Goal: Task Accomplishment & Management: Manage account settings

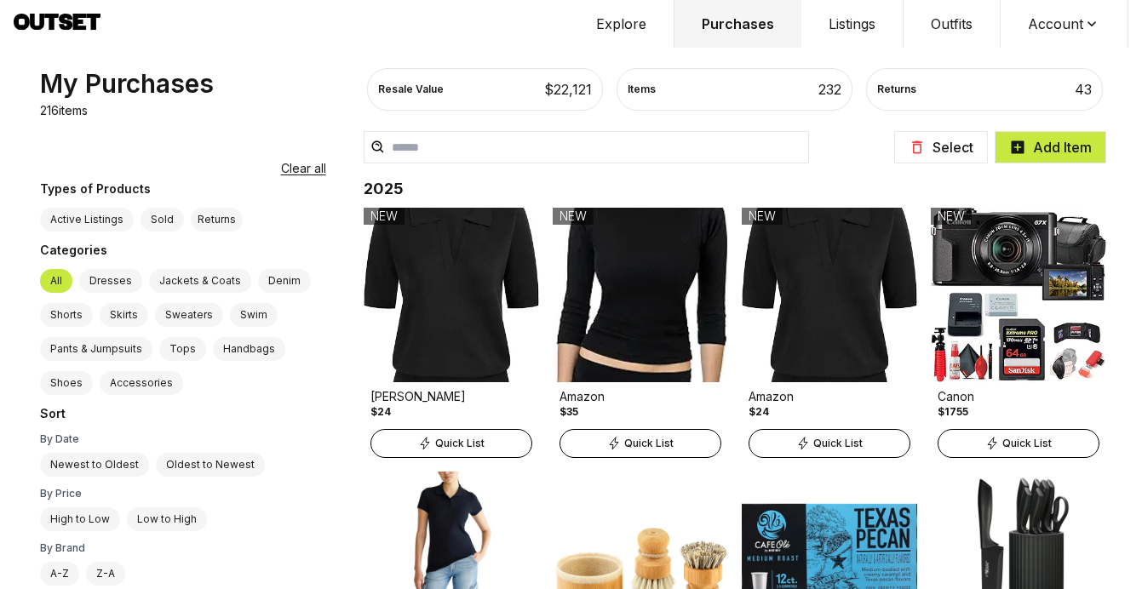
click at [951, 155] on button "Select" at bounding box center [941, 147] width 94 height 32
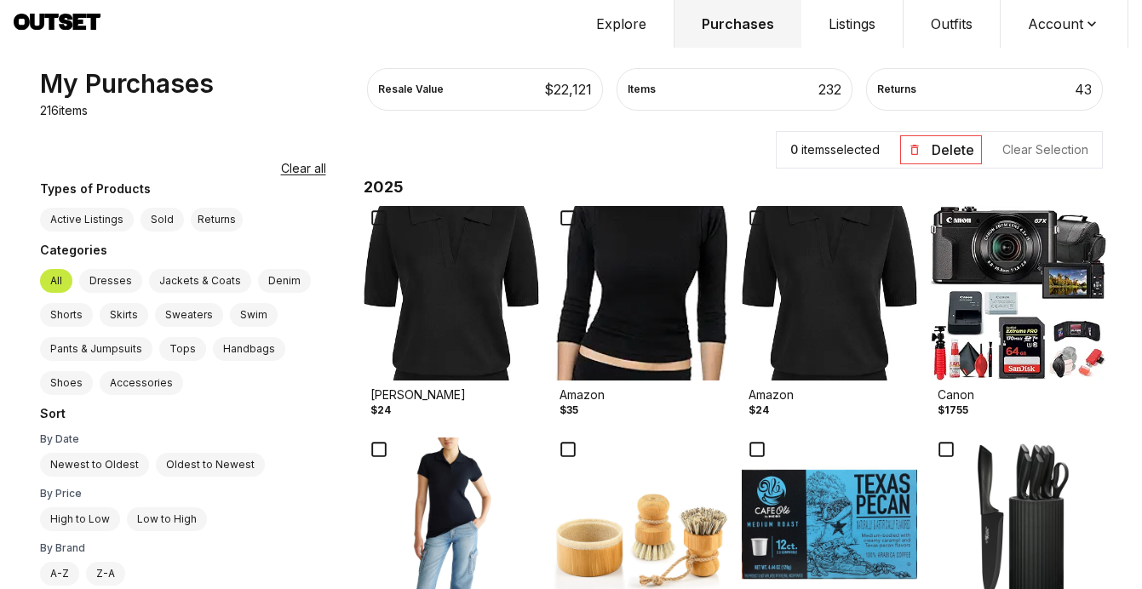
click at [1016, 301] on img at bounding box center [1017, 293] width 175 height 175
click at [784, 359] on img at bounding box center [829, 293] width 175 height 175
click at [374, 355] on img at bounding box center [451, 293] width 175 height 175
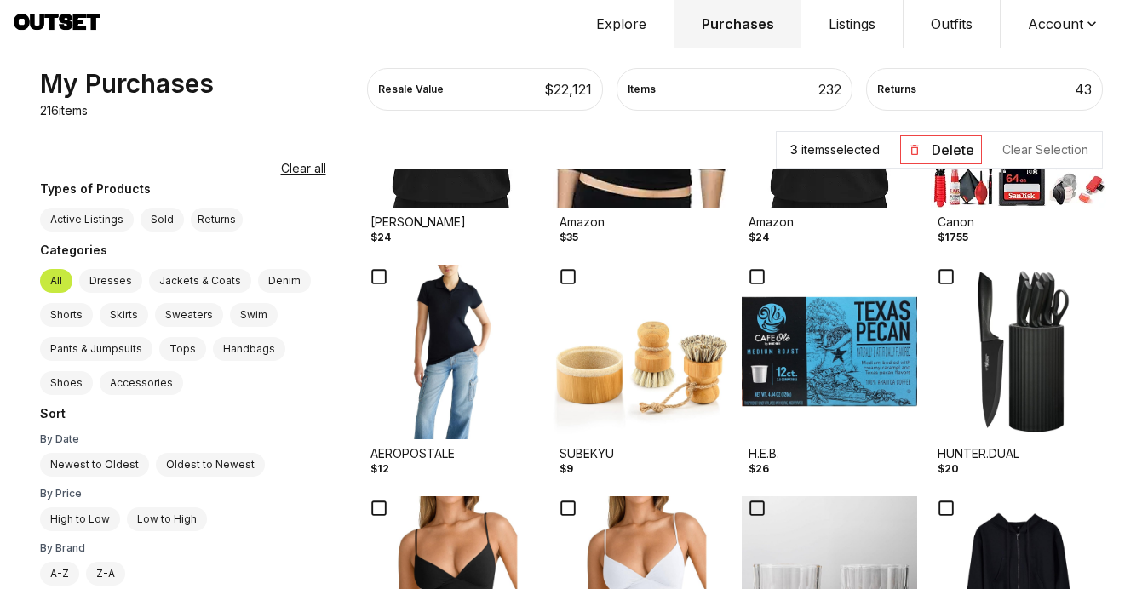
scroll to position [189, 0]
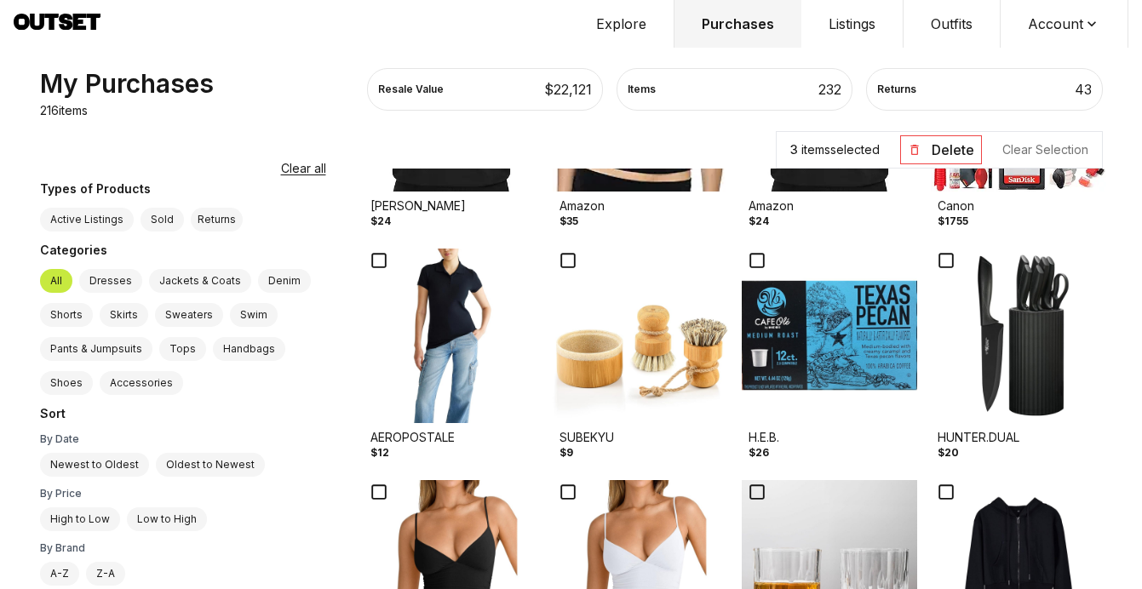
click at [770, 333] on img at bounding box center [829, 336] width 175 height 175
click at [631, 373] on img at bounding box center [640, 336] width 175 height 175
click at [1023, 346] on img at bounding box center [1017, 336] width 175 height 175
click at [364, 356] on img at bounding box center [451, 336] width 175 height 175
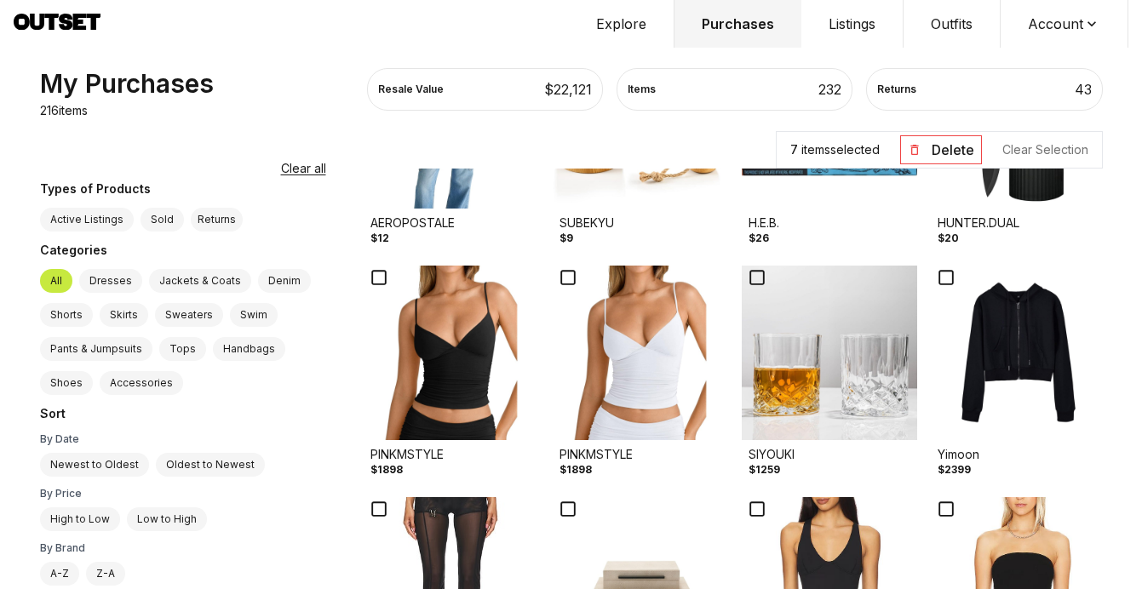
scroll to position [482, 0]
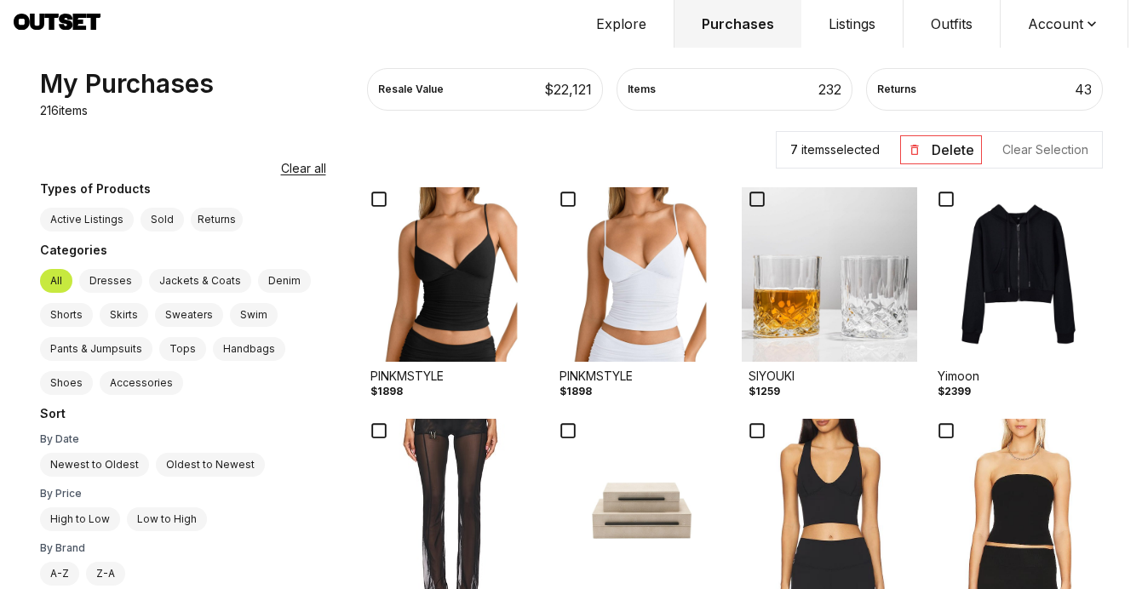
click at [825, 301] on img at bounding box center [829, 274] width 175 height 175
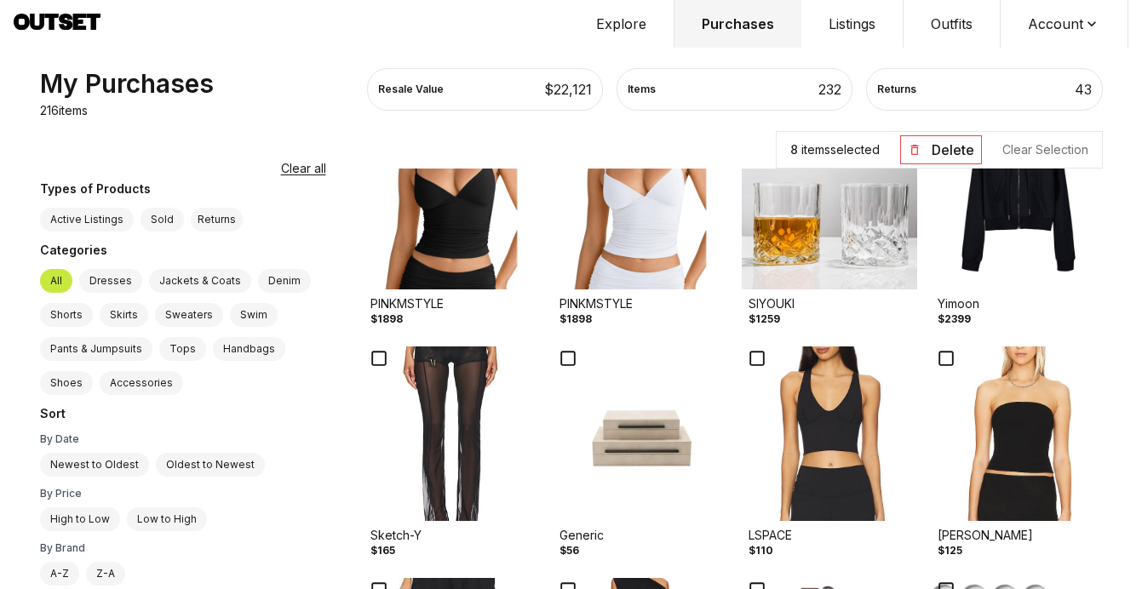
scroll to position [581, 0]
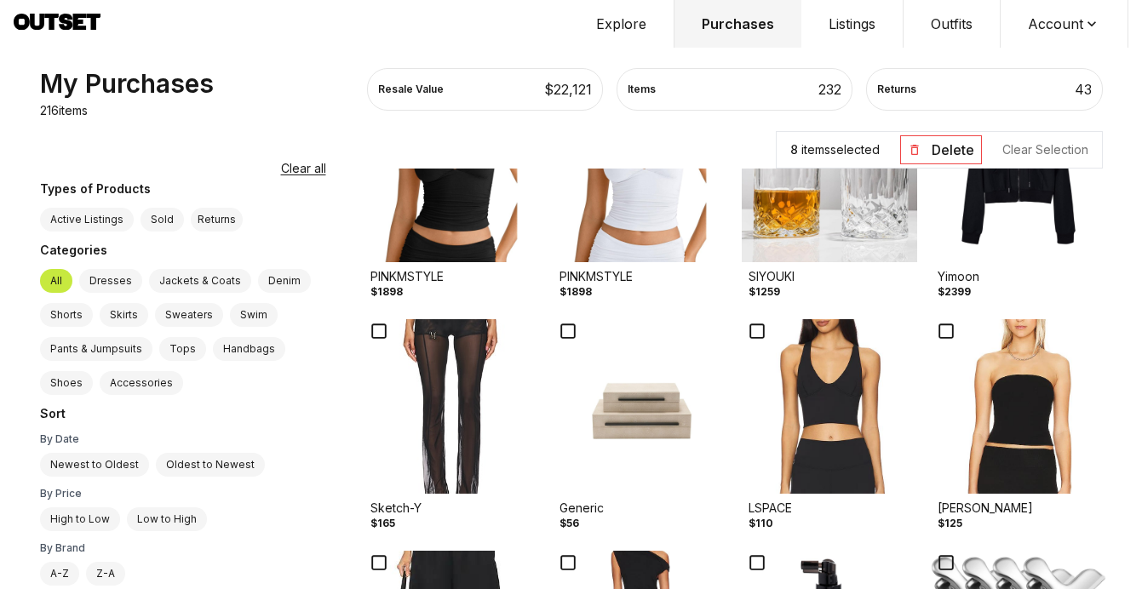
click at [999, 215] on img at bounding box center [1017, 175] width 175 height 175
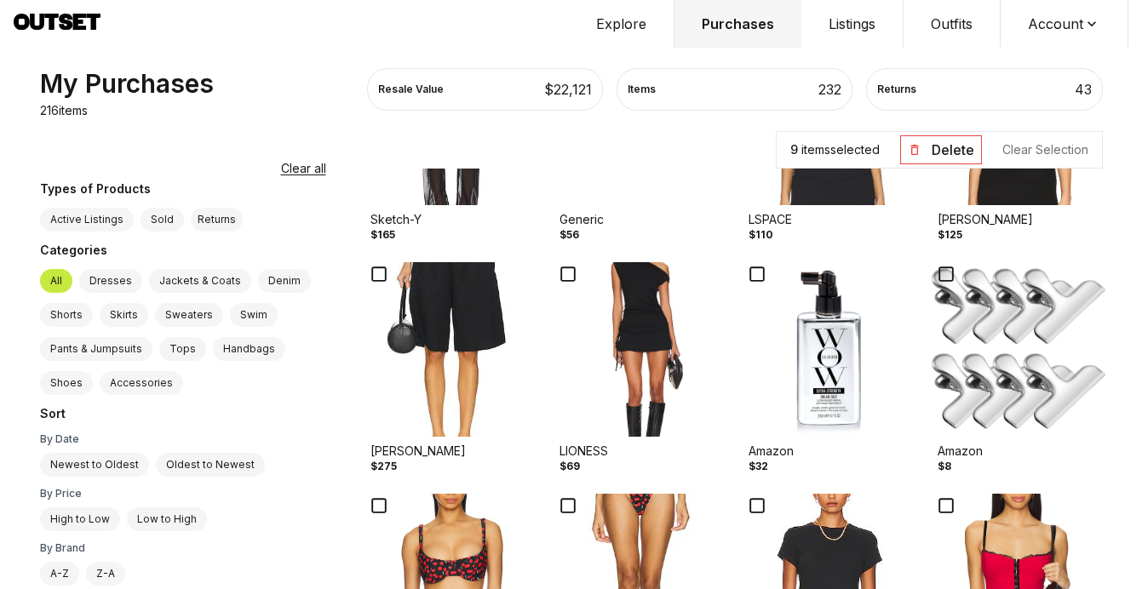
scroll to position [872, 0]
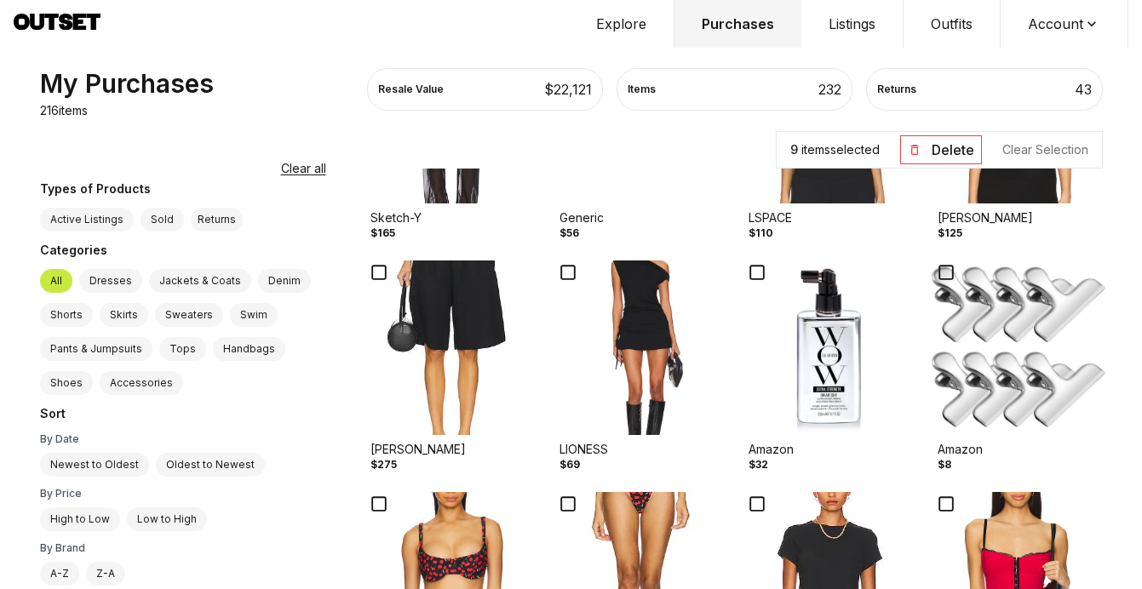
click at [818, 380] on img at bounding box center [829, 348] width 175 height 175
click at [1001, 358] on img at bounding box center [1017, 348] width 175 height 175
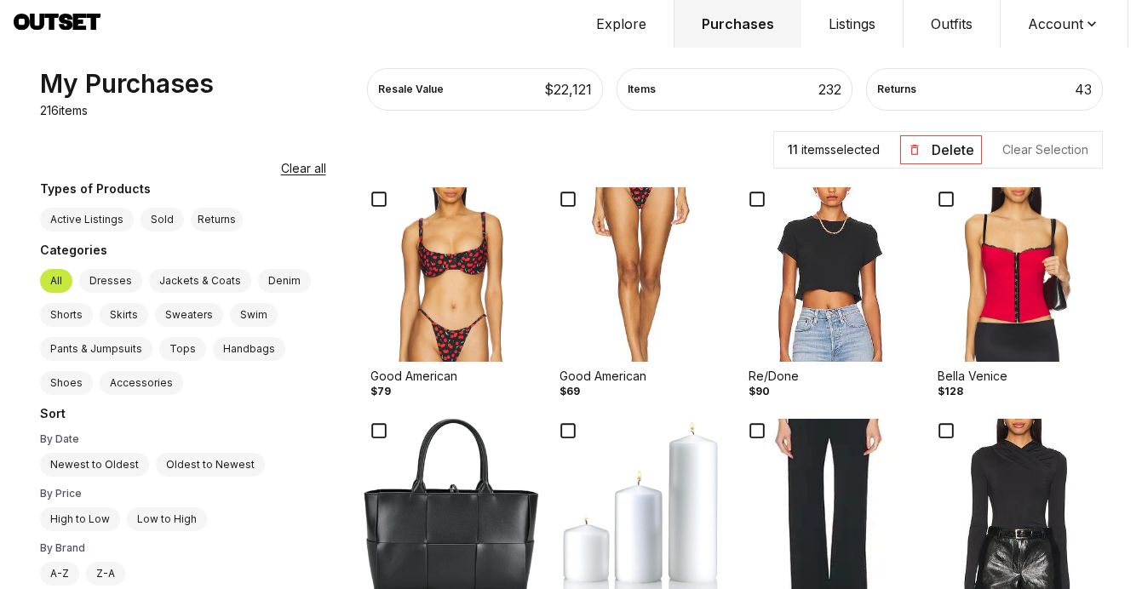
scroll to position [1204, 0]
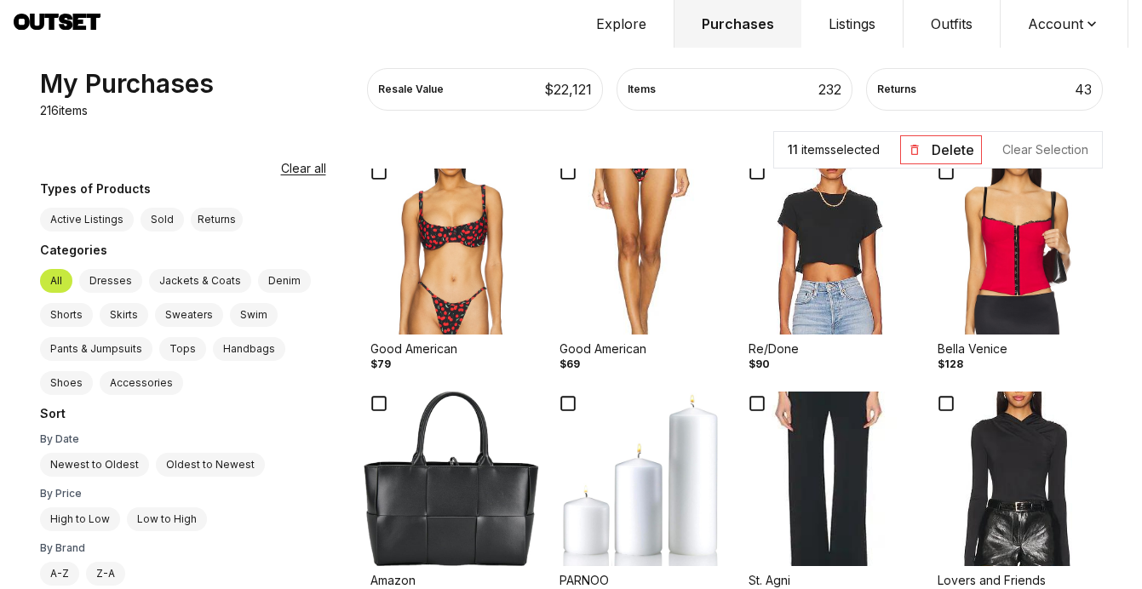
click at [589, 511] on img at bounding box center [640, 479] width 175 height 175
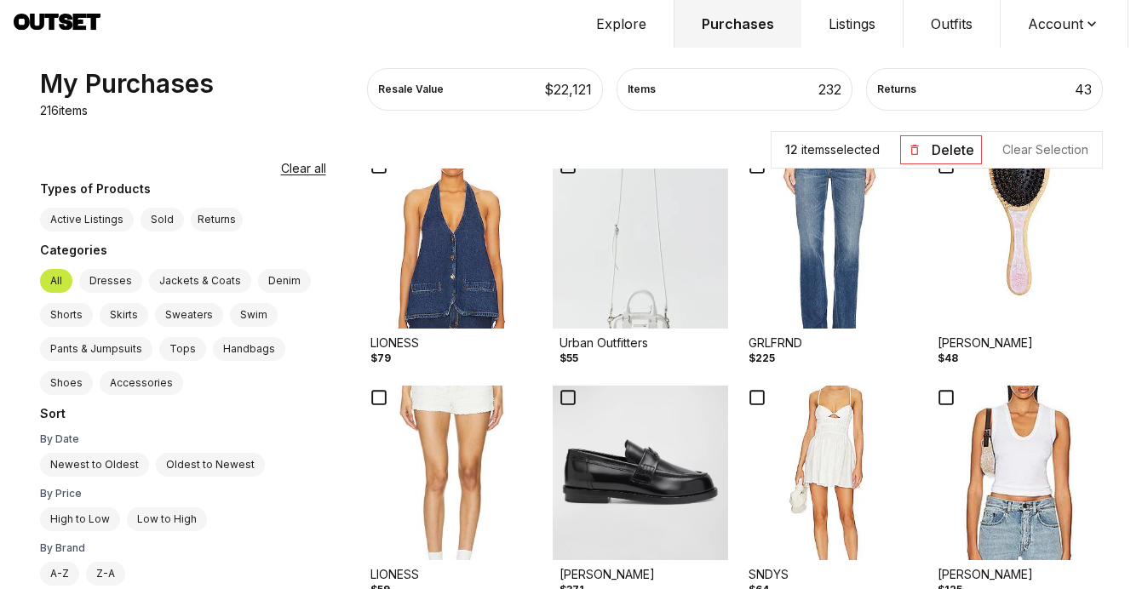
scroll to position [3306, 0]
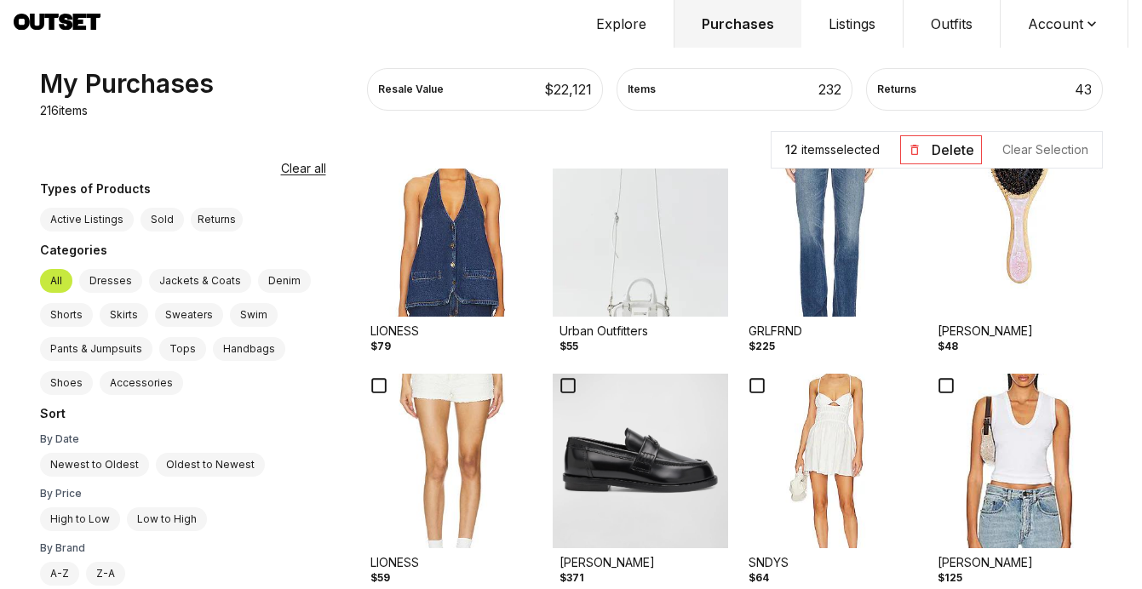
click at [995, 247] on img at bounding box center [1017, 229] width 175 height 175
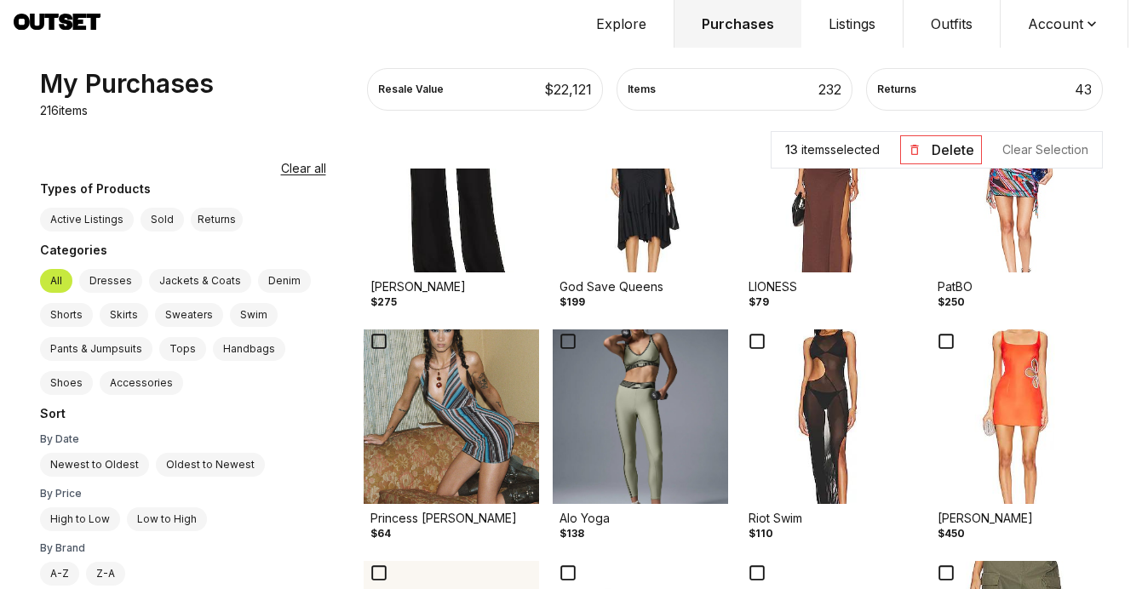
scroll to position [3857, 0]
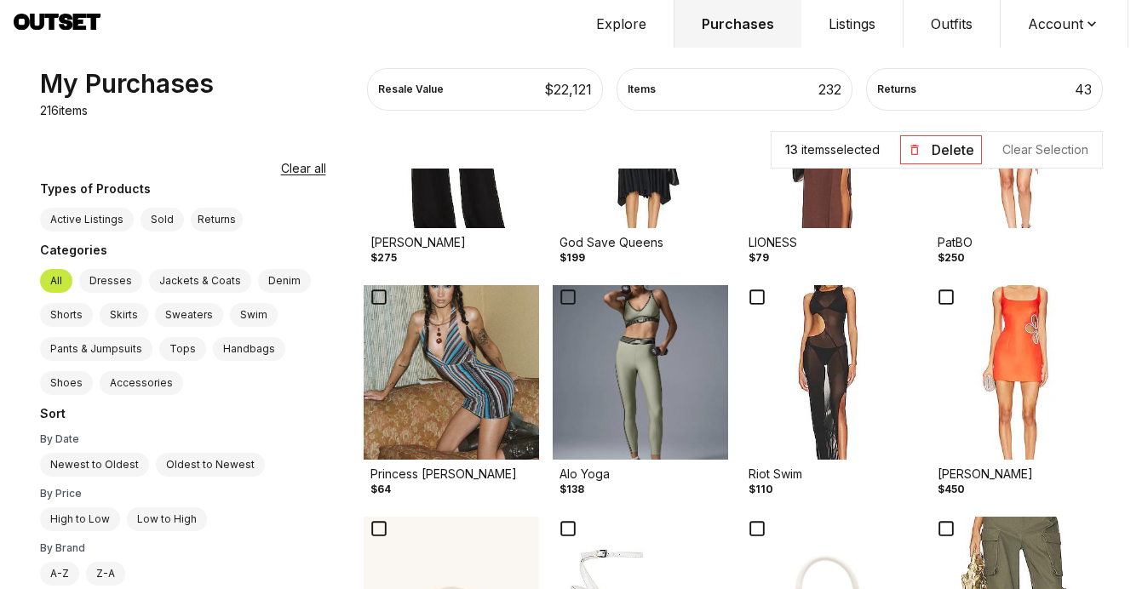
click at [648, 445] on img at bounding box center [640, 372] width 175 height 175
click at [400, 417] on img at bounding box center [451, 372] width 175 height 175
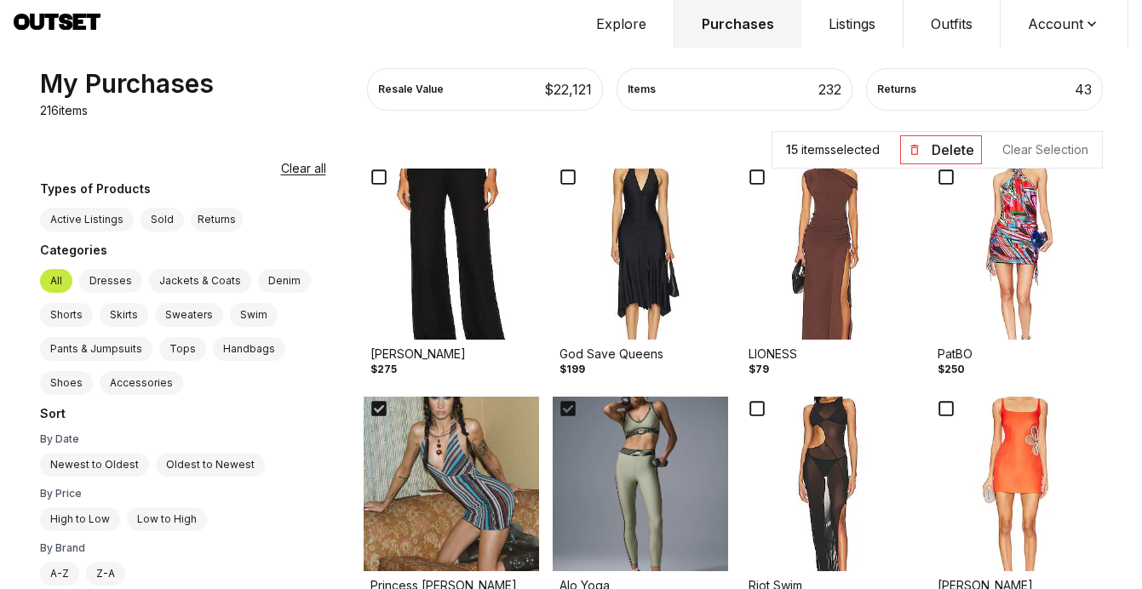
scroll to position [3753, 0]
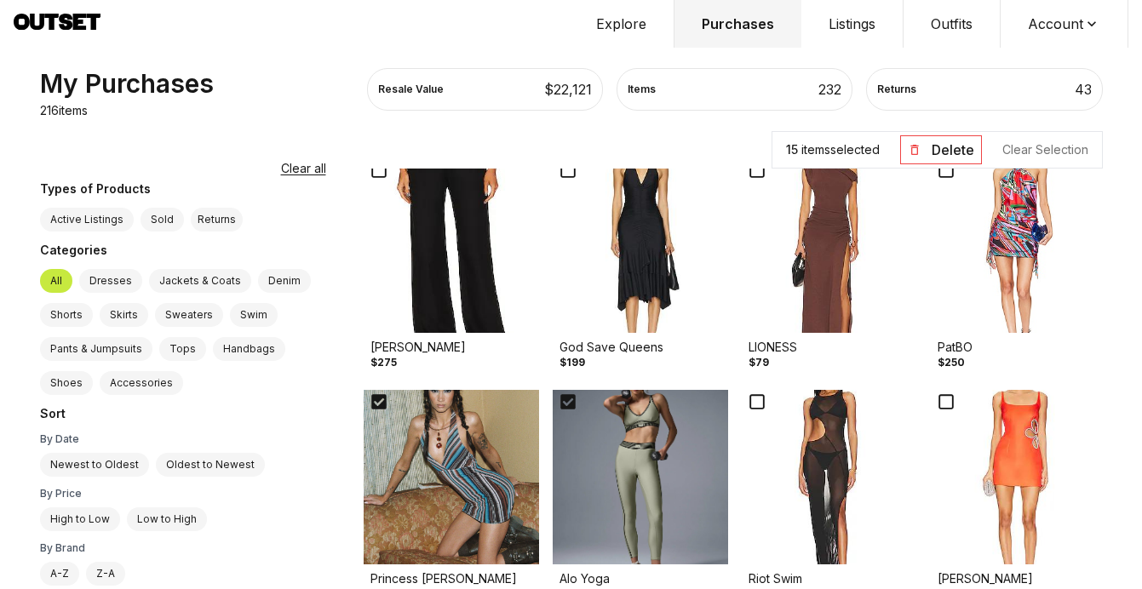
click at [971, 457] on img at bounding box center [1017, 477] width 175 height 175
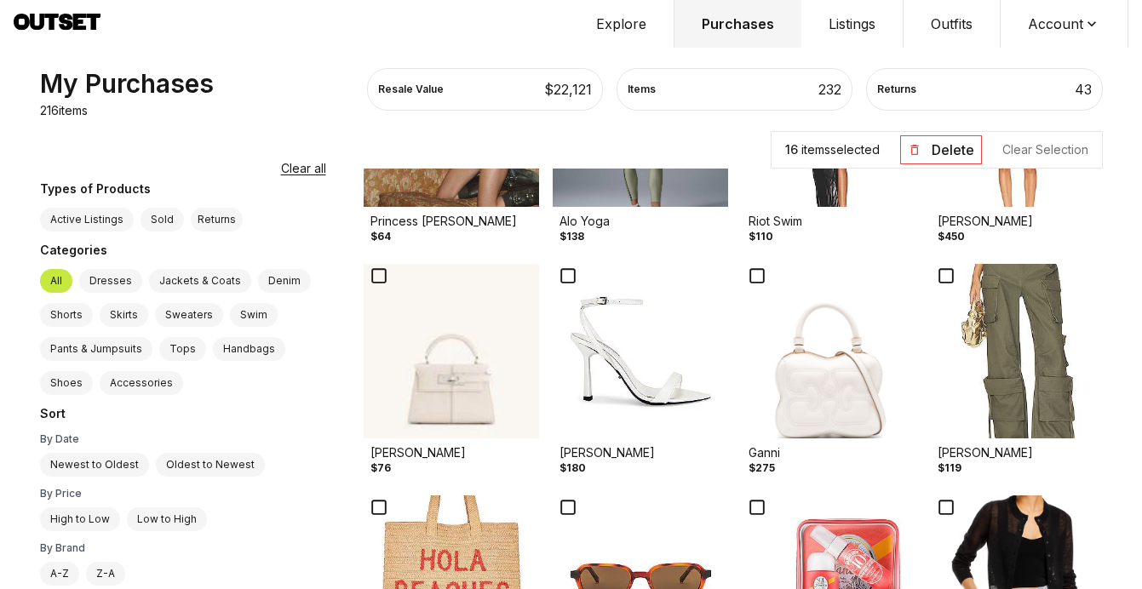
scroll to position [4128, 0]
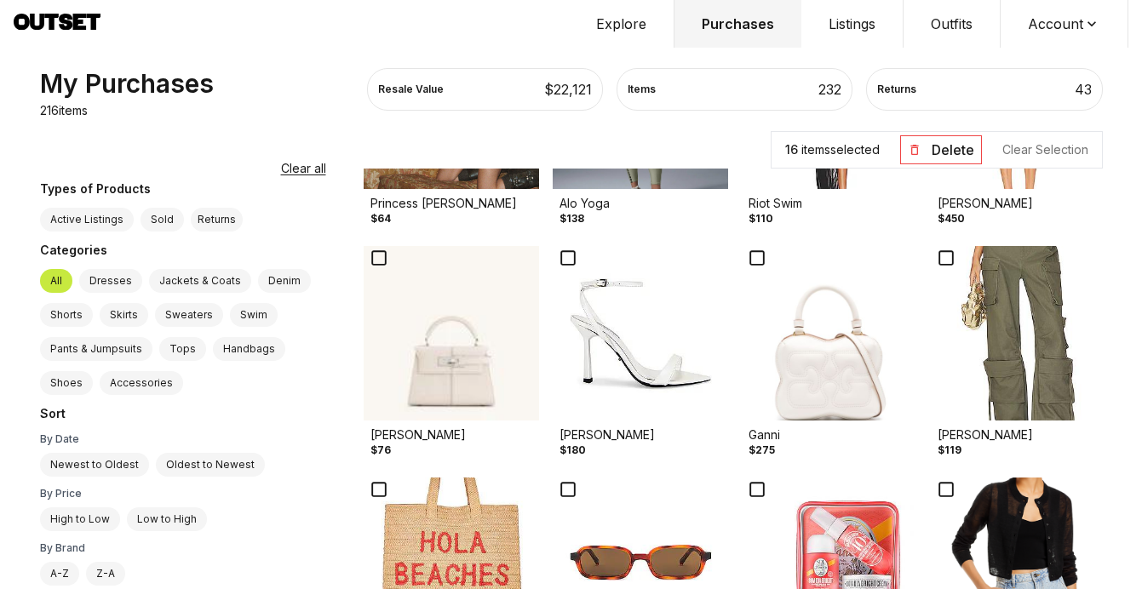
click at [1011, 380] on img at bounding box center [1017, 333] width 175 height 175
click at [801, 378] on img at bounding box center [829, 333] width 175 height 175
click at [627, 393] on img at bounding box center [640, 333] width 175 height 175
click at [435, 386] on img at bounding box center [451, 333] width 175 height 175
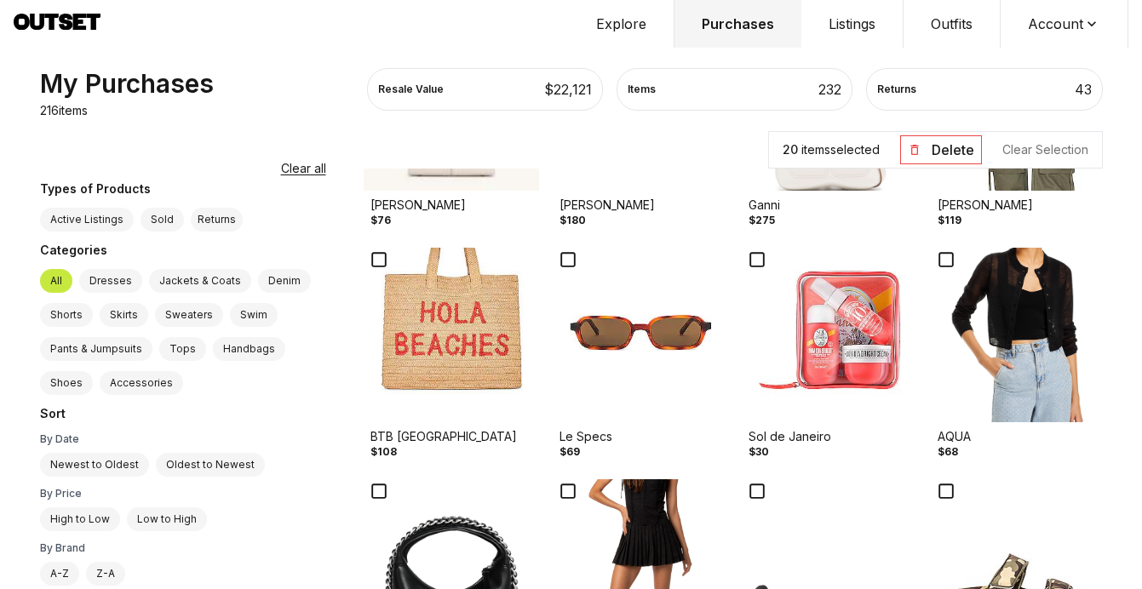
scroll to position [4380, 0]
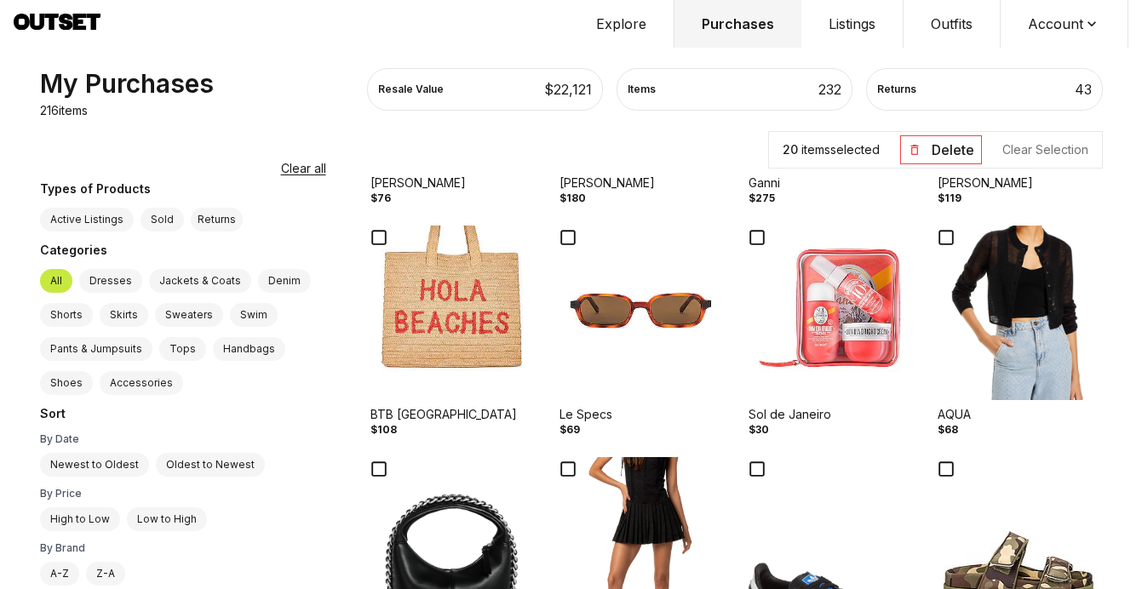
click at [392, 361] on img at bounding box center [451, 313] width 175 height 175
click at [823, 358] on img at bounding box center [829, 313] width 175 height 175
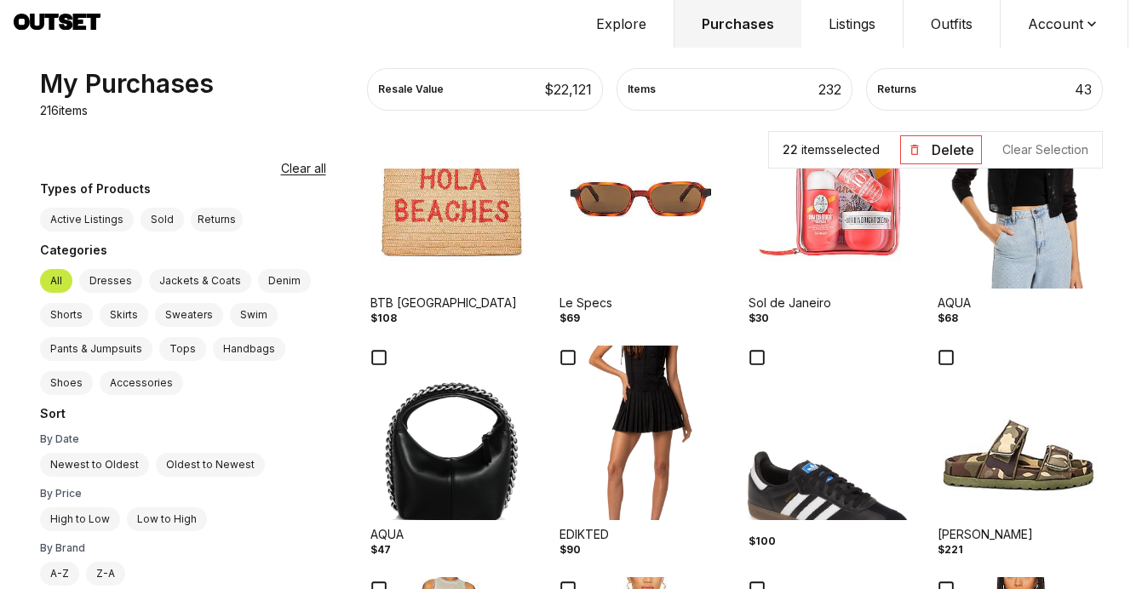
scroll to position [4510, 0]
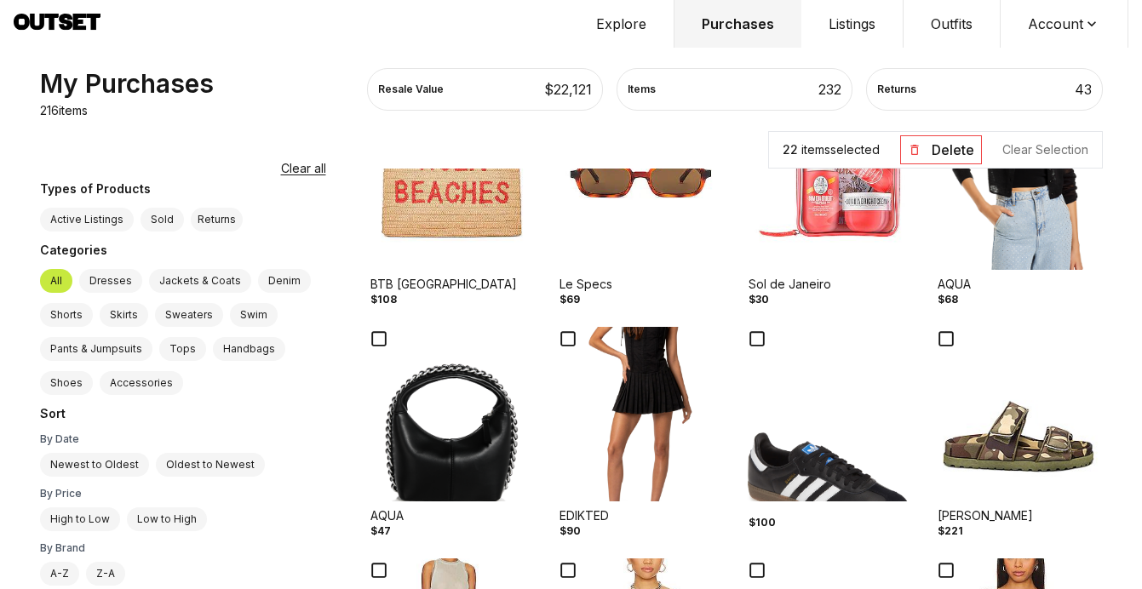
click at [632, 239] on img at bounding box center [640, 182] width 175 height 175
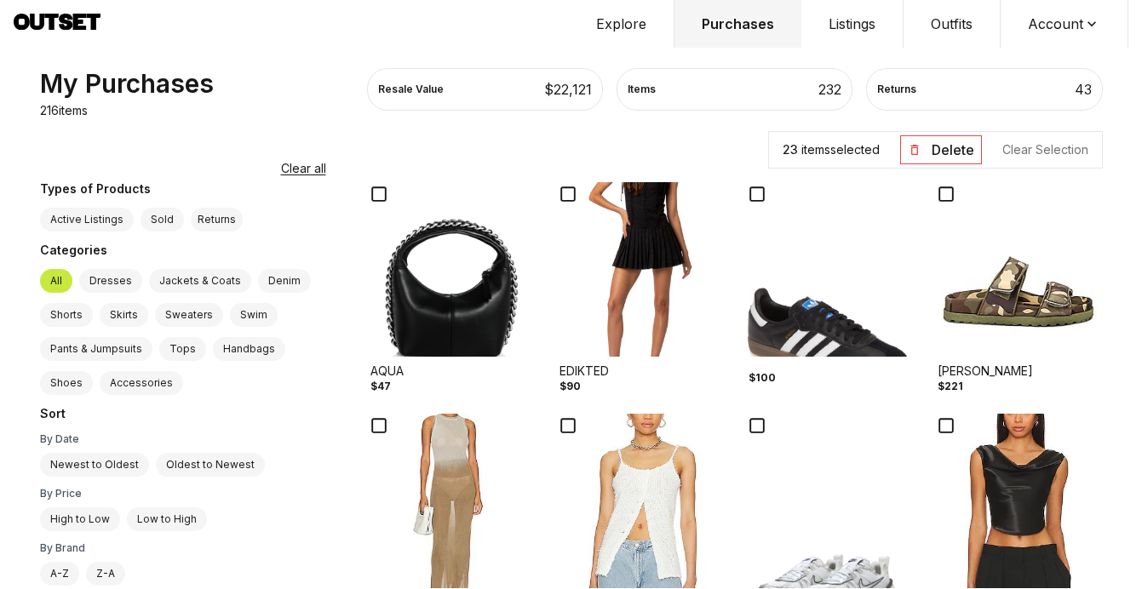
scroll to position [4690, 0]
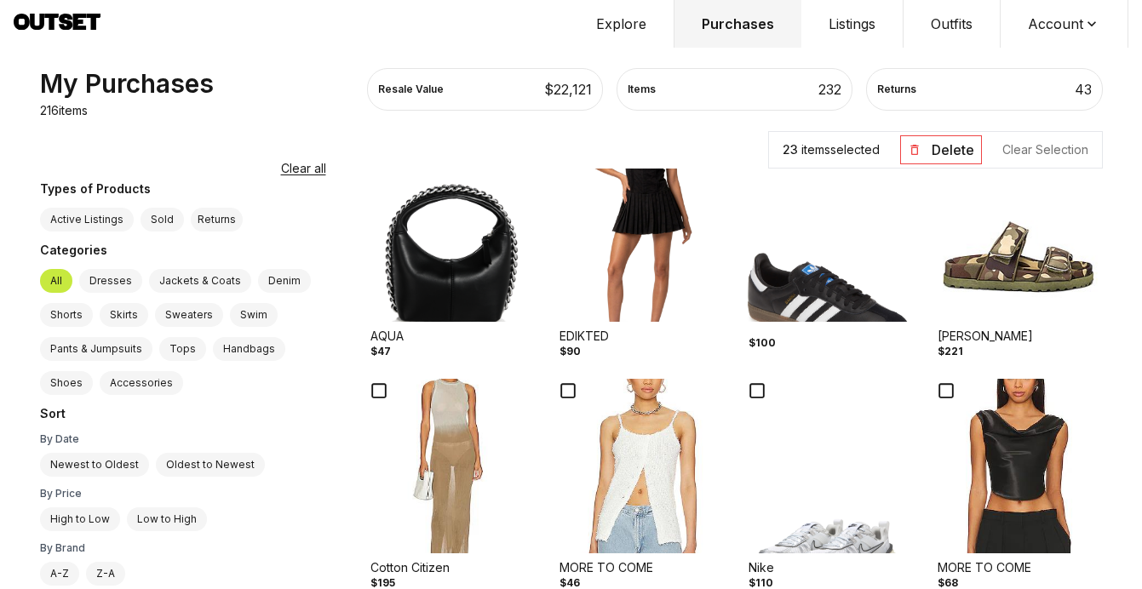
click at [386, 287] on img at bounding box center [451, 234] width 175 height 175
click at [814, 294] on img at bounding box center [829, 234] width 175 height 175
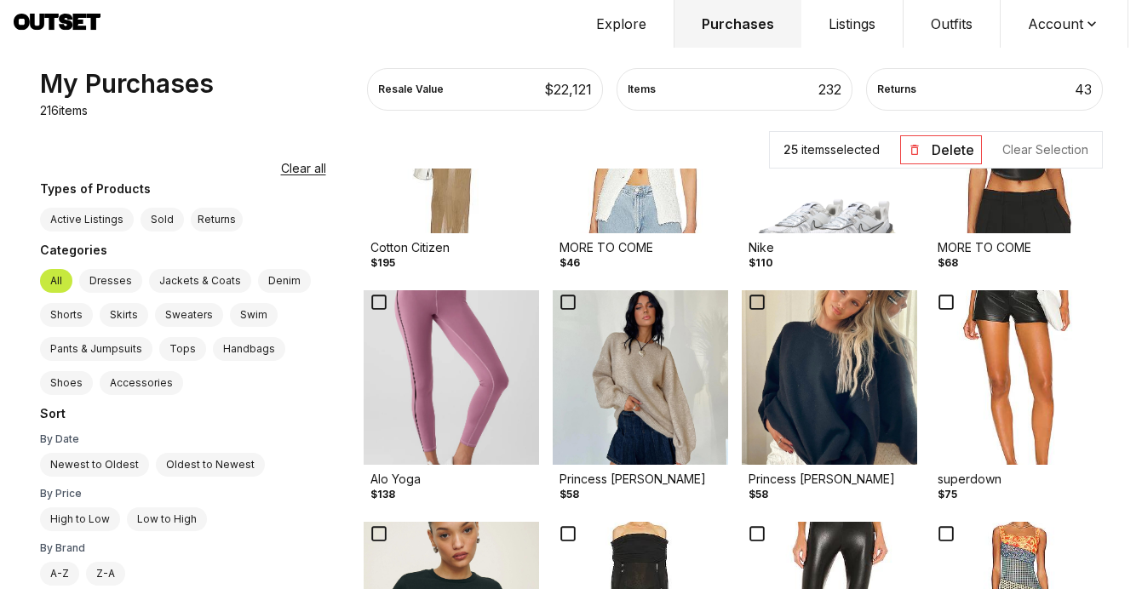
scroll to position [5021, 0]
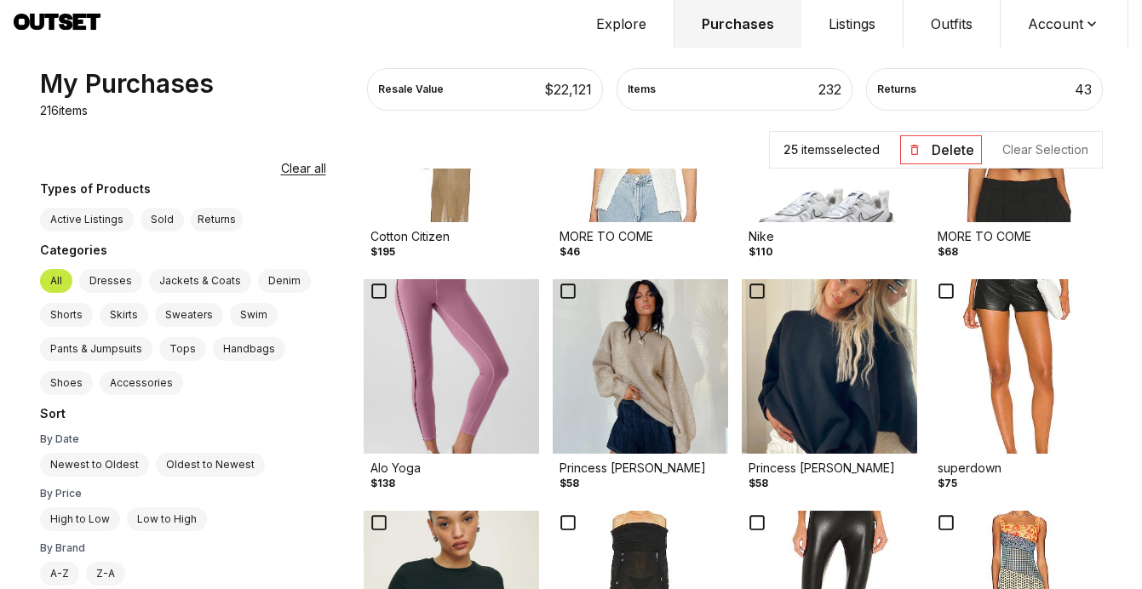
click at [817, 207] on img at bounding box center [829, 135] width 175 height 175
click at [450, 418] on img at bounding box center [451, 366] width 175 height 175
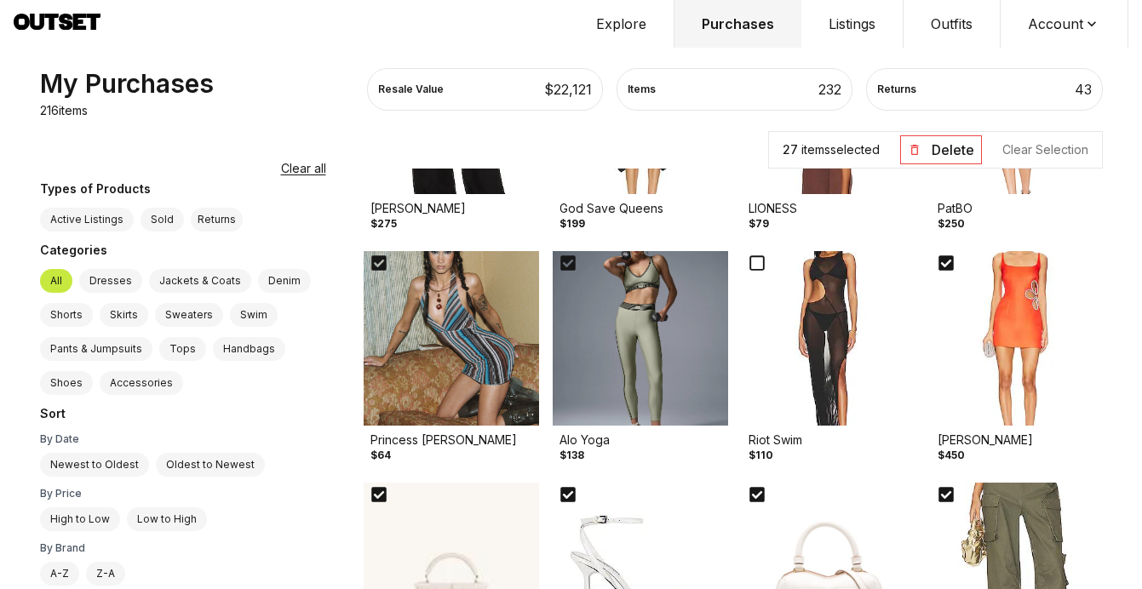
click at [553, 355] on img at bounding box center [640, 338] width 175 height 175
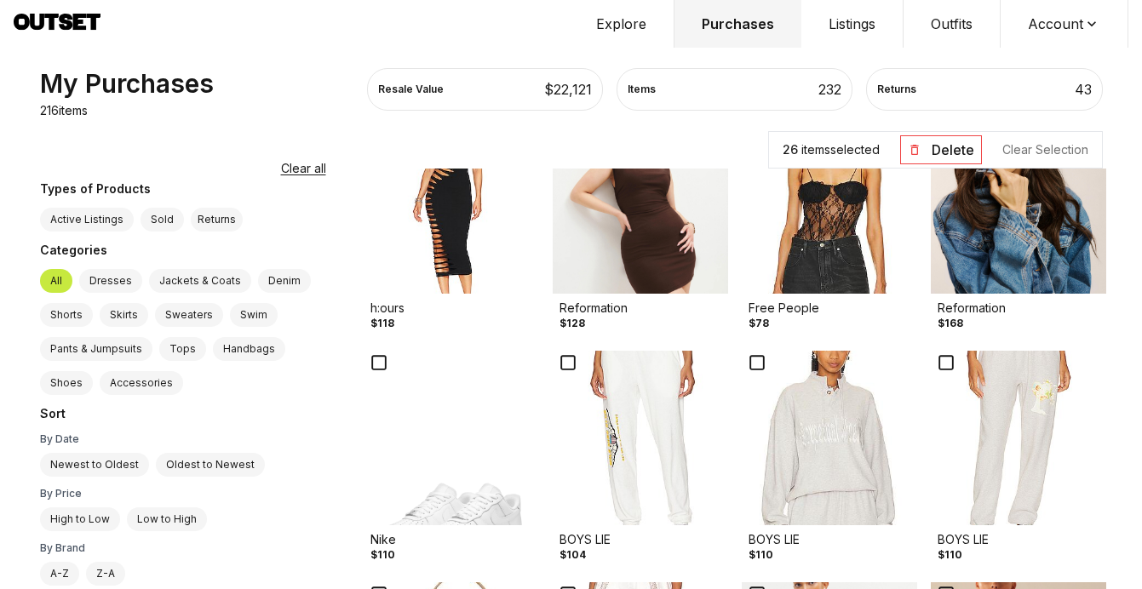
scroll to position [5524, 0]
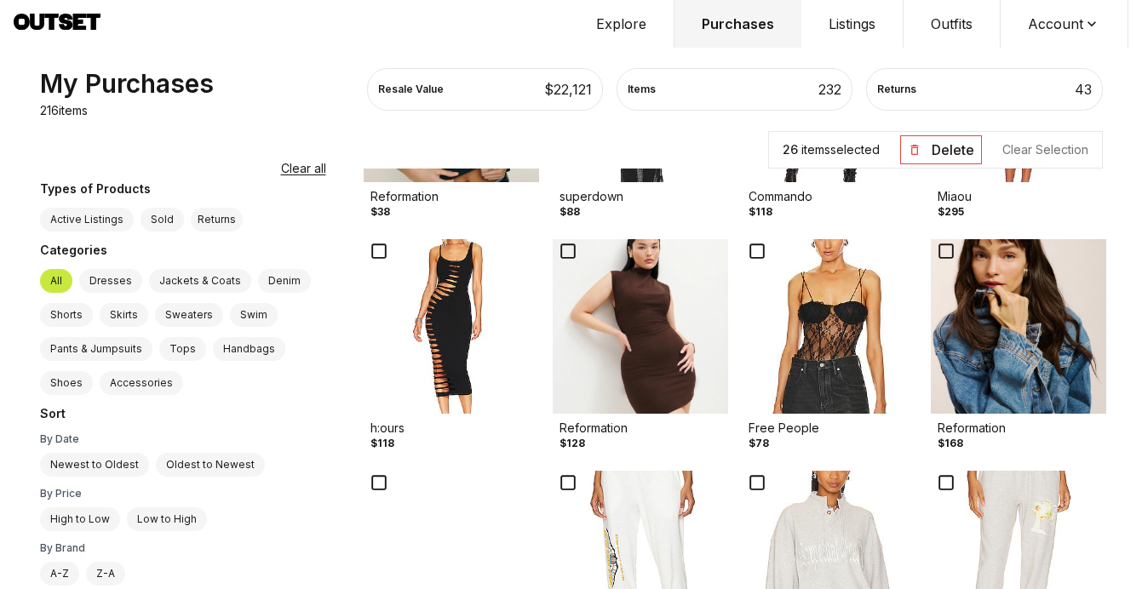
click at [385, 370] on img at bounding box center [451, 326] width 175 height 175
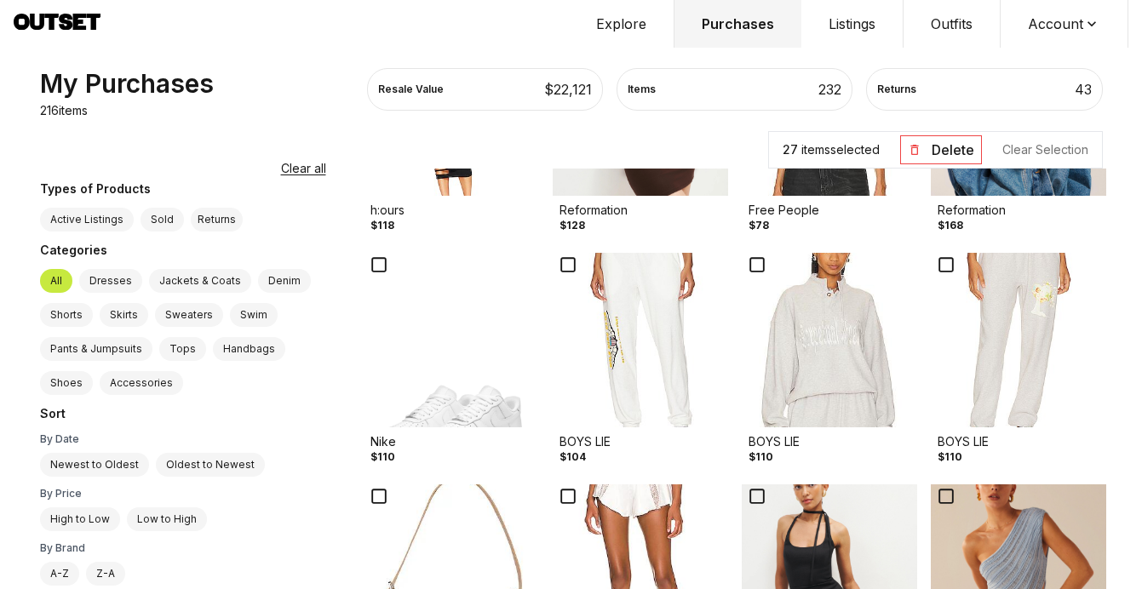
scroll to position [5731, 0]
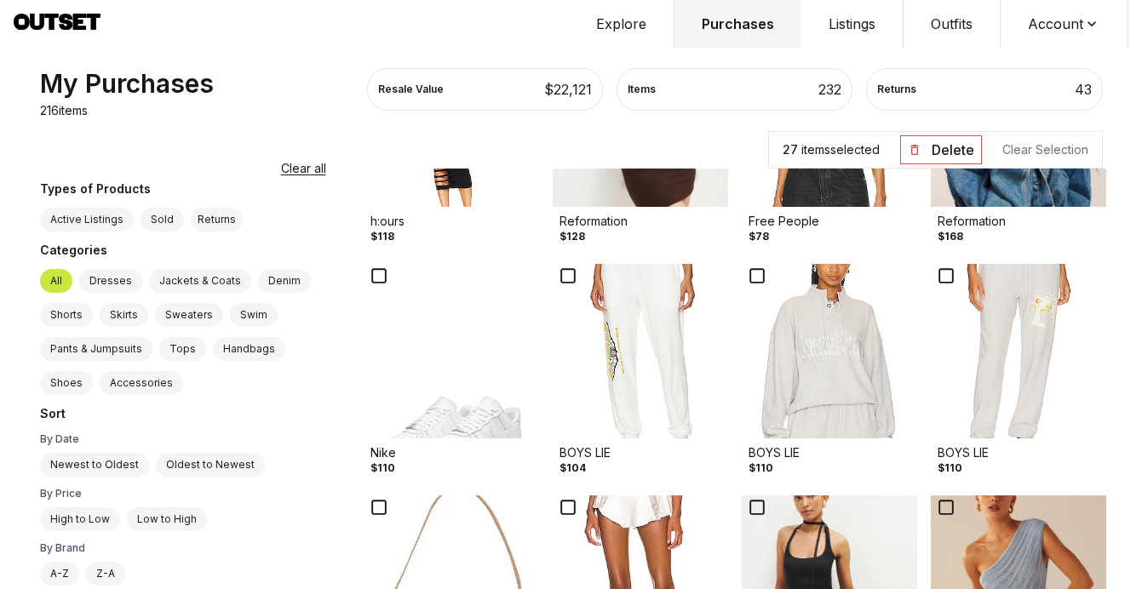
click at [567, 359] on img at bounding box center [640, 351] width 175 height 175
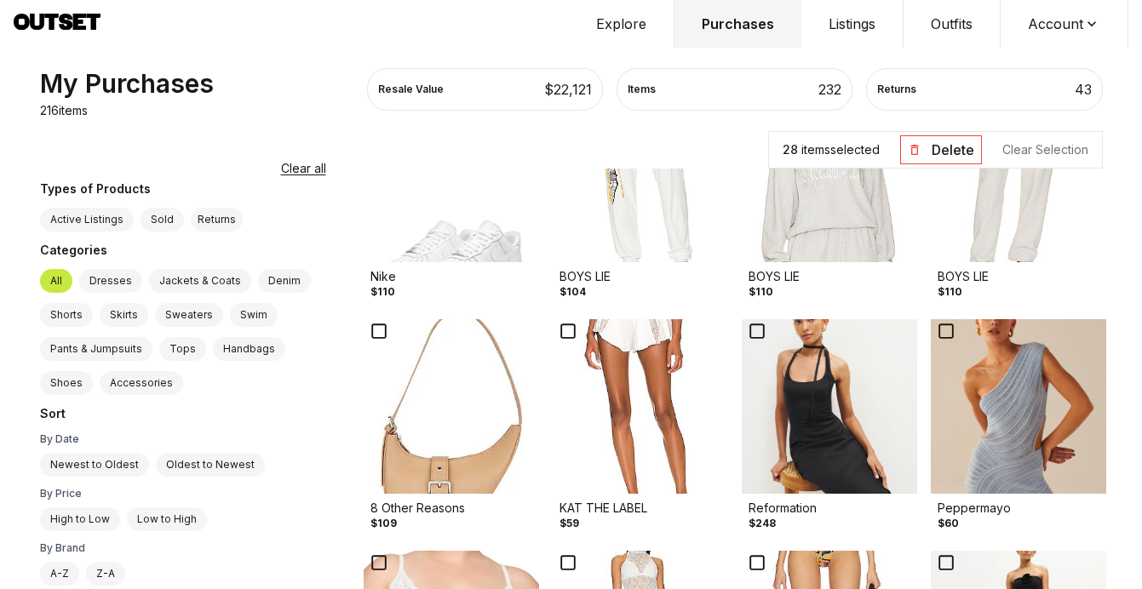
scroll to position [5970, 0]
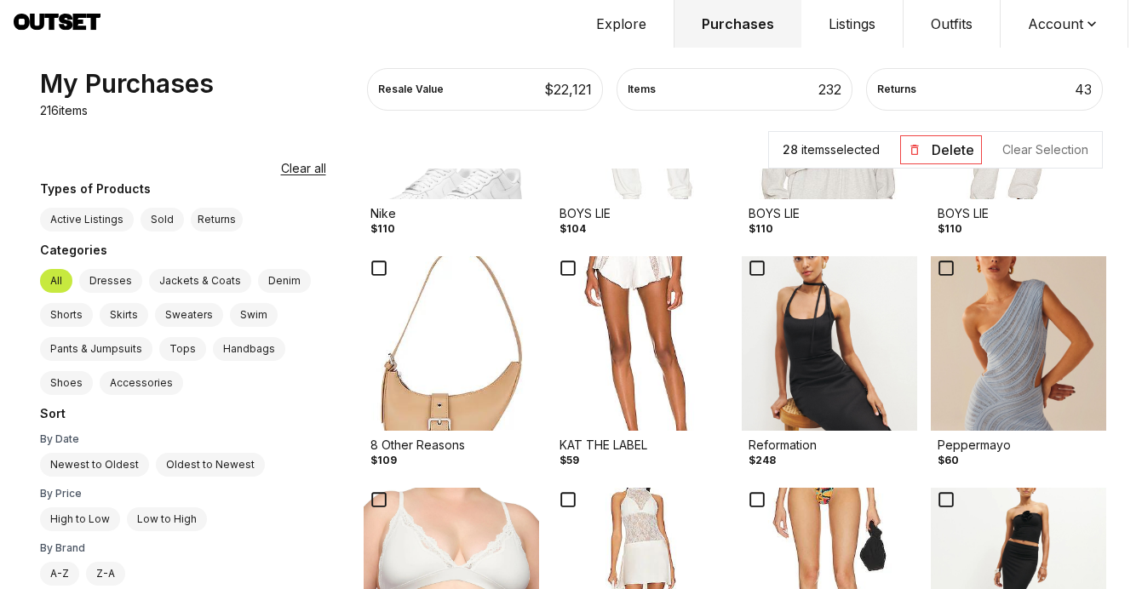
click at [425, 395] on img at bounding box center [451, 343] width 175 height 175
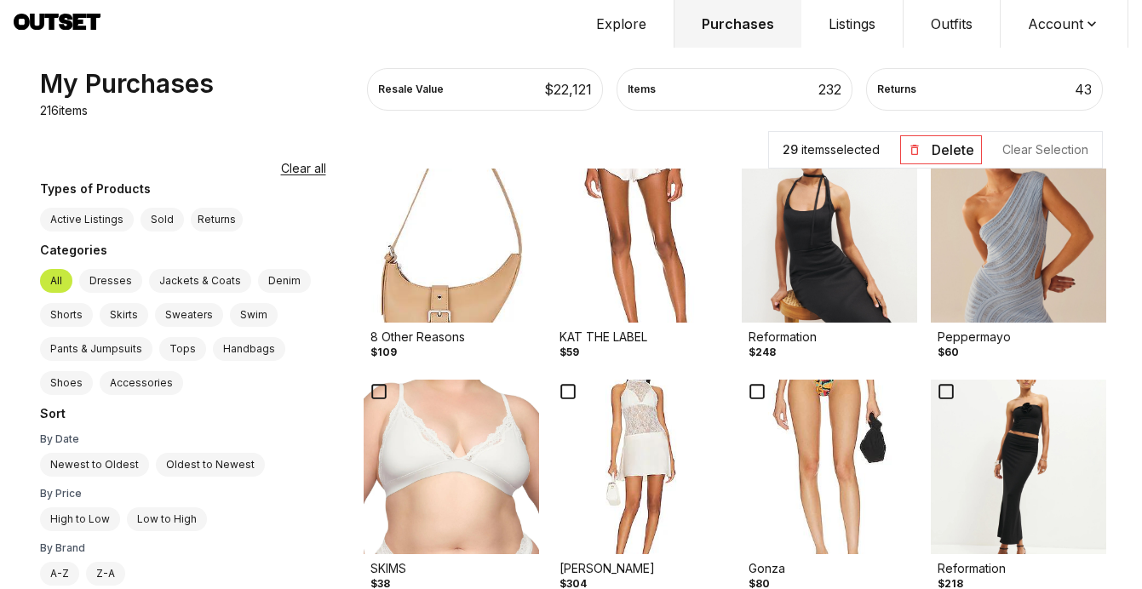
click at [992, 302] on img at bounding box center [1017, 235] width 175 height 175
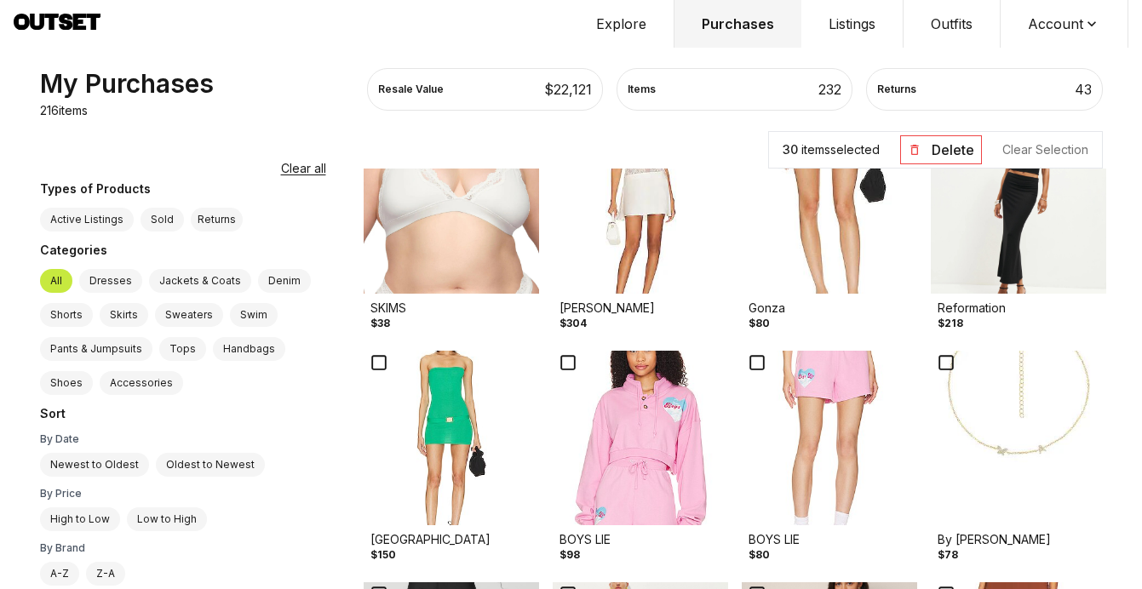
scroll to position [6307, 0]
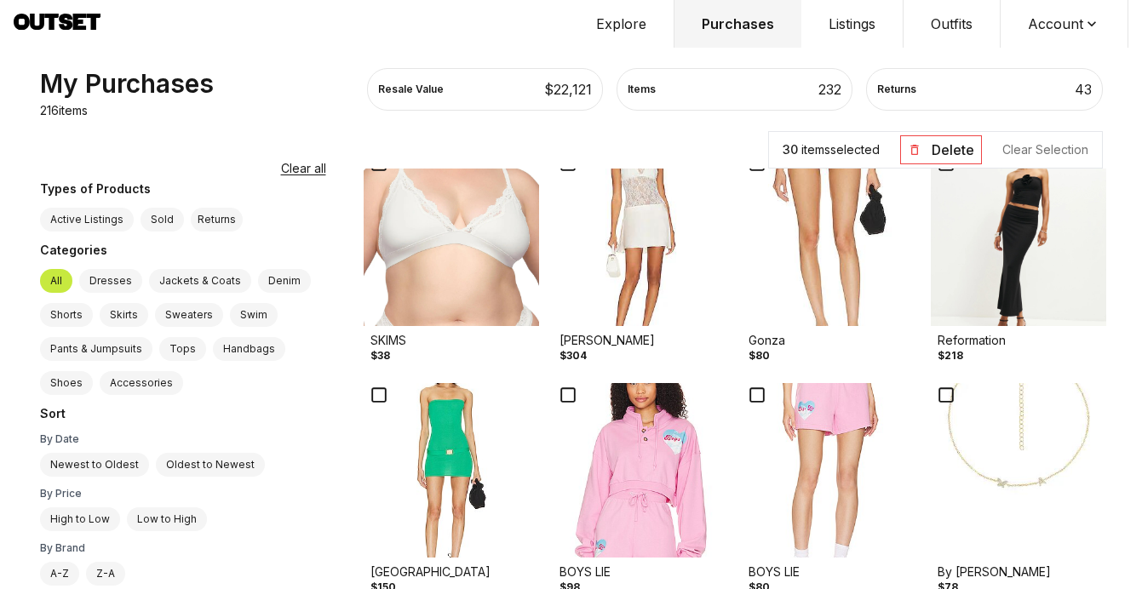
click at [378, 492] on img at bounding box center [451, 470] width 175 height 175
click at [638, 478] on img at bounding box center [640, 470] width 175 height 175
click at [799, 477] on img at bounding box center [829, 470] width 175 height 175
click at [973, 456] on img at bounding box center [1017, 470] width 175 height 175
click at [433, 301] on img at bounding box center [451, 239] width 175 height 175
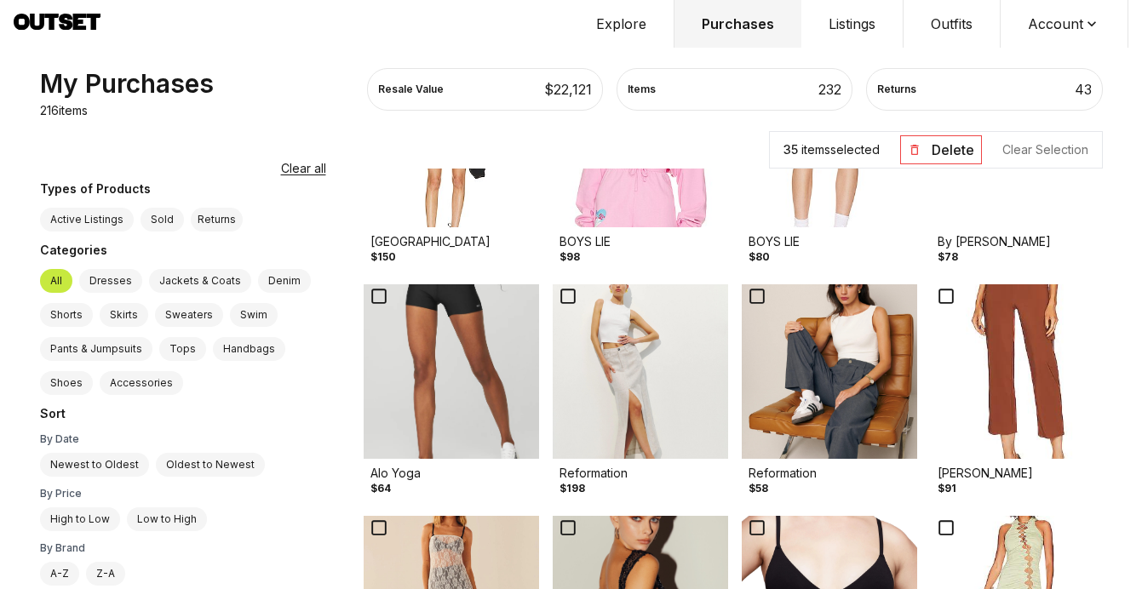
scroll to position [6667, 0]
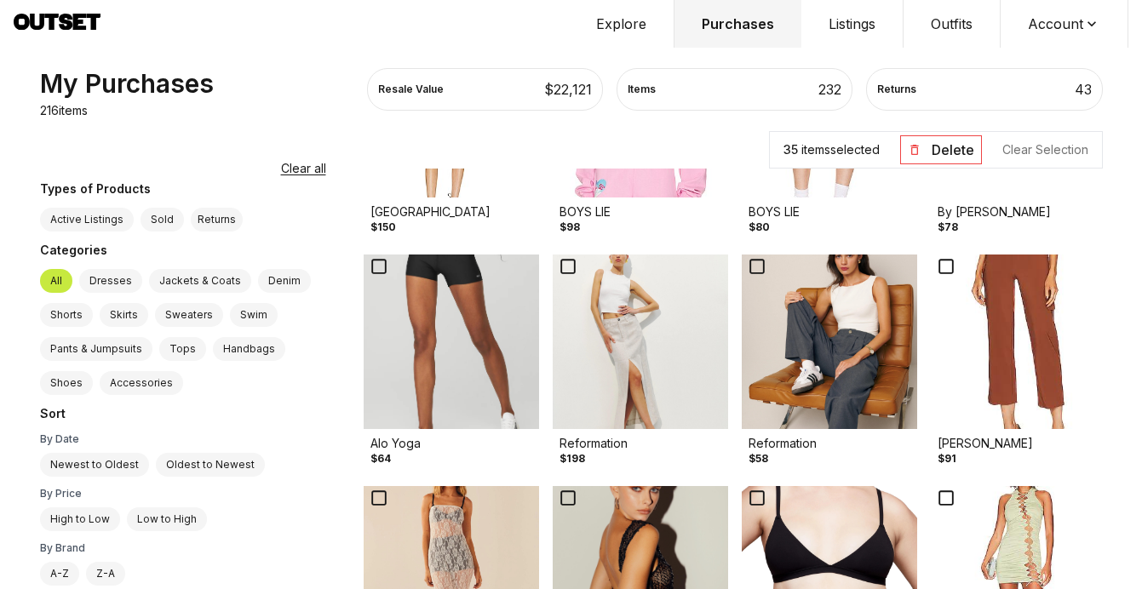
click at [621, 360] on img at bounding box center [640, 342] width 175 height 175
click at [809, 384] on img at bounding box center [829, 342] width 175 height 175
click at [805, 385] on img at bounding box center [829, 342] width 175 height 175
click at [1016, 365] on img at bounding box center [1017, 342] width 175 height 175
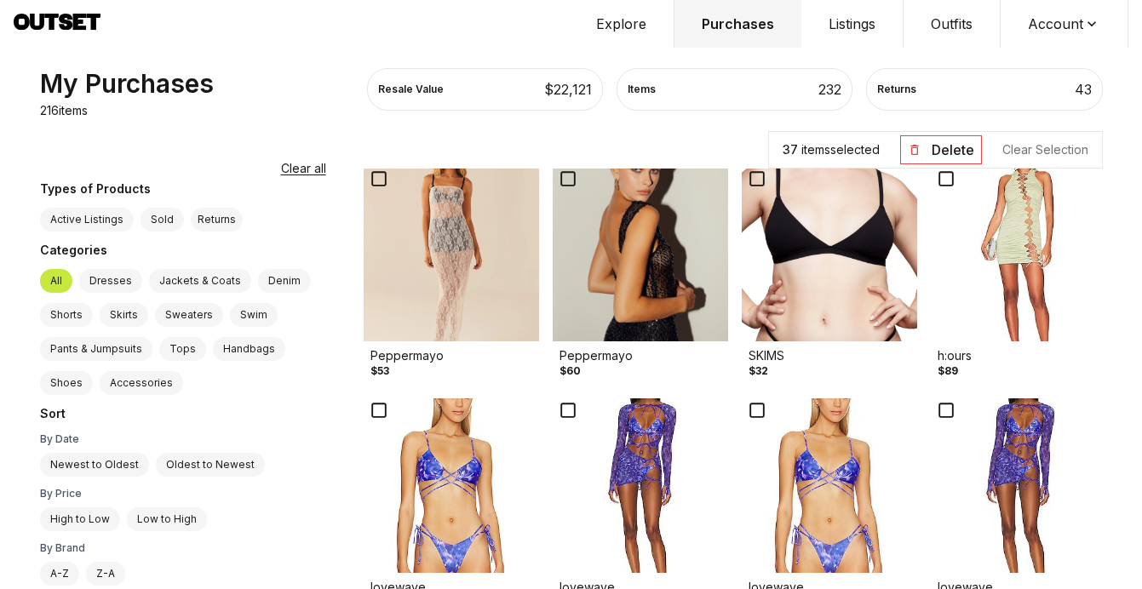
scroll to position [6982, 0]
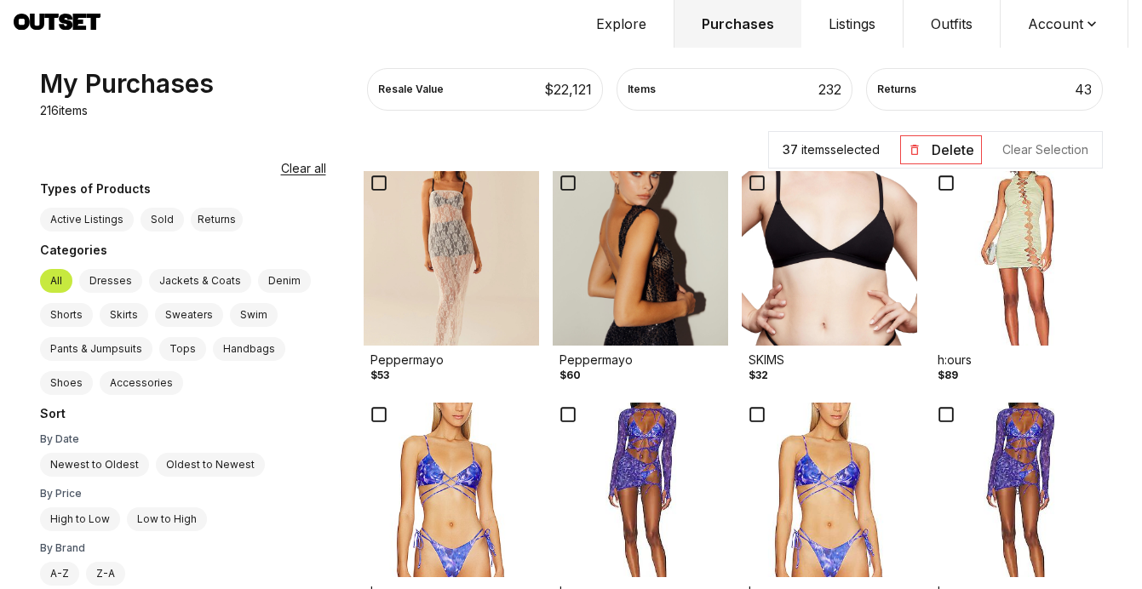
click at [1008, 269] on img at bounding box center [1017, 258] width 175 height 175
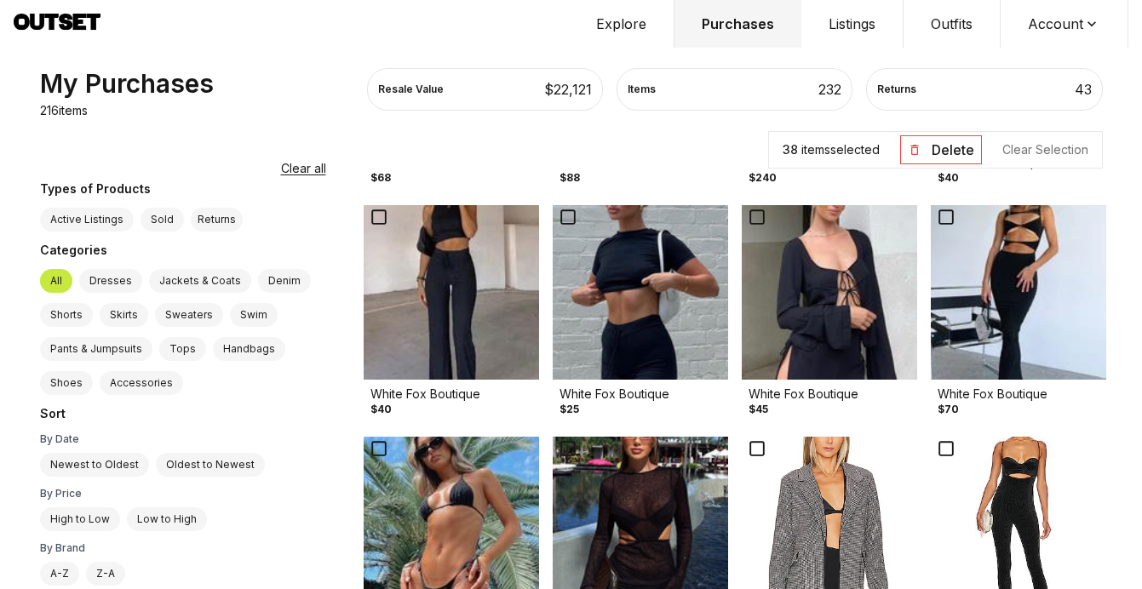
scroll to position [8951, 0]
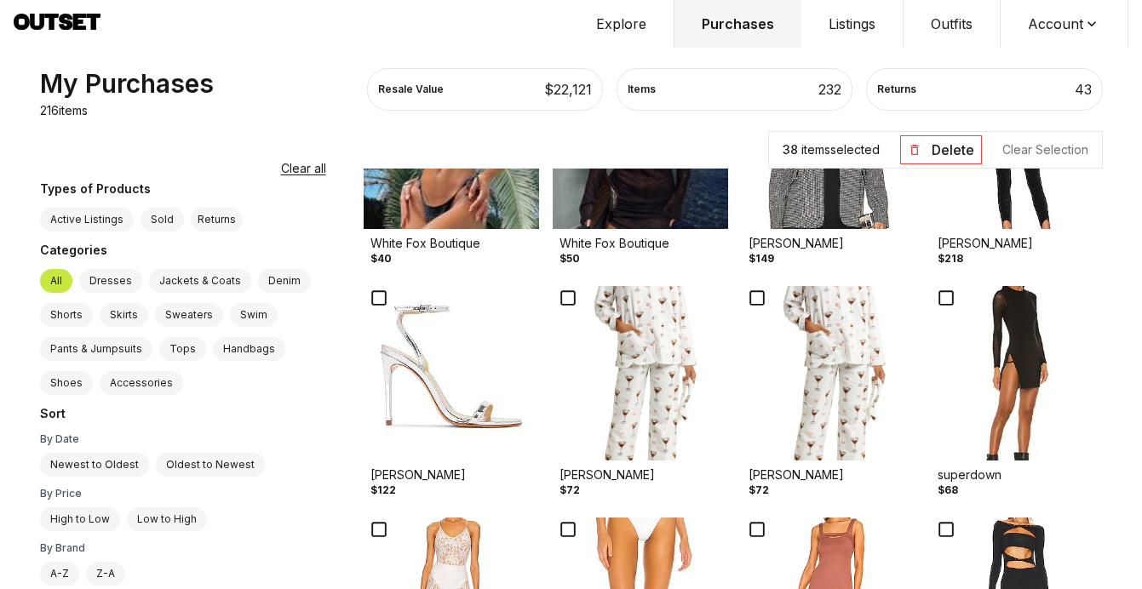
click at [627, 412] on img at bounding box center [640, 373] width 175 height 175
click at [789, 415] on img at bounding box center [829, 373] width 175 height 175
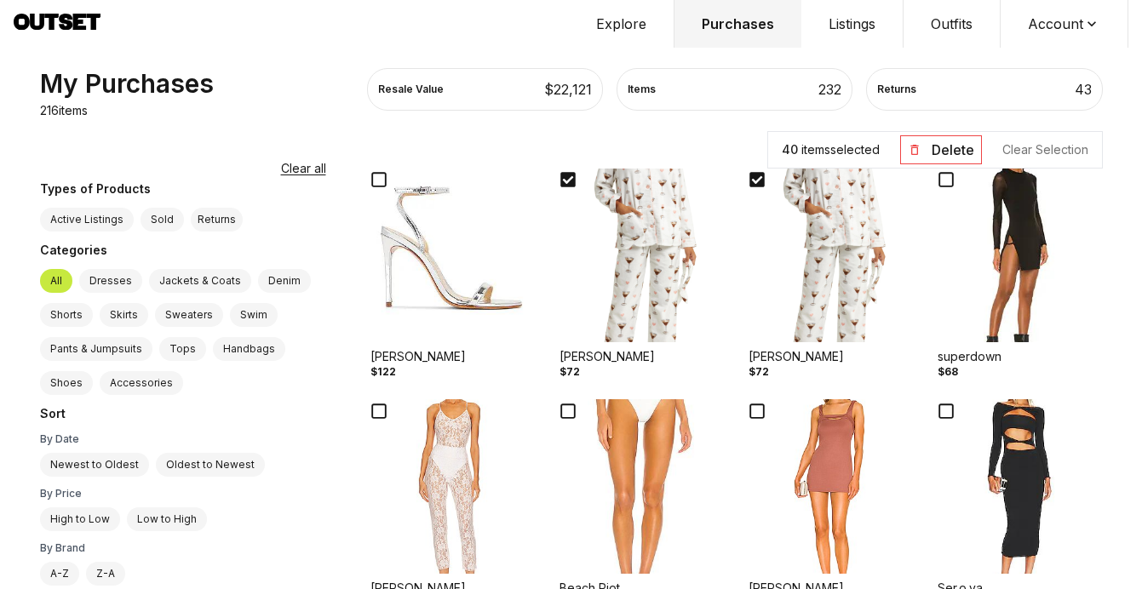
scroll to position [9059, 0]
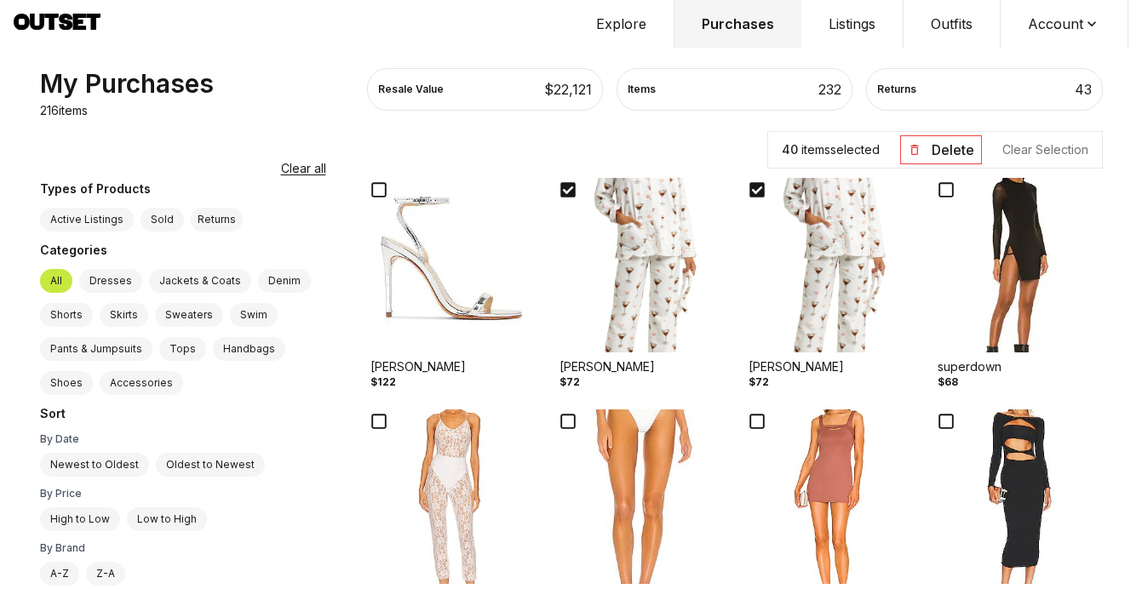
click at [414, 512] on img at bounding box center [451, 496] width 175 height 175
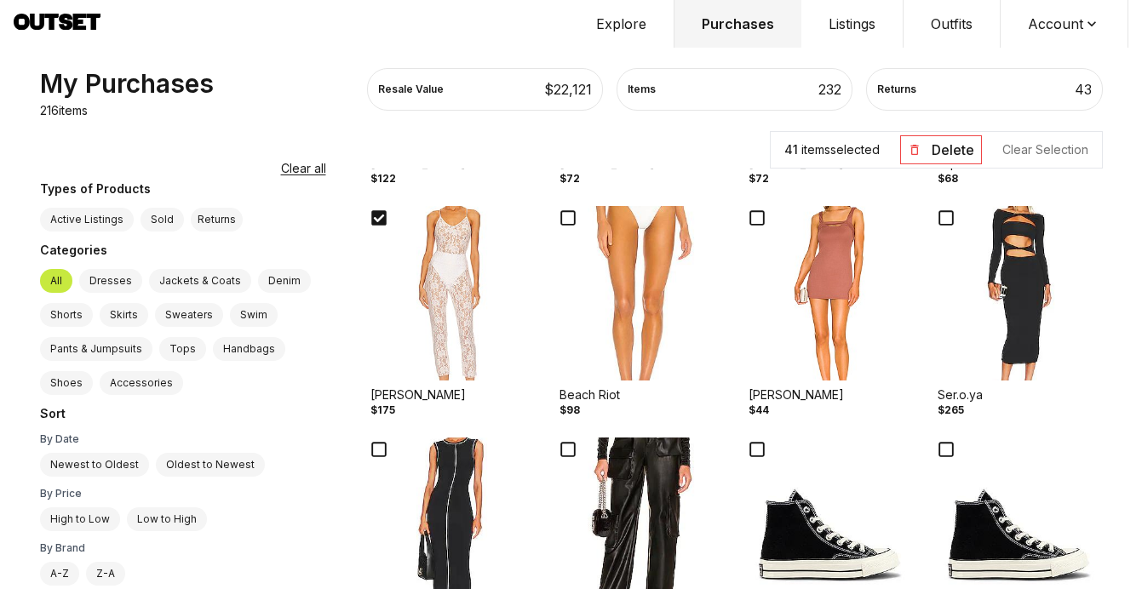
click at [815, 325] on img at bounding box center [829, 293] width 175 height 175
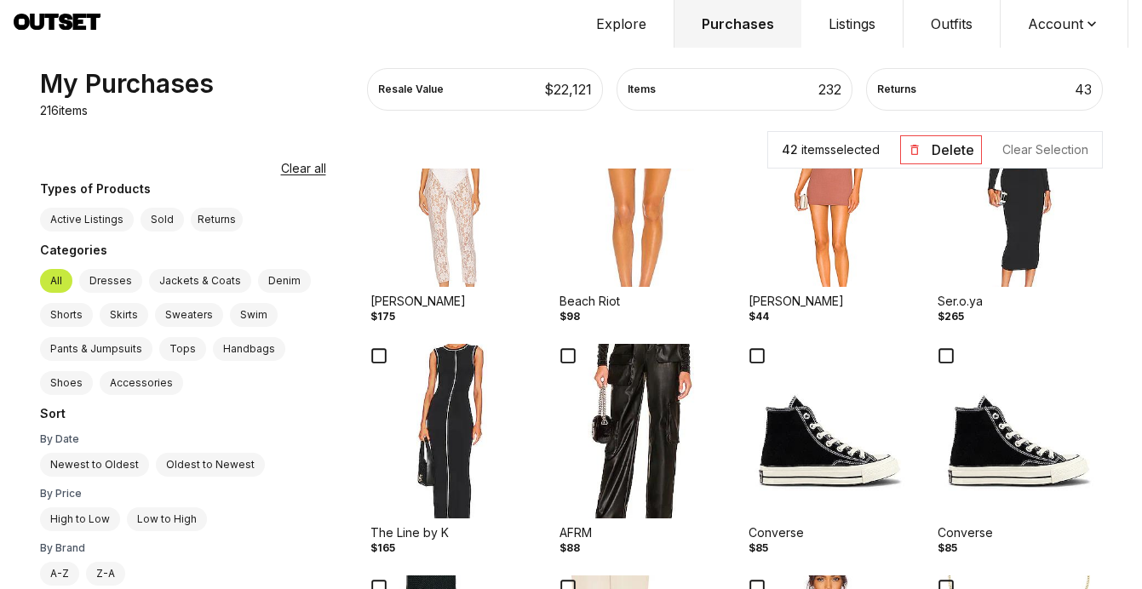
scroll to position [9514, 0]
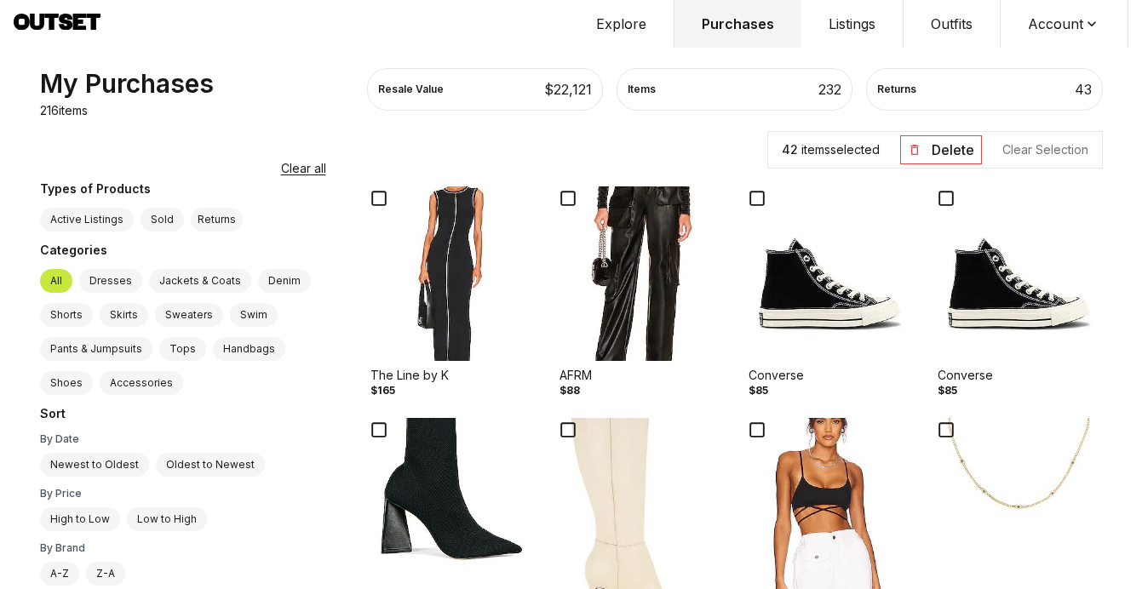
click at [814, 325] on img at bounding box center [829, 273] width 175 height 175
click at [1016, 303] on img at bounding box center [1017, 273] width 175 height 175
click at [799, 500] on img at bounding box center [829, 505] width 175 height 175
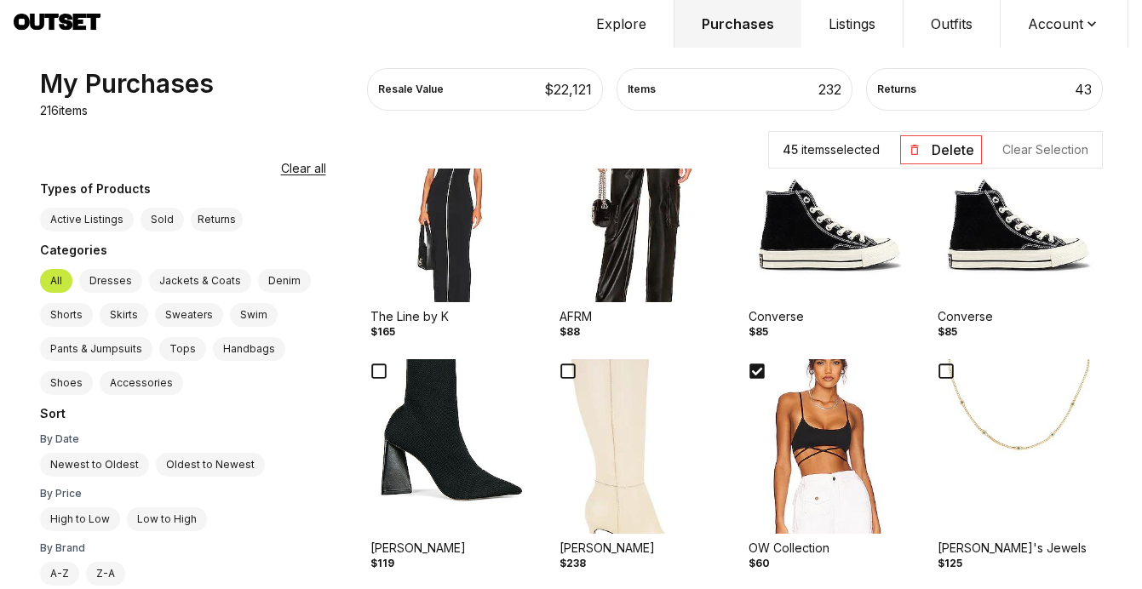
scroll to position [9599, 0]
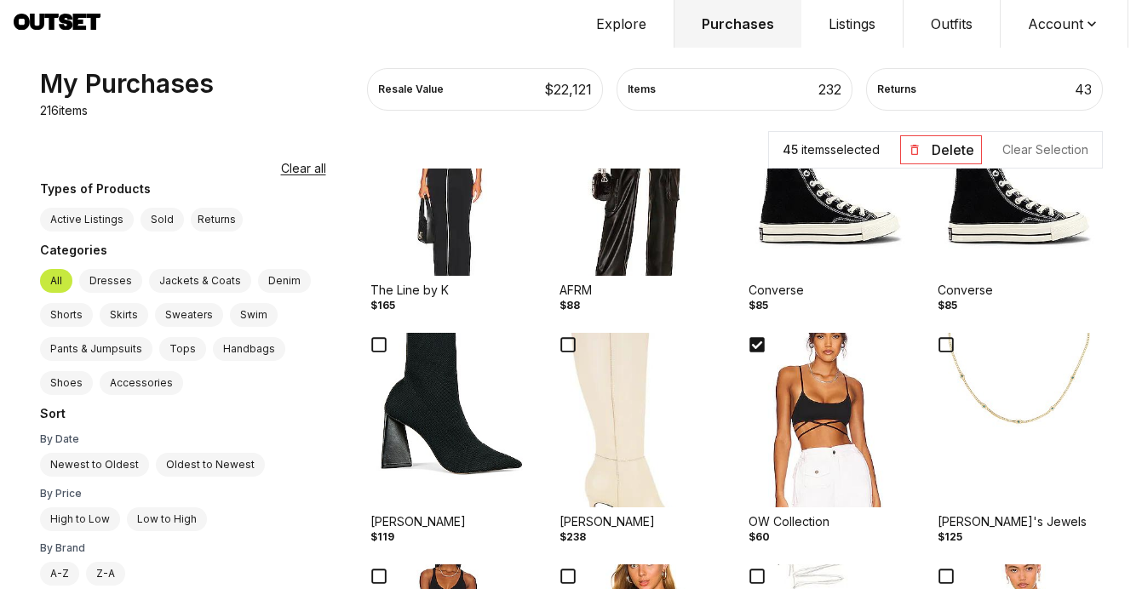
click at [559, 472] on img at bounding box center [640, 420] width 175 height 175
click at [417, 463] on img at bounding box center [451, 420] width 175 height 175
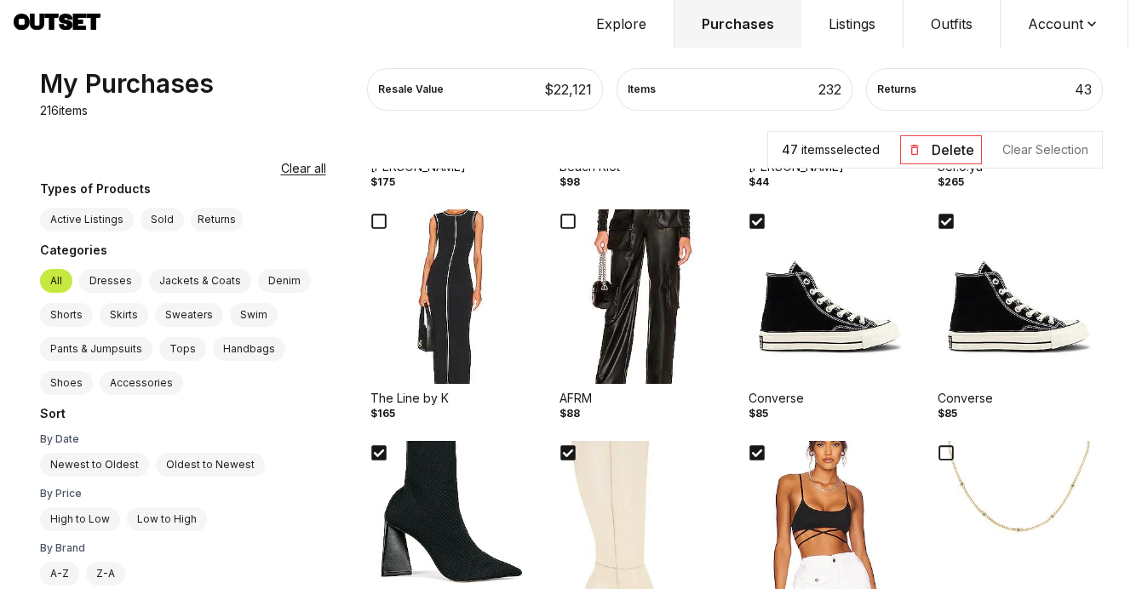
scroll to position [9481, 0]
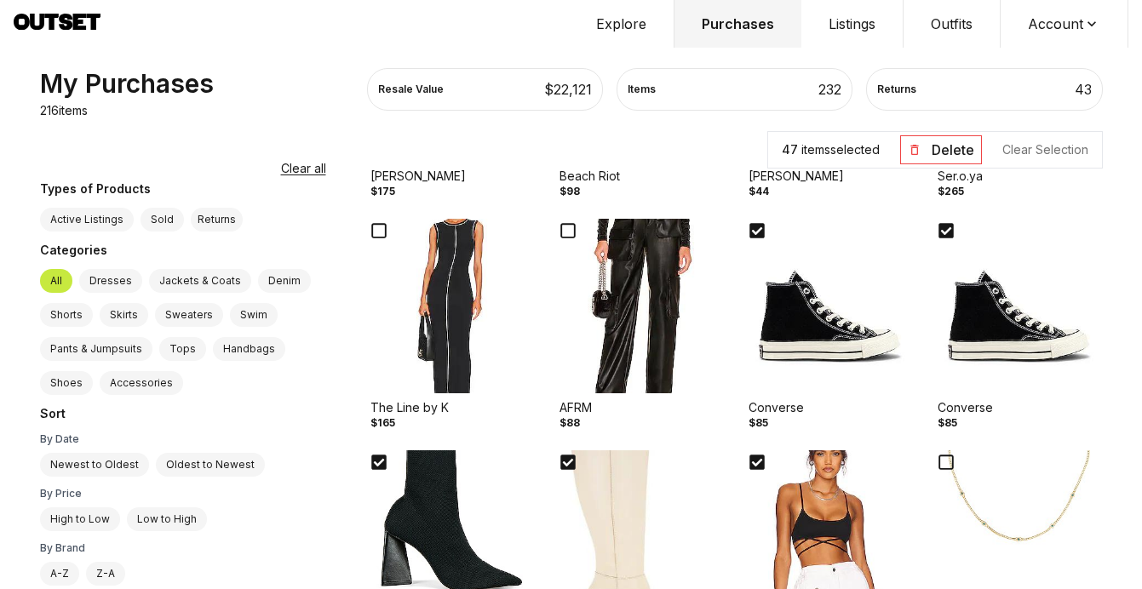
click at [387, 352] on img at bounding box center [451, 306] width 175 height 175
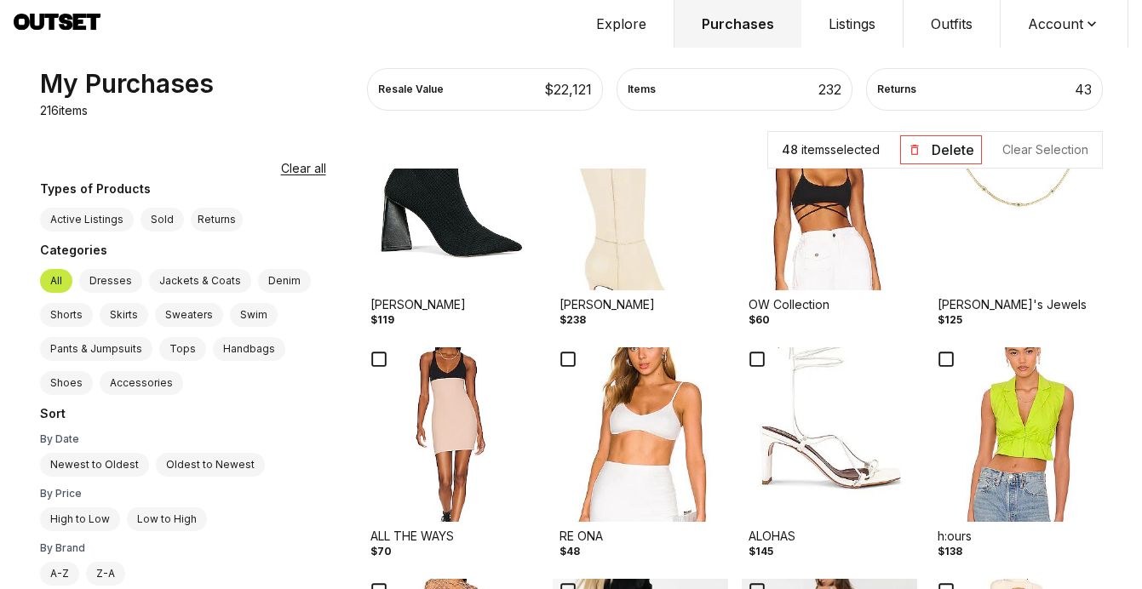
scroll to position [9898, 0]
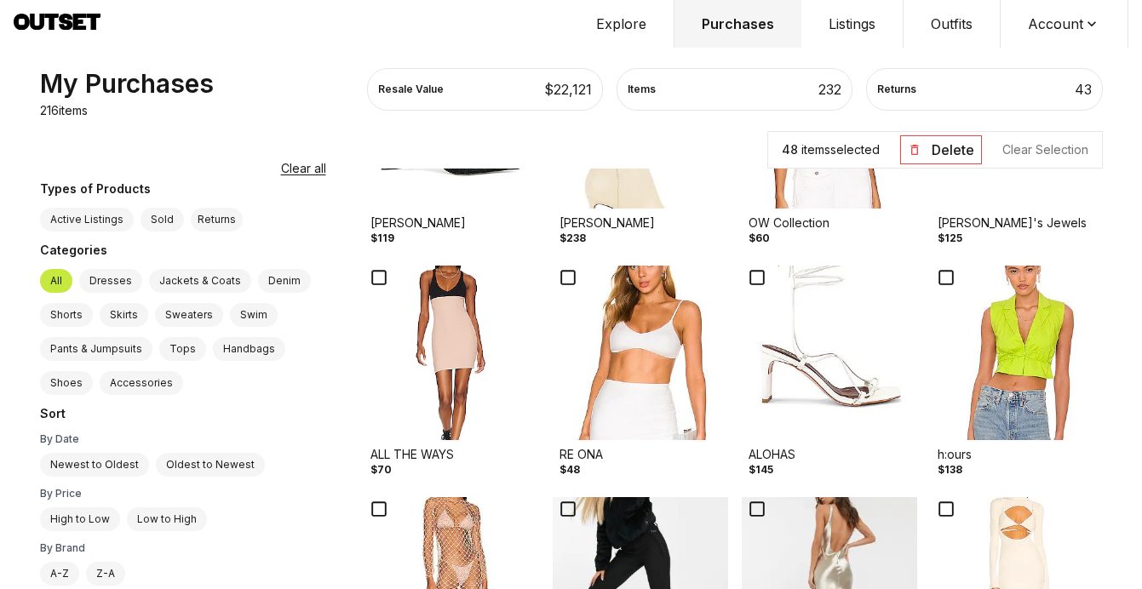
click at [1020, 338] on img at bounding box center [1017, 353] width 175 height 175
click at [976, 364] on img at bounding box center [1017, 353] width 175 height 175
click at [772, 387] on img at bounding box center [829, 353] width 175 height 175
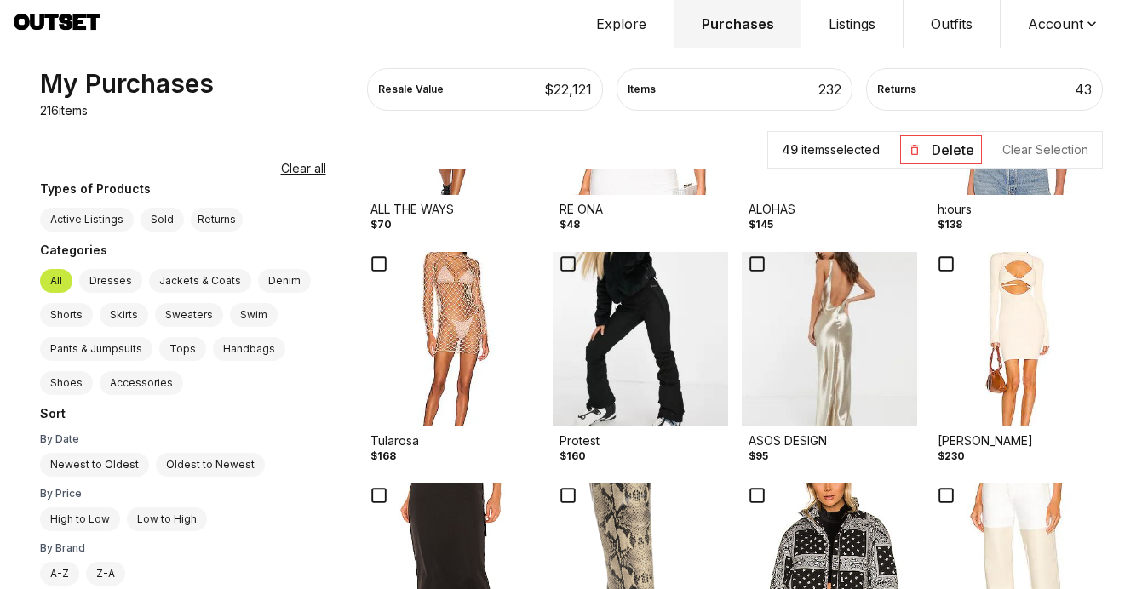
scroll to position [10150, 0]
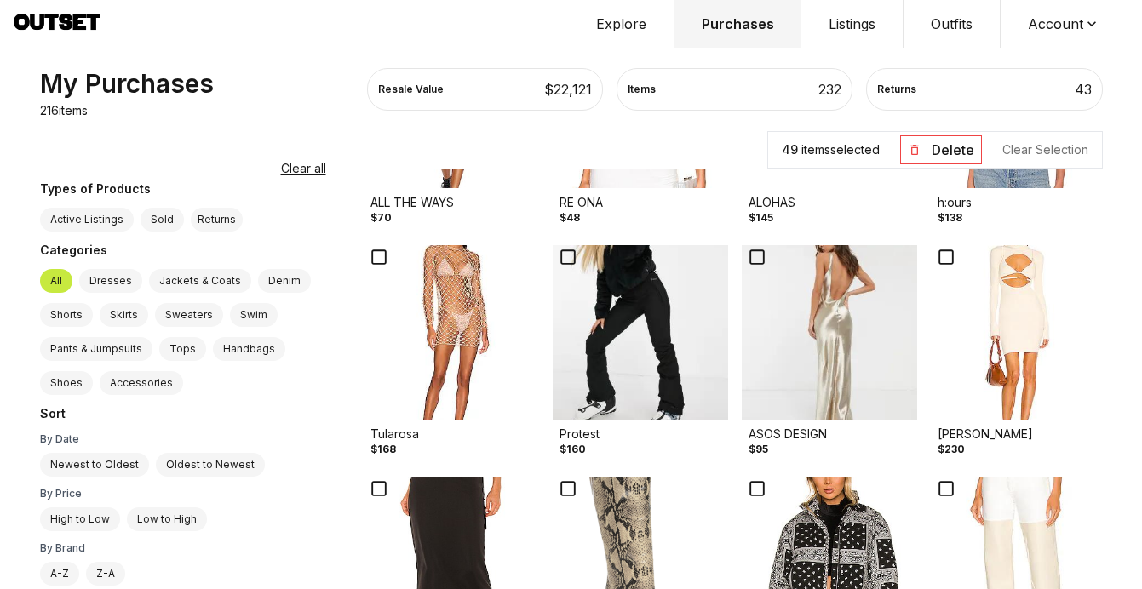
click at [802, 334] on img at bounding box center [829, 332] width 175 height 175
click at [1007, 299] on img at bounding box center [1017, 332] width 175 height 175
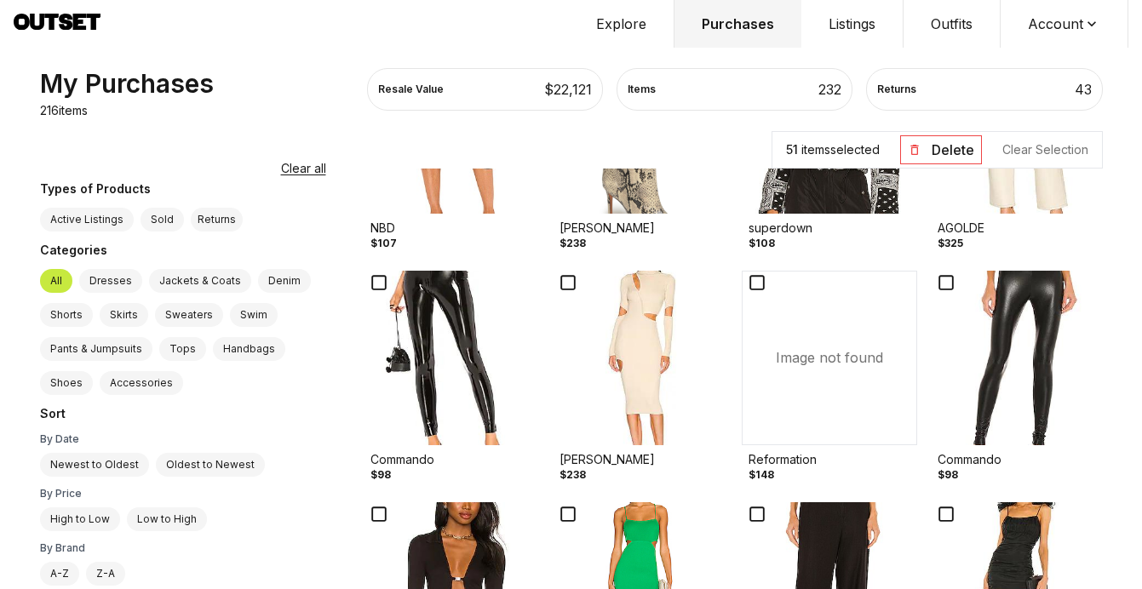
scroll to position [10509, 0]
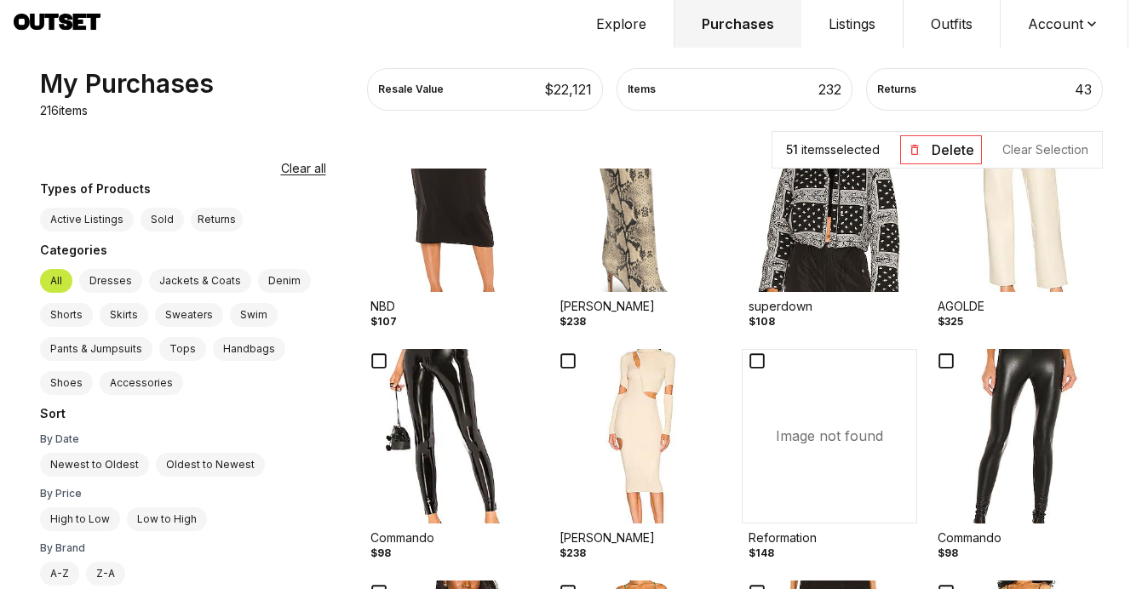
click at [947, 143] on button "Delete" at bounding box center [941, 149] width 82 height 29
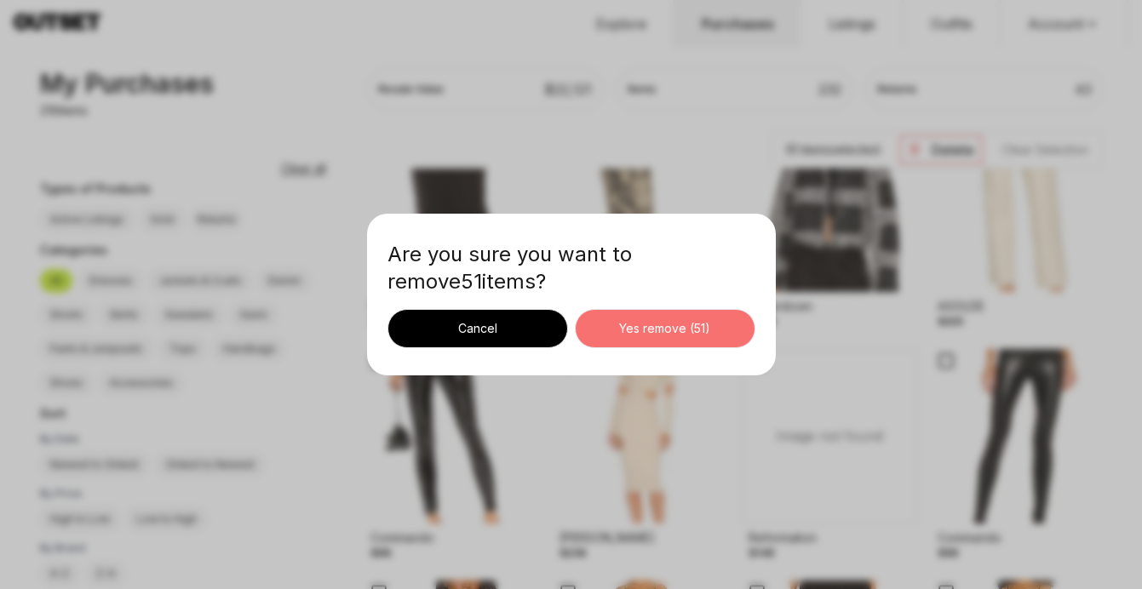
click at [679, 339] on button "Yes remove ( 51 )" at bounding box center [665, 328] width 180 height 39
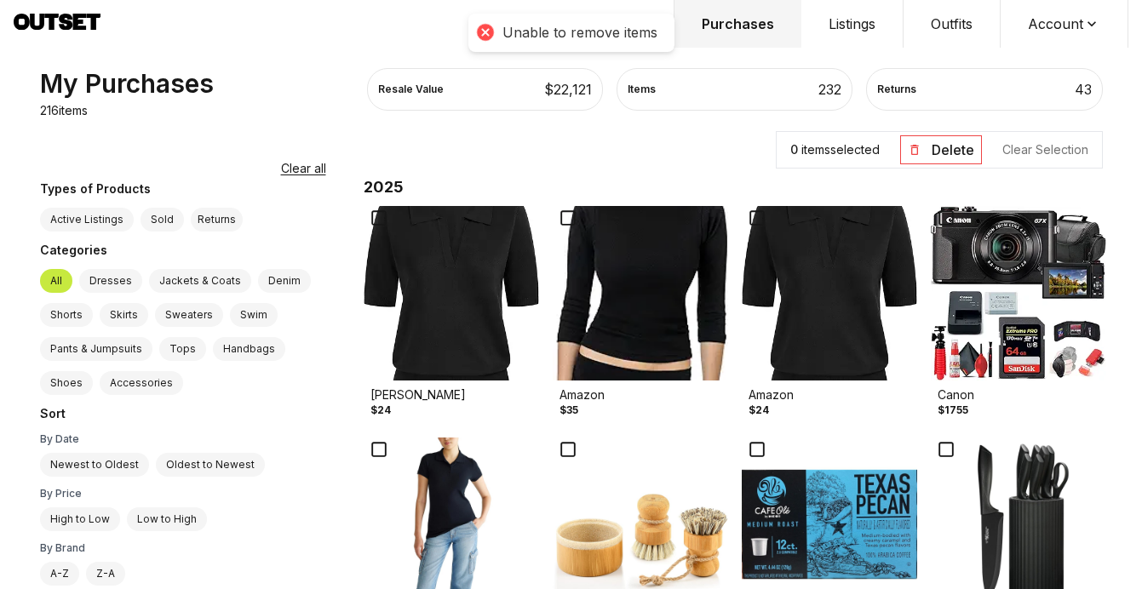
scroll to position [0, 0]
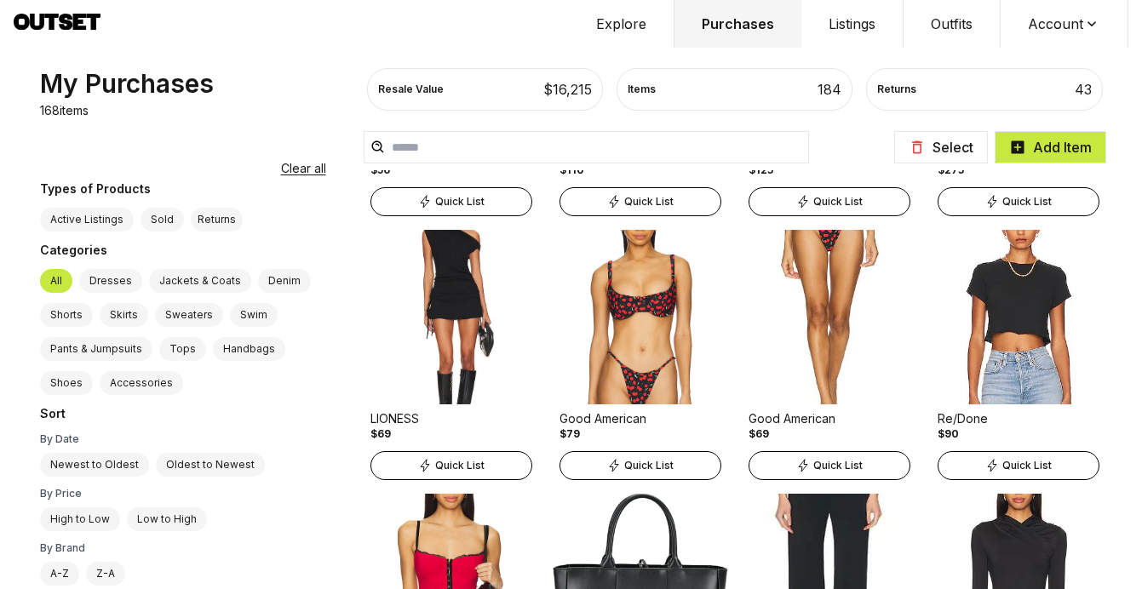
scroll to position [566, 0]
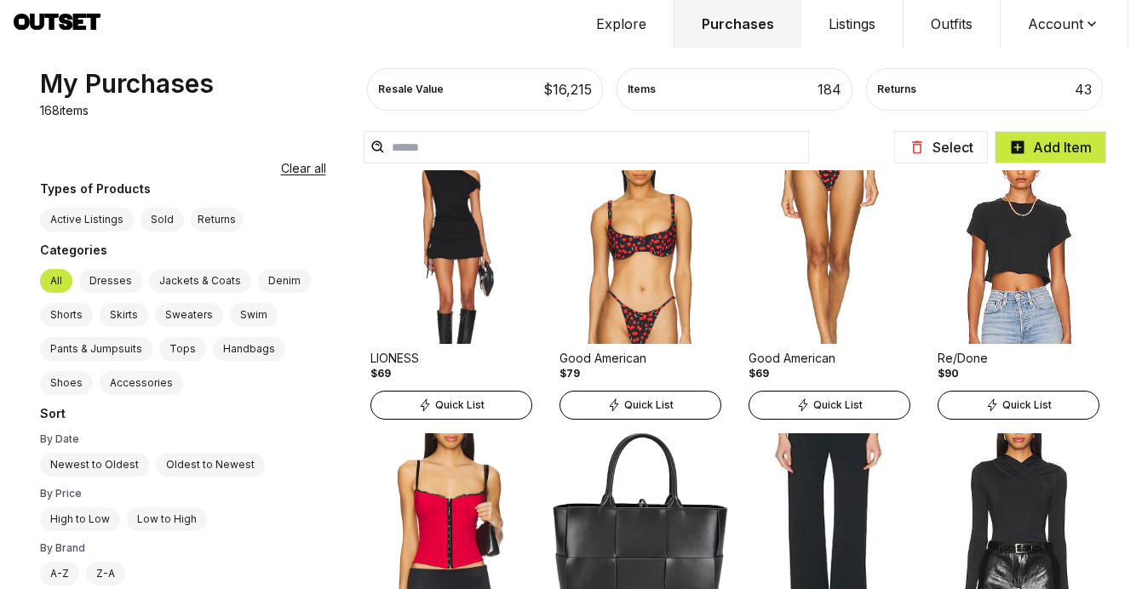
click at [624, 408] on span "Quick List" at bounding box center [648, 405] width 49 height 14
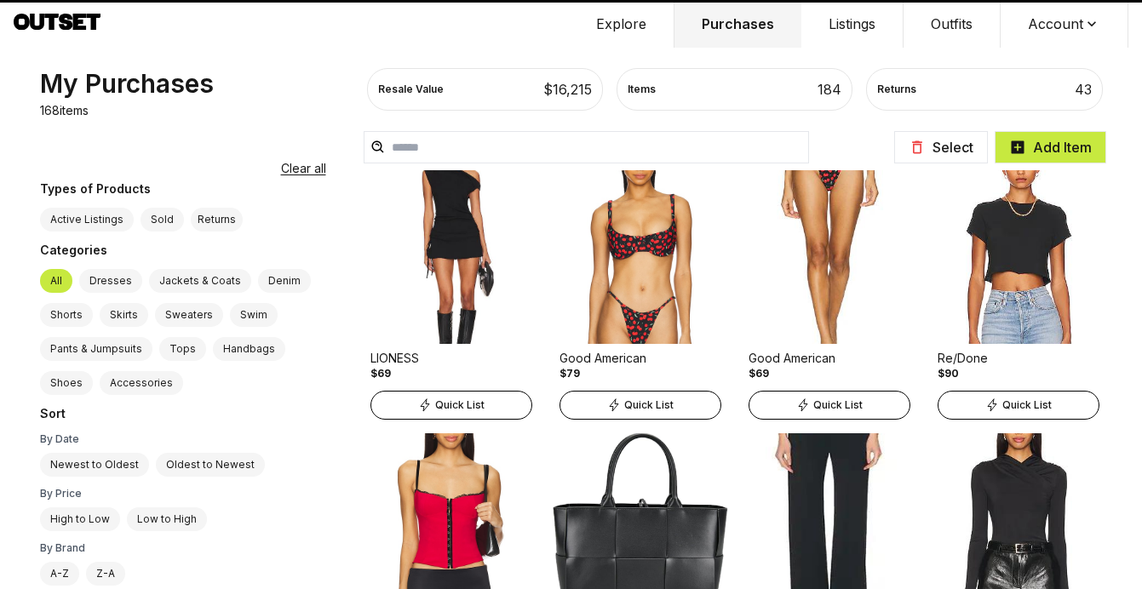
select select "**"
select select "****"
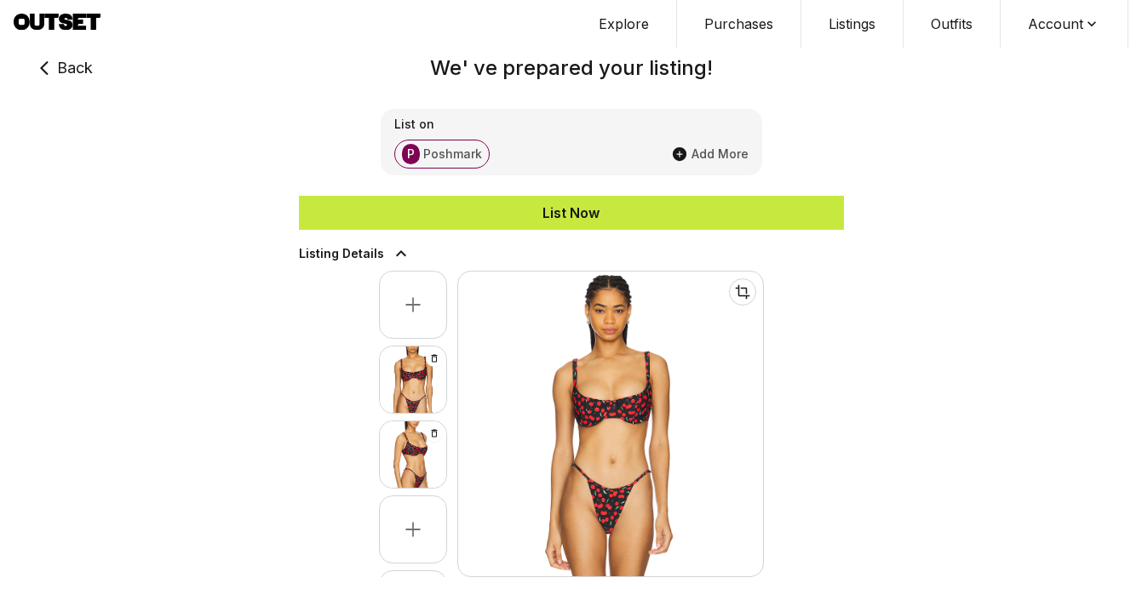
click at [589, 210] on div "List Now" at bounding box center [571, 213] width 545 height 20
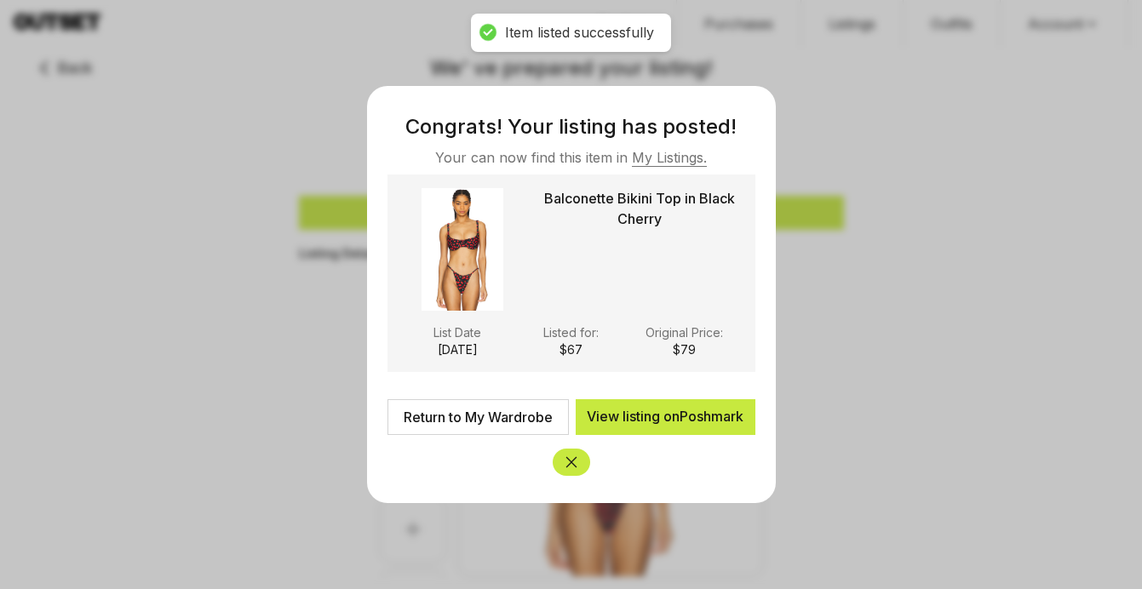
click at [498, 424] on link "Return to My Wardrobe" at bounding box center [477, 417] width 181 height 36
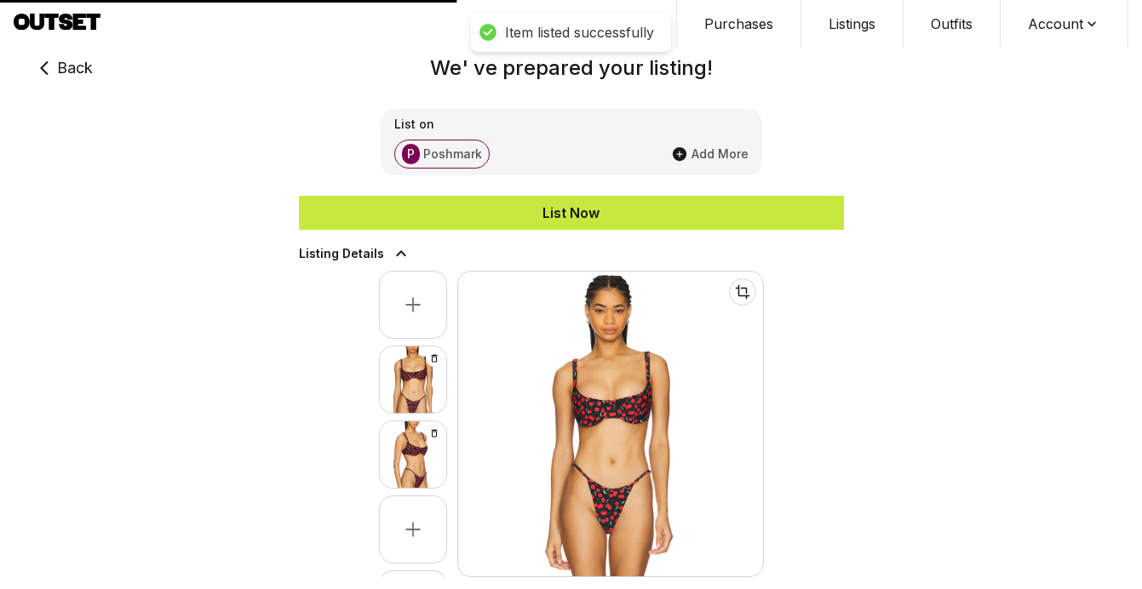
type textarea "**********"
type input "**"
type textarea "**********"
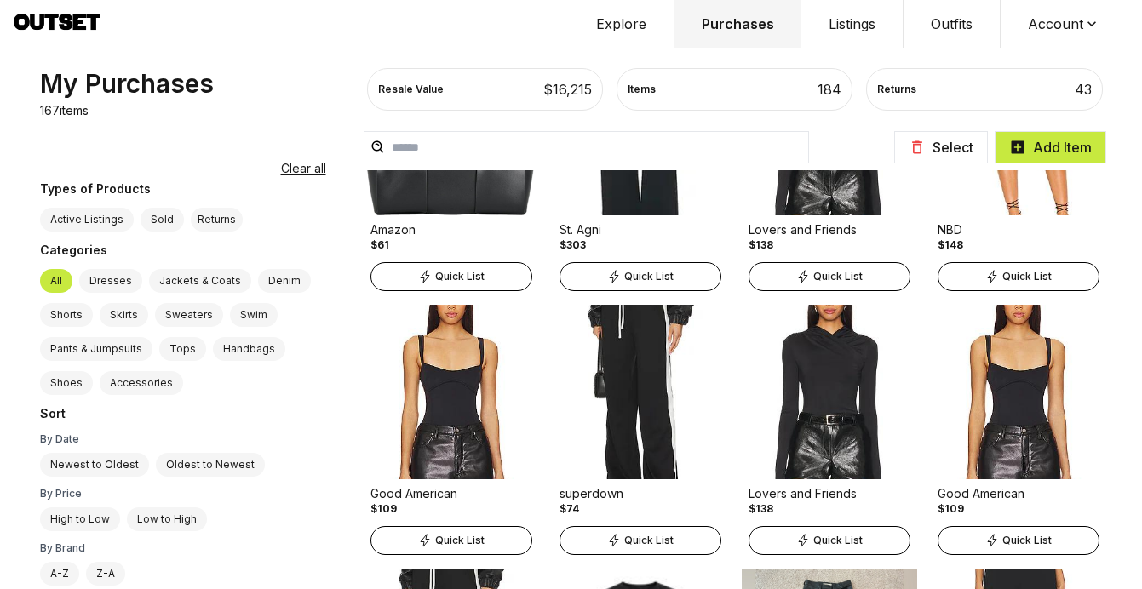
scroll to position [1029, 0]
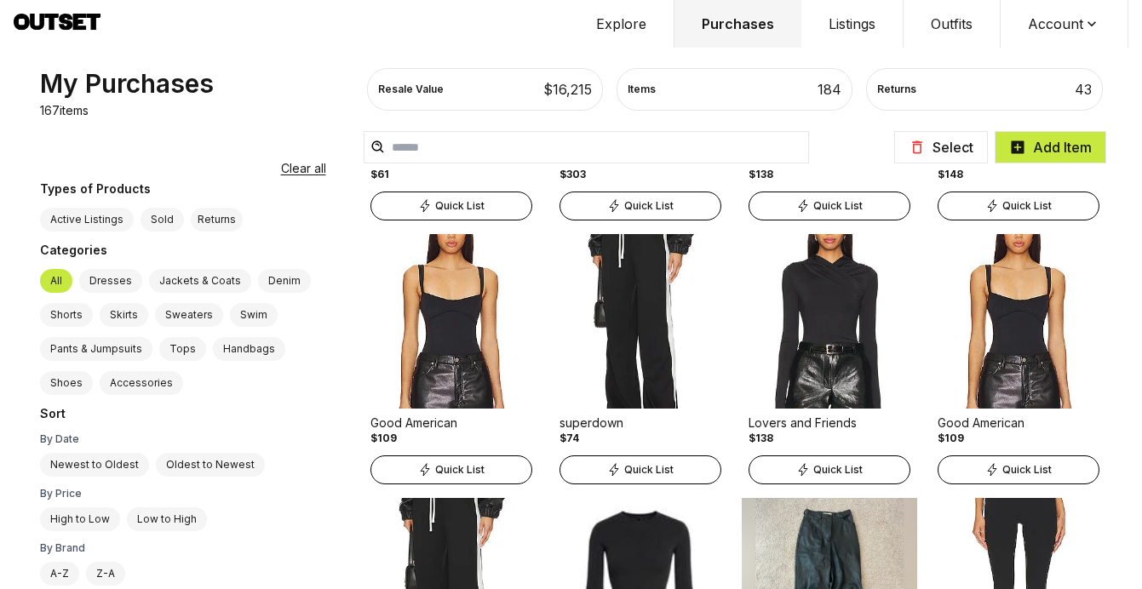
click at [624, 465] on span "Quick List" at bounding box center [648, 470] width 49 height 14
select select "**********"
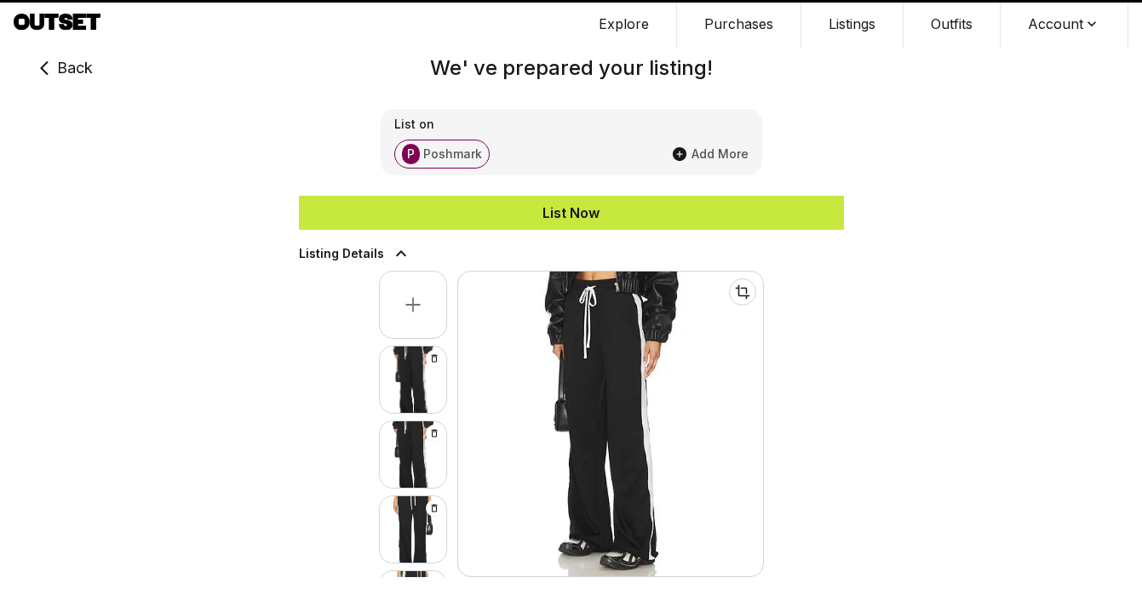
type input "**"
select select "**"
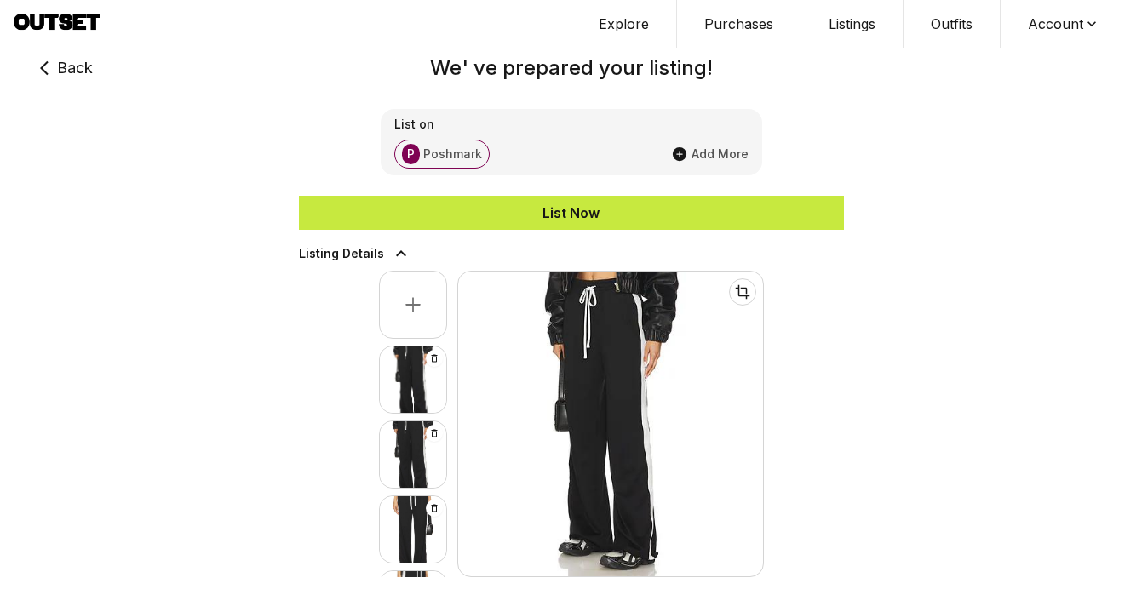
scroll to position [11, 0]
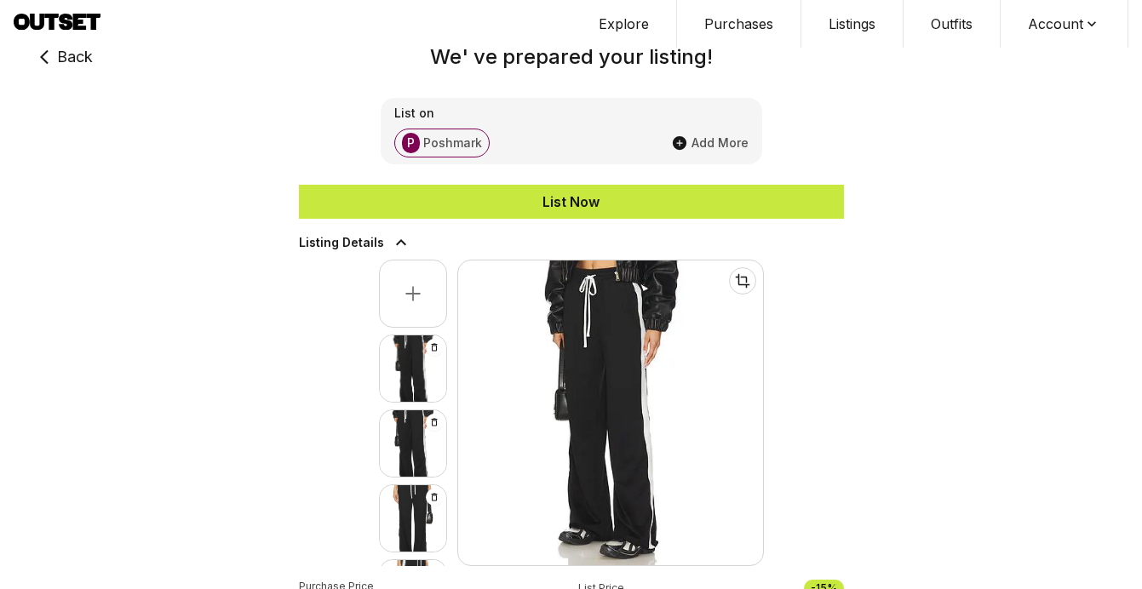
click at [604, 209] on div "List Now" at bounding box center [571, 202] width 545 height 20
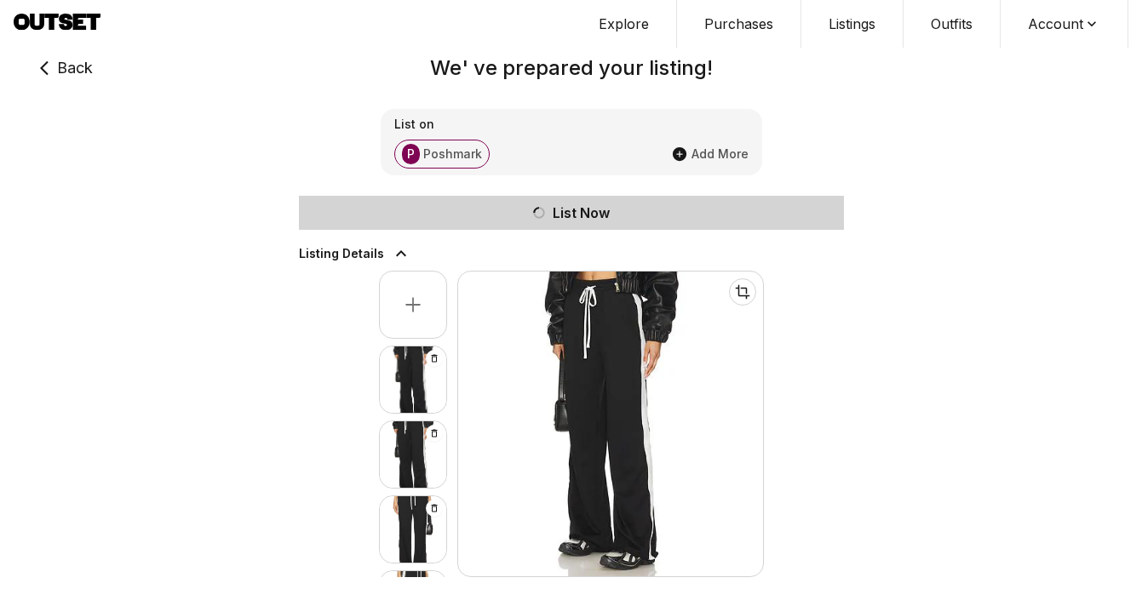
scroll to position [0, 0]
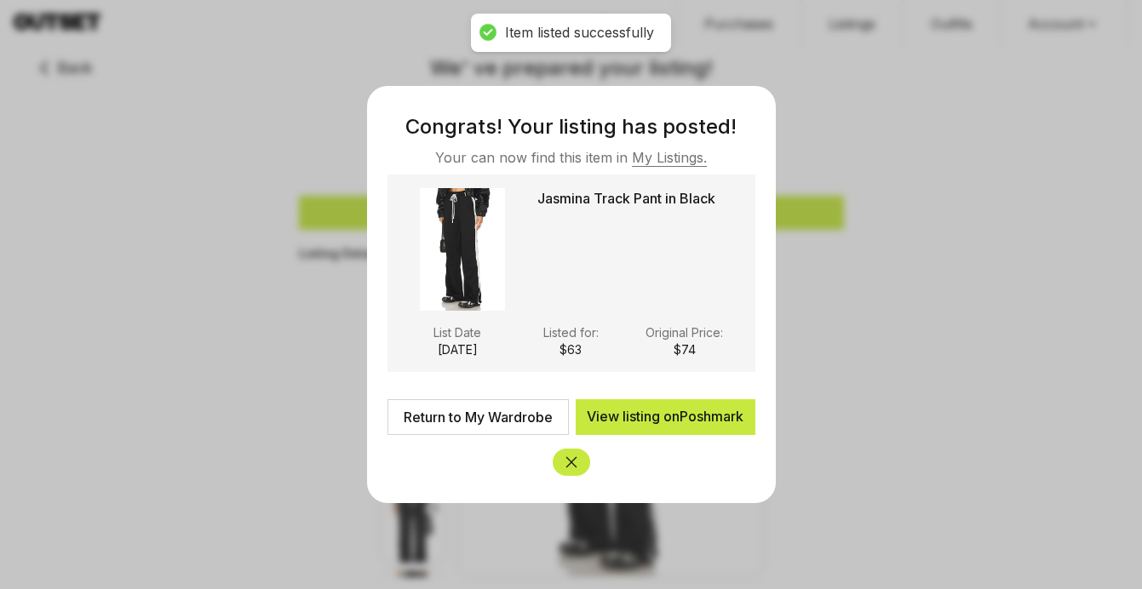
click at [505, 424] on link "Return to My Wardrobe" at bounding box center [477, 417] width 181 height 36
type input "**"
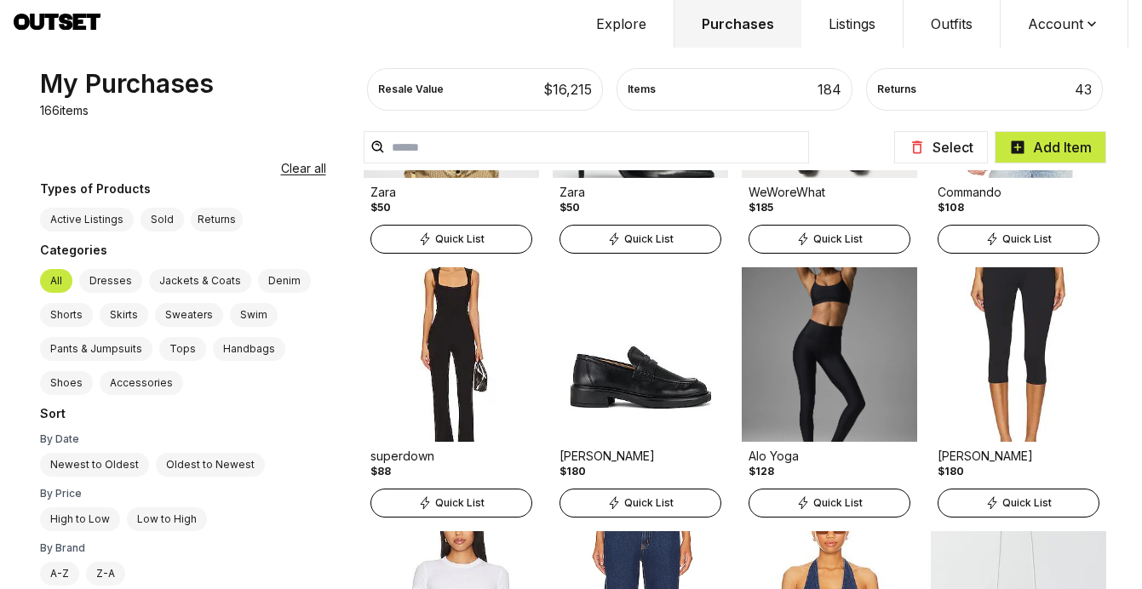
scroll to position [2316, 0]
click at [435, 243] on span "Quick List" at bounding box center [459, 239] width 49 height 14
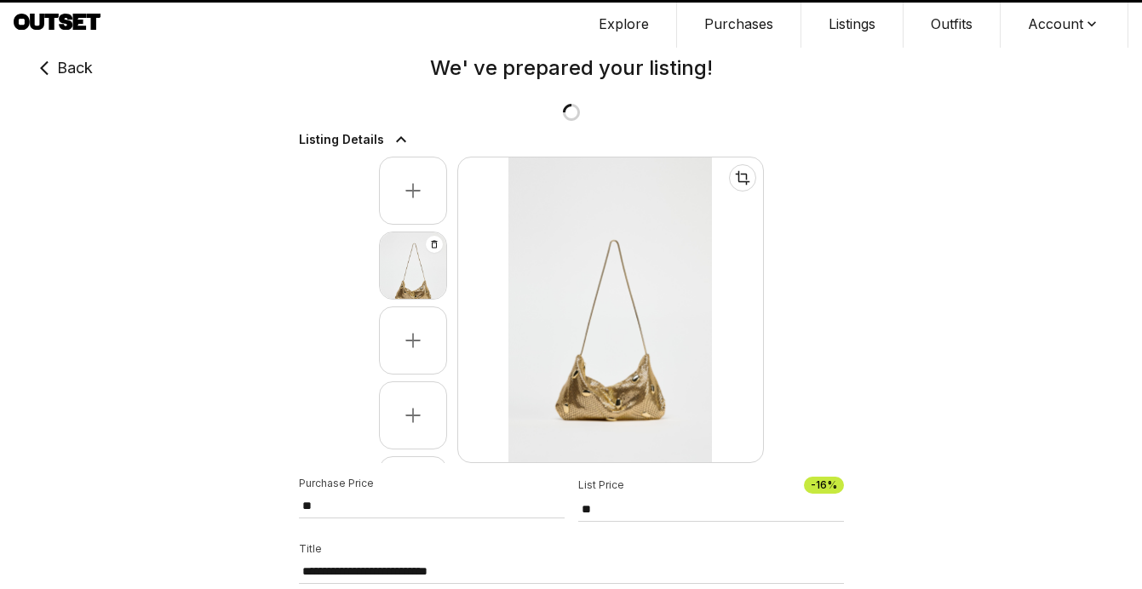
type input "**"
select select "********"
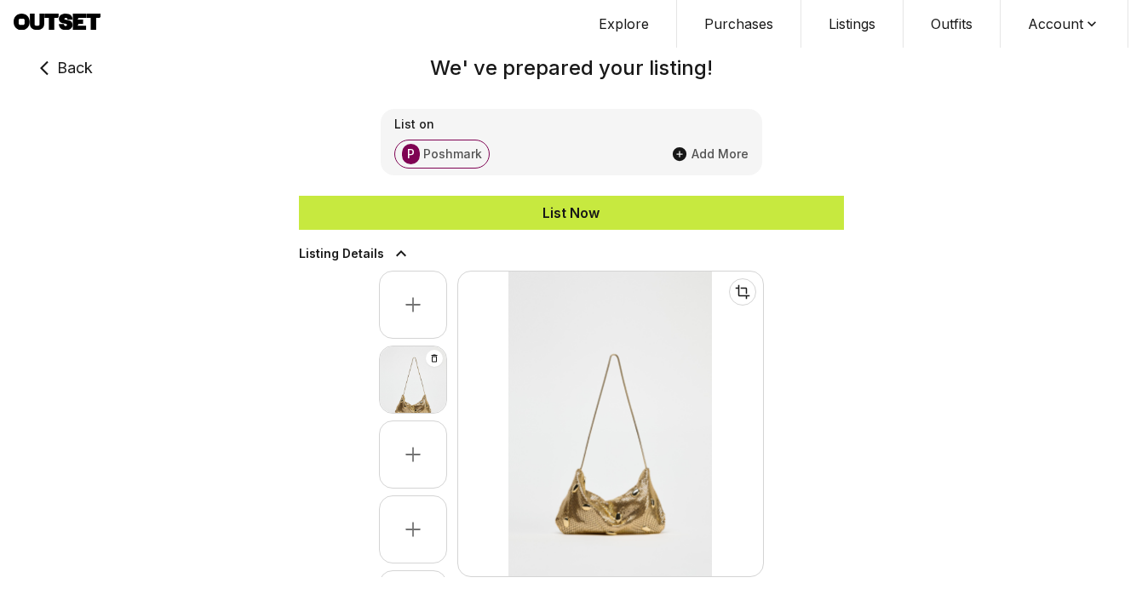
click at [606, 212] on div "List Now" at bounding box center [571, 213] width 545 height 20
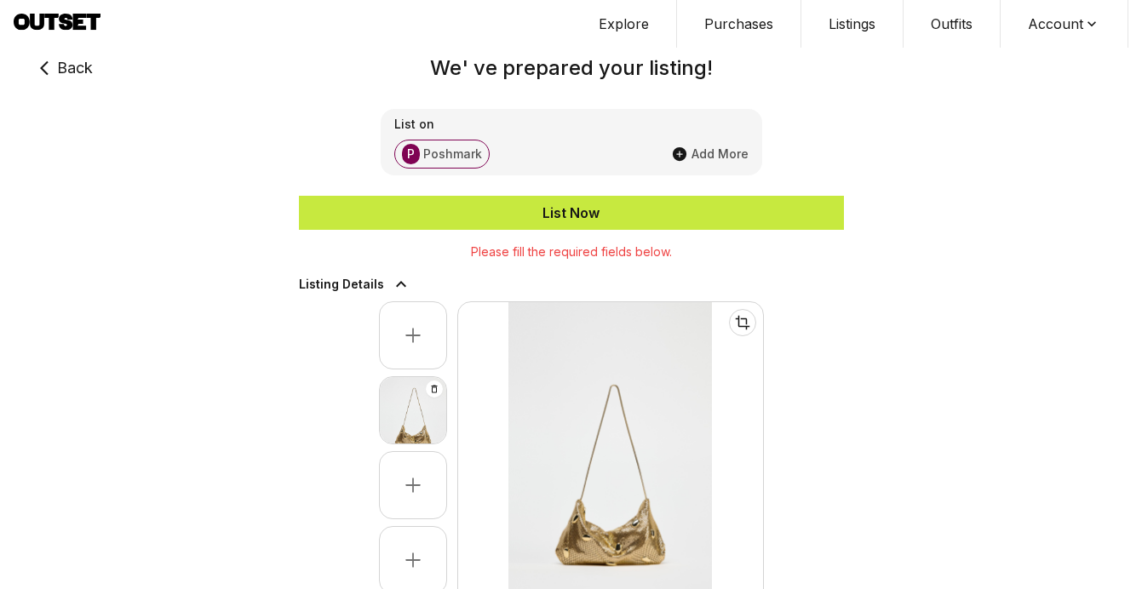
click at [427, 200] on button "List Now" at bounding box center [571, 213] width 545 height 34
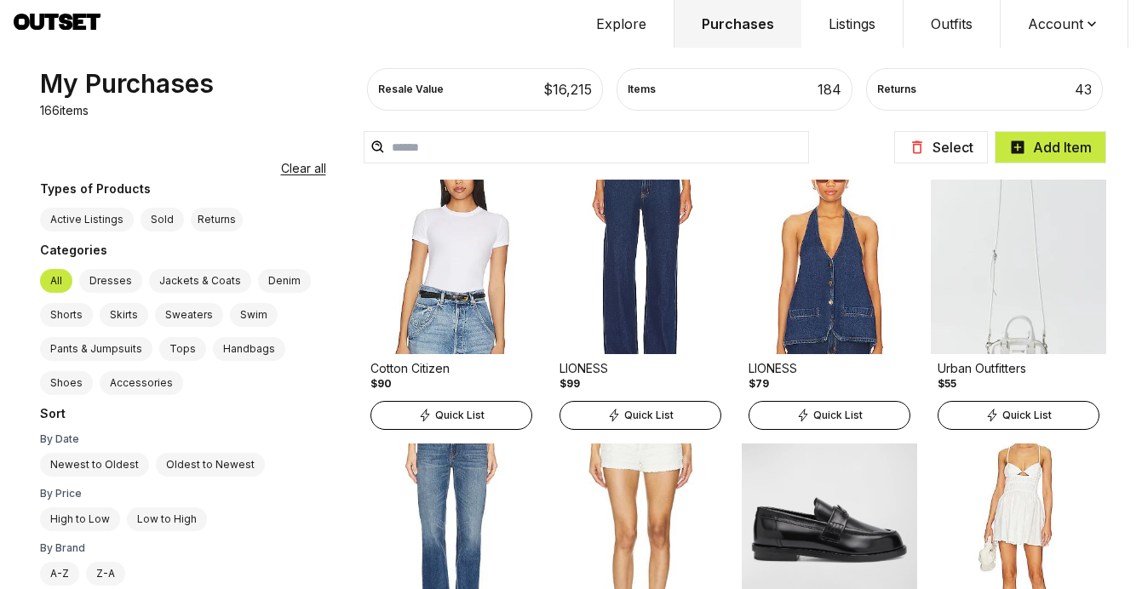
scroll to position [2668, 0]
click at [836, 415] on div "Quick List" at bounding box center [829, 414] width 162 height 29
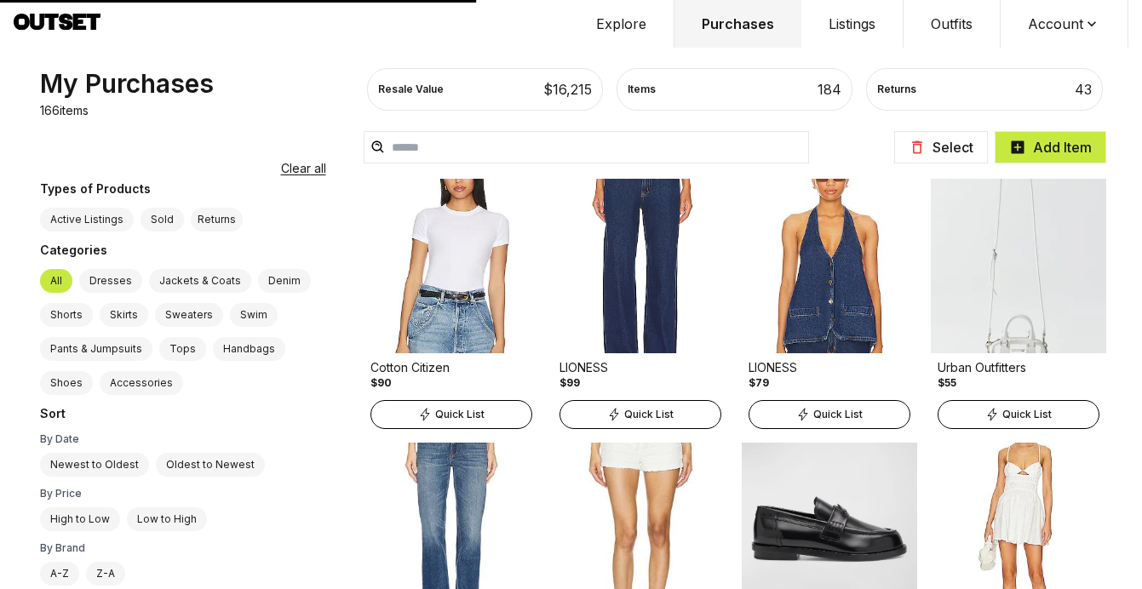
select select "**"
select select "****"
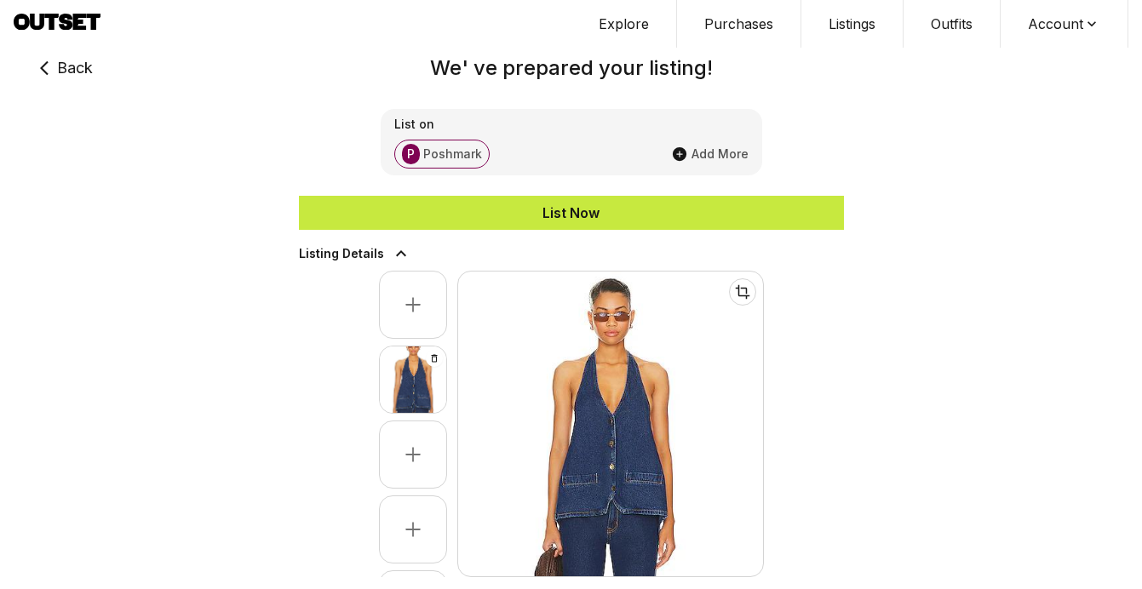
click at [633, 212] on div "List Now" at bounding box center [571, 213] width 545 height 20
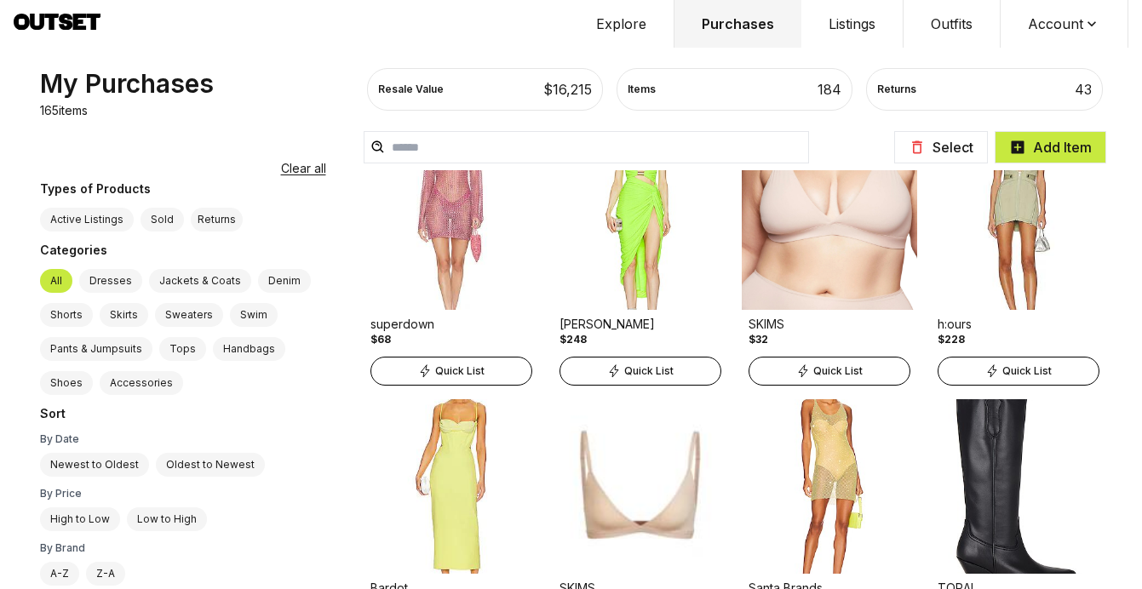
scroll to position [6007, 0]
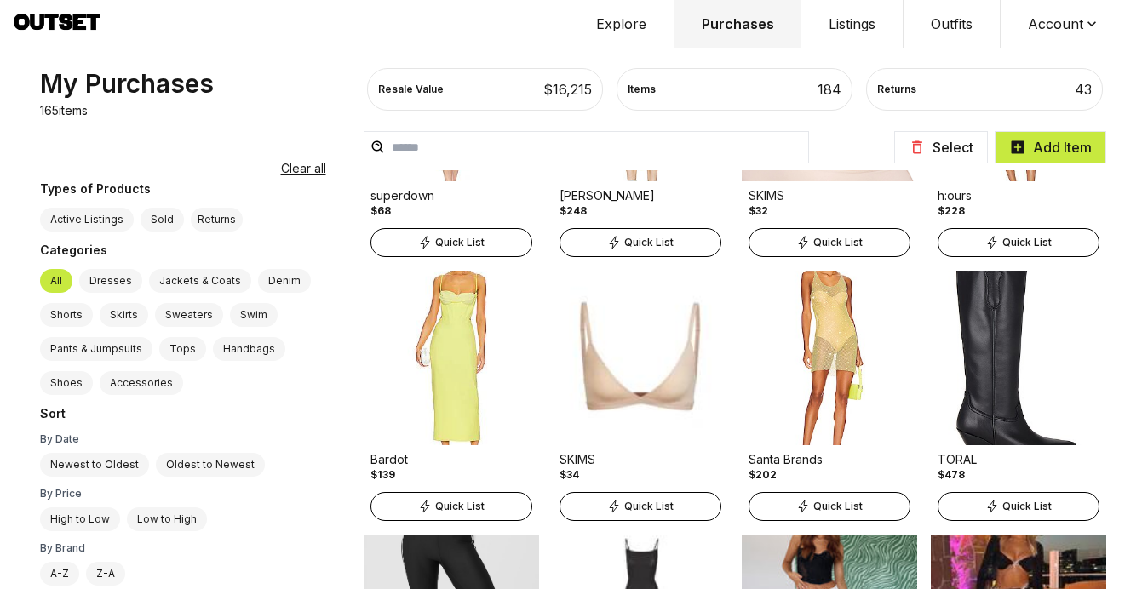
click at [813, 511] on span "Quick List" at bounding box center [837, 507] width 49 height 14
select select "*******"
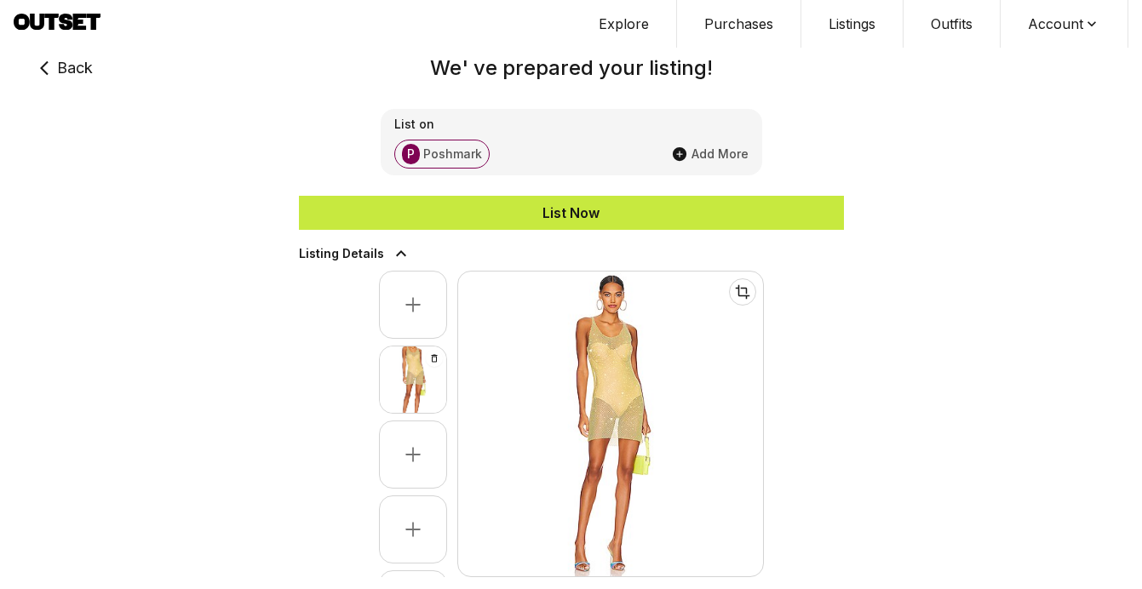
click at [646, 212] on div "List Now" at bounding box center [571, 213] width 545 height 20
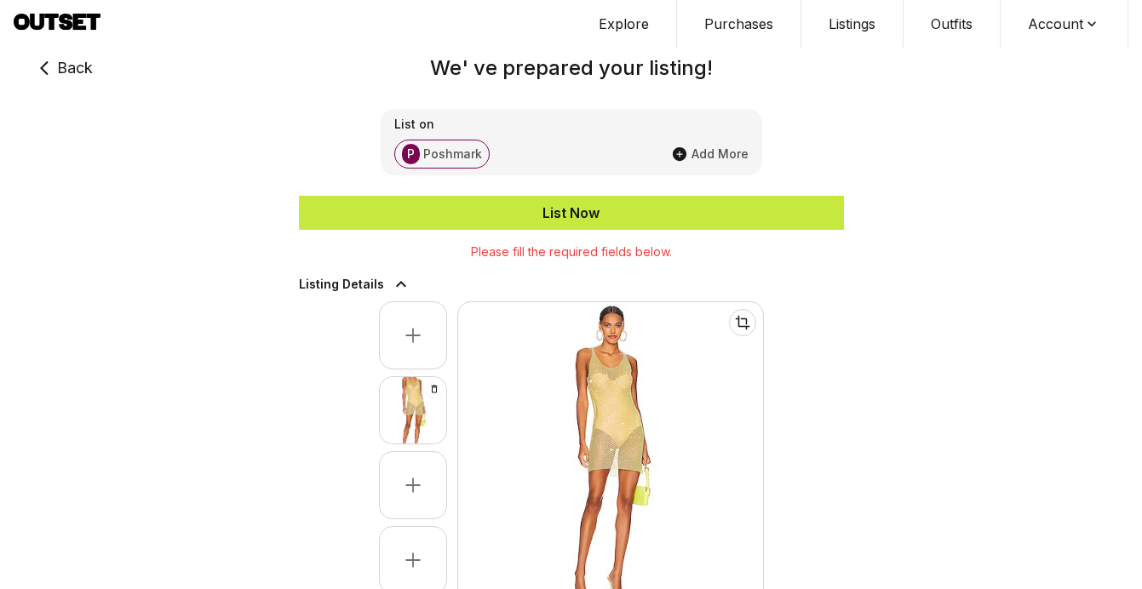
click at [603, 215] on div "List Now" at bounding box center [571, 213] width 545 height 20
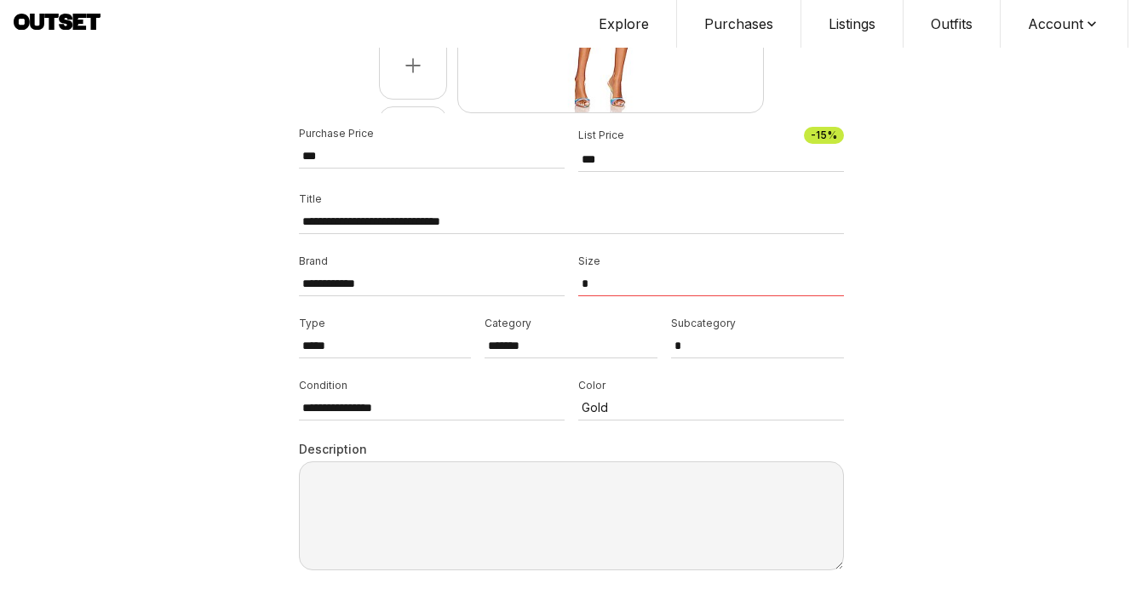
scroll to position [495, 0]
select select "*"
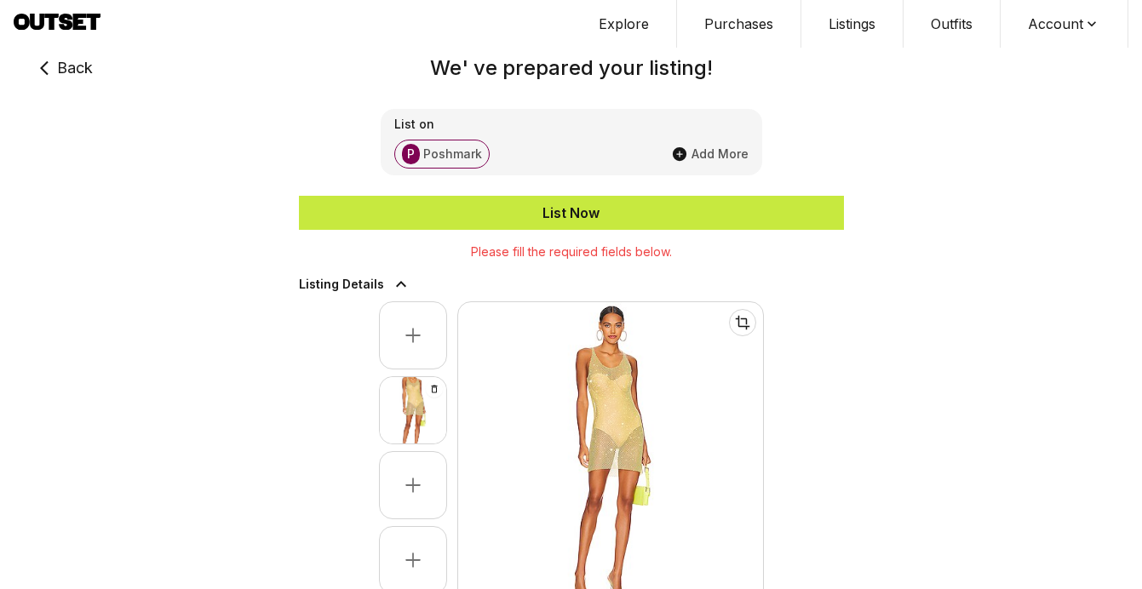
scroll to position [0, 0]
click at [621, 210] on div "List Now" at bounding box center [571, 213] width 545 height 20
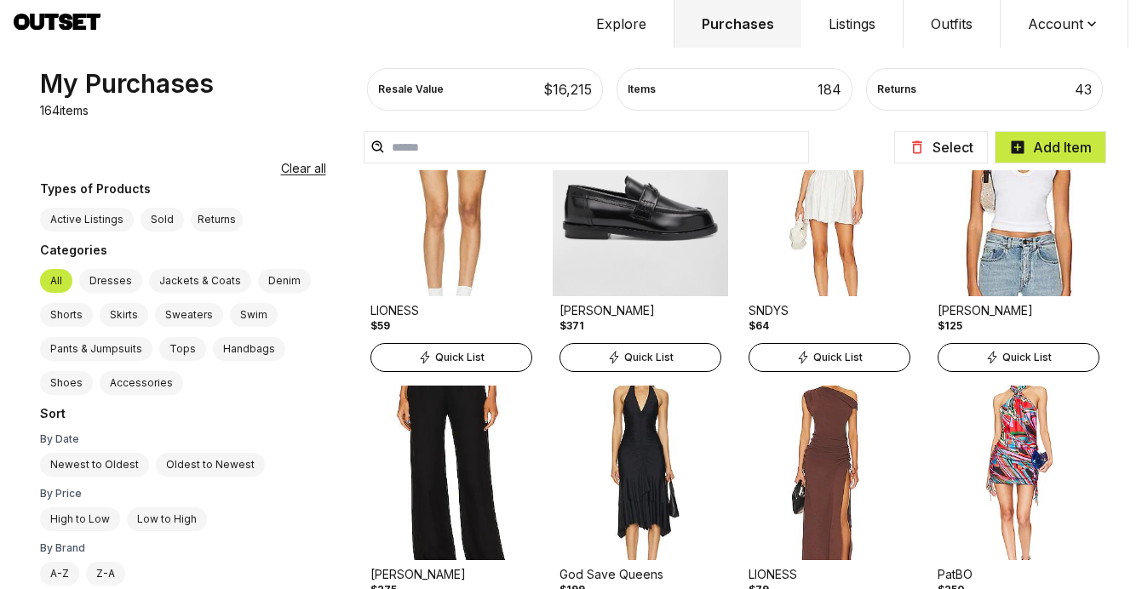
scroll to position [2872, 0]
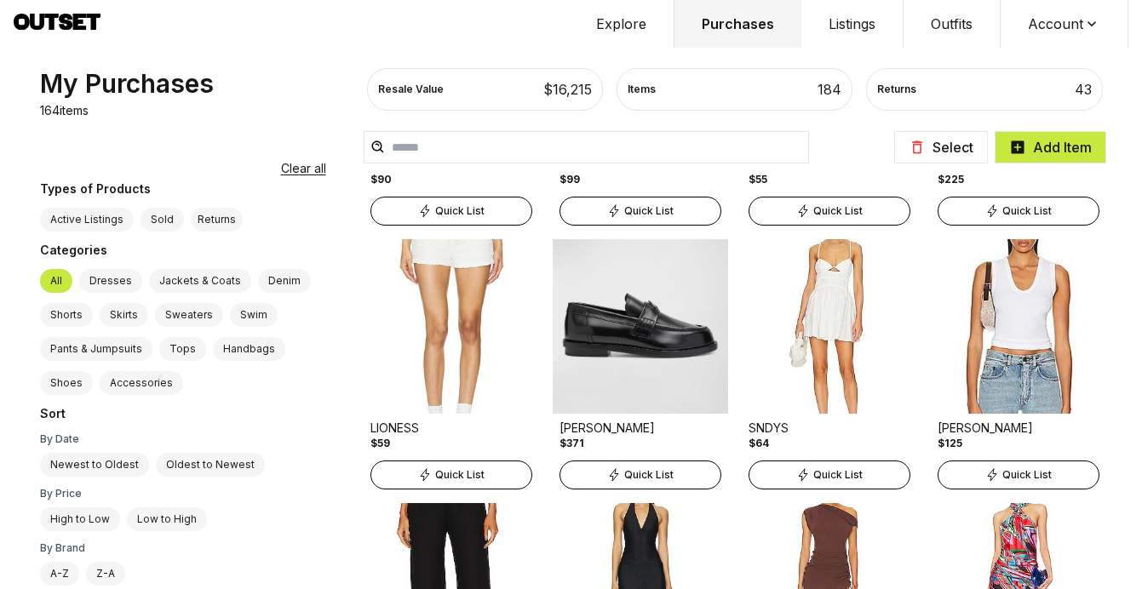
click at [1018, 474] on span "Quick List" at bounding box center [1026, 475] width 49 height 14
select select "*"
select select "****"
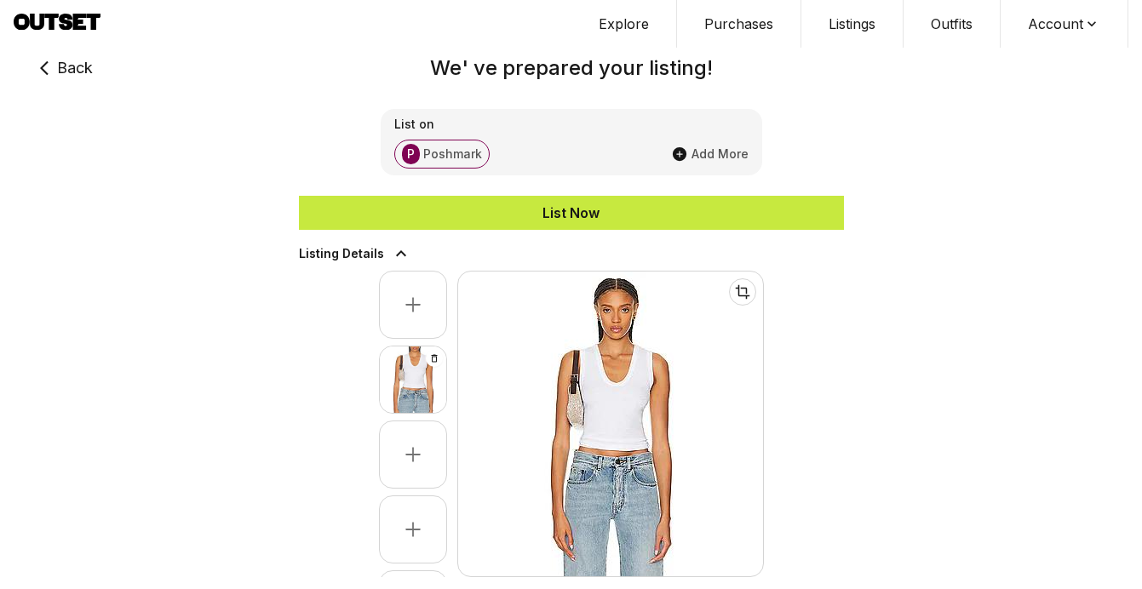
click at [670, 203] on div "List Now" at bounding box center [571, 213] width 545 height 20
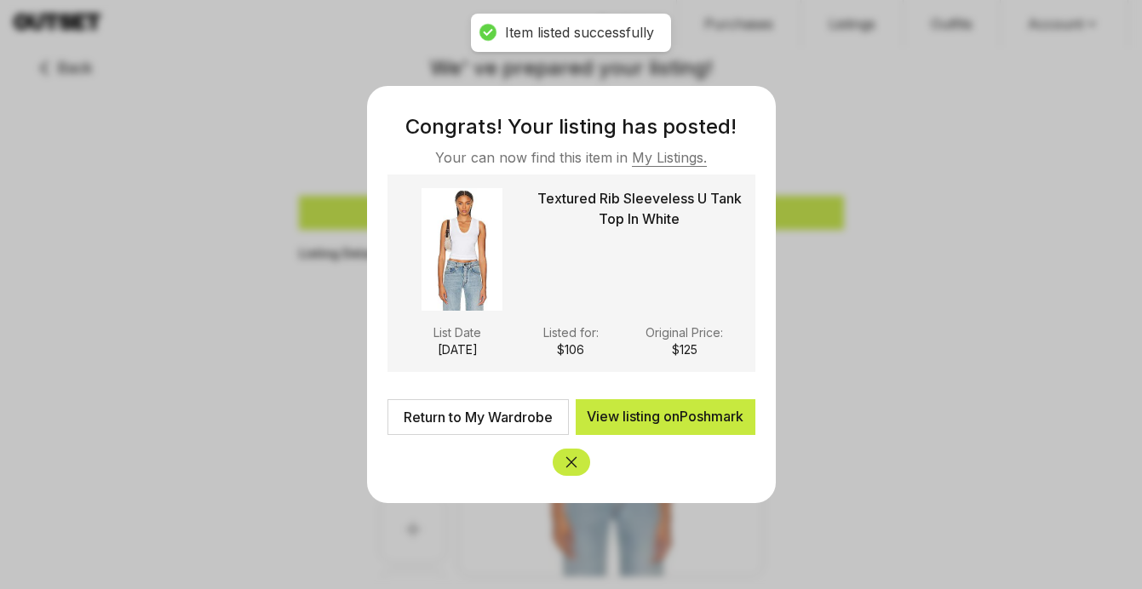
click at [502, 413] on link "Return to My Wardrobe" at bounding box center [477, 417] width 181 height 36
type input "***"
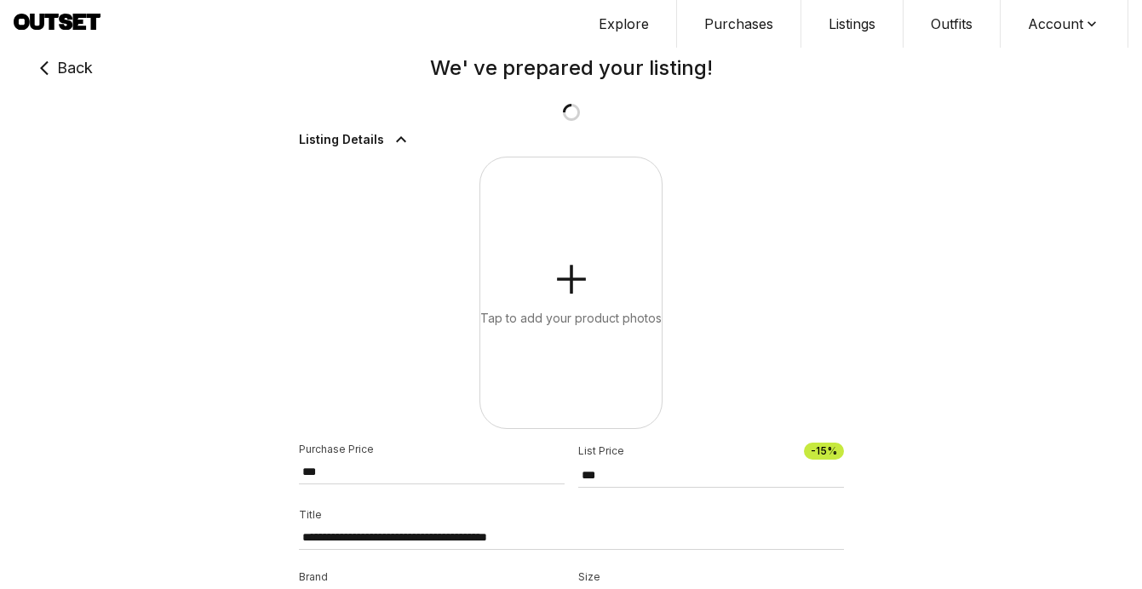
type input "***"
type input "**********"
type input "***"
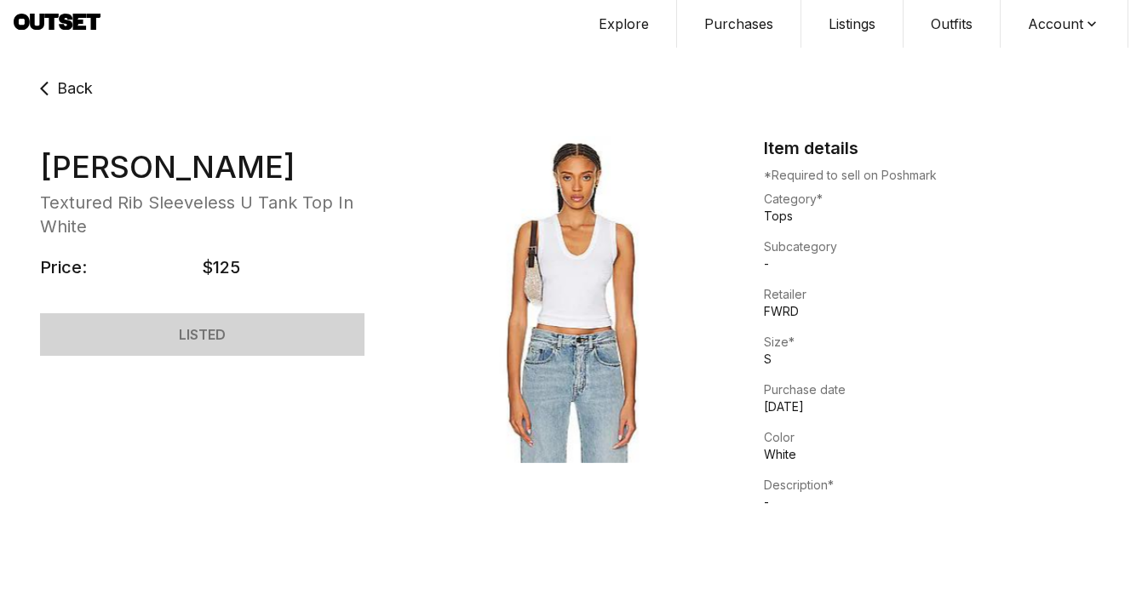
select select "****"
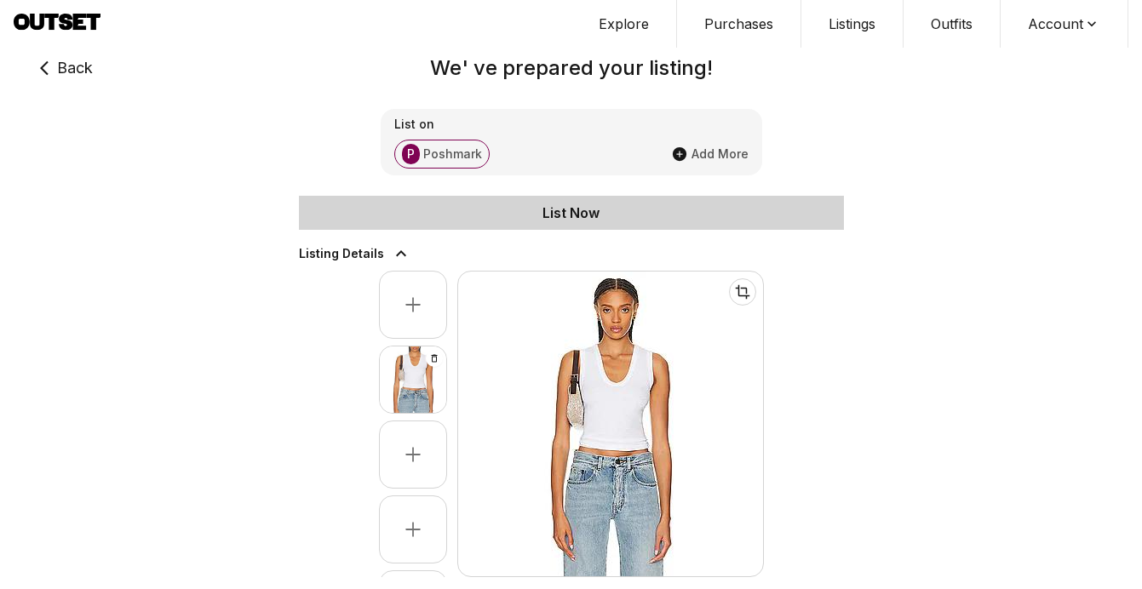
type input "***"
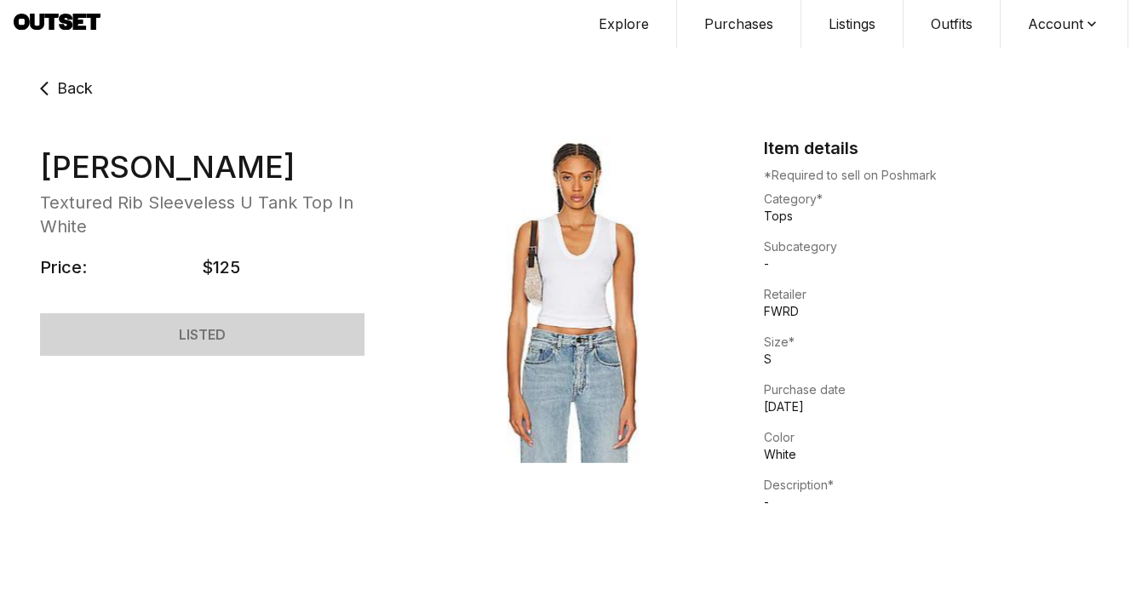
click at [81, 89] on span "Back" at bounding box center [75, 89] width 36 height 24
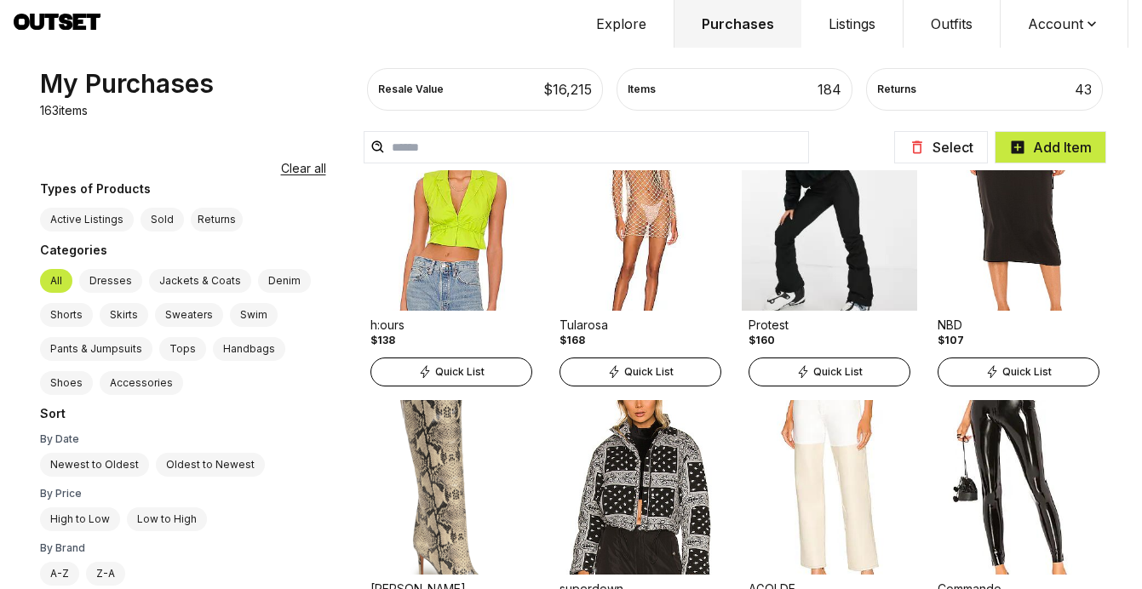
scroll to position [8256, 0]
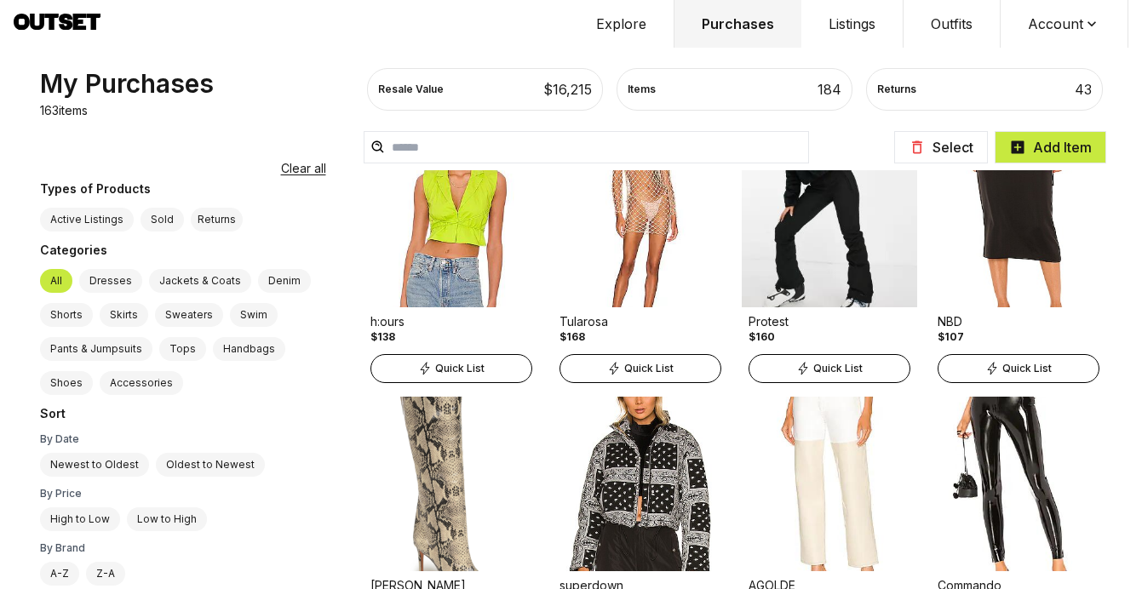
click at [626, 358] on div "Quick List" at bounding box center [640, 368] width 162 height 29
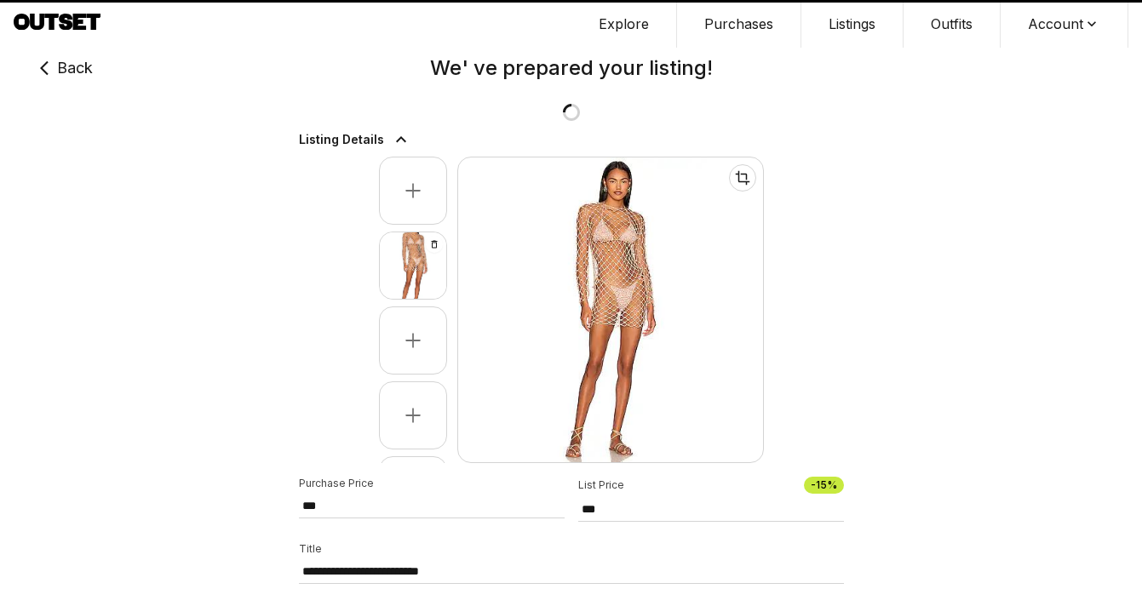
type input "***"
select select "**"
select select "*******"
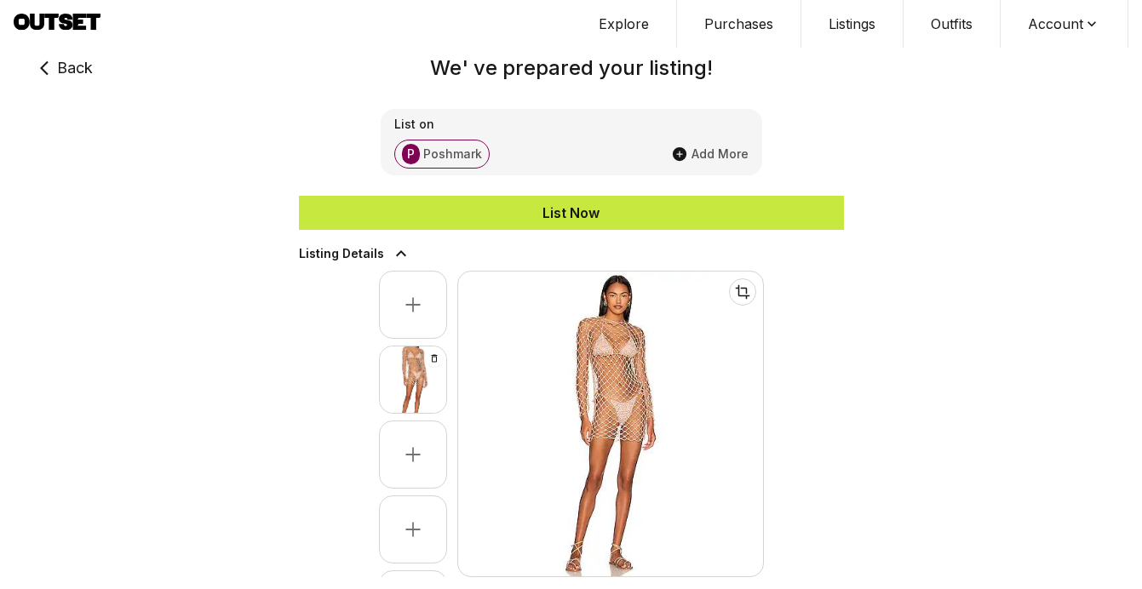
click at [610, 213] on div "List Now" at bounding box center [571, 213] width 545 height 20
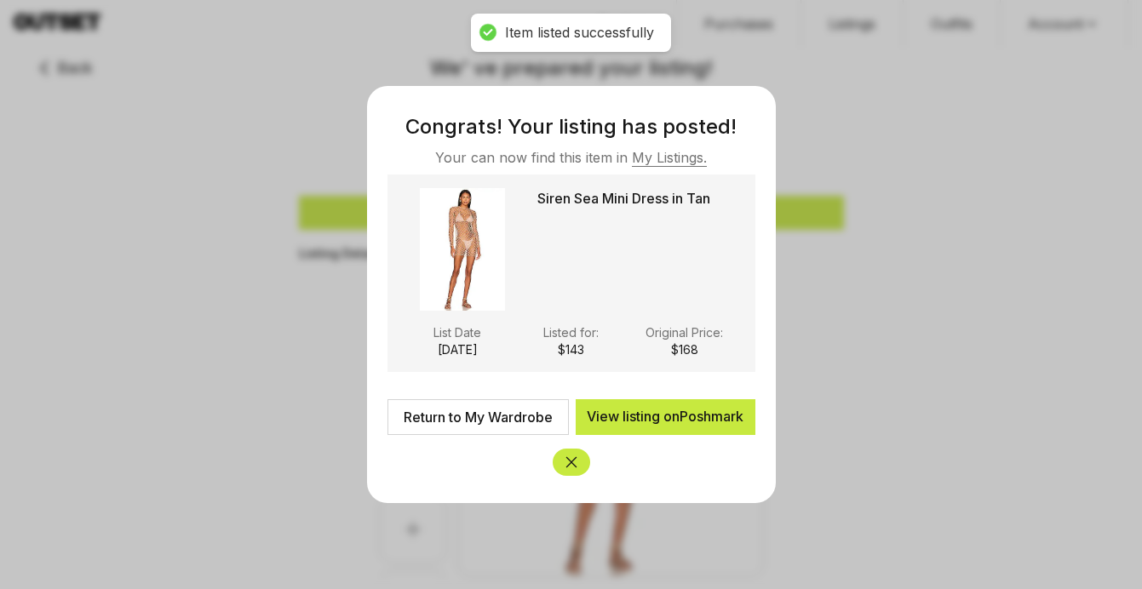
click at [487, 414] on link "Return to My Wardrobe" at bounding box center [477, 417] width 181 height 36
type input "***"
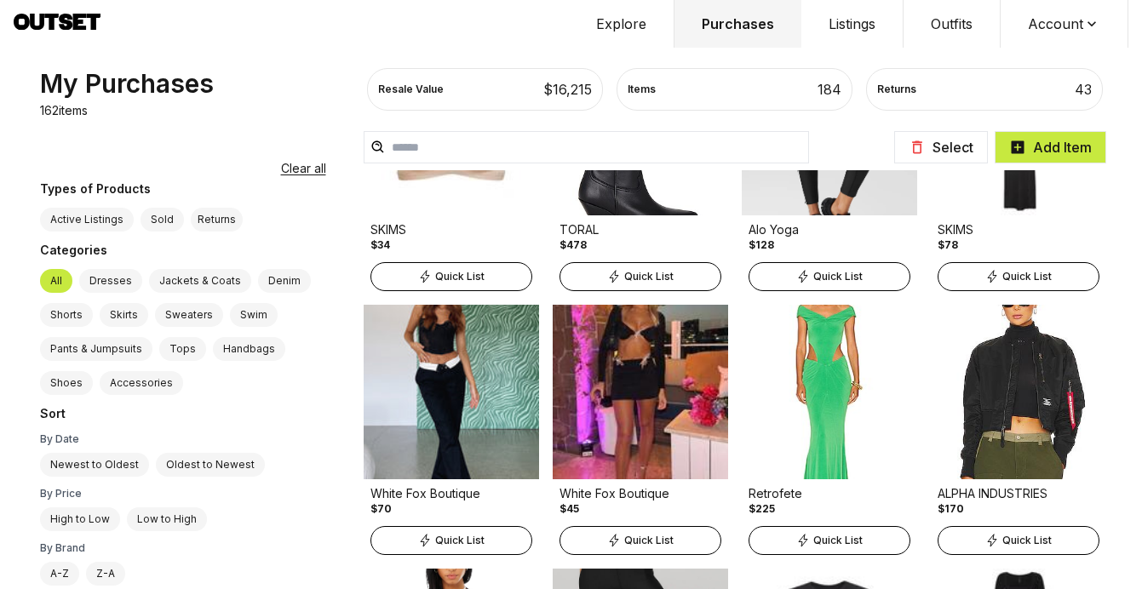
scroll to position [6858, 0]
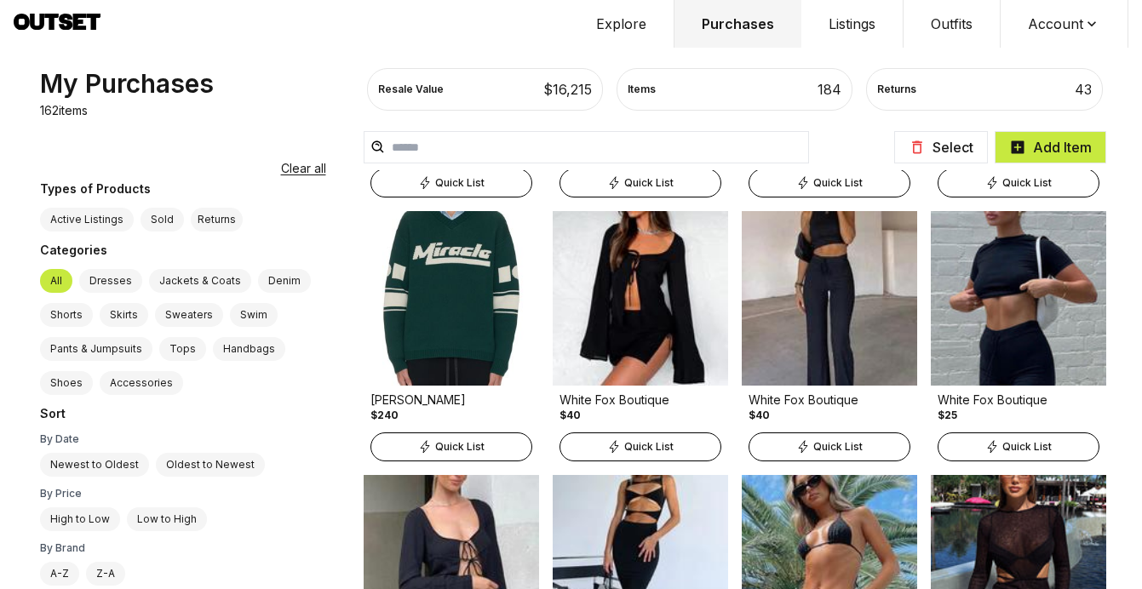
click at [435, 453] on span "Quick List" at bounding box center [459, 447] width 49 height 14
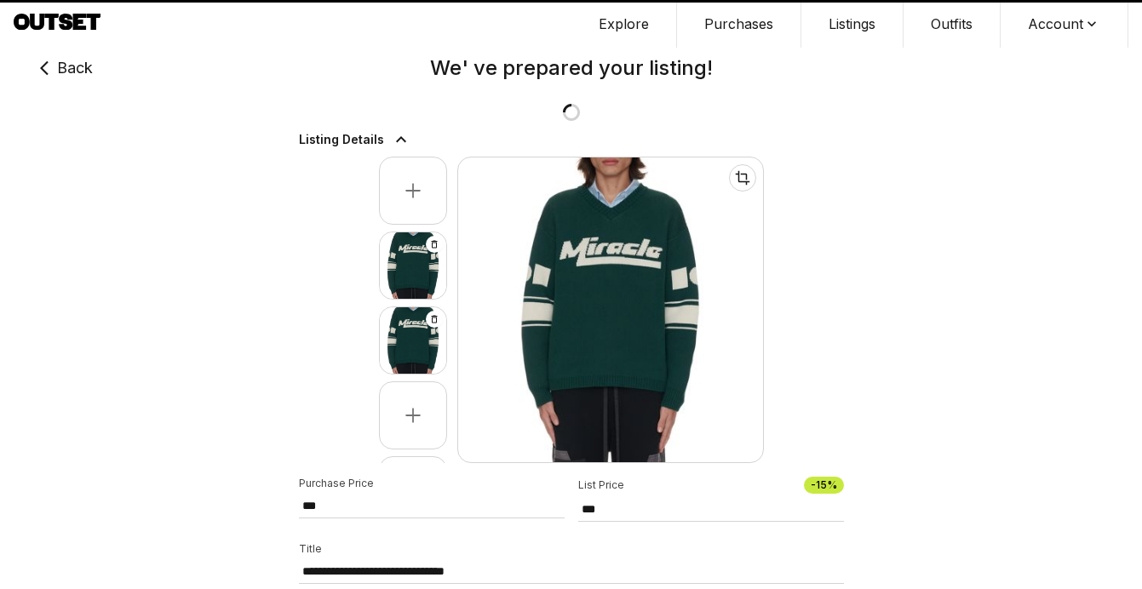
type input "***"
select select "**"
select select "********"
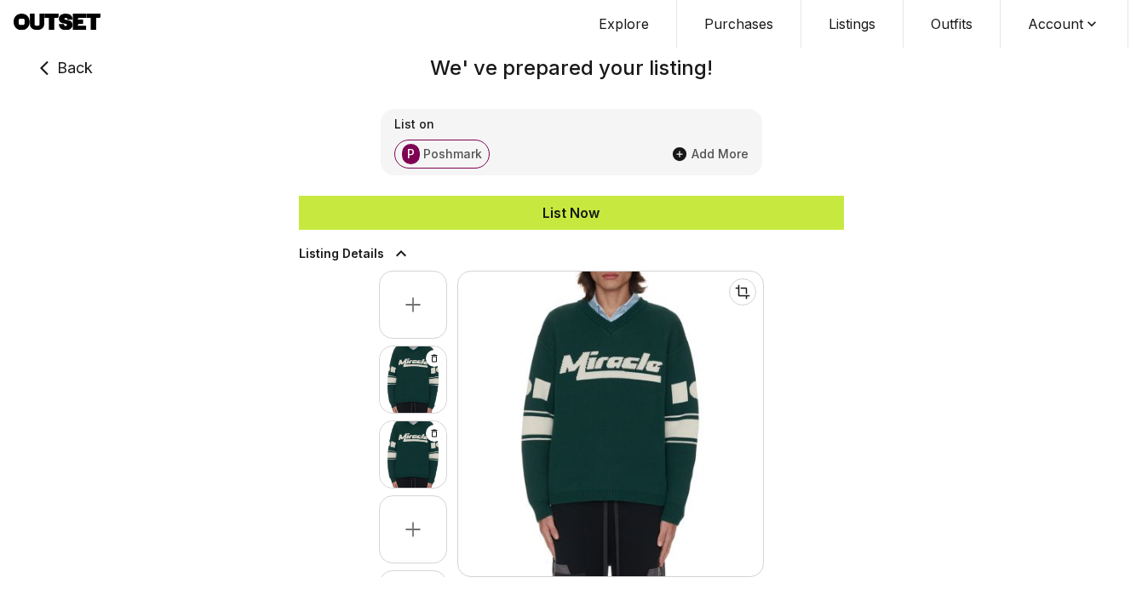
click at [564, 212] on div "List Now" at bounding box center [571, 213] width 545 height 20
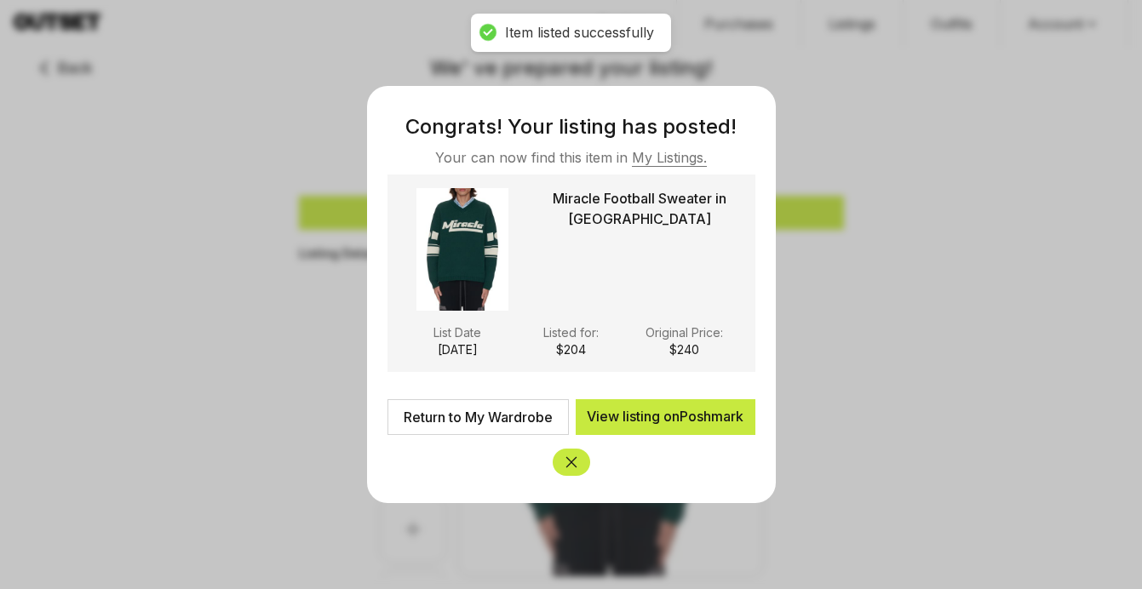
click at [236, 84] on div at bounding box center [571, 294] width 1142 height 589
click at [512, 418] on link "Return to My Wardrobe" at bounding box center [477, 417] width 181 height 36
type input "***"
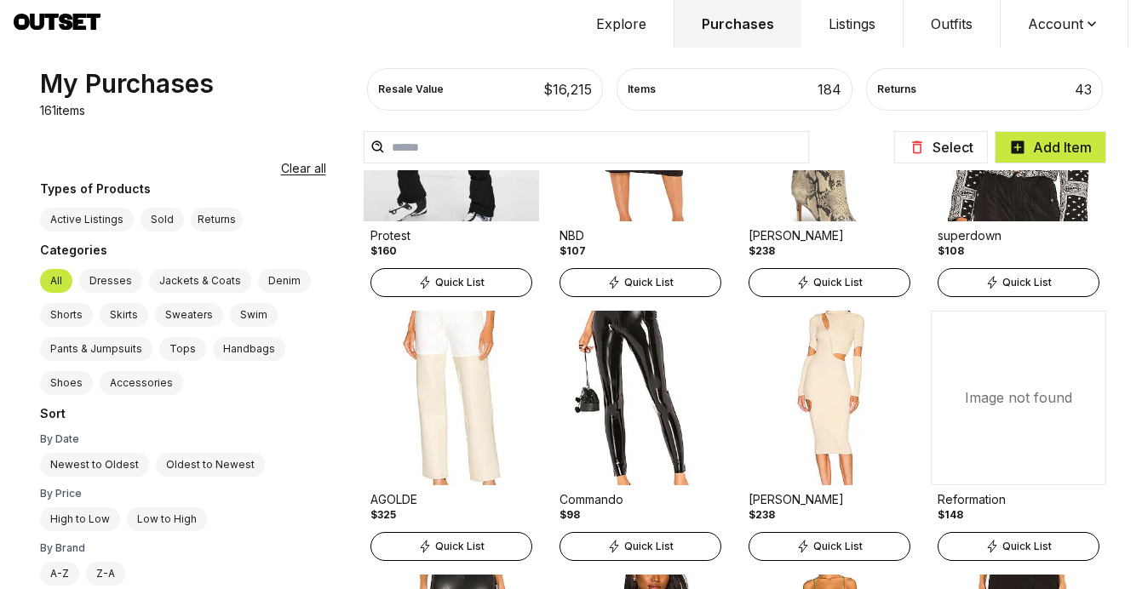
scroll to position [8370, 0]
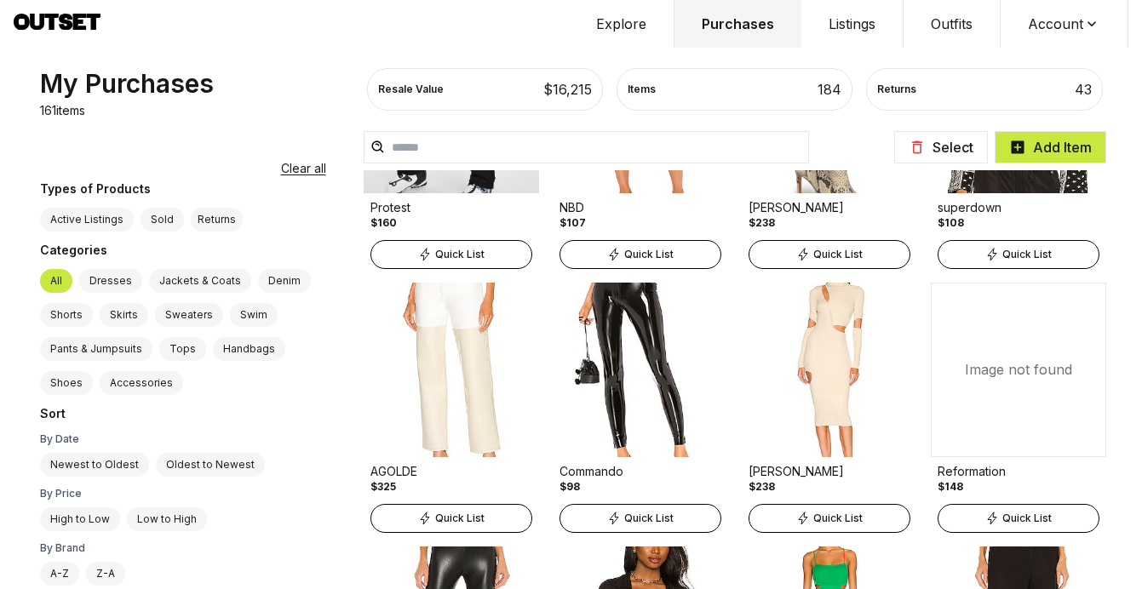
click at [435, 521] on span "Quick List" at bounding box center [459, 519] width 49 height 14
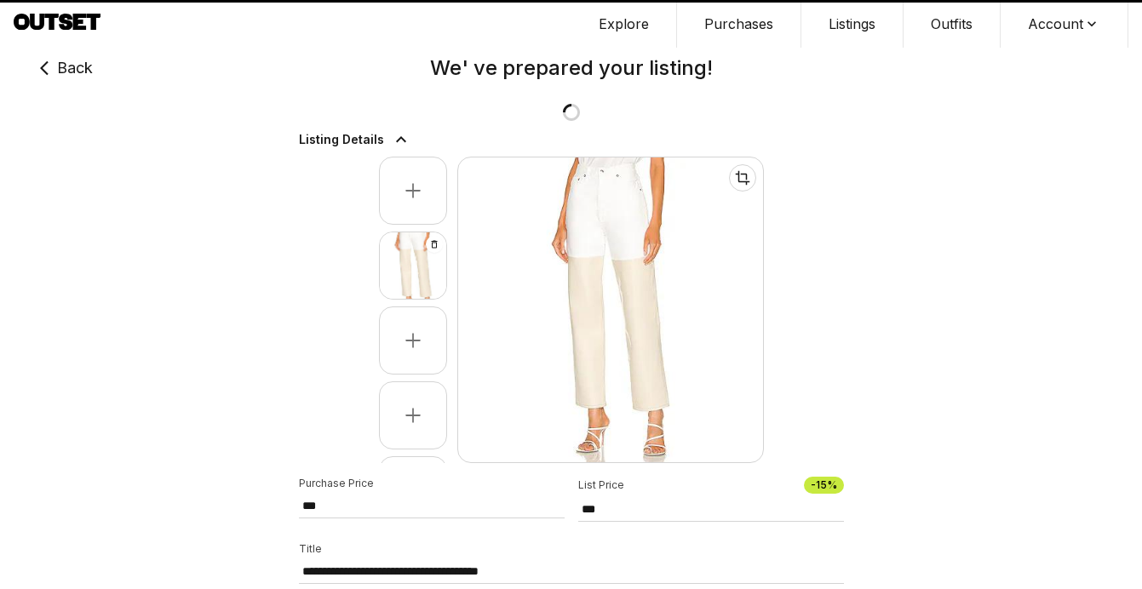
type input "***"
select select "**"
select select "*****"
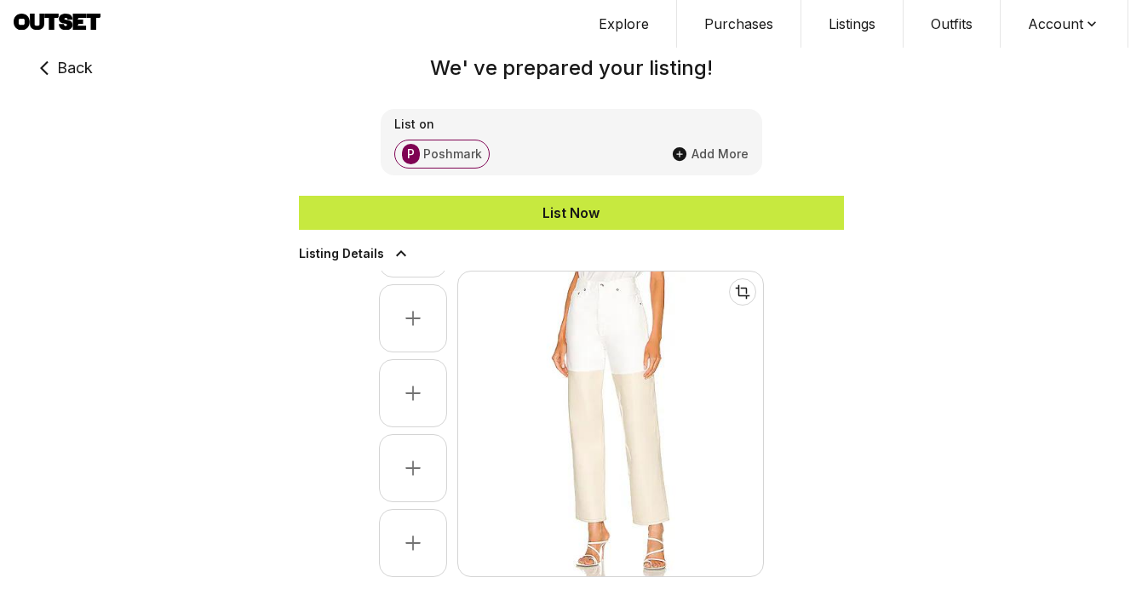
scroll to position [361, 0]
click at [538, 216] on div "List Now" at bounding box center [571, 213] width 545 height 20
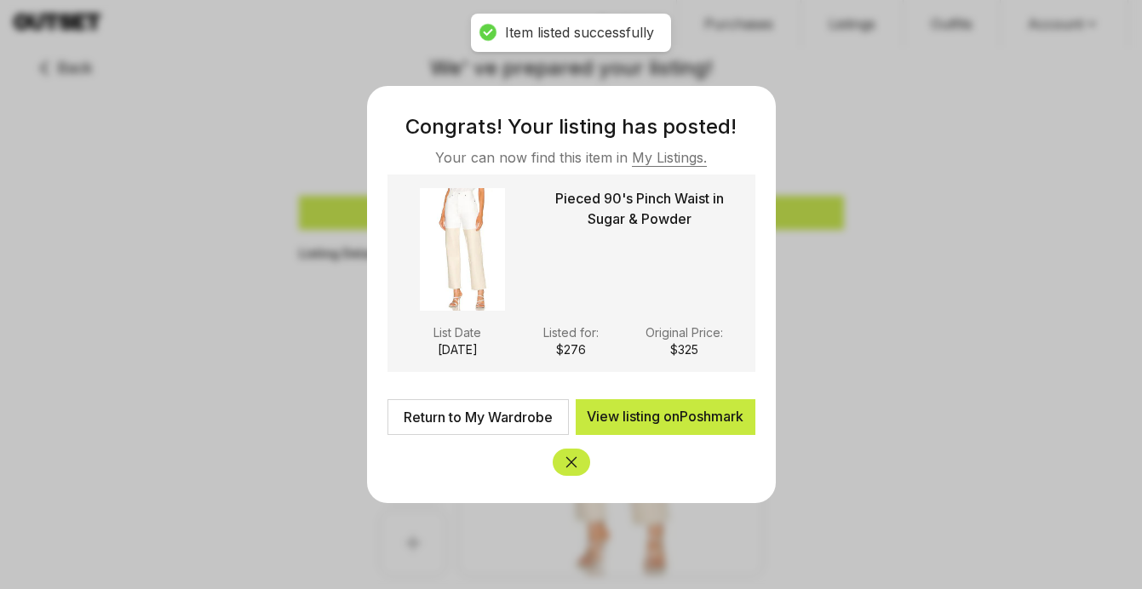
click at [233, 15] on div at bounding box center [571, 294] width 1142 height 589
click at [442, 421] on link "Return to My Wardrobe" at bounding box center [477, 417] width 181 height 36
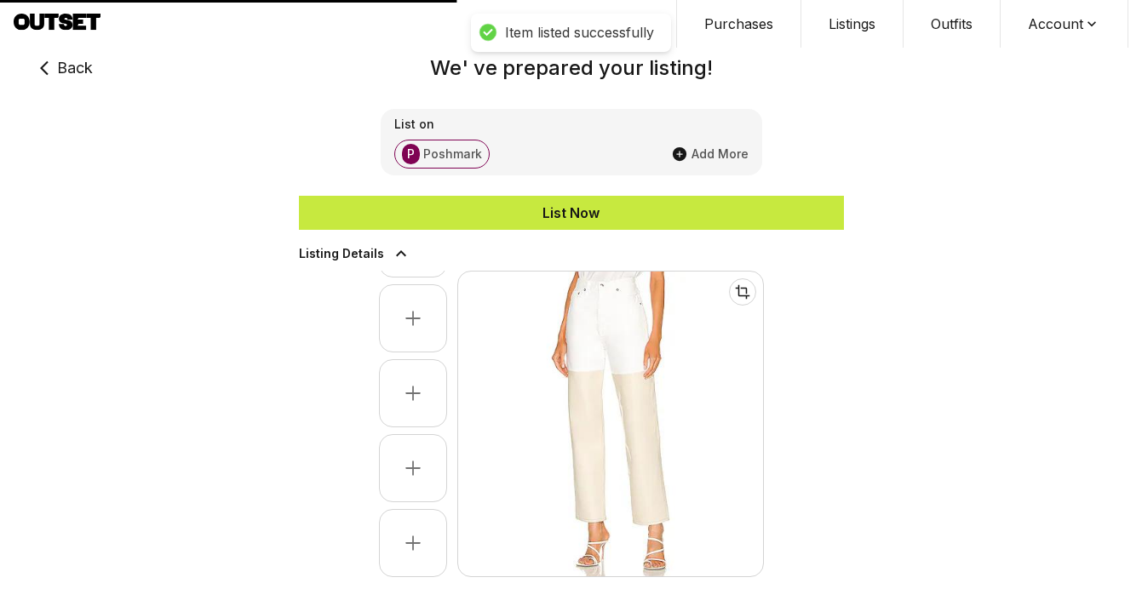
type input "***"
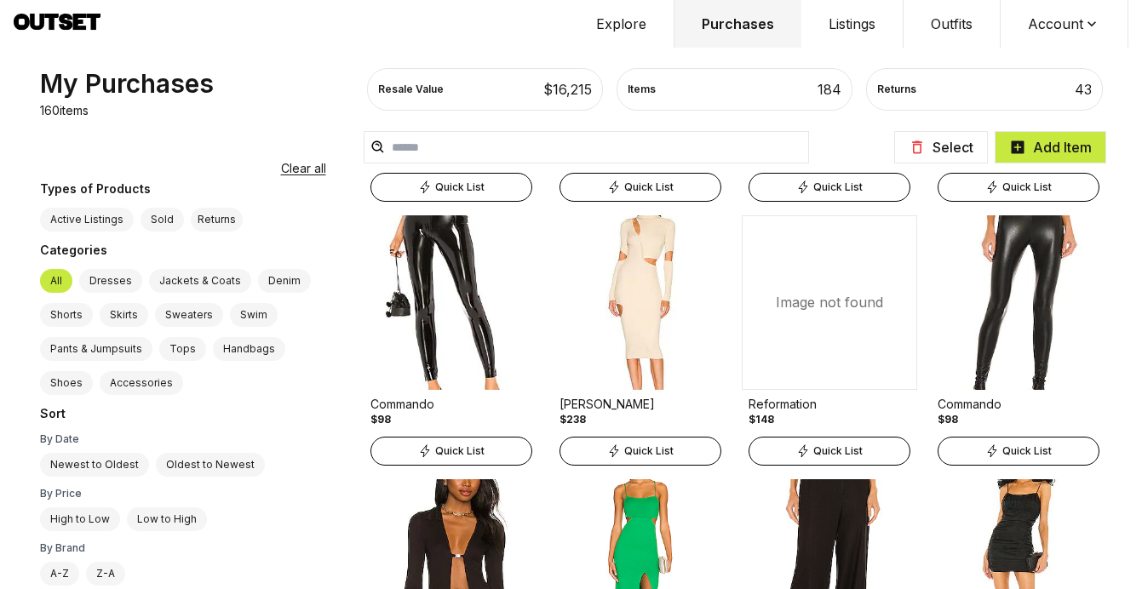
scroll to position [8363, 0]
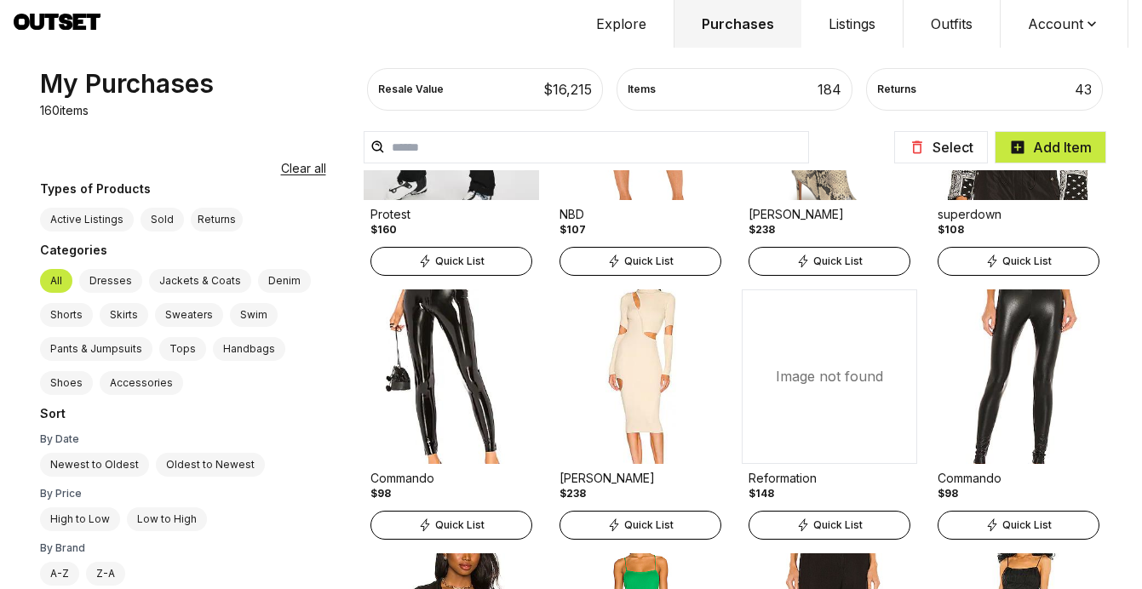
click at [1000, 268] on div "Quick List" at bounding box center [1018, 261] width 162 height 29
select select "*"
select select "**********"
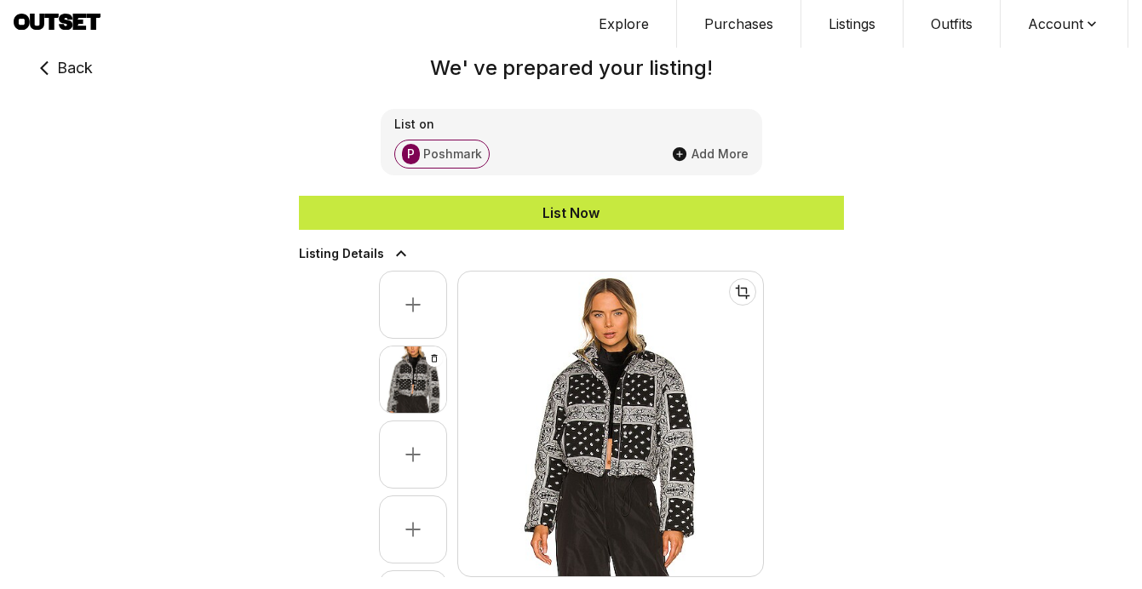
click at [703, 224] on button "List Now" at bounding box center [571, 213] width 545 height 34
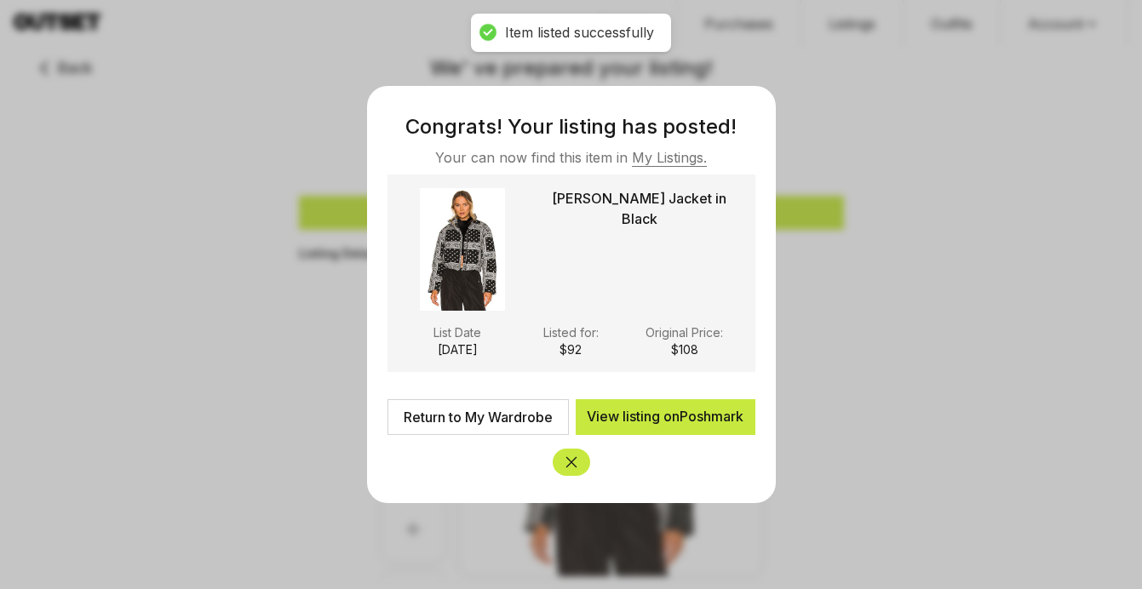
click at [198, 37] on div at bounding box center [571, 294] width 1142 height 589
click at [427, 427] on link "Return to My Wardrobe" at bounding box center [477, 417] width 181 height 36
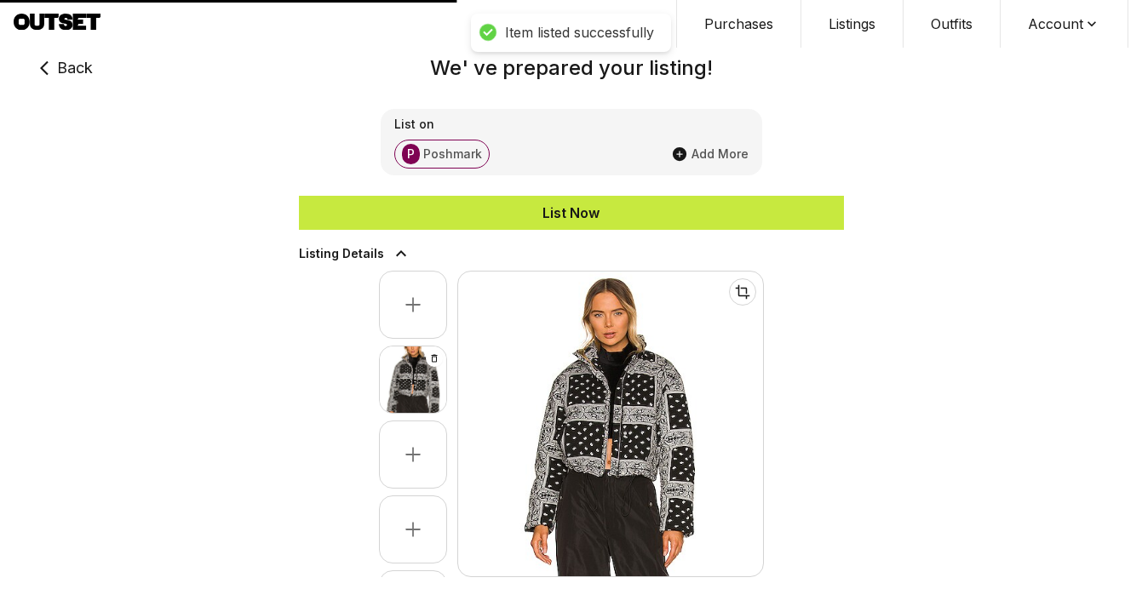
type input "**"
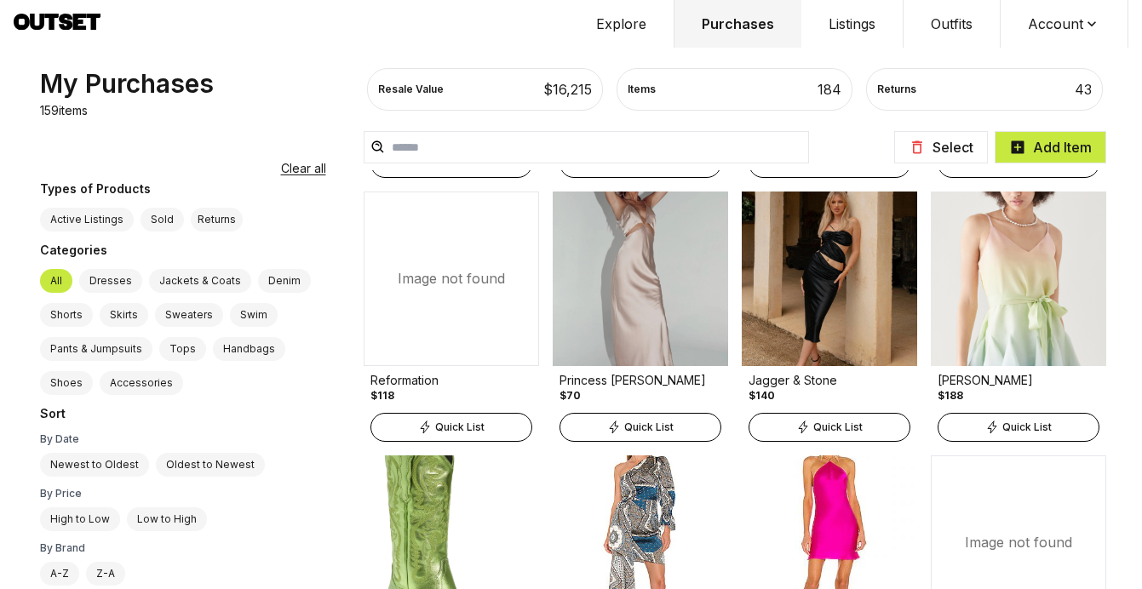
scroll to position [9786, 0]
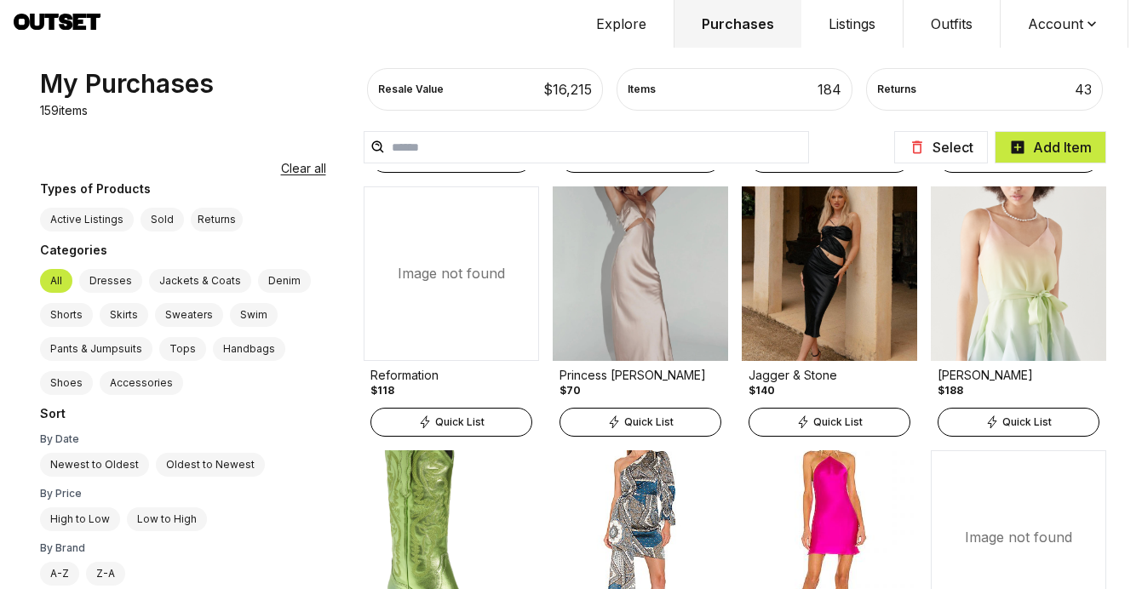
click at [624, 427] on span "Quick List" at bounding box center [648, 422] width 49 height 14
select select "*******"
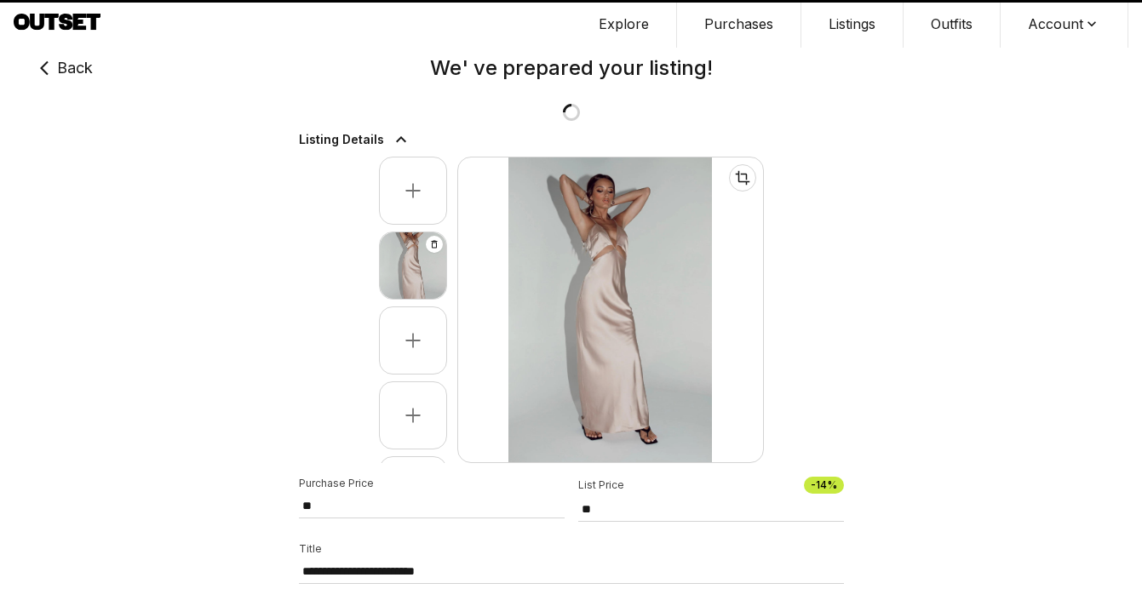
type input "**"
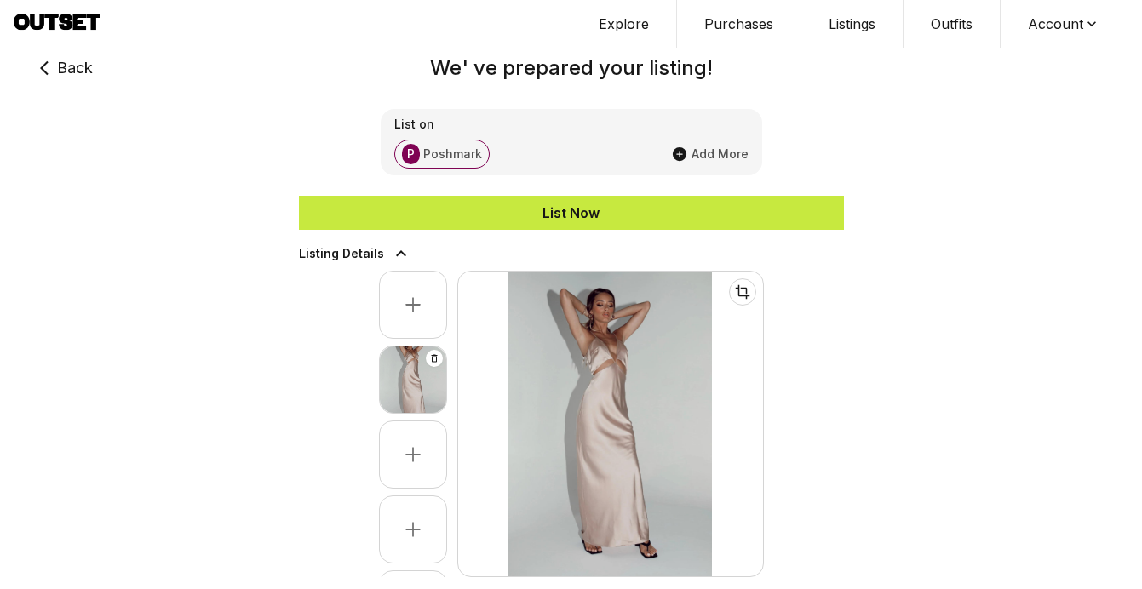
click at [615, 215] on div "List Now" at bounding box center [571, 213] width 545 height 20
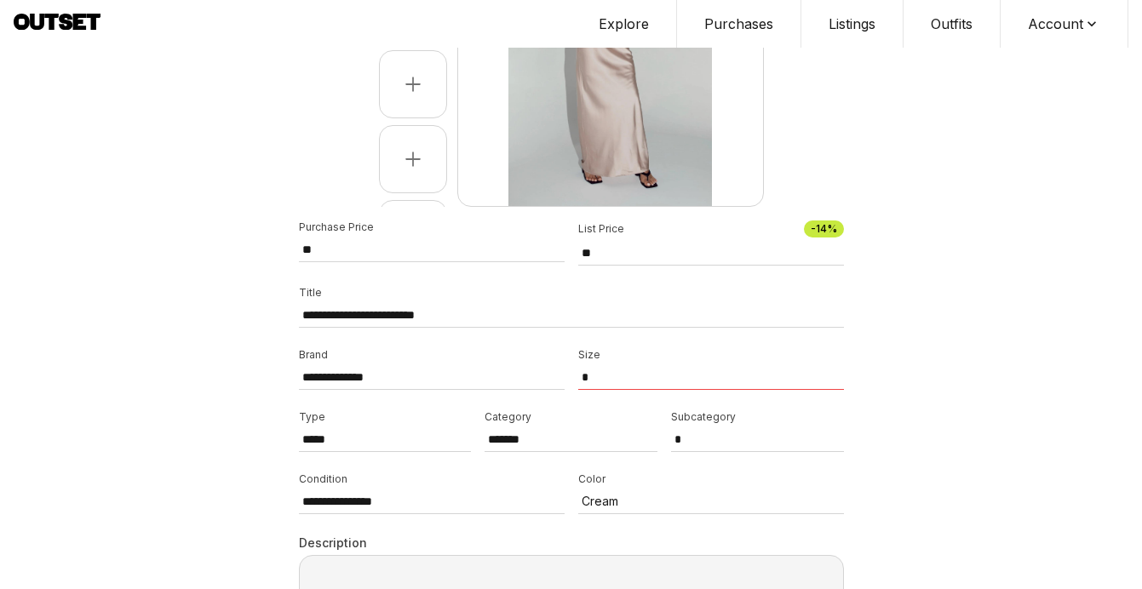
scroll to position [464, 0]
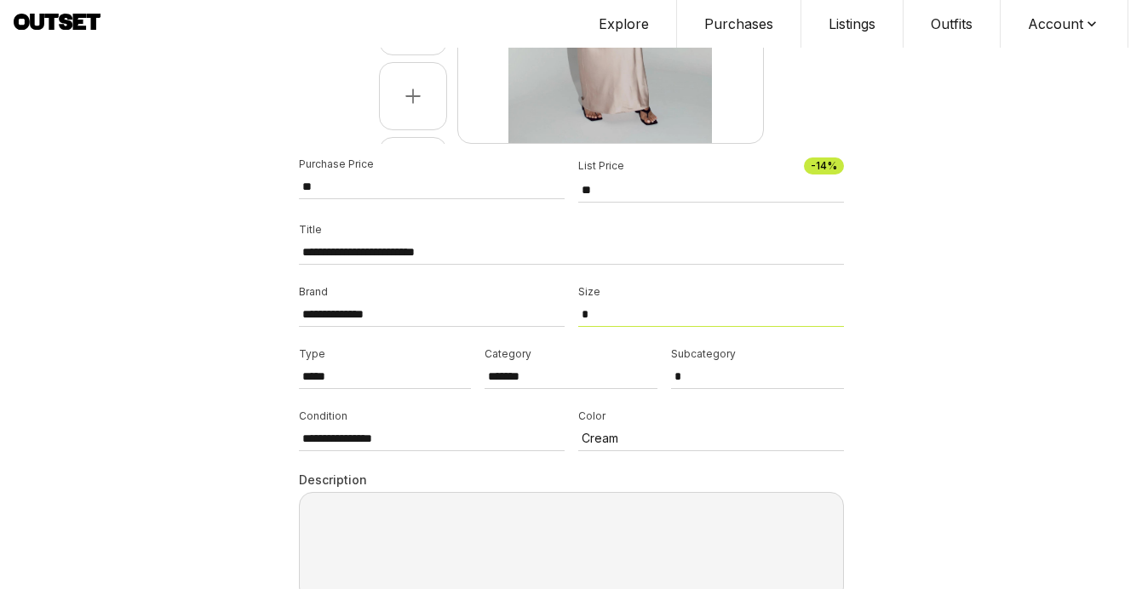
select select "*"
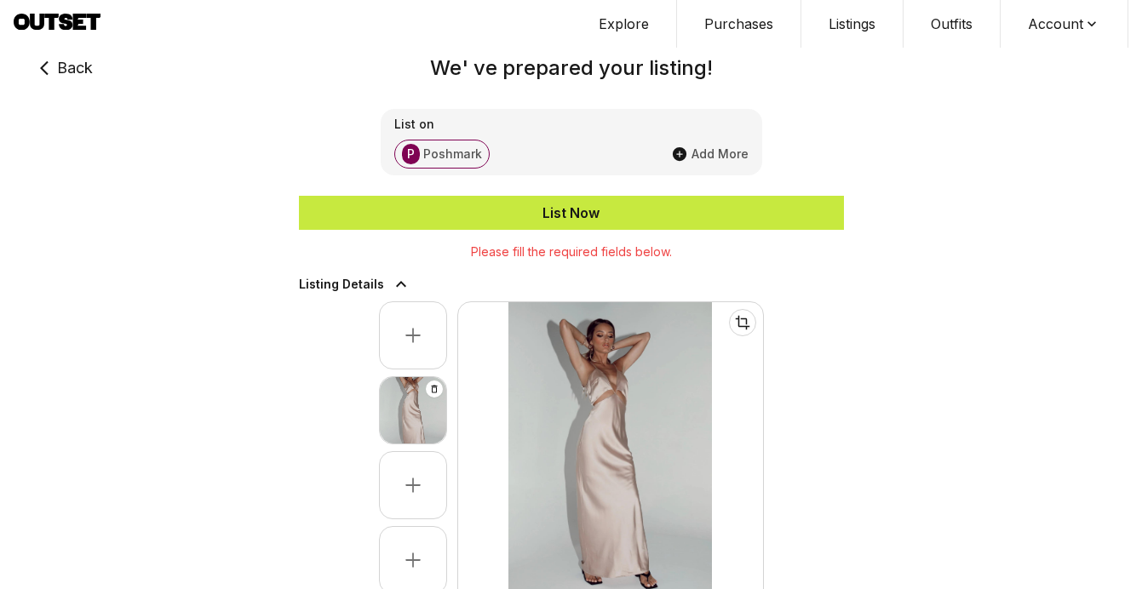
scroll to position [-1, 0]
click at [611, 200] on button "List Now" at bounding box center [571, 213] width 545 height 34
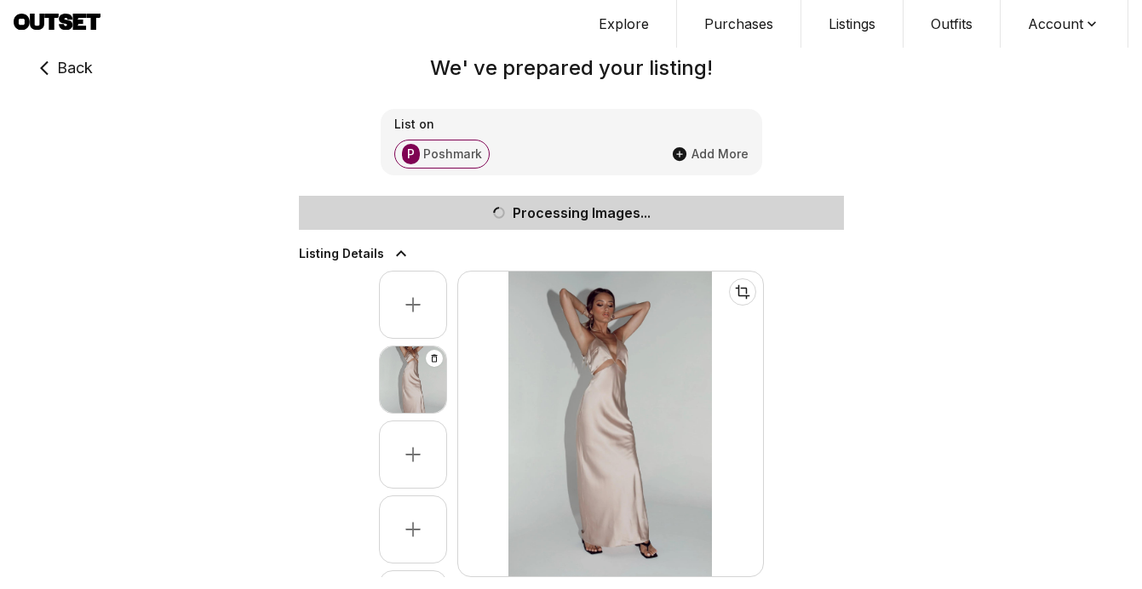
scroll to position [0, 0]
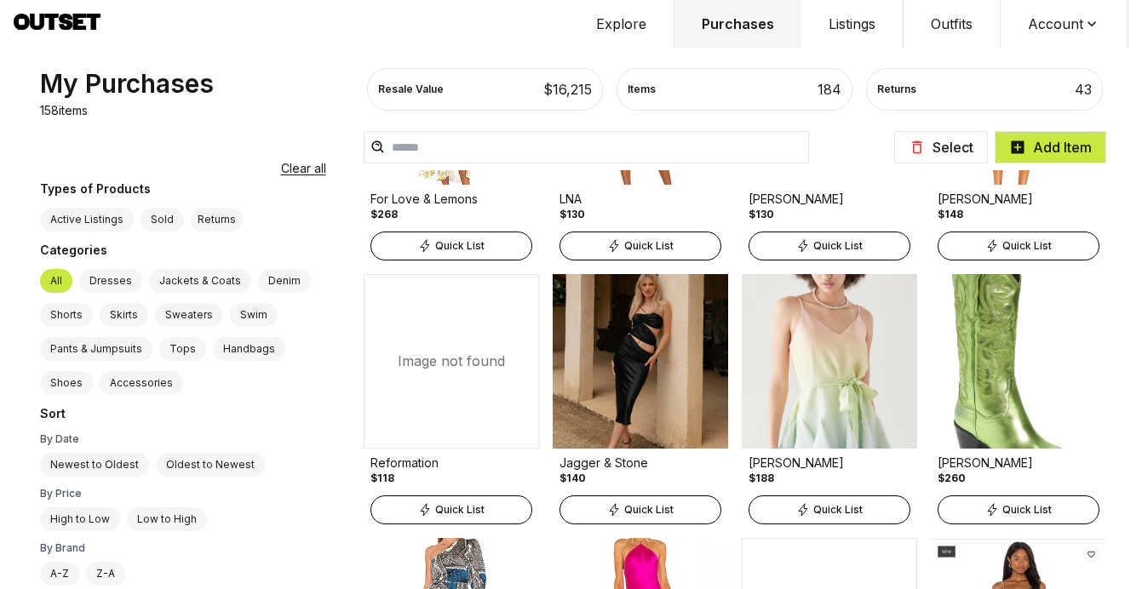
scroll to position [9708, 0]
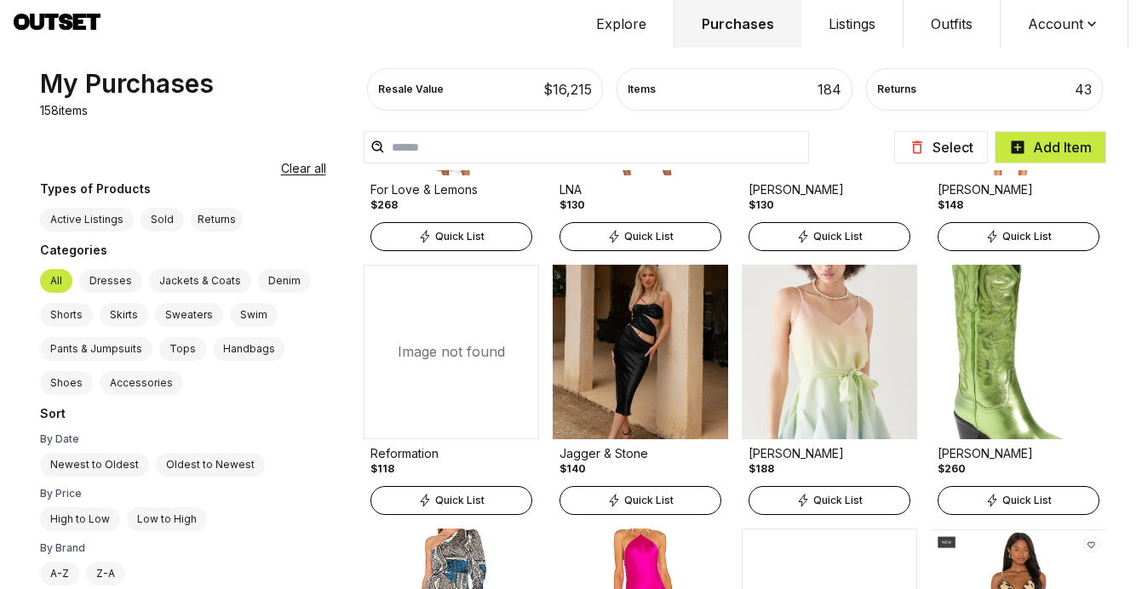
click at [624, 501] on span "Quick List" at bounding box center [648, 501] width 49 height 14
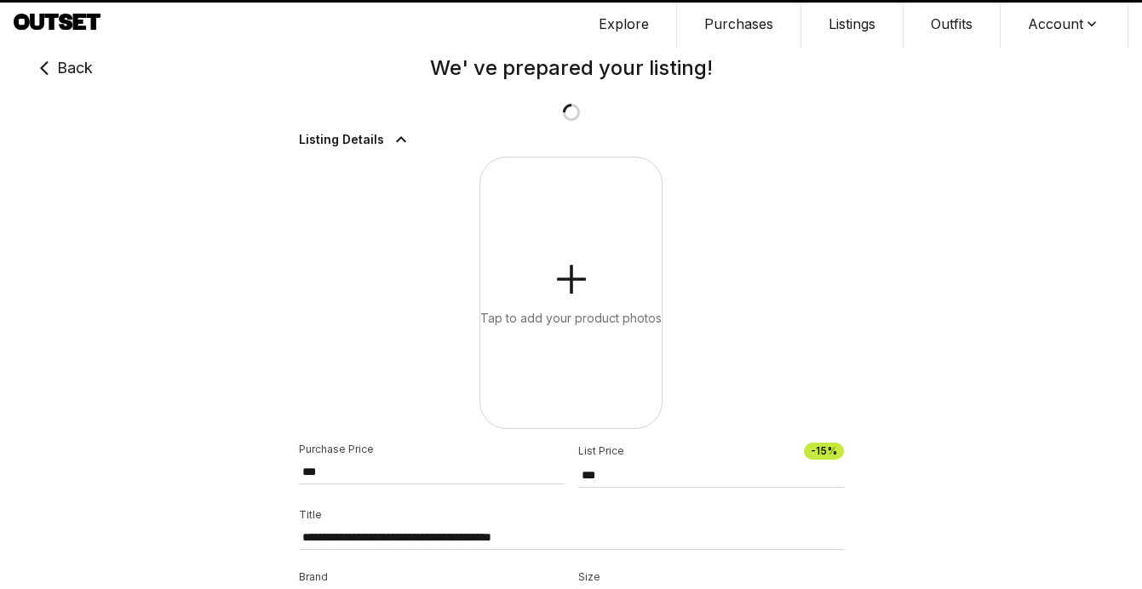
type input "***"
type input "**********"
type input "***"
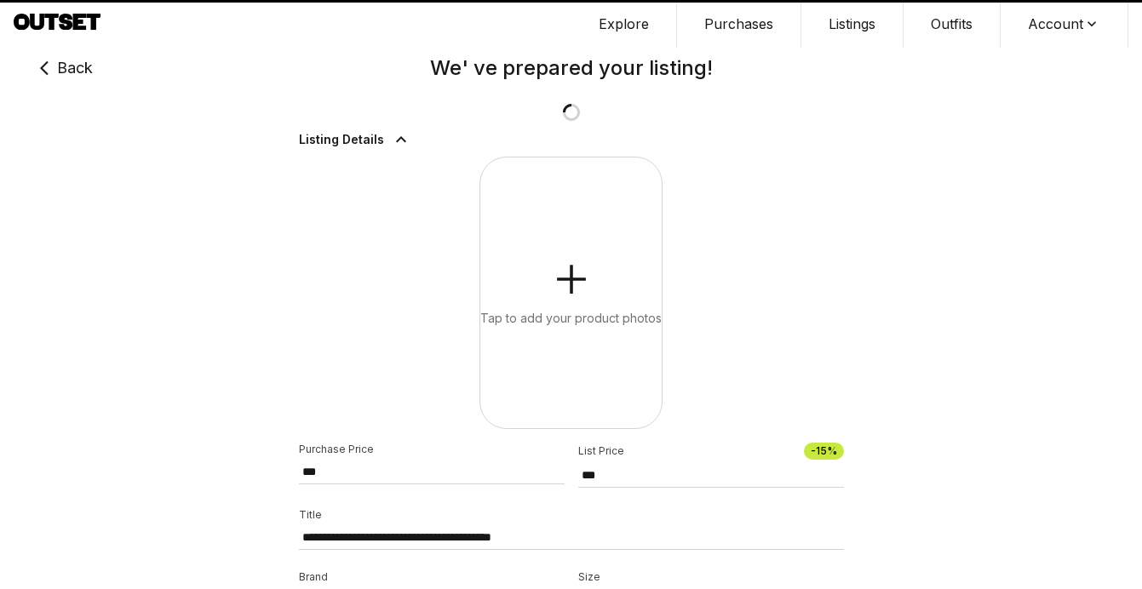
type input "***"
select select "*******"
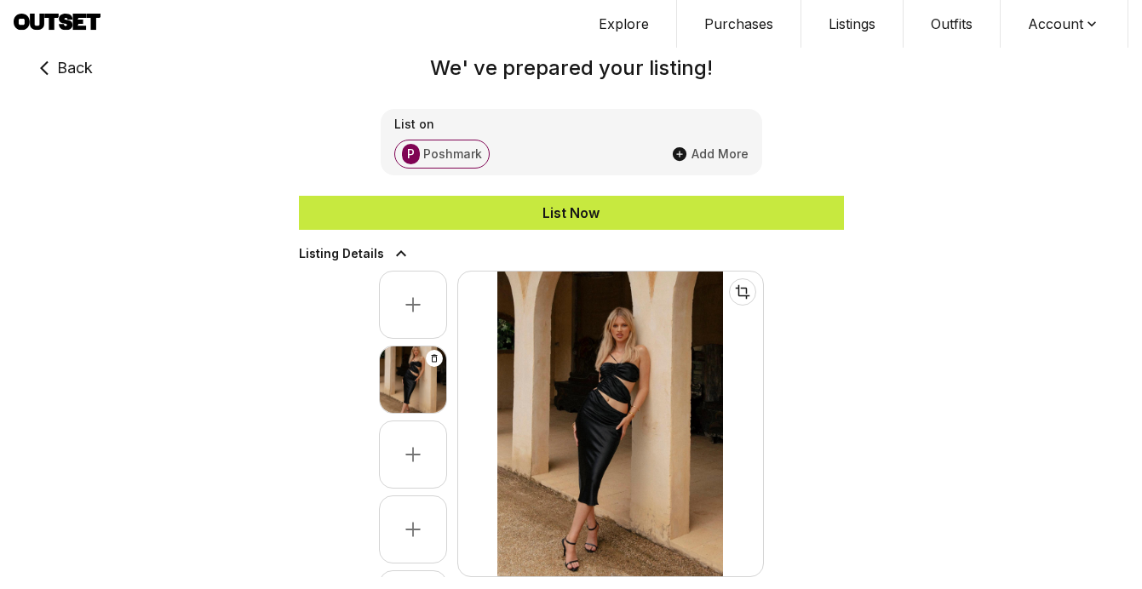
click at [582, 216] on div "List Now" at bounding box center [571, 213] width 545 height 20
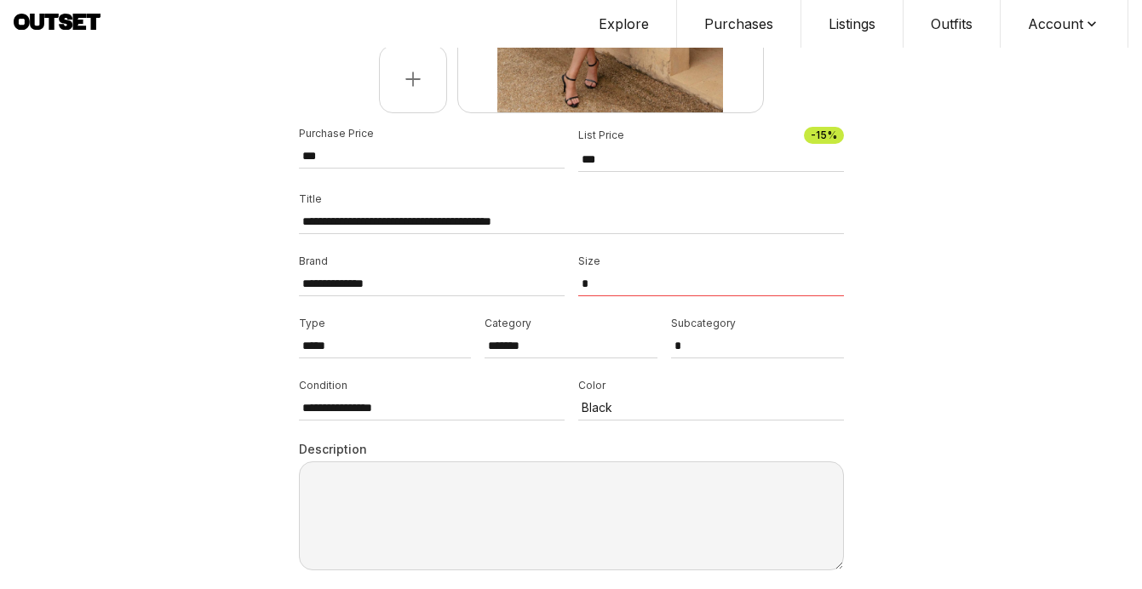
scroll to position [495, 0]
select select "*"
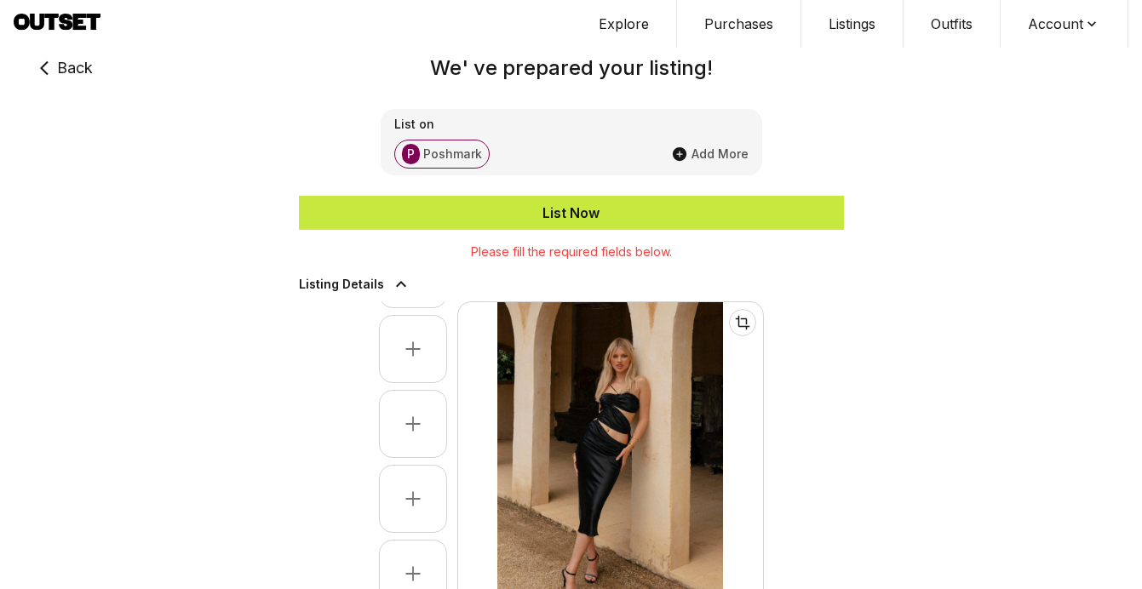
scroll to position [0, 0]
click at [593, 218] on div "List Now" at bounding box center [571, 213] width 545 height 20
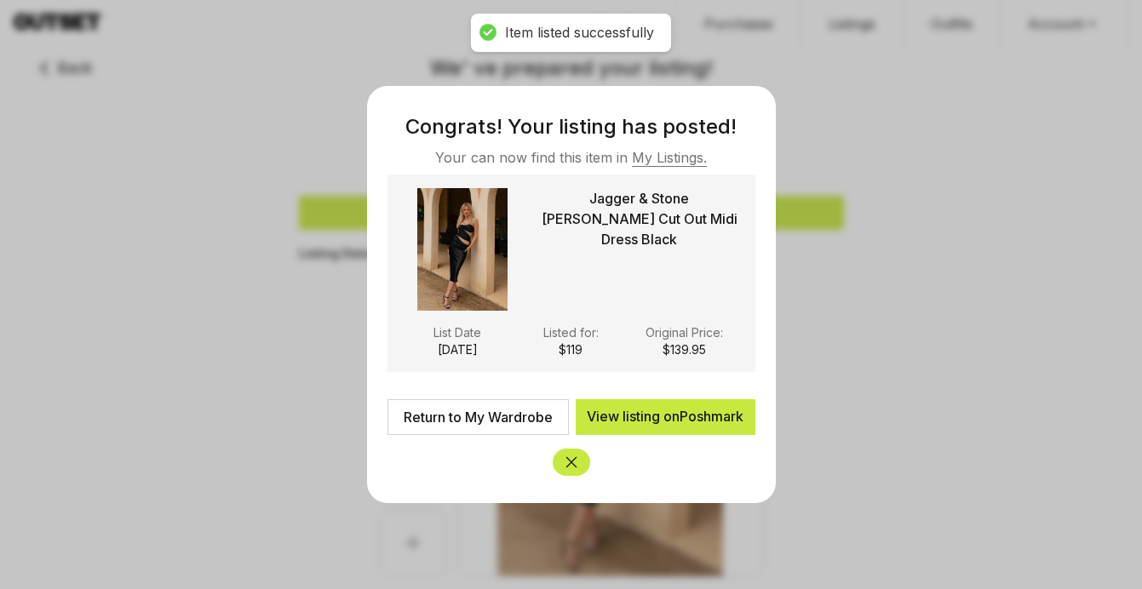
click at [472, 413] on link "Return to My Wardrobe" at bounding box center [477, 417] width 181 height 36
type input "***"
select select
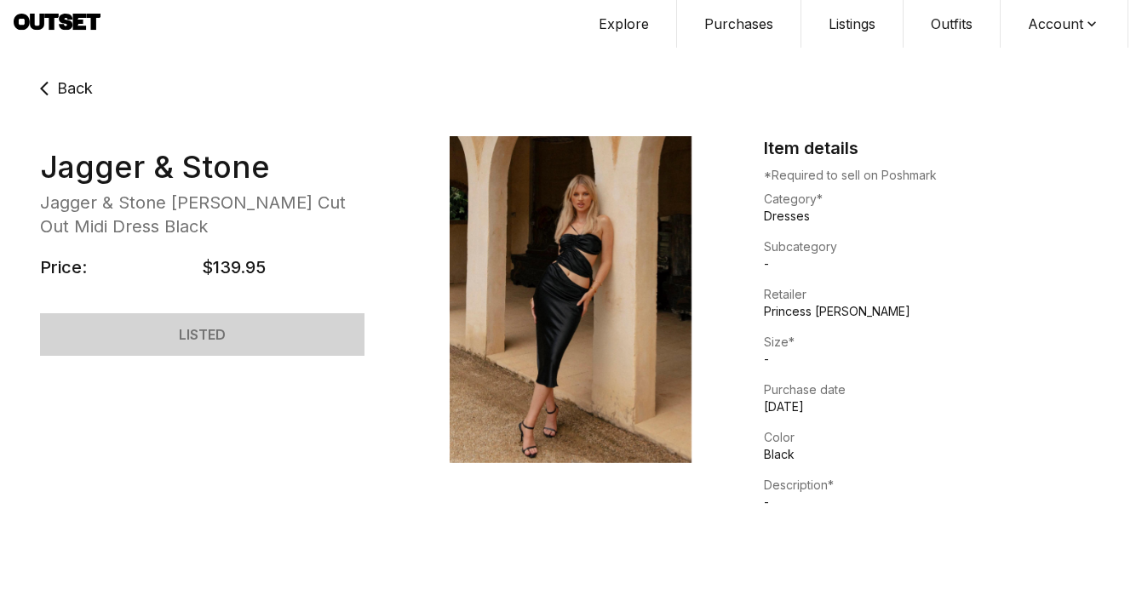
click at [73, 24] on icon at bounding box center [80, 22] width 14 height 16
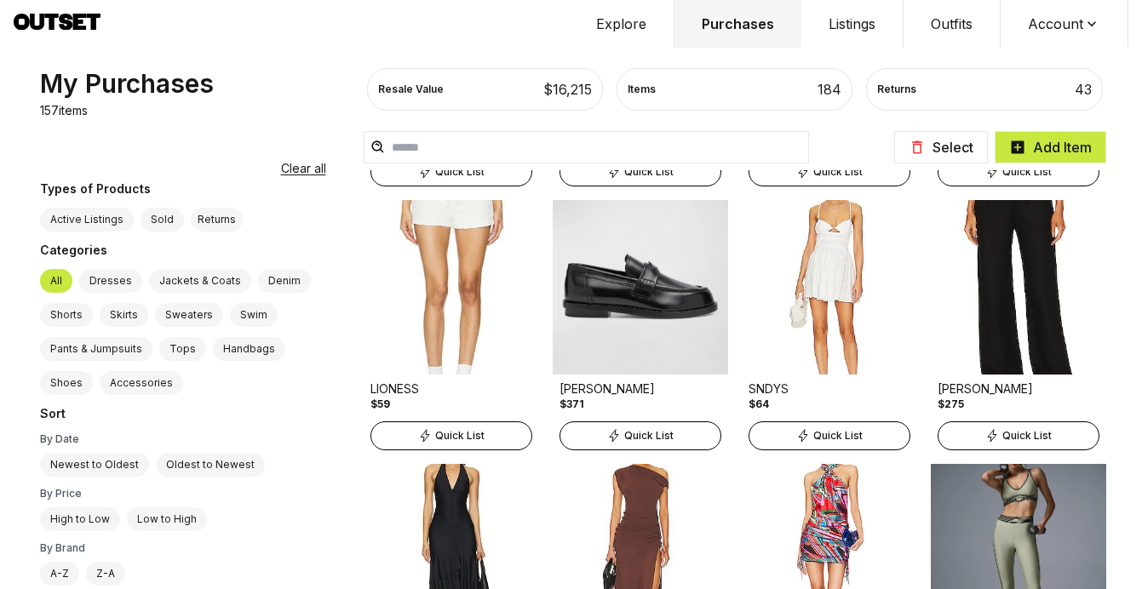
scroll to position [2909, 0]
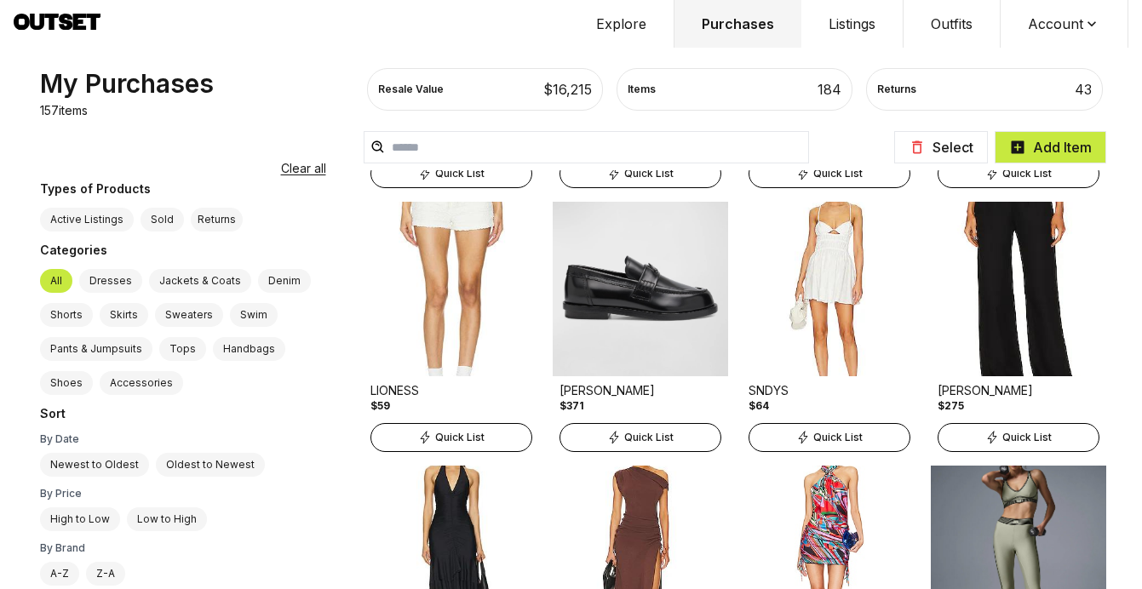
click at [813, 435] on span "Quick List" at bounding box center [837, 438] width 49 height 14
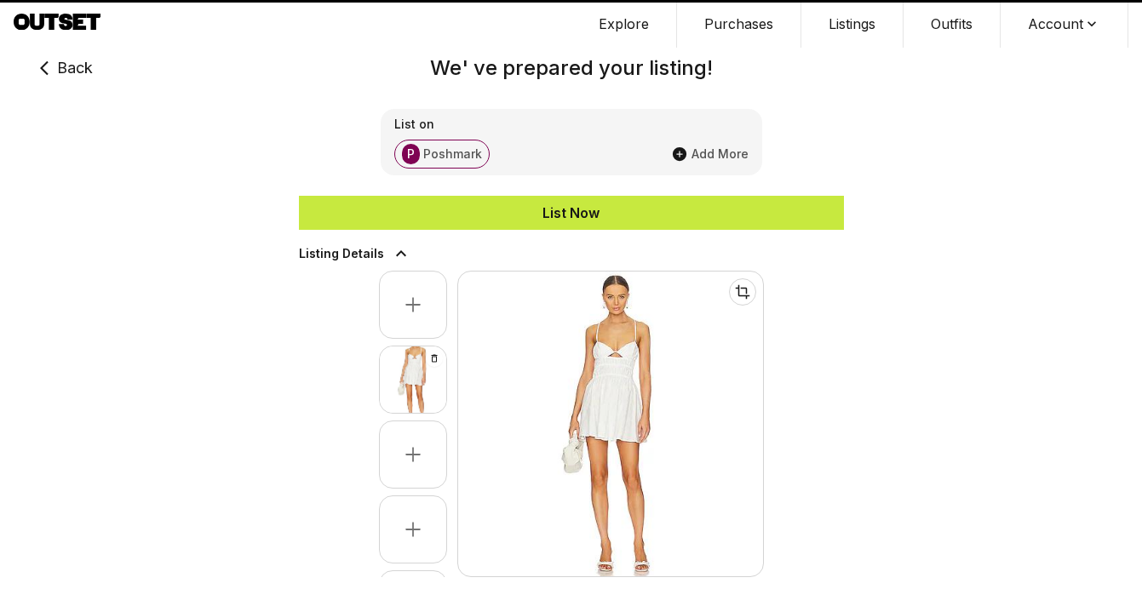
type input "**"
select select "*"
select select "*******"
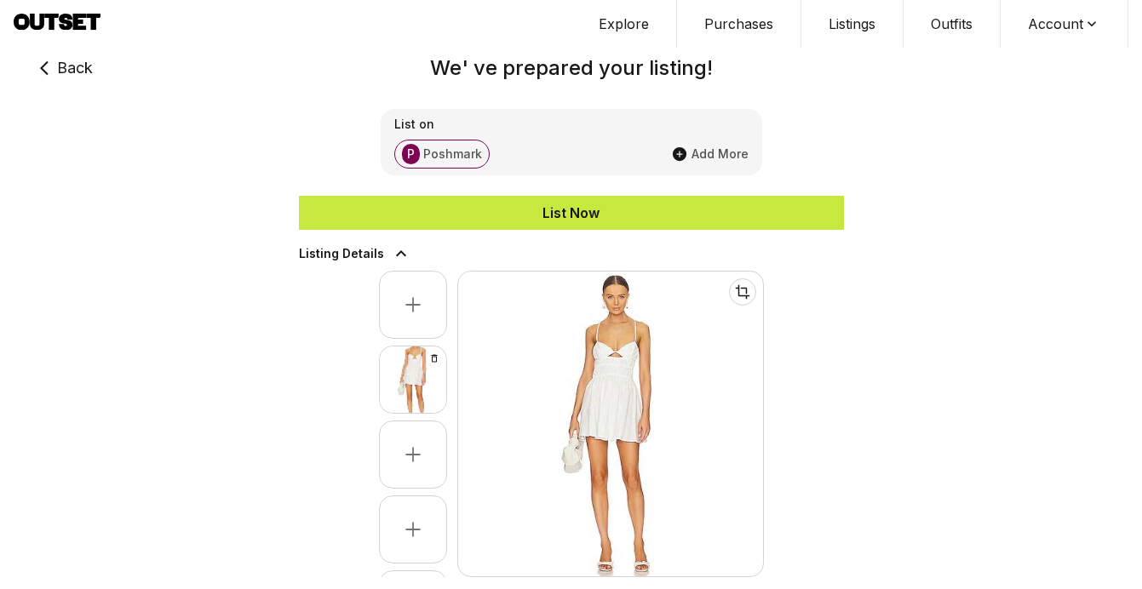
click at [696, 221] on div "List Now" at bounding box center [571, 213] width 545 height 20
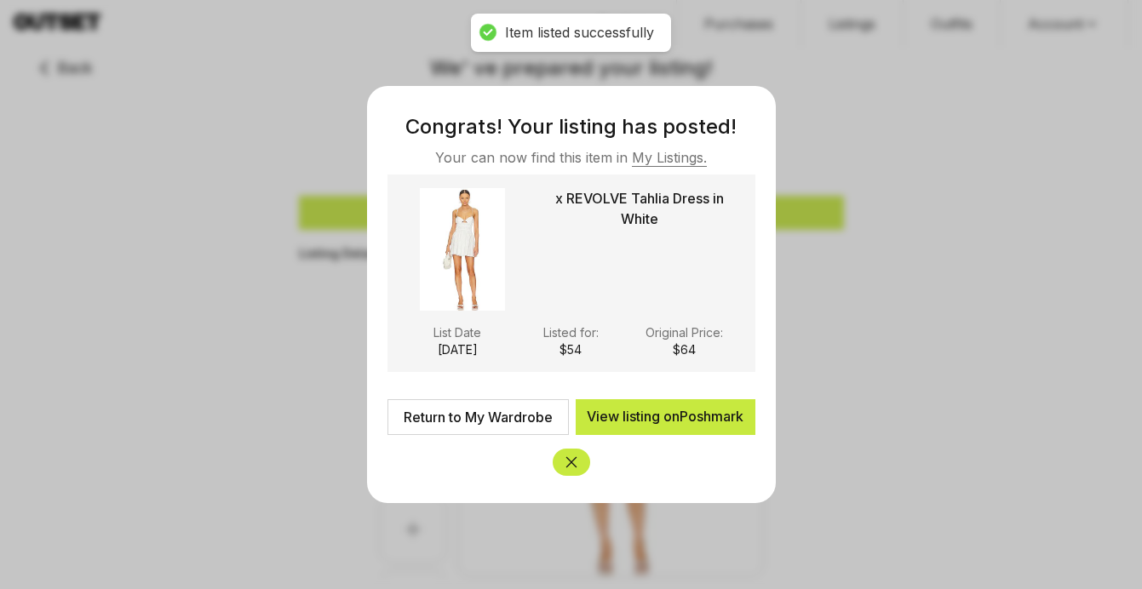
click at [570, 467] on icon "Close" at bounding box center [571, 462] width 17 height 17
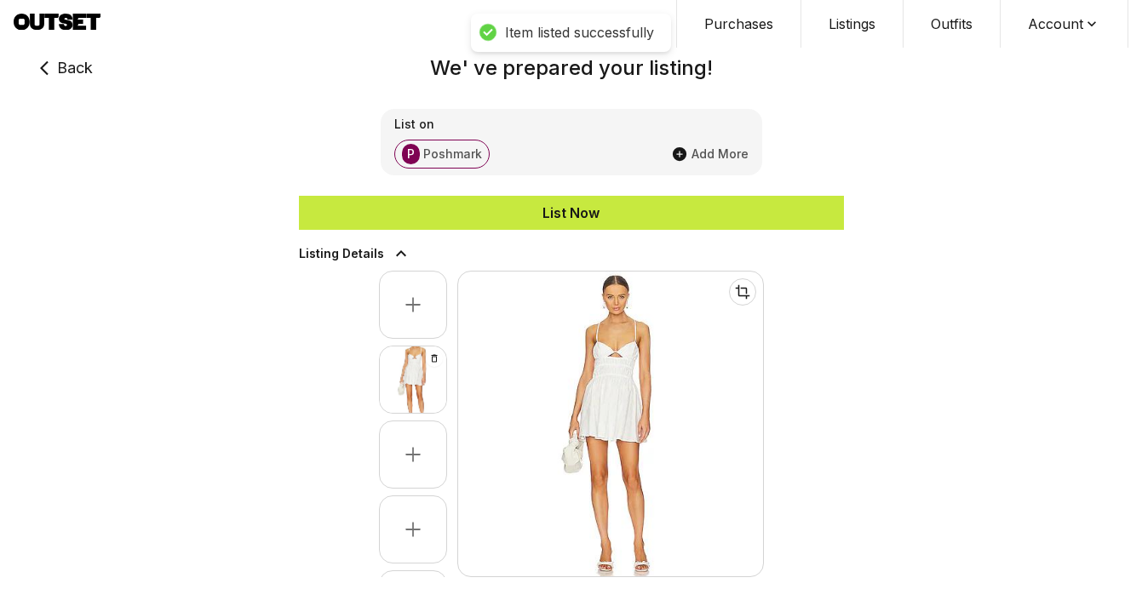
type input "**"
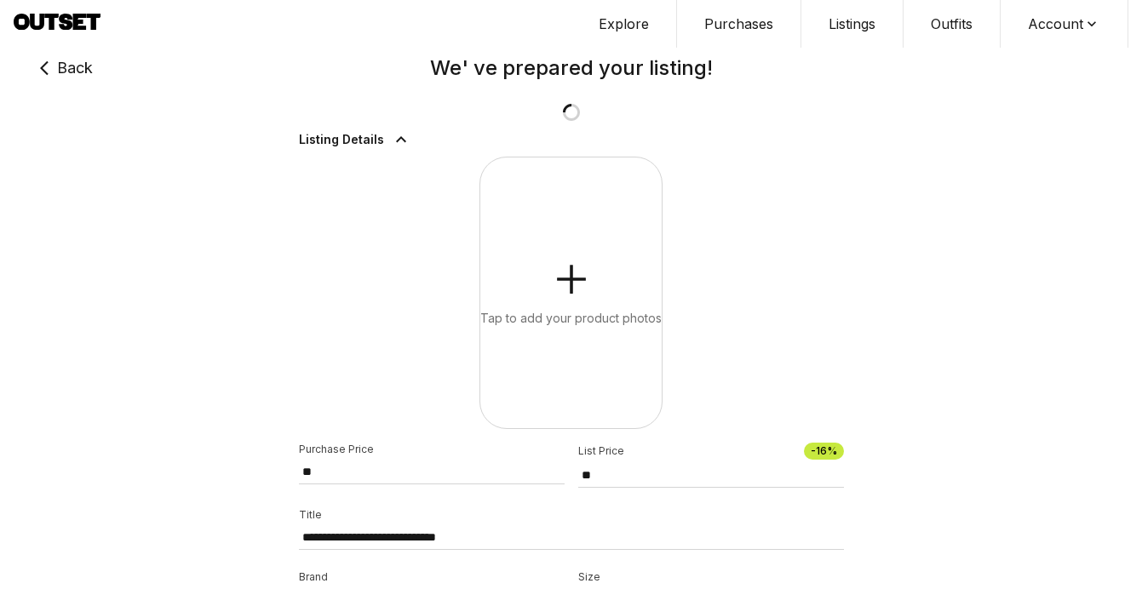
type input "**"
type input "*****"
type input "**"
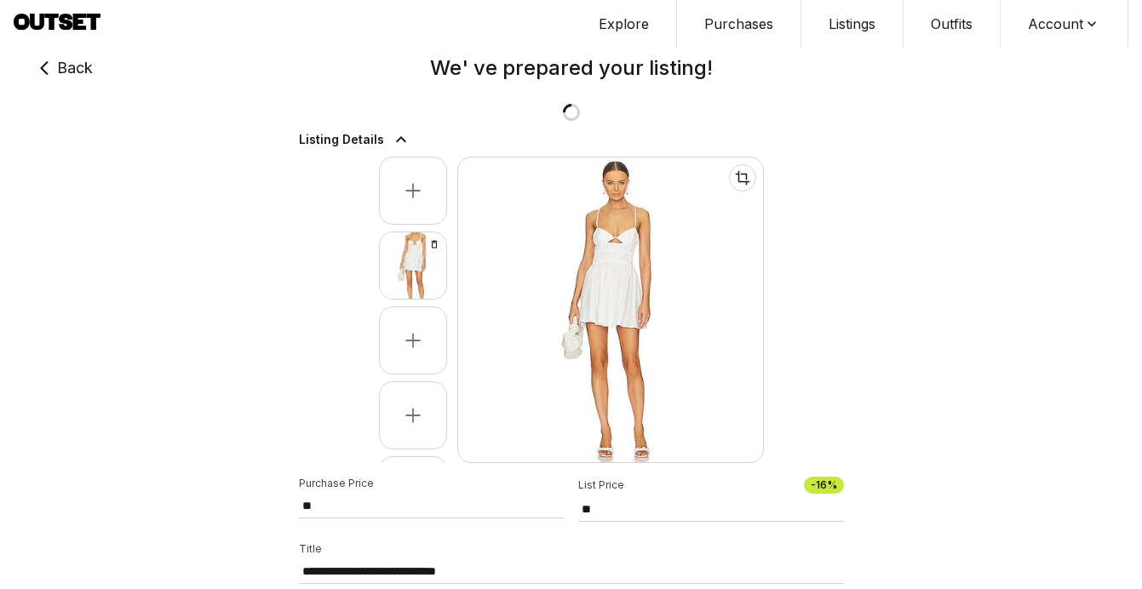
type input "**"
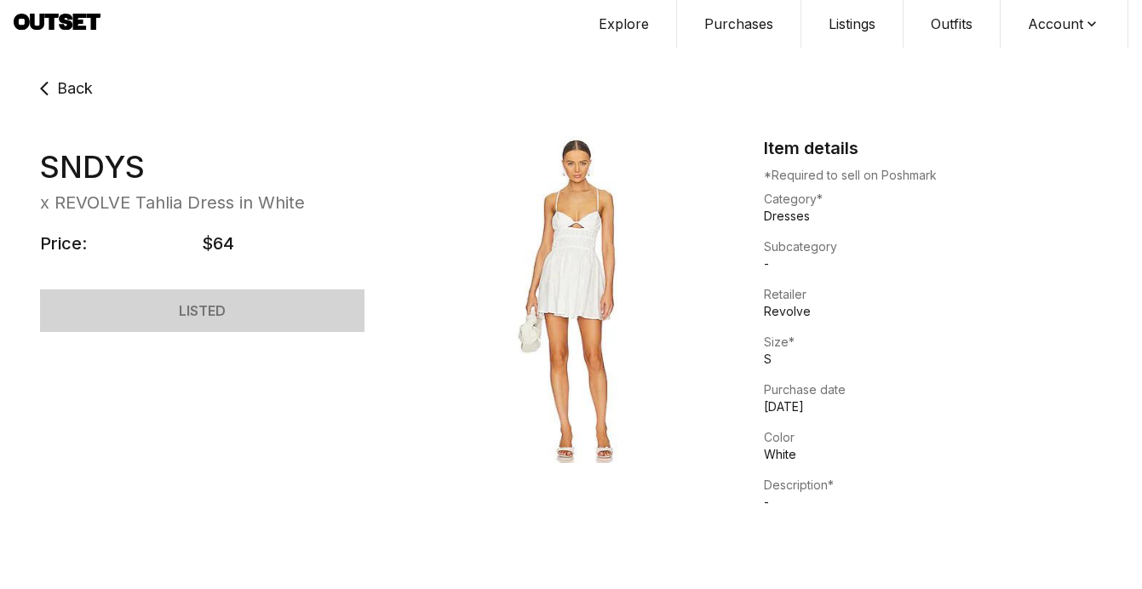
click at [81, 83] on span "Back" at bounding box center [75, 89] width 36 height 24
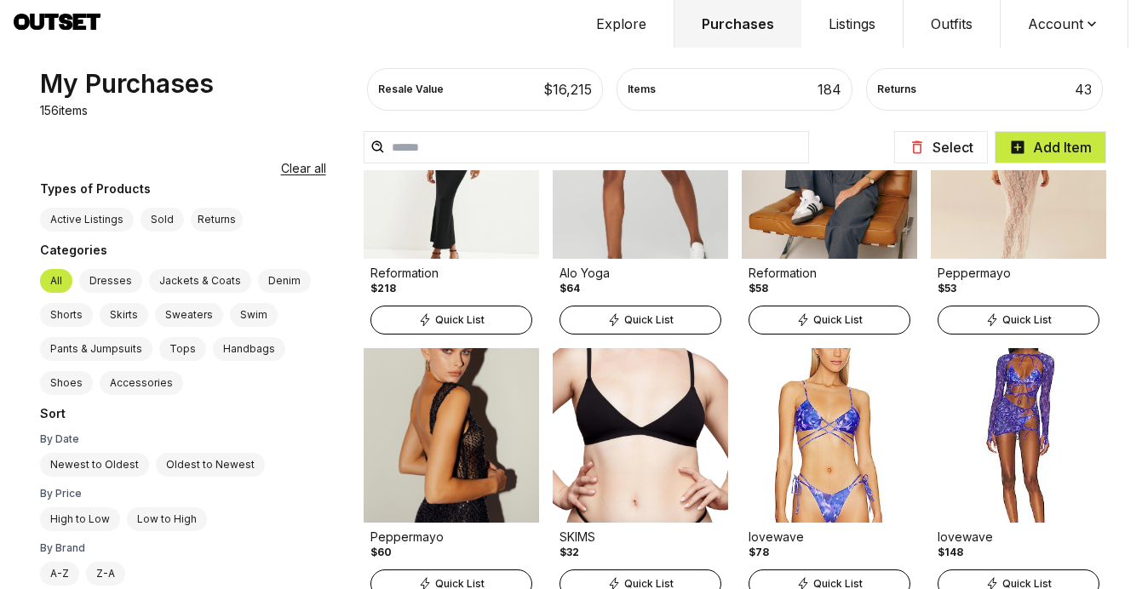
scroll to position [5051, 0]
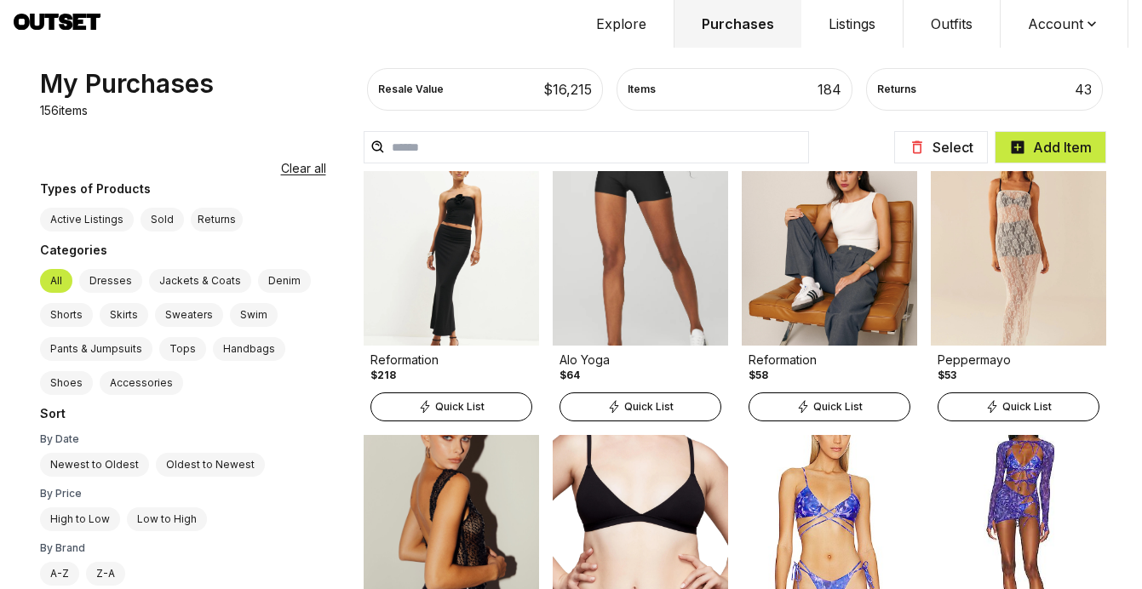
click at [1005, 417] on div "Quick List" at bounding box center [1018, 406] width 162 height 29
select select "*******"
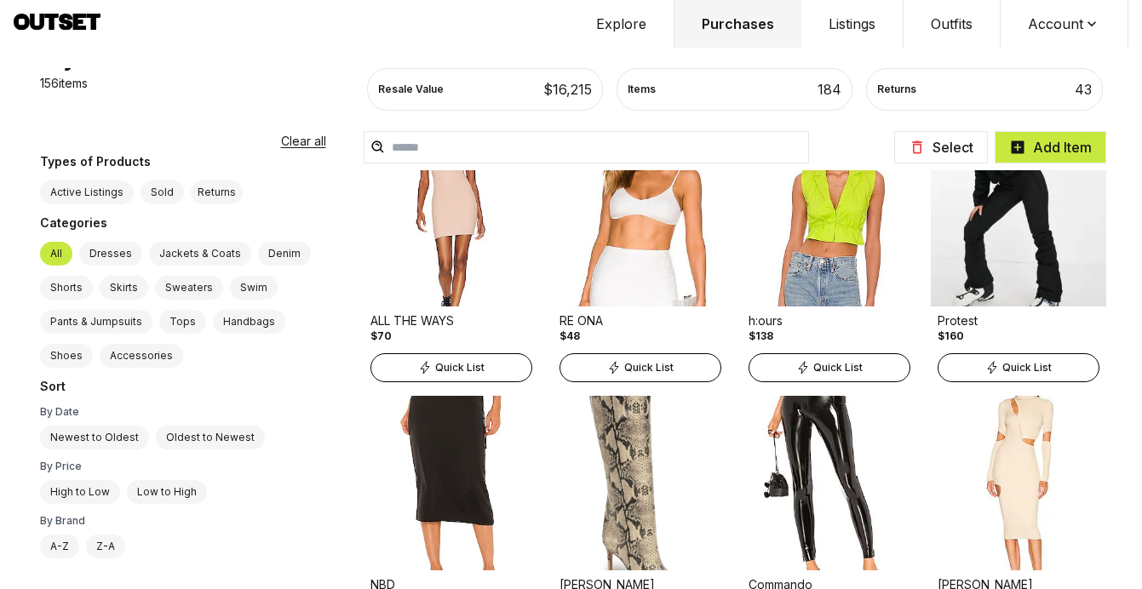
scroll to position [7923, 0]
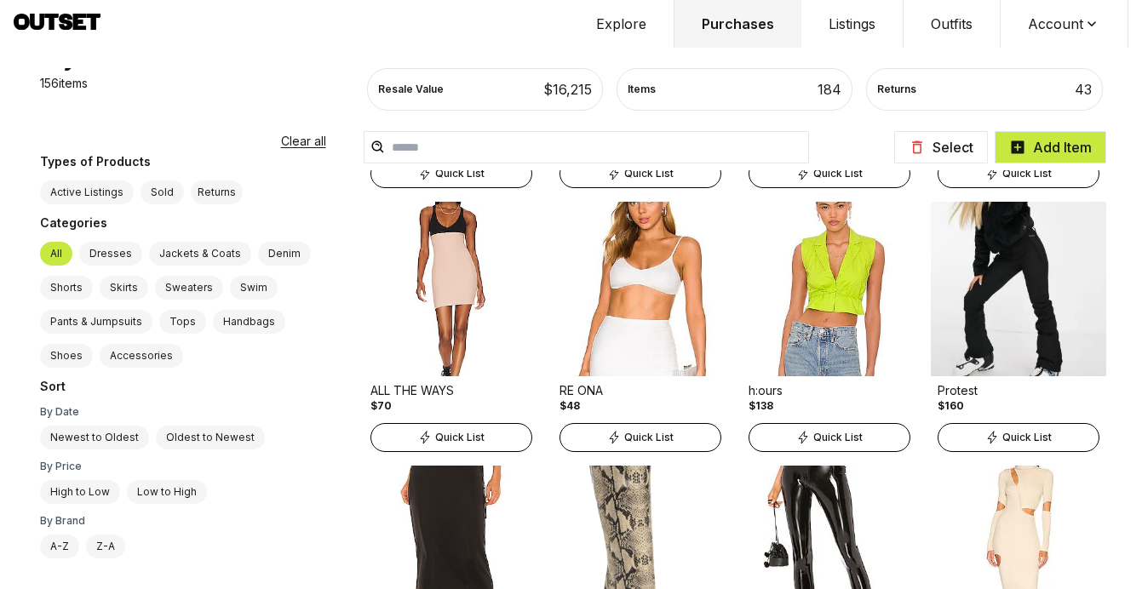
click at [435, 433] on span "Quick List" at bounding box center [459, 438] width 49 height 14
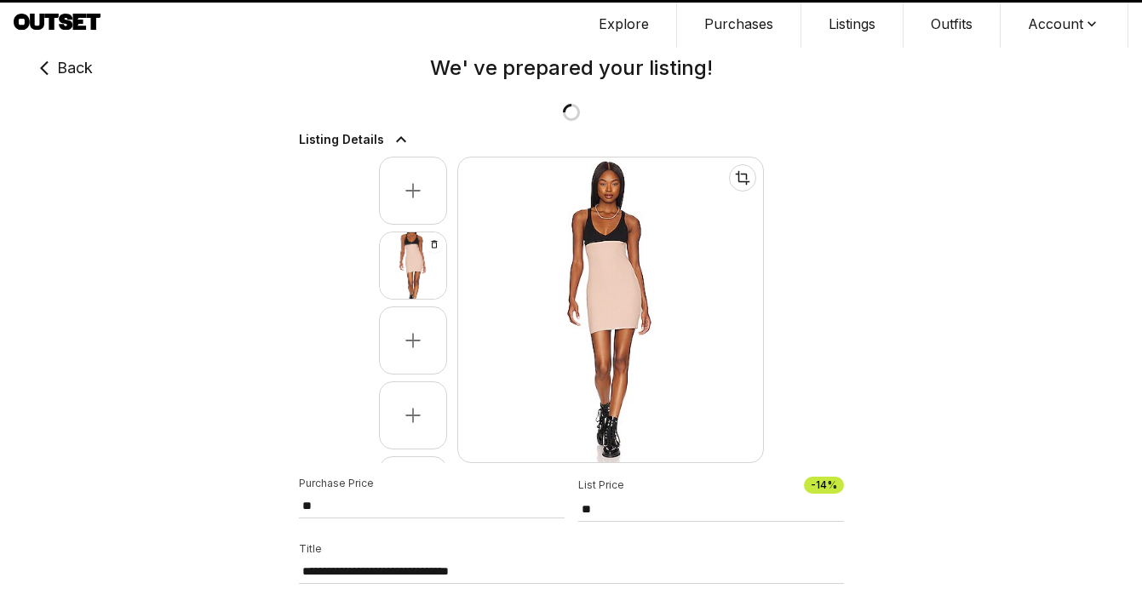
type input "**"
select select "**"
select select "*******"
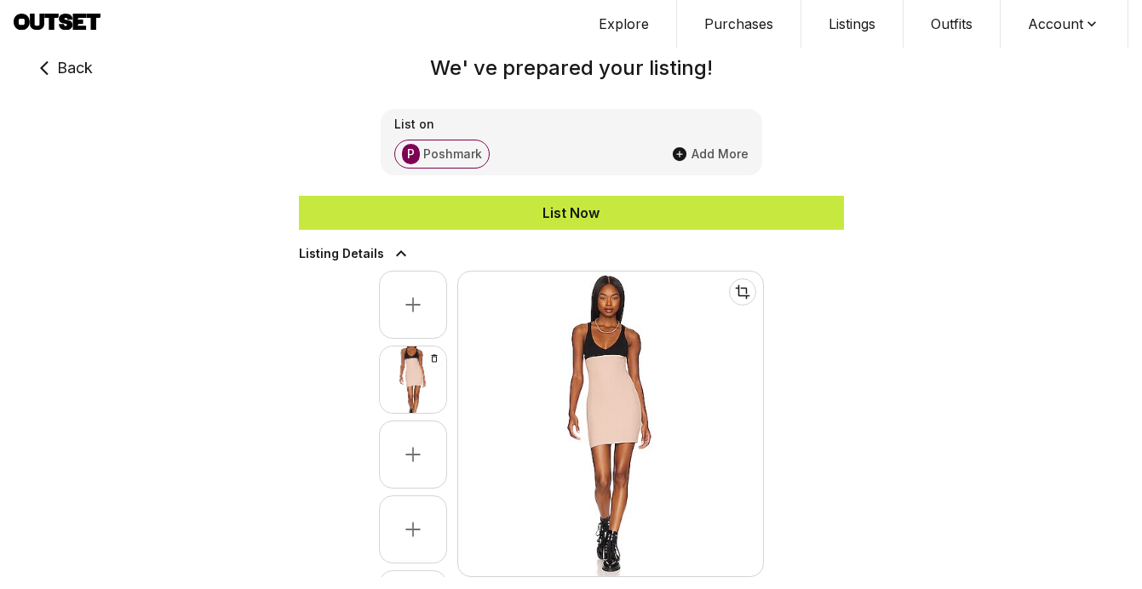
click at [500, 217] on div "List Now" at bounding box center [571, 213] width 545 height 20
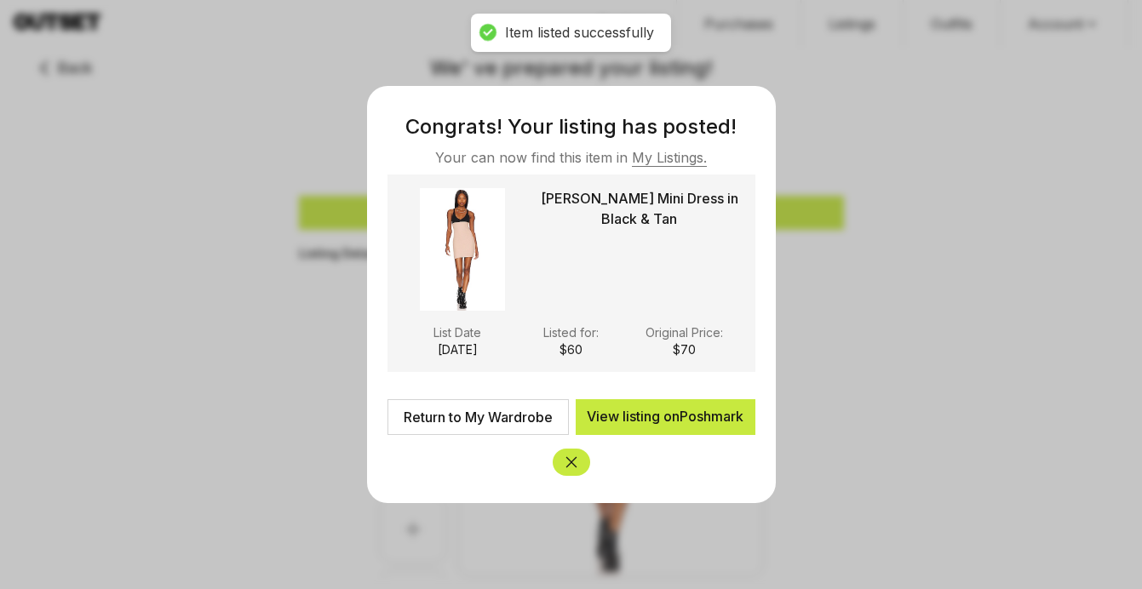
click at [432, 413] on link "Return to My Wardrobe" at bounding box center [477, 417] width 181 height 36
type input "**"
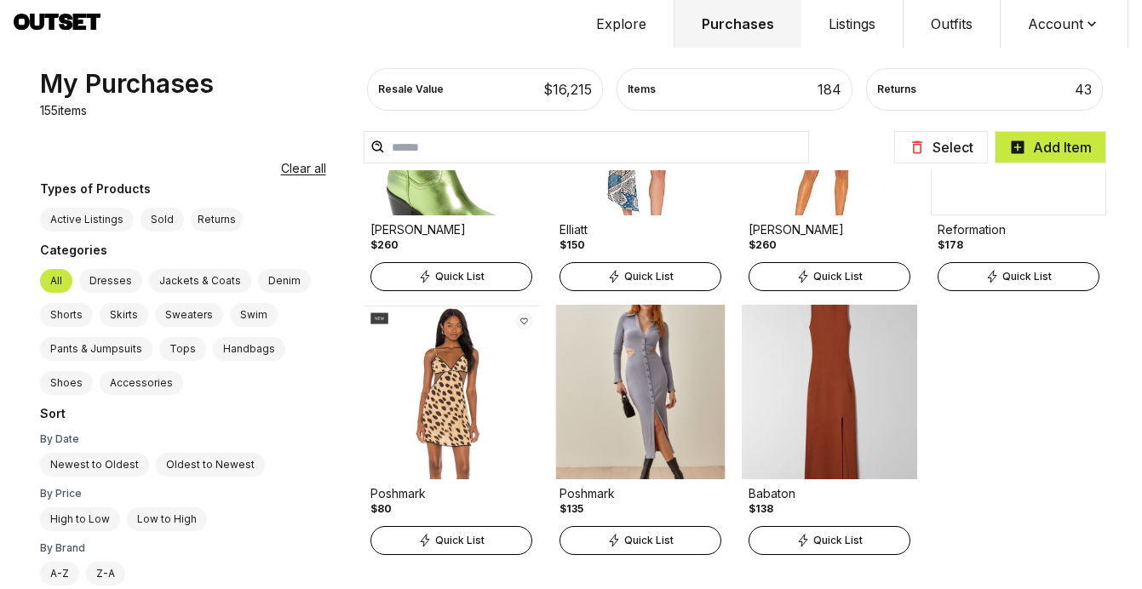
click at [944, 148] on button "Select" at bounding box center [941, 147] width 94 height 32
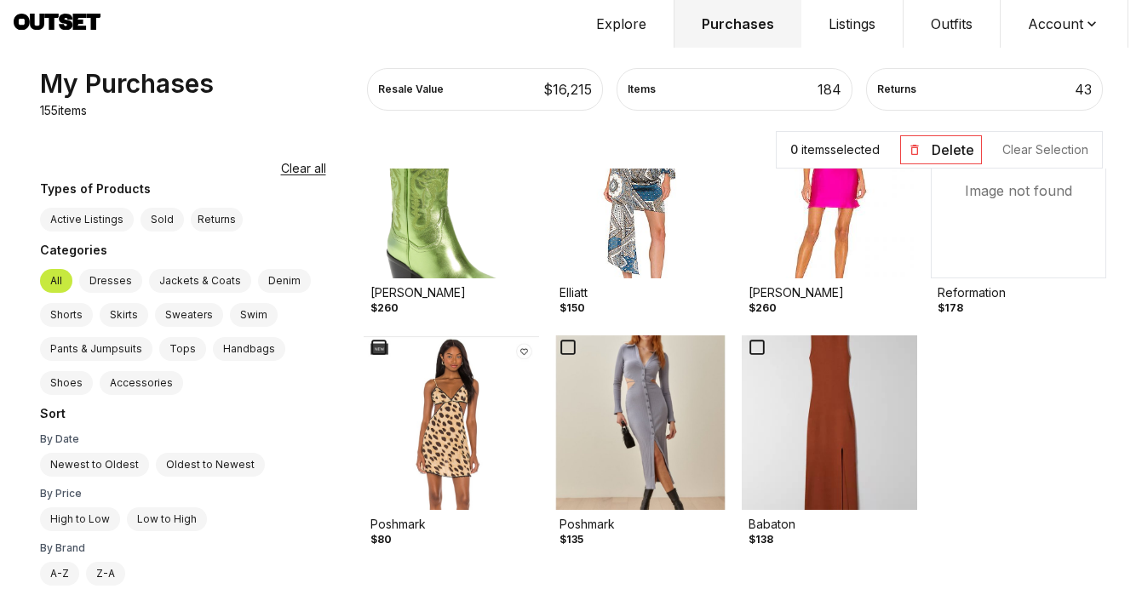
scroll to position [8670, 0]
click at [795, 394] on img at bounding box center [829, 422] width 175 height 175
click at [553, 399] on img at bounding box center [640, 422] width 175 height 175
click at [364, 427] on img at bounding box center [451, 422] width 175 height 175
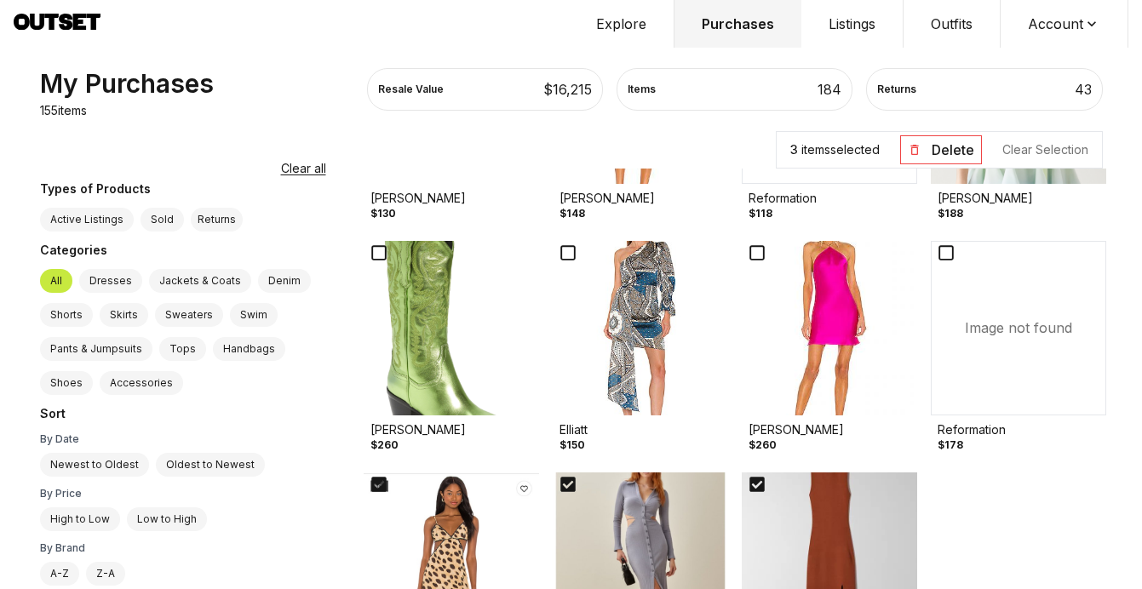
scroll to position [8525, 0]
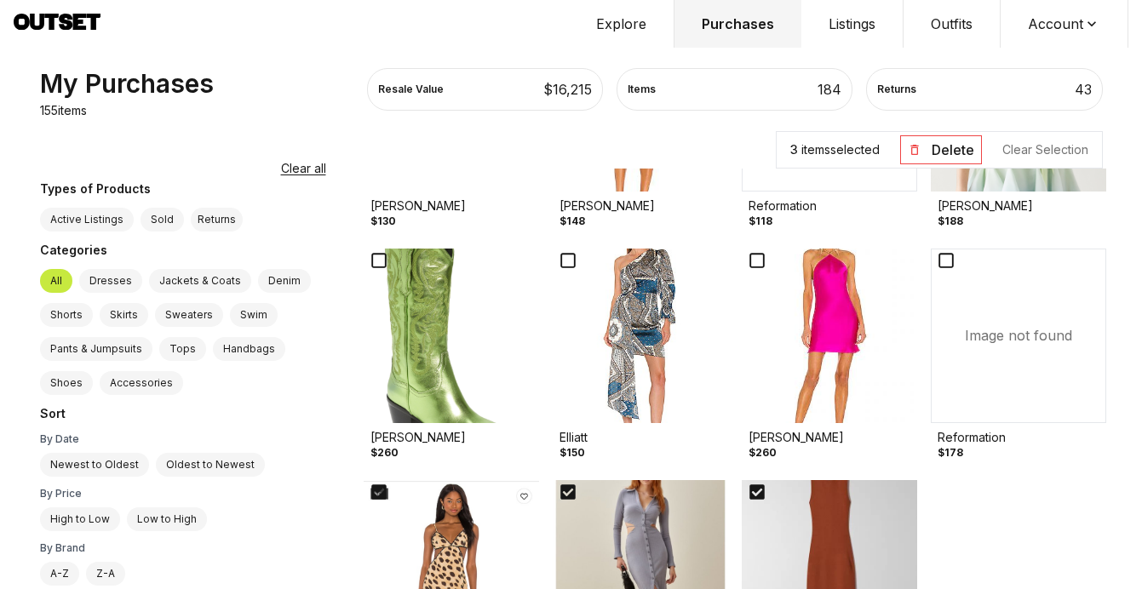
click at [364, 381] on img at bounding box center [451, 336] width 175 height 175
click at [553, 354] on img at bounding box center [640, 336] width 175 height 175
click at [781, 304] on img at bounding box center [829, 336] width 175 height 175
click at [967, 290] on div "Image not found" at bounding box center [1017, 336] width 175 height 175
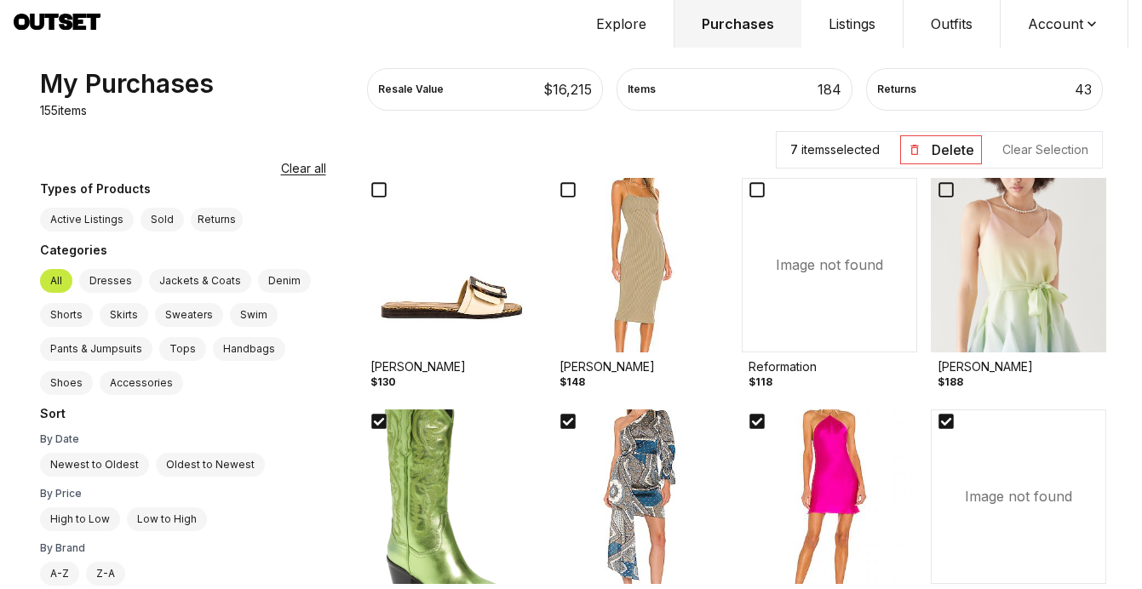
scroll to position [8265, 0]
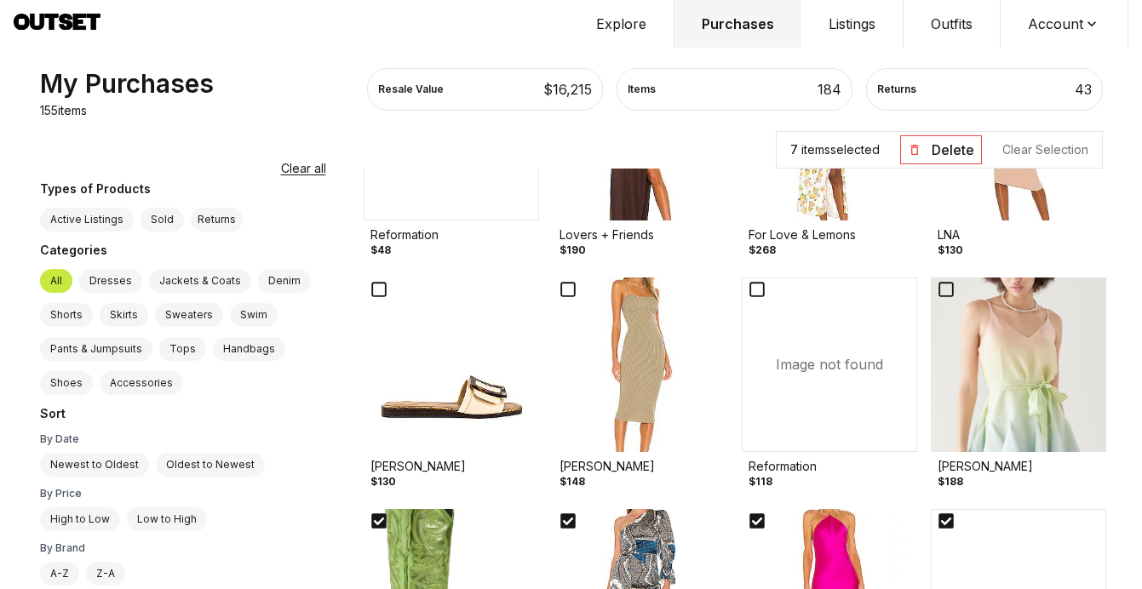
click at [985, 358] on img at bounding box center [1017, 365] width 175 height 175
click at [776, 348] on div "Image not found" at bounding box center [829, 365] width 175 height 175
click at [566, 347] on img at bounding box center [640, 365] width 175 height 175
click at [398, 416] on img at bounding box center [451, 365] width 175 height 175
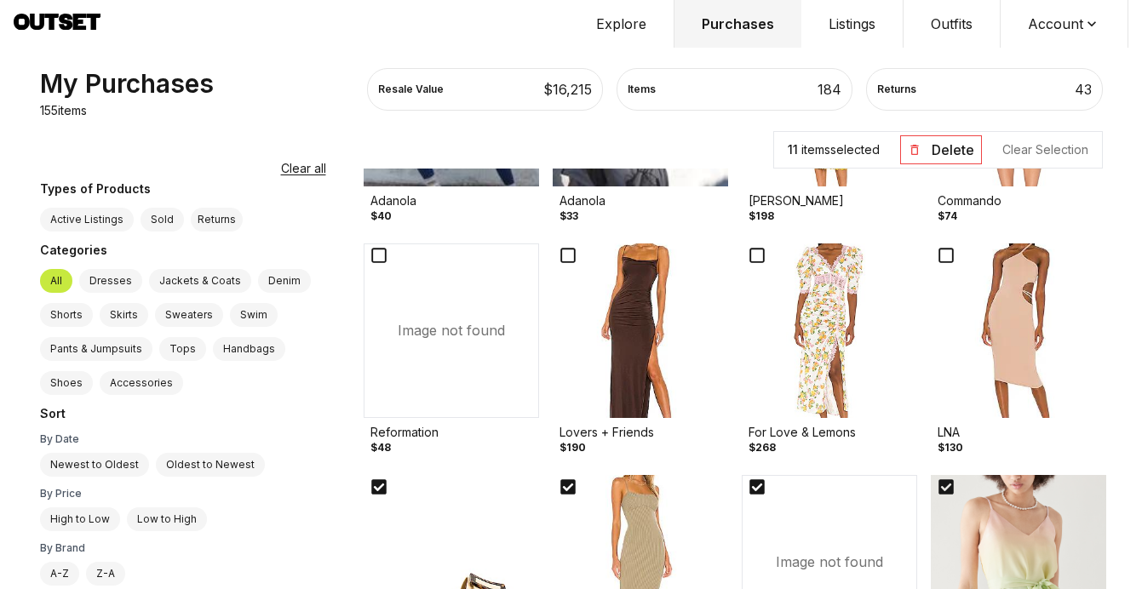
scroll to position [8052, 0]
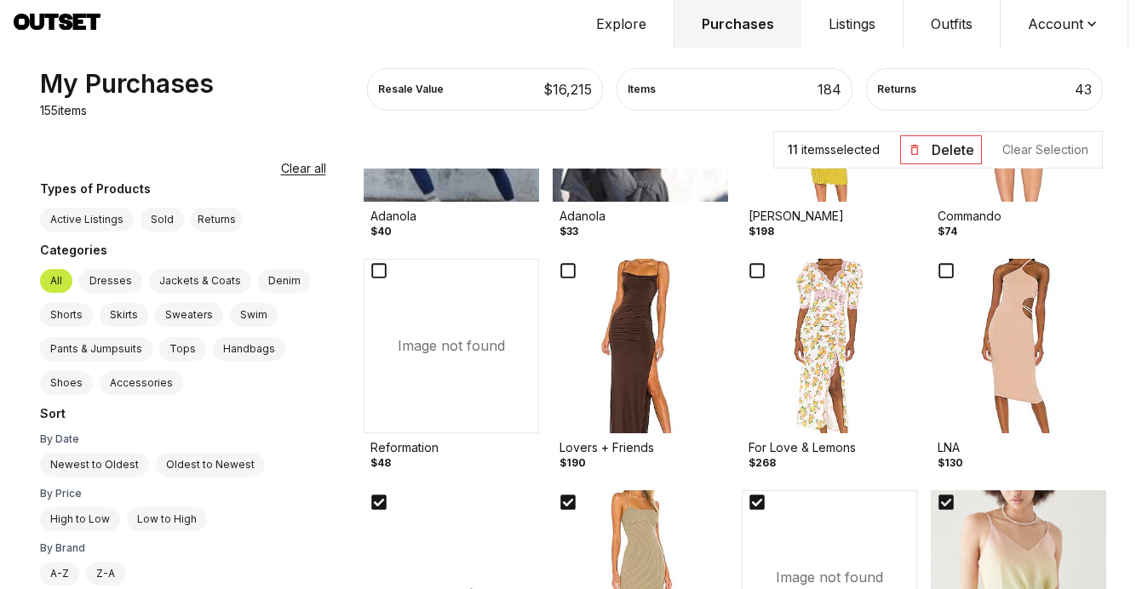
click at [388, 376] on div "Image not found" at bounding box center [451, 346] width 175 height 175
click at [597, 358] on img at bounding box center [640, 346] width 175 height 175
click at [828, 338] on img at bounding box center [829, 346] width 175 height 175
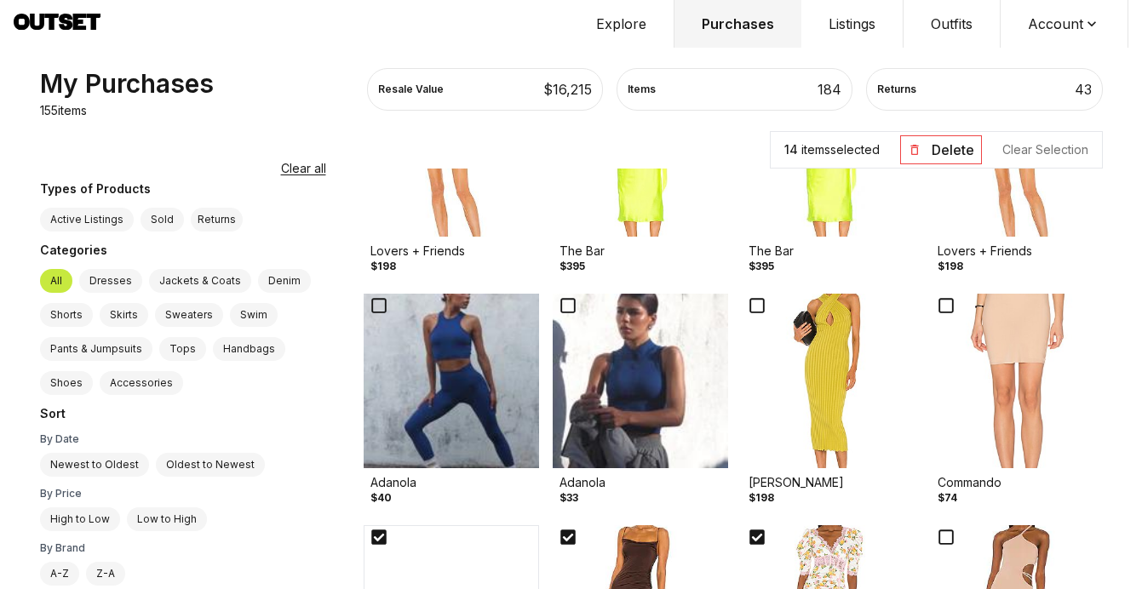
scroll to position [7784, 0]
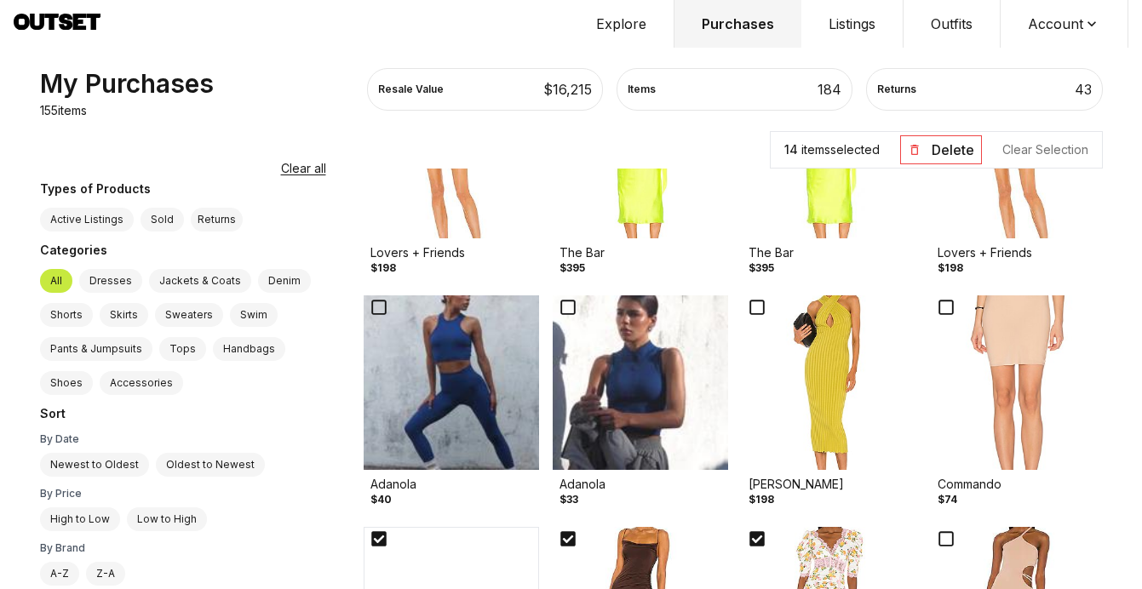
click at [1005, 368] on img at bounding box center [1017, 382] width 175 height 175
click at [806, 392] on img at bounding box center [829, 382] width 175 height 175
click at [561, 417] on img at bounding box center [640, 382] width 175 height 175
click at [400, 416] on img at bounding box center [451, 382] width 175 height 175
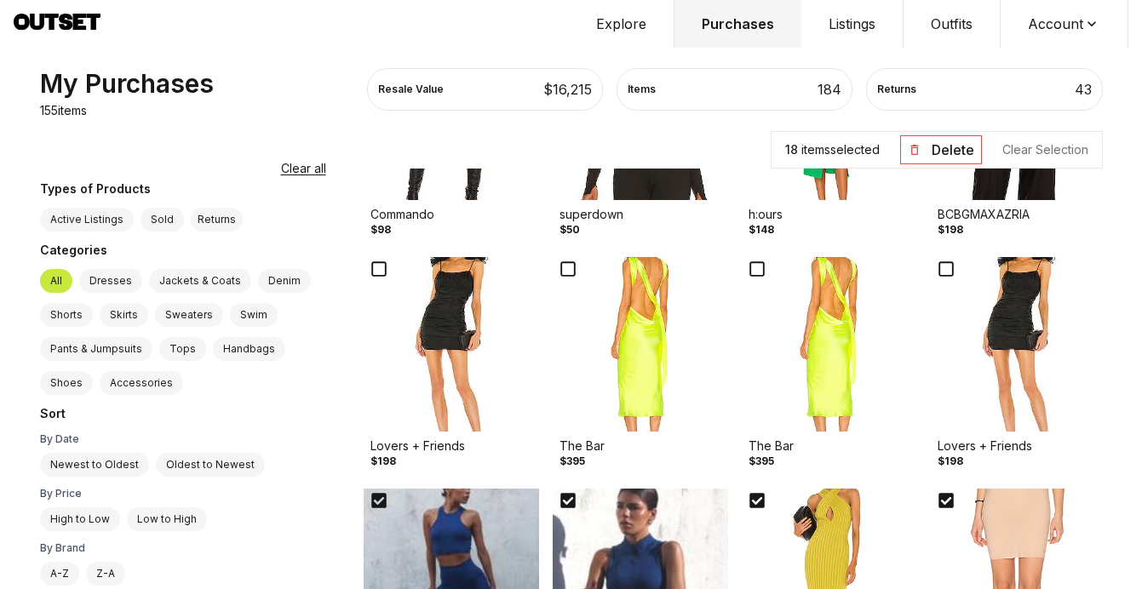
scroll to position [7575, 0]
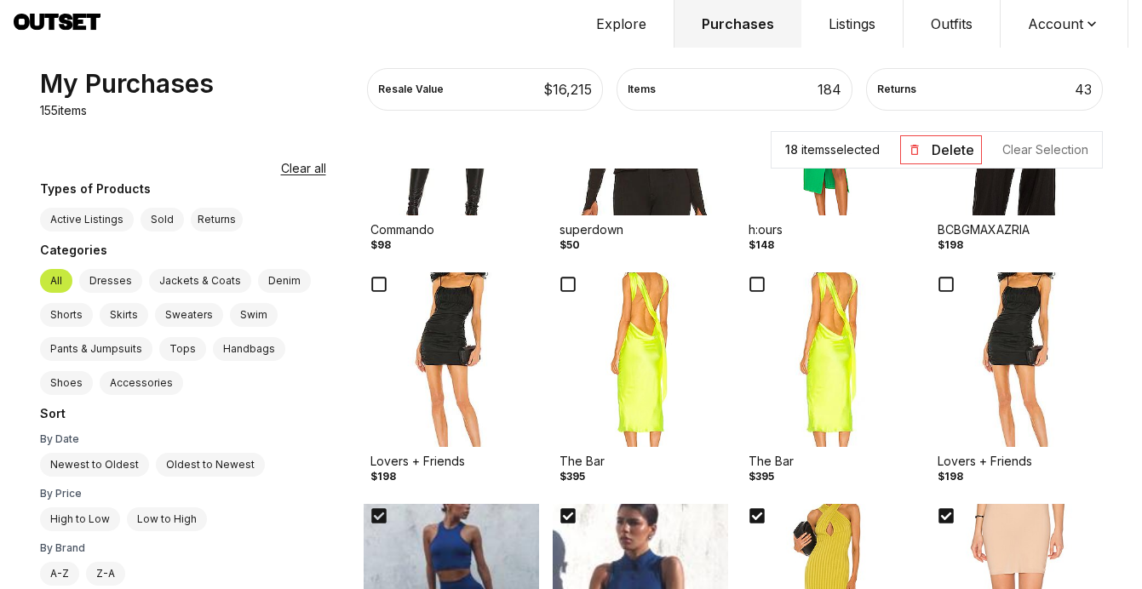
click at [390, 383] on img at bounding box center [451, 359] width 175 height 175
click at [598, 363] on img at bounding box center [640, 359] width 175 height 175
click at [818, 339] on img at bounding box center [829, 359] width 175 height 175
click at [984, 342] on img at bounding box center [1017, 359] width 175 height 175
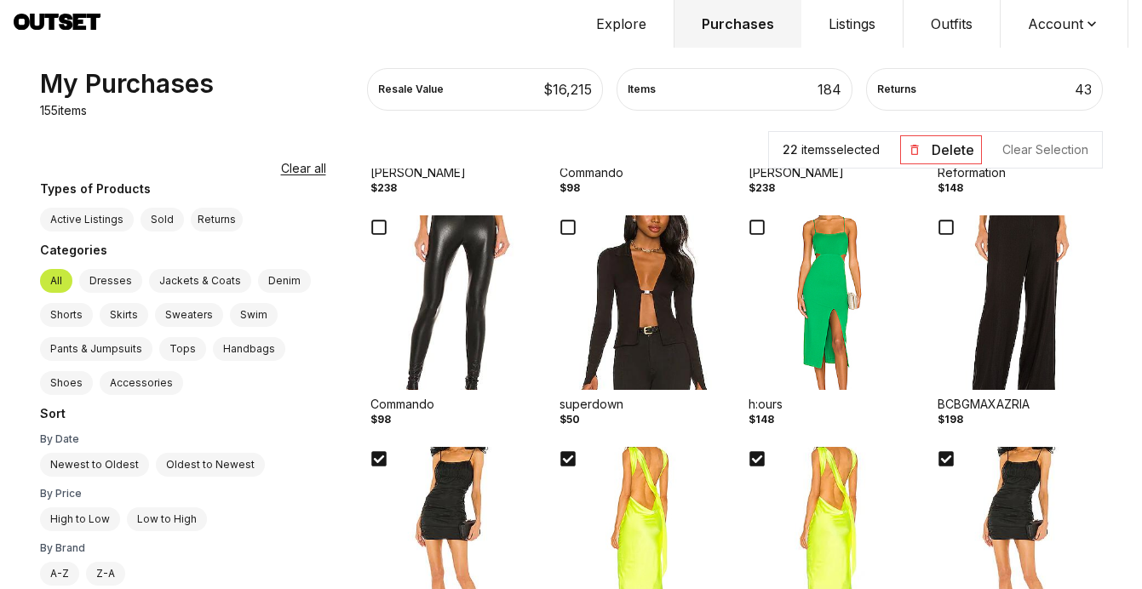
scroll to position [7364, 0]
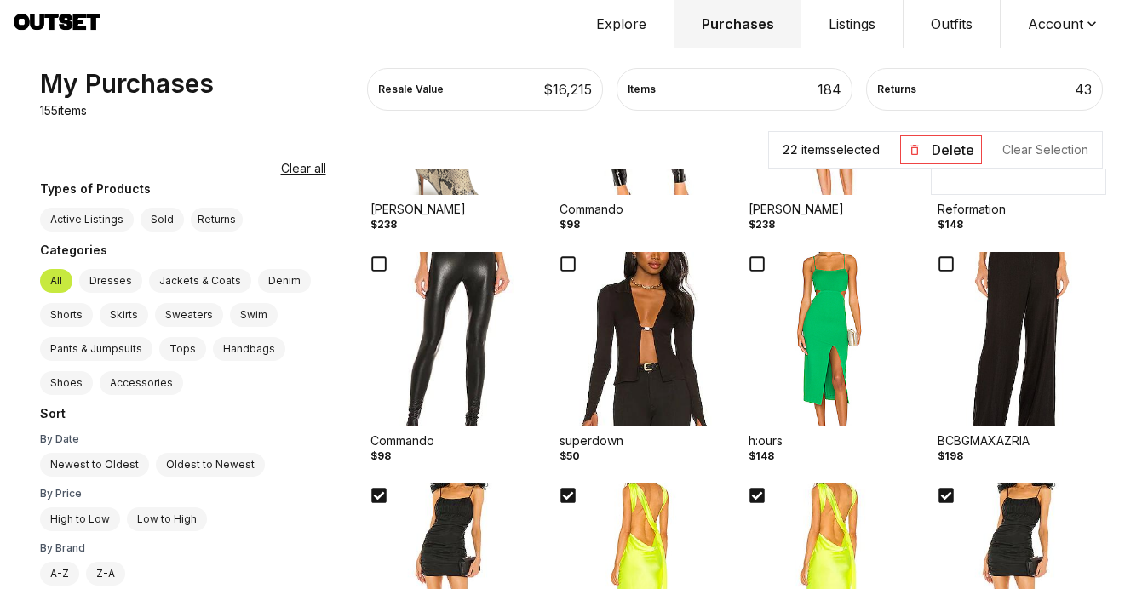
click at [991, 345] on img at bounding box center [1017, 339] width 175 height 175
click at [794, 343] on img at bounding box center [829, 339] width 175 height 175
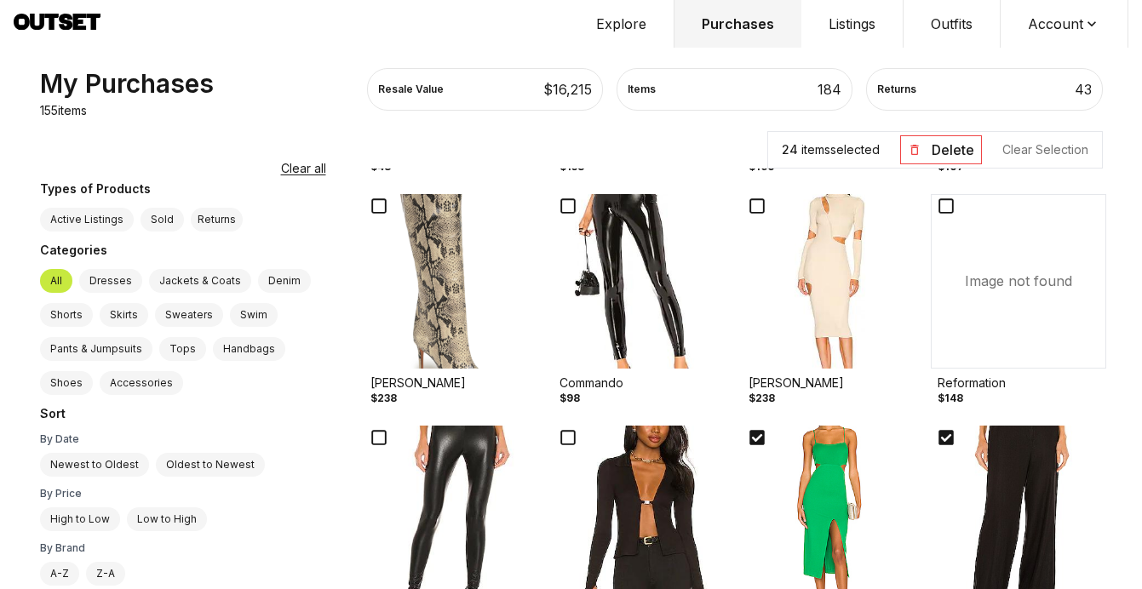
click at [395, 495] on img at bounding box center [451, 513] width 175 height 175
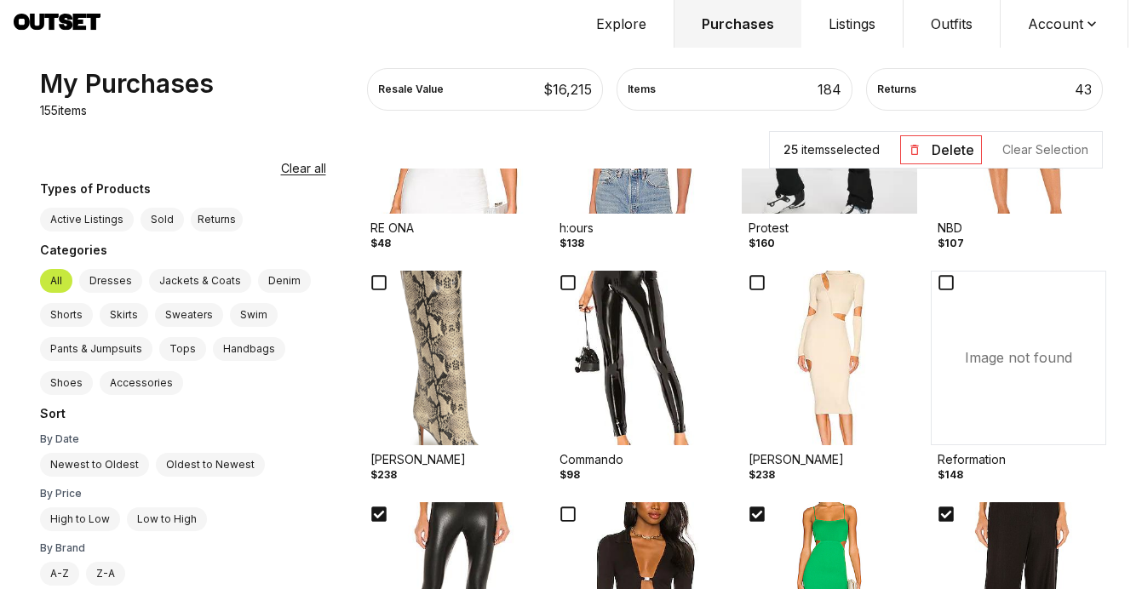
scroll to position [7111, 0]
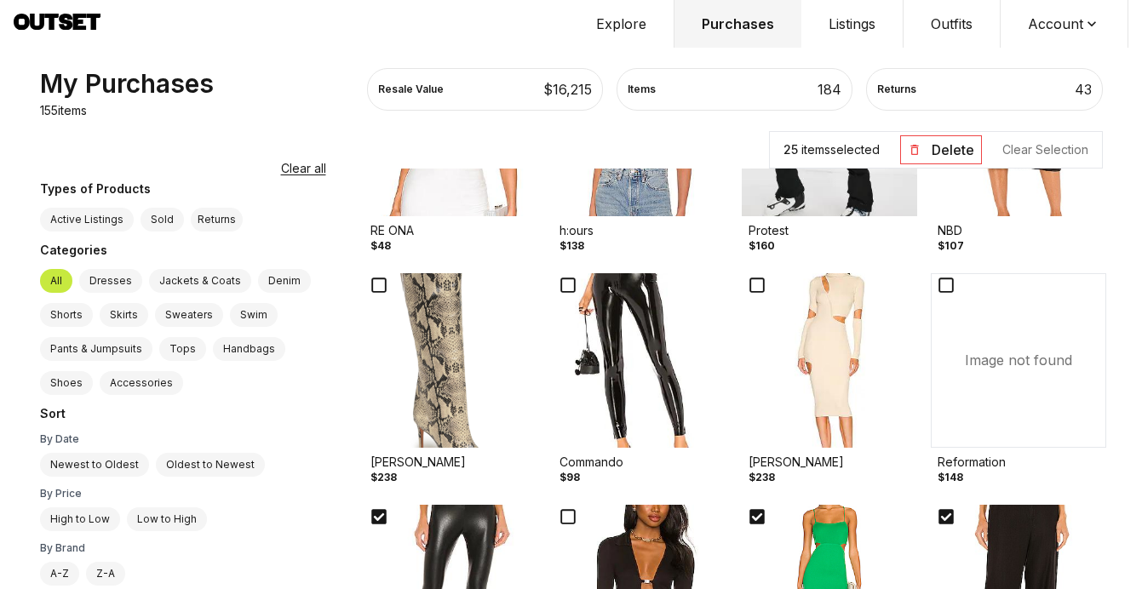
click at [799, 377] on img at bounding box center [829, 360] width 175 height 175
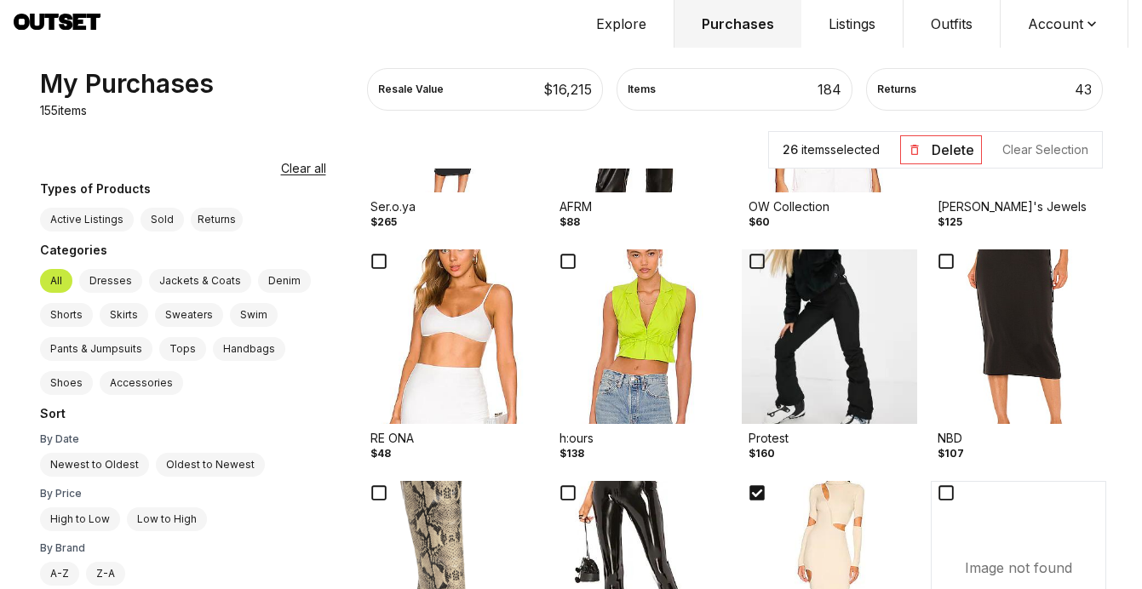
scroll to position [6874, 0]
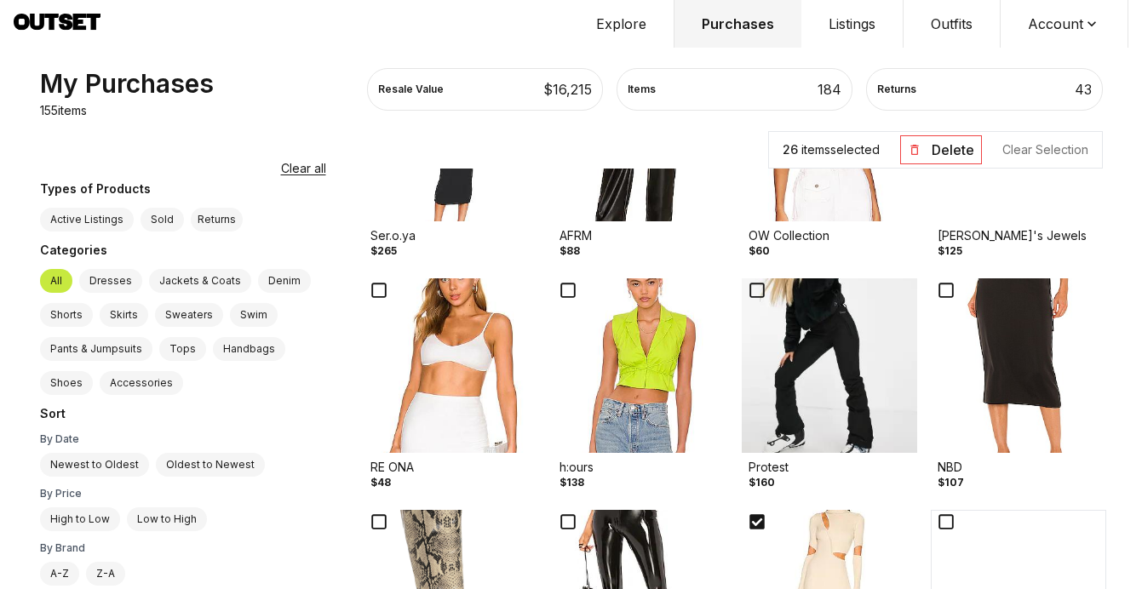
click at [799, 377] on img at bounding box center [829, 365] width 175 height 175
click at [1011, 356] on img at bounding box center [1017, 365] width 175 height 175
click at [598, 358] on img at bounding box center [640, 365] width 175 height 175
click at [373, 370] on img at bounding box center [451, 365] width 175 height 175
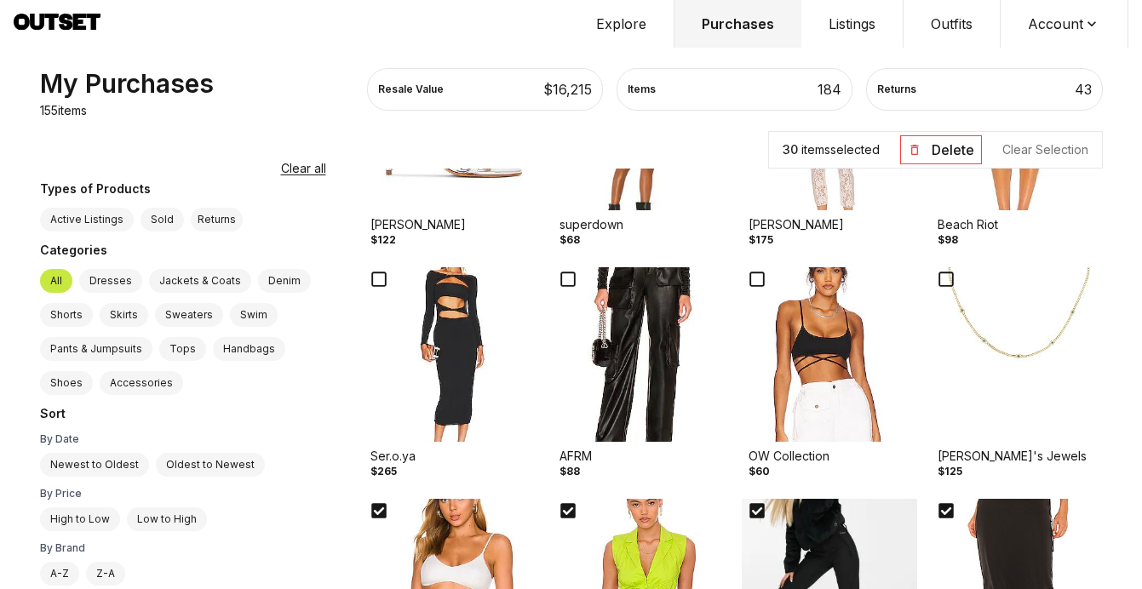
scroll to position [6644, 0]
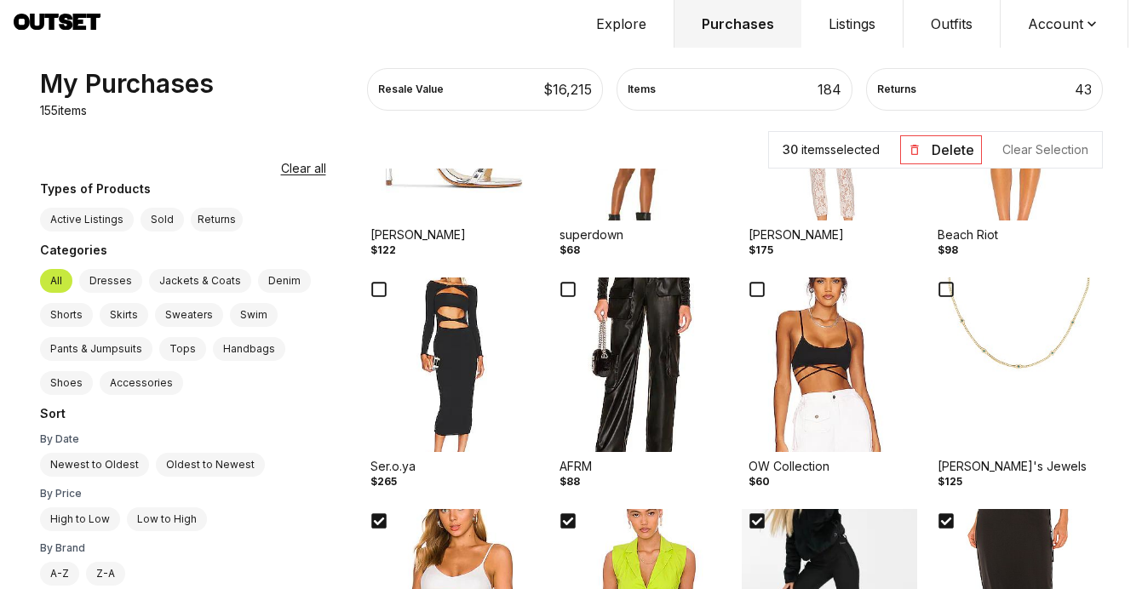
click at [373, 370] on img at bounding box center [451, 365] width 175 height 175
click at [814, 366] on img at bounding box center [829, 365] width 175 height 175
click at [1006, 357] on img at bounding box center [1017, 365] width 175 height 175
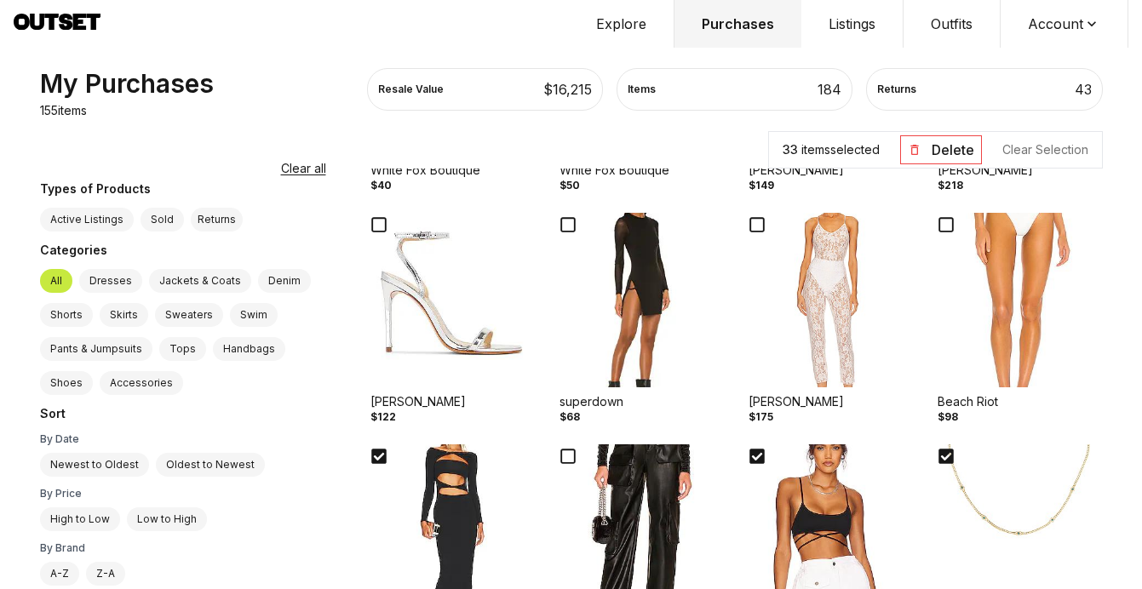
scroll to position [6347, 0]
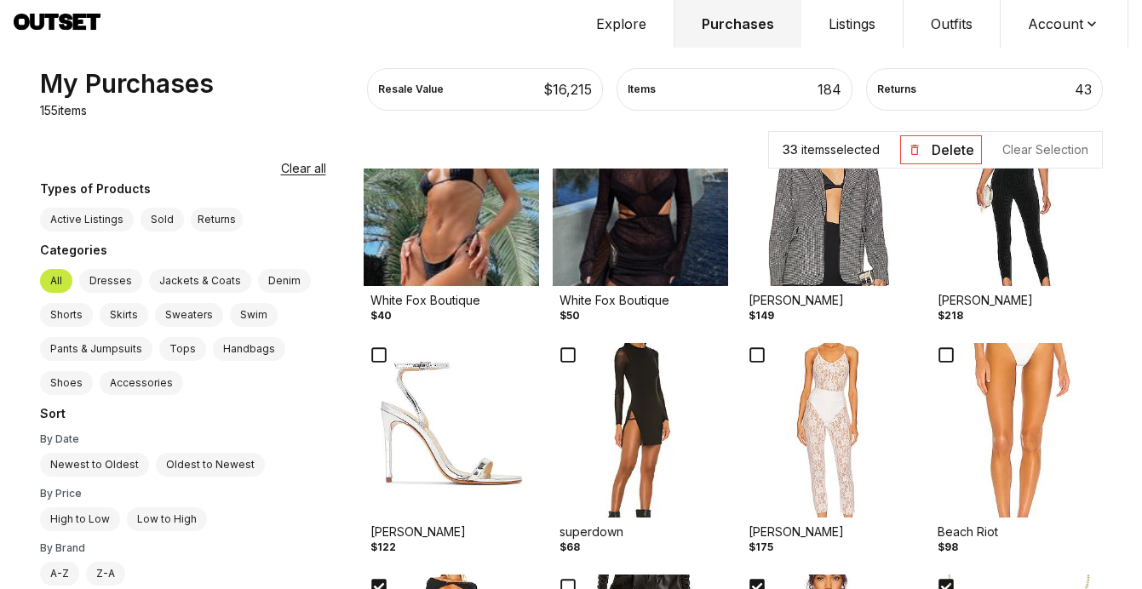
click at [1022, 403] on img at bounding box center [1017, 430] width 175 height 175
click at [613, 444] on img at bounding box center [640, 430] width 175 height 175
click at [426, 454] on img at bounding box center [451, 430] width 175 height 175
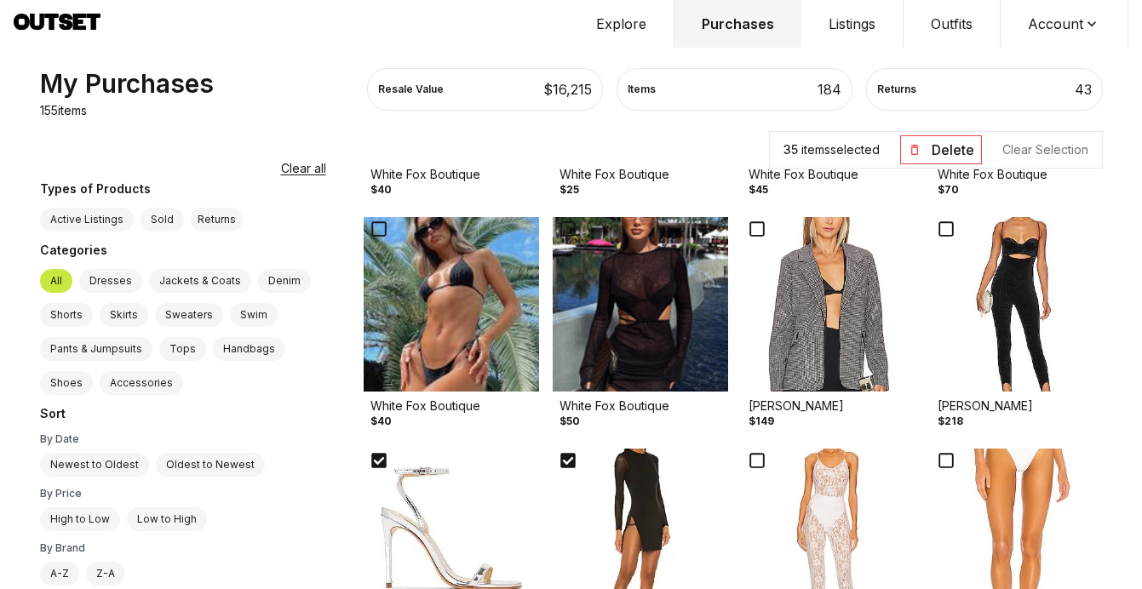
scroll to position [6222, 0]
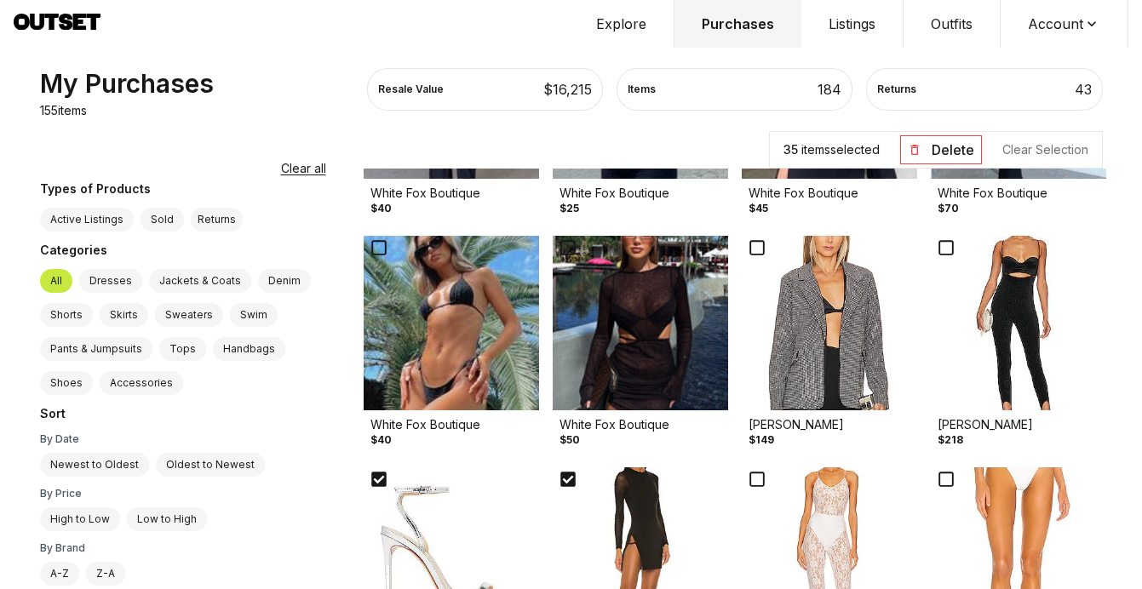
click at [404, 348] on img at bounding box center [451, 323] width 175 height 175
click at [590, 325] on img at bounding box center [640, 323] width 175 height 175
click at [779, 329] on img at bounding box center [829, 323] width 175 height 175
click at [1005, 308] on img at bounding box center [1017, 323] width 175 height 175
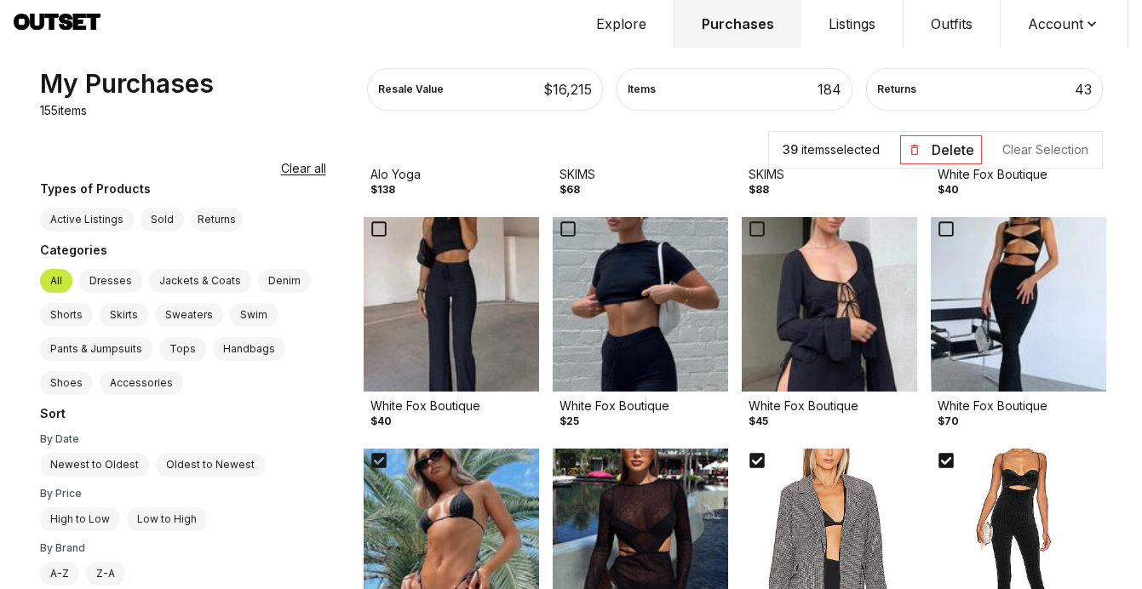
scroll to position [5919, 0]
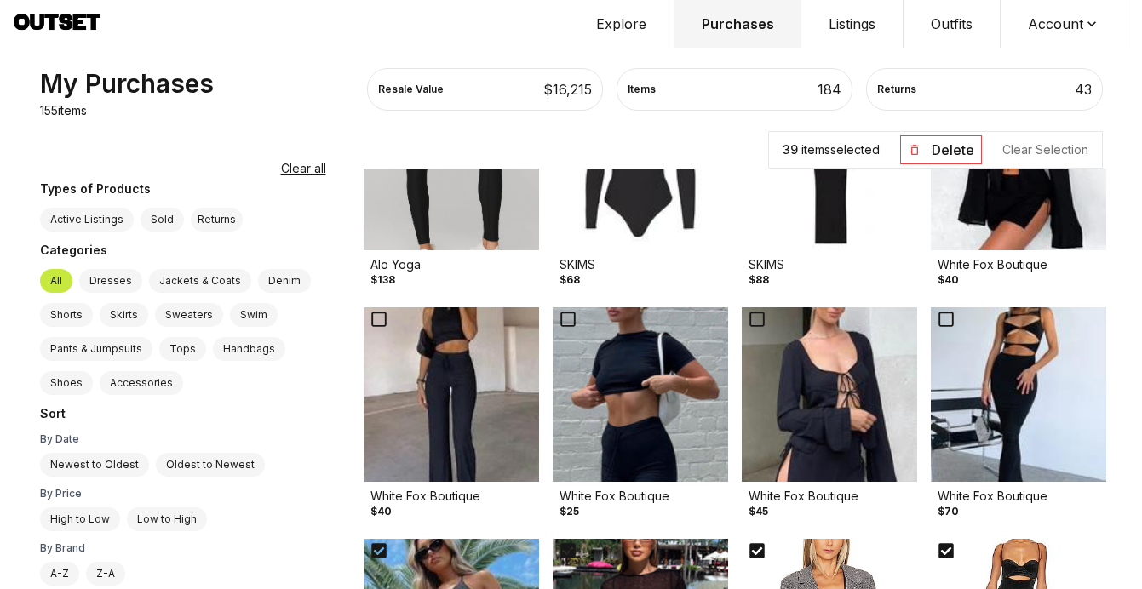
click at [1021, 346] on img at bounding box center [1017, 394] width 175 height 175
click at [1027, 345] on img at bounding box center [1017, 394] width 175 height 175
click at [795, 373] on img at bounding box center [829, 394] width 175 height 175
click at [587, 385] on img at bounding box center [640, 394] width 175 height 175
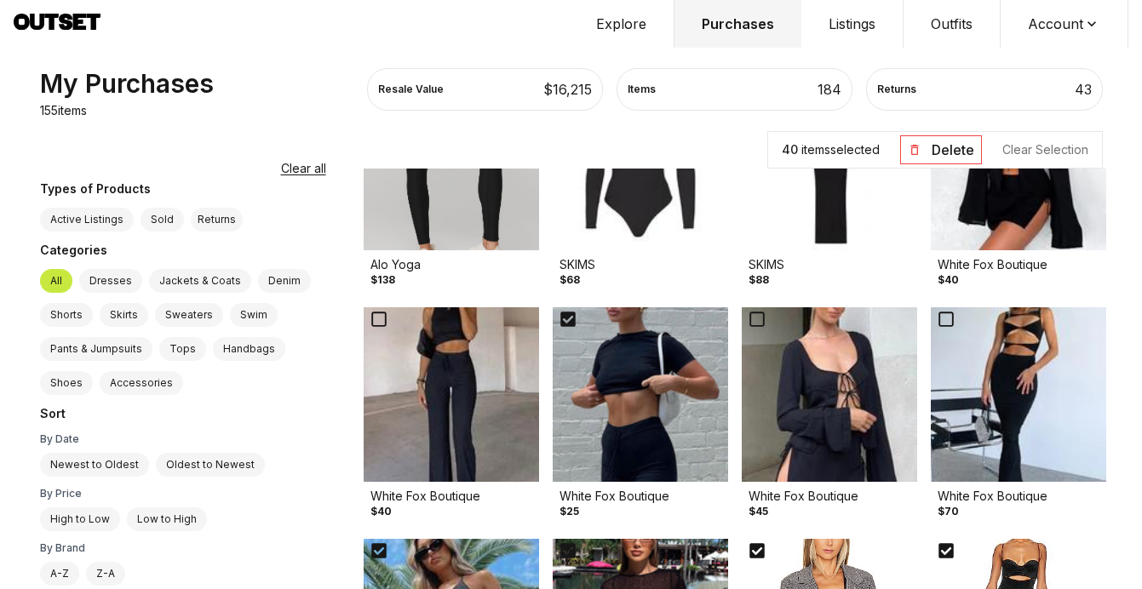
click at [408, 394] on img at bounding box center [451, 394] width 175 height 175
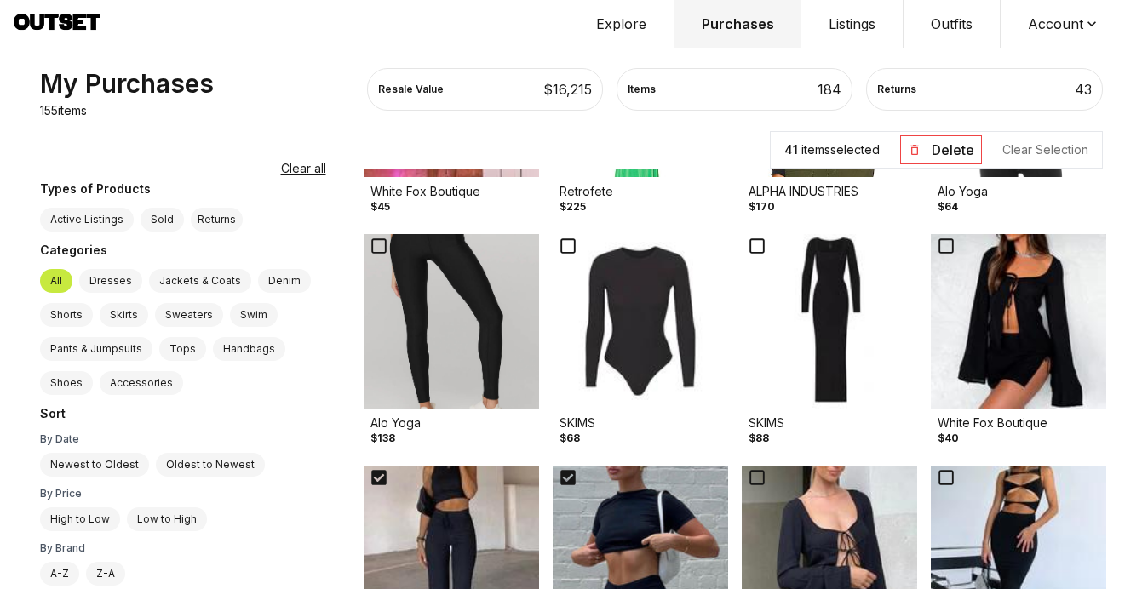
scroll to position [5757, 0]
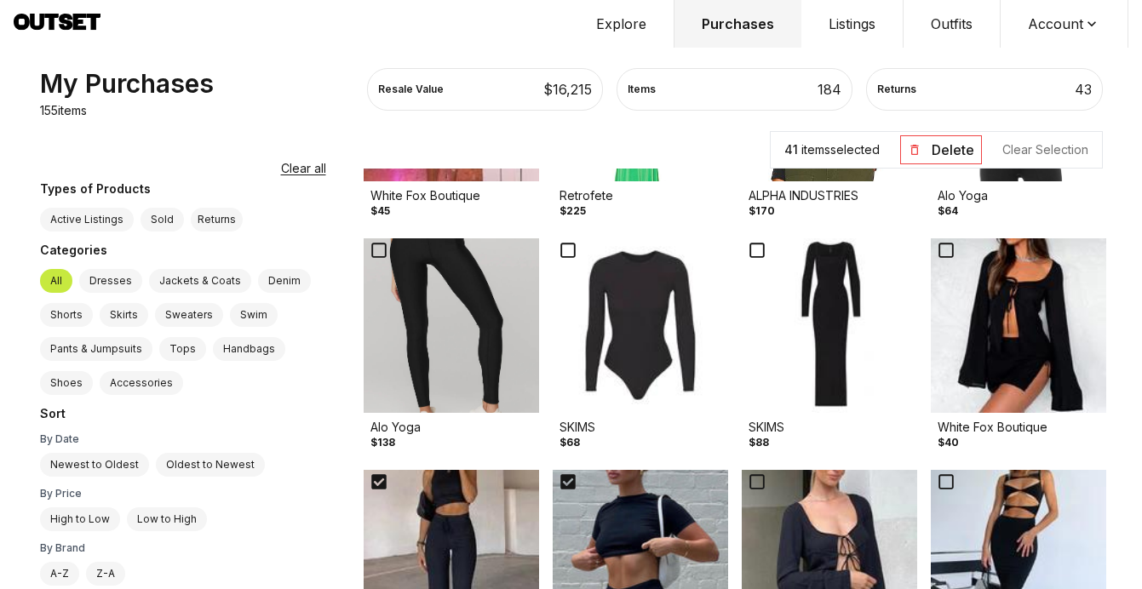
click at [1039, 352] on img at bounding box center [1017, 325] width 175 height 175
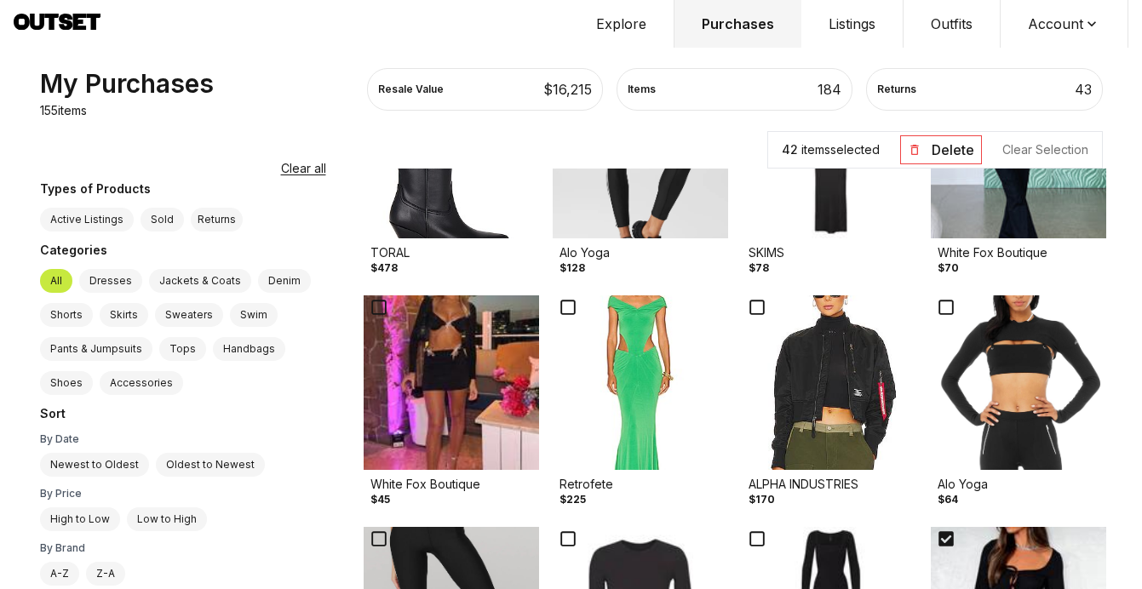
scroll to position [0, 0]
click at [449, 441] on img at bounding box center [451, 382] width 175 height 175
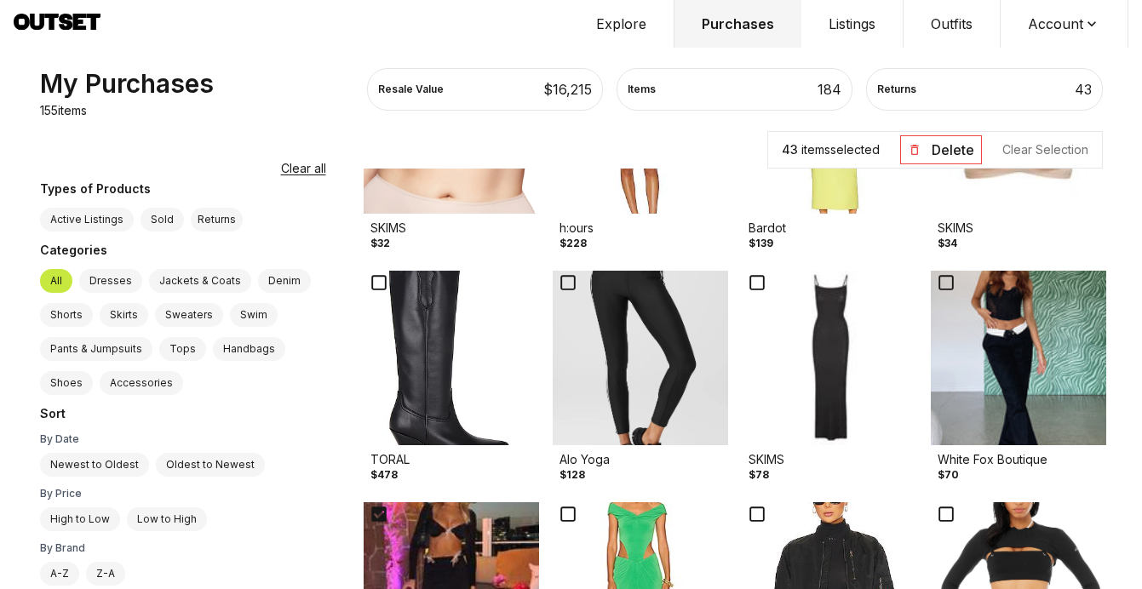
scroll to position [5259, 0]
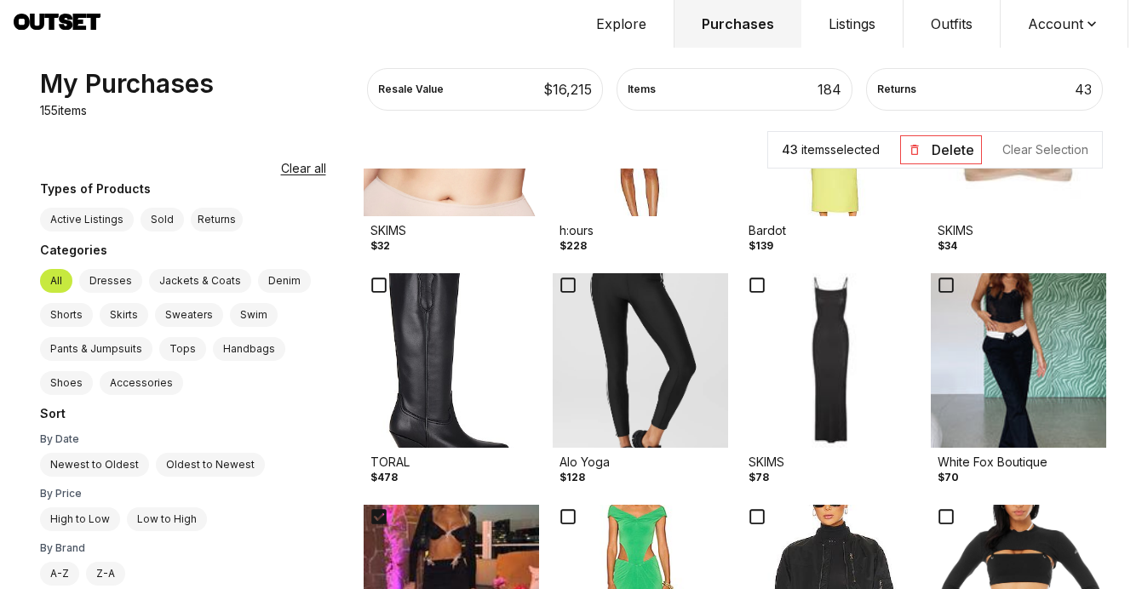
click at [438, 411] on img at bounding box center [451, 360] width 175 height 175
click at [982, 348] on img at bounding box center [1017, 360] width 175 height 175
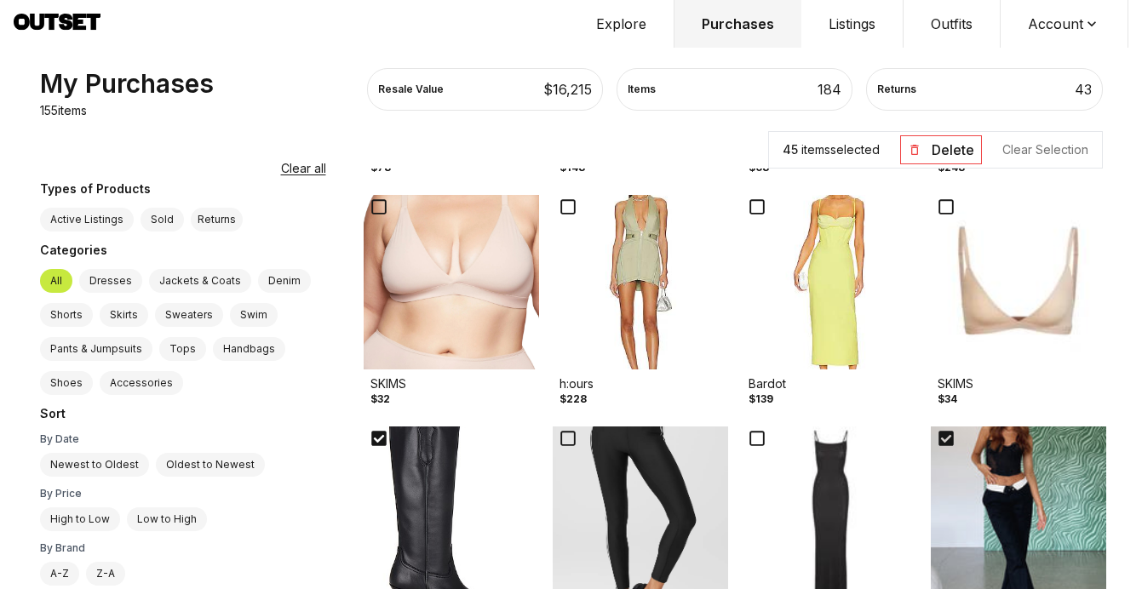
scroll to position [5047, 0]
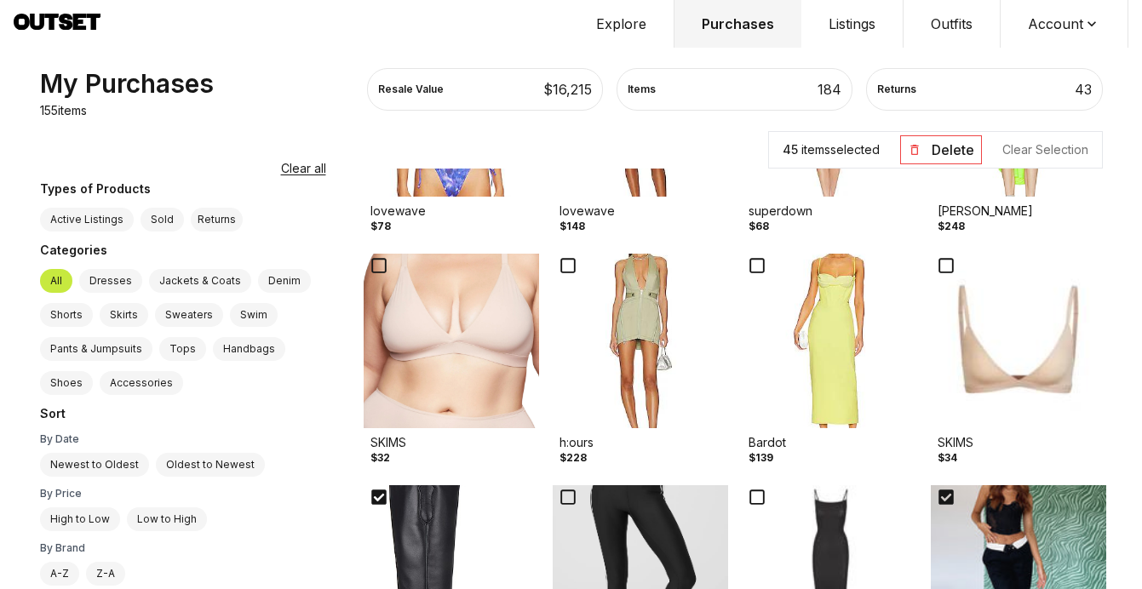
click at [940, 138] on button "Delete" at bounding box center [941, 149] width 82 height 29
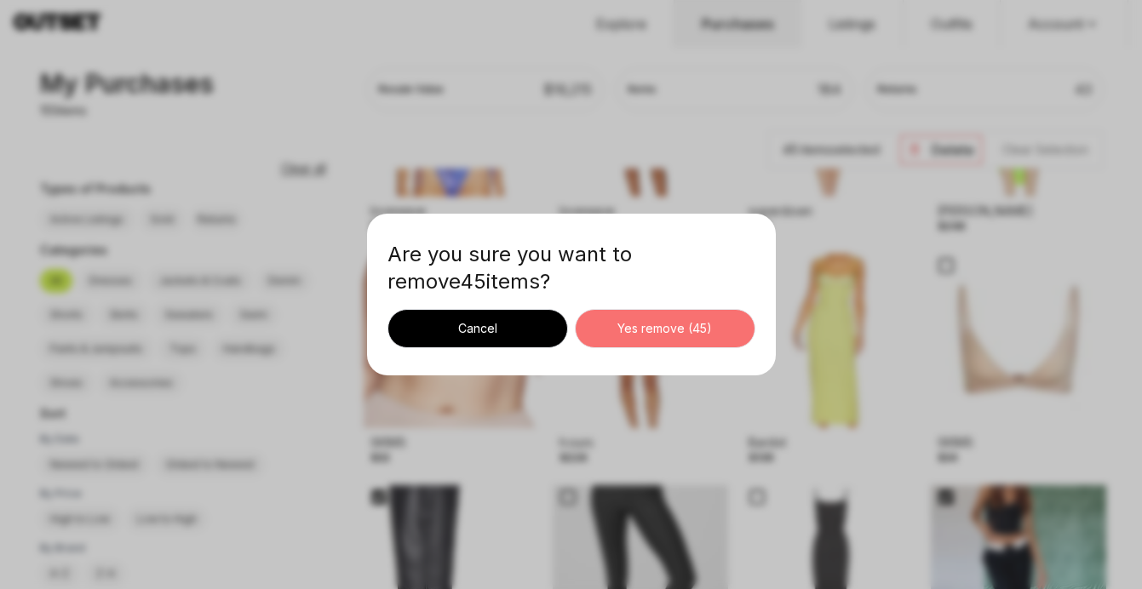
click at [675, 324] on div "Yes remove ( 45 )" at bounding box center [665, 328] width 152 height 17
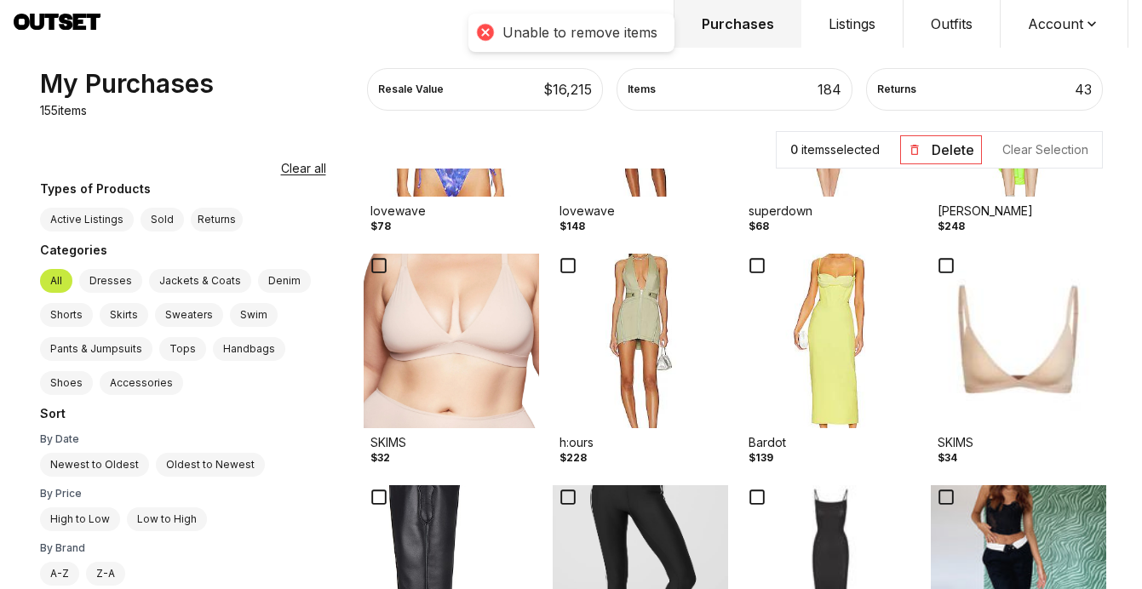
click at [745, 266] on icon at bounding box center [757, 266] width 24 height 24
click at [562, 283] on img at bounding box center [640, 341] width 175 height 175
click at [450, 320] on img at bounding box center [451, 341] width 175 height 175
click at [935, 152] on button "Delete" at bounding box center [941, 149] width 82 height 29
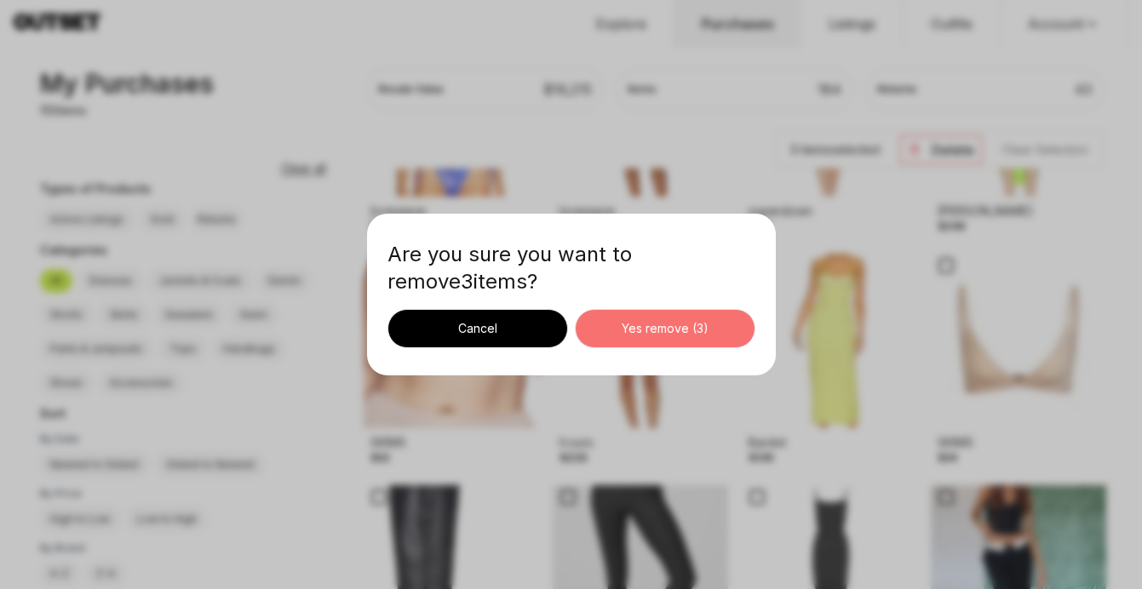
click at [685, 329] on div "Yes remove ( 3 )" at bounding box center [665, 328] width 152 height 17
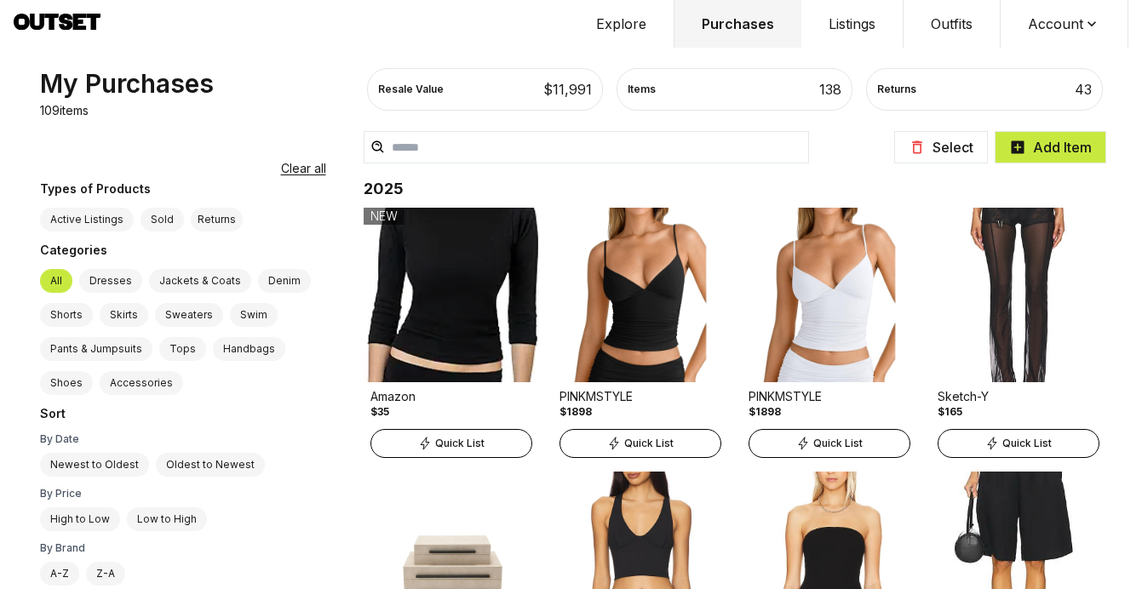
scroll to position [0, 0]
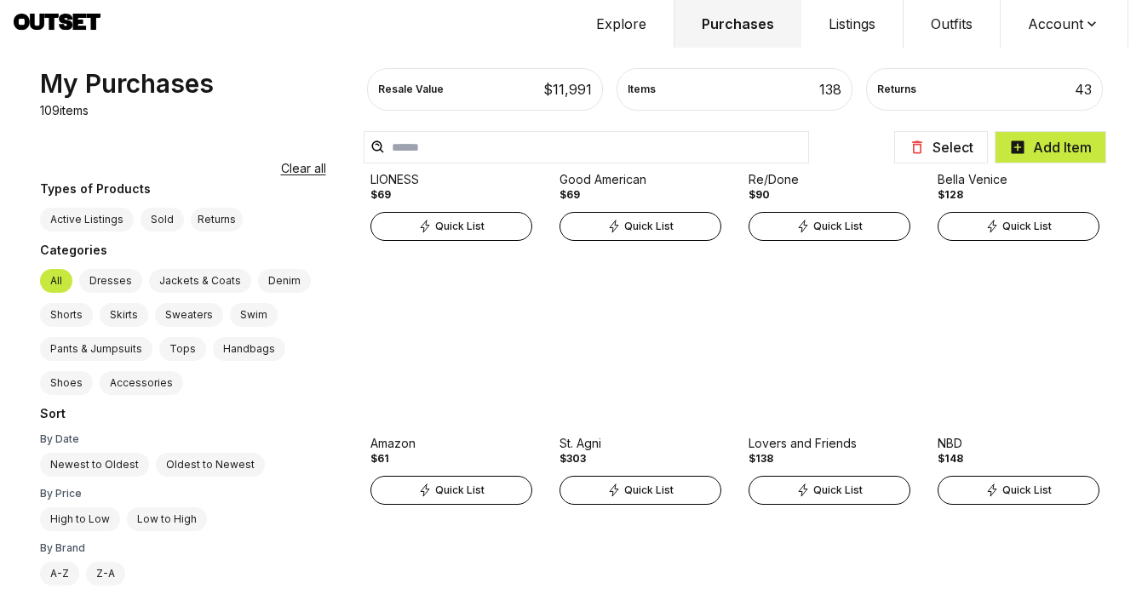
scroll to position [736, 0]
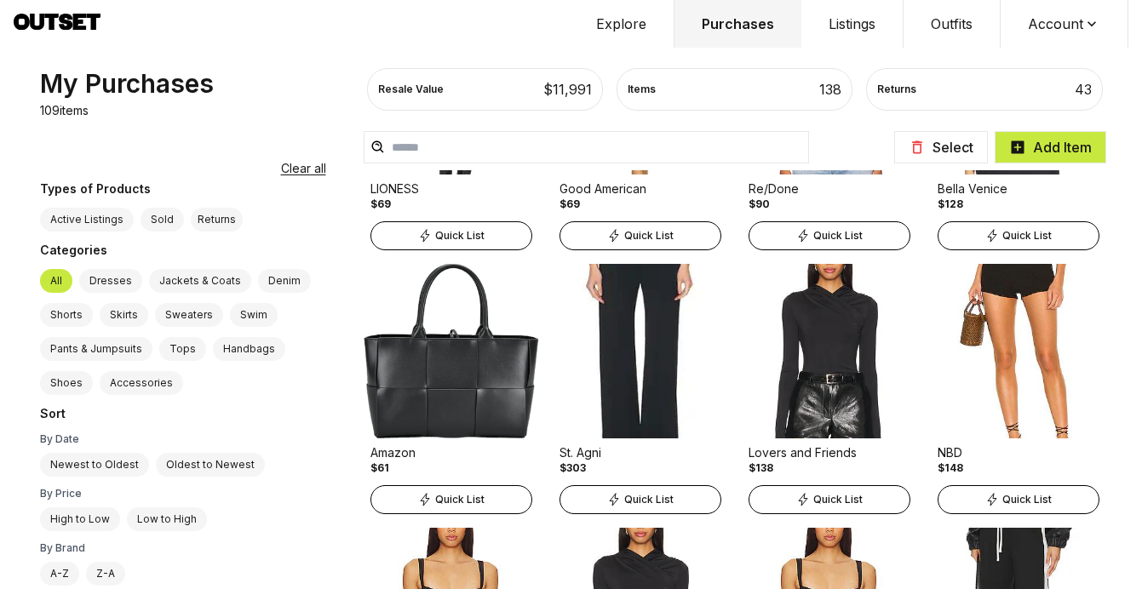
click at [954, 152] on button "Select" at bounding box center [941, 147] width 94 height 32
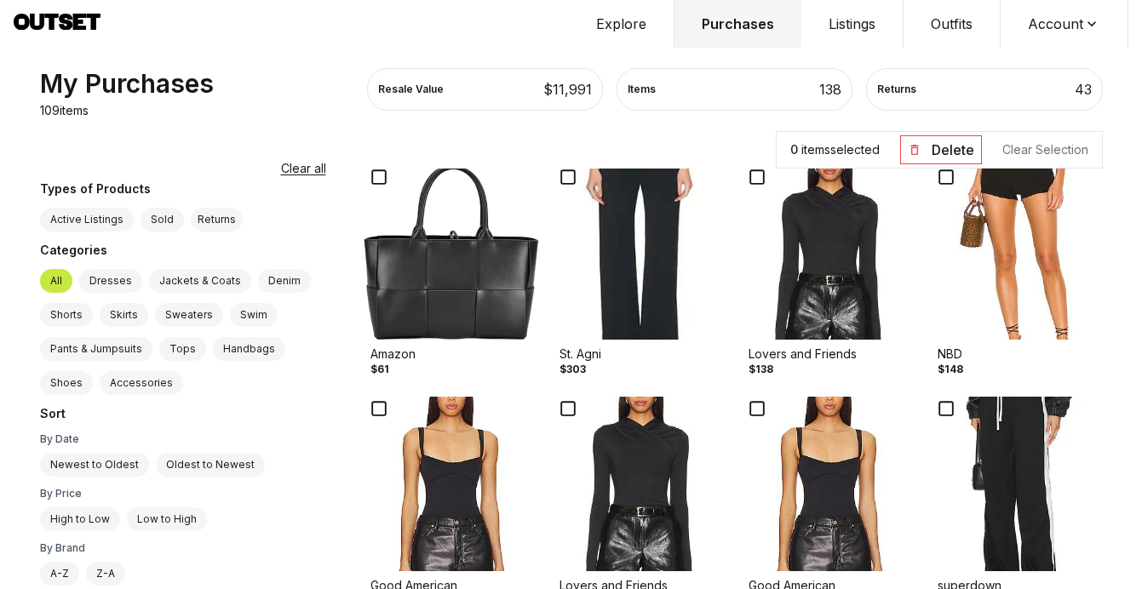
click at [411, 260] on img at bounding box center [451, 252] width 175 height 175
click at [626, 290] on img at bounding box center [640, 252] width 175 height 175
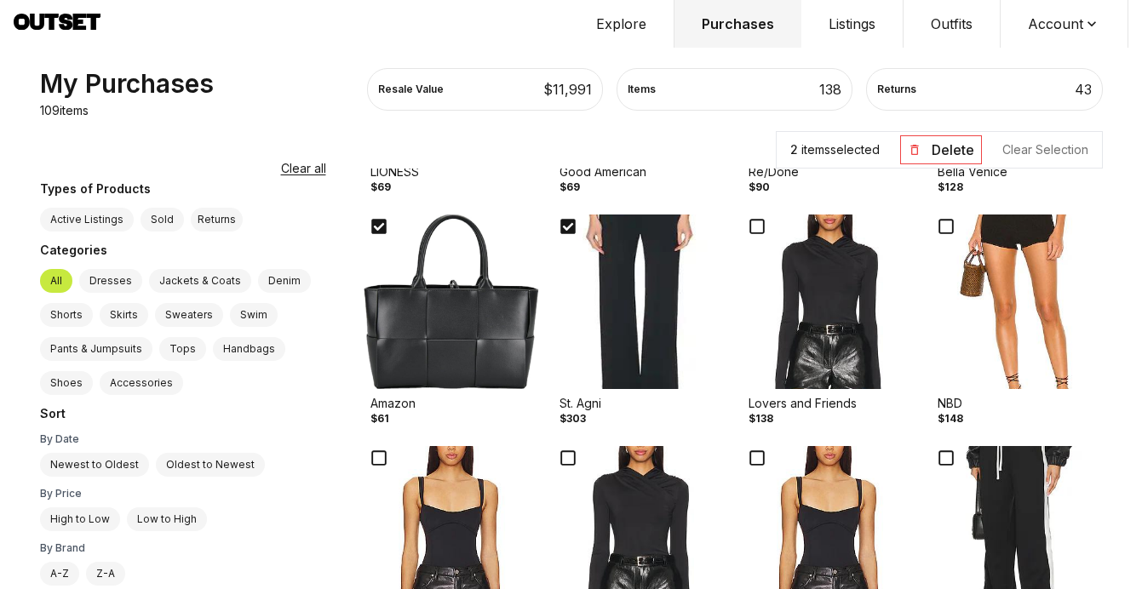
click at [1000, 294] on img at bounding box center [1017, 302] width 175 height 175
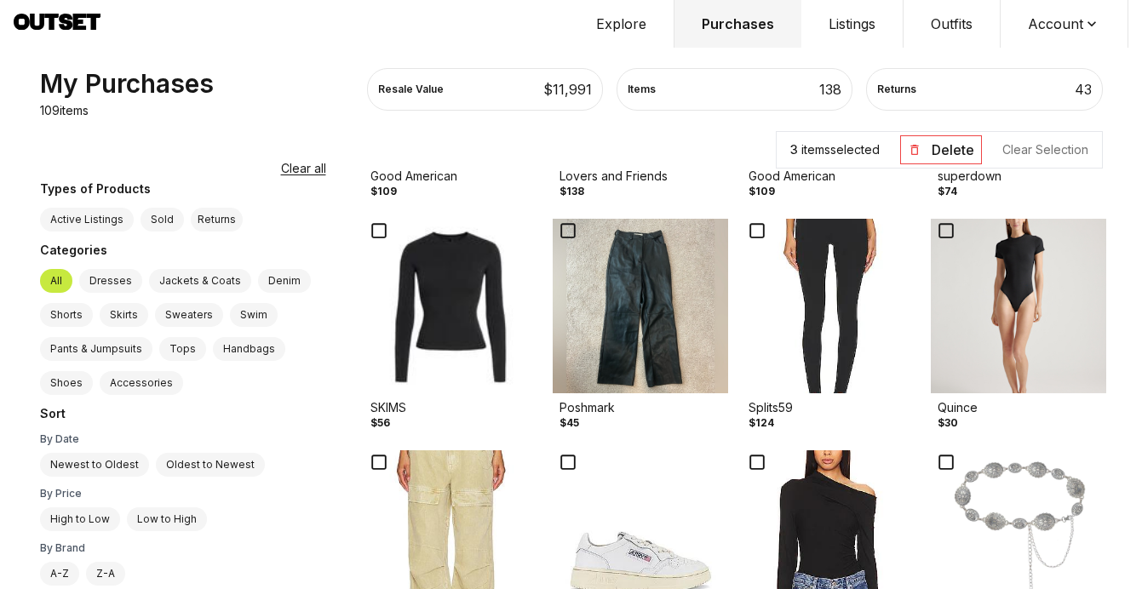
scroll to position [1149, 0]
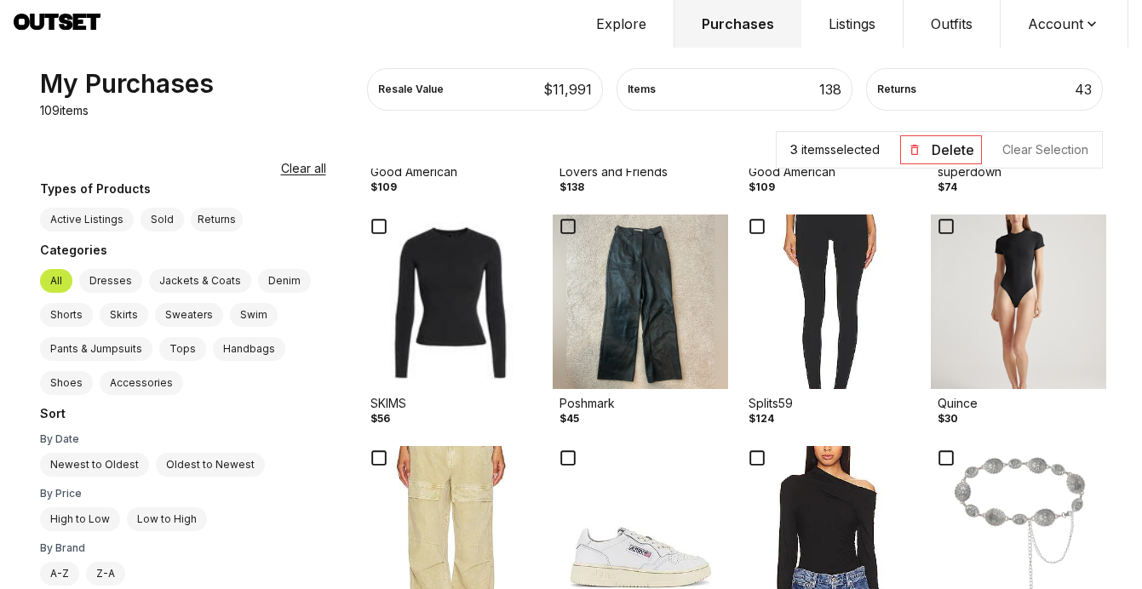
click at [793, 311] on img at bounding box center [829, 302] width 175 height 175
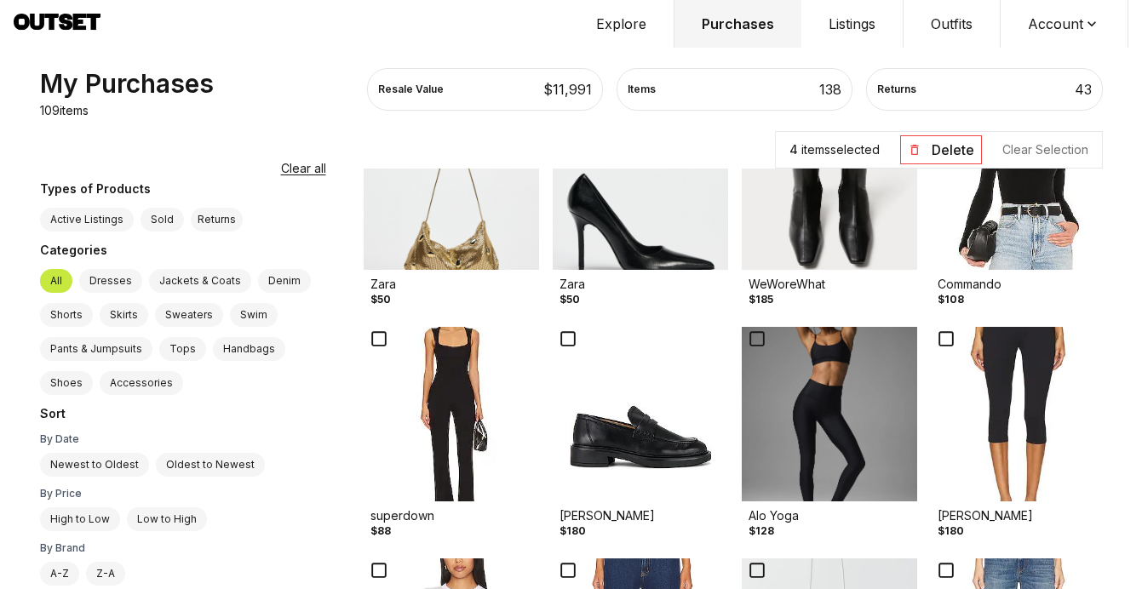
scroll to position [1969, 0]
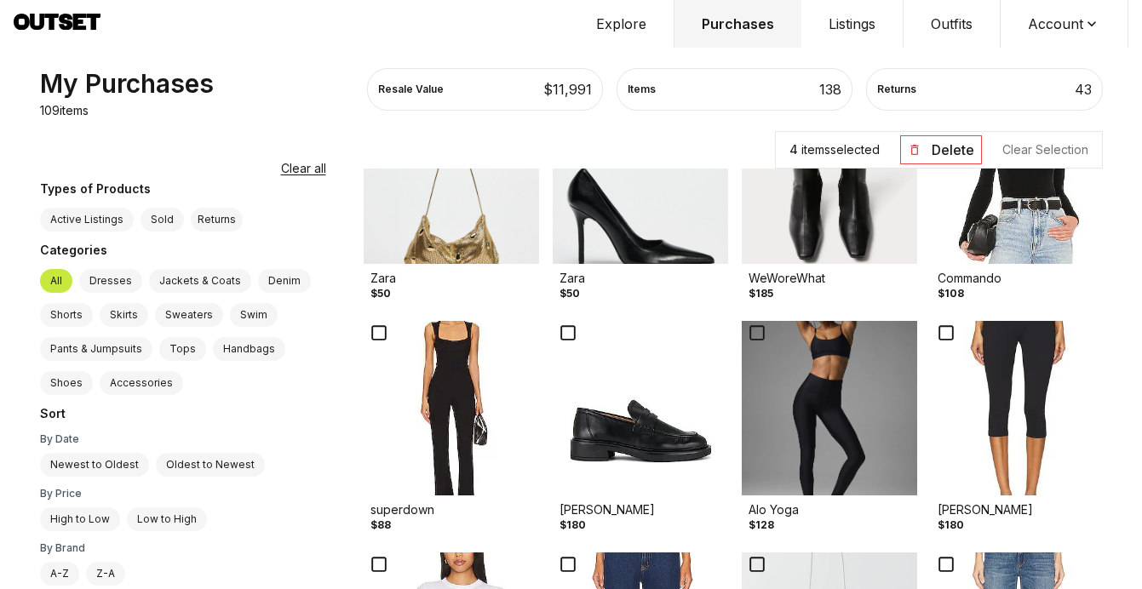
click at [625, 466] on img at bounding box center [640, 408] width 175 height 175
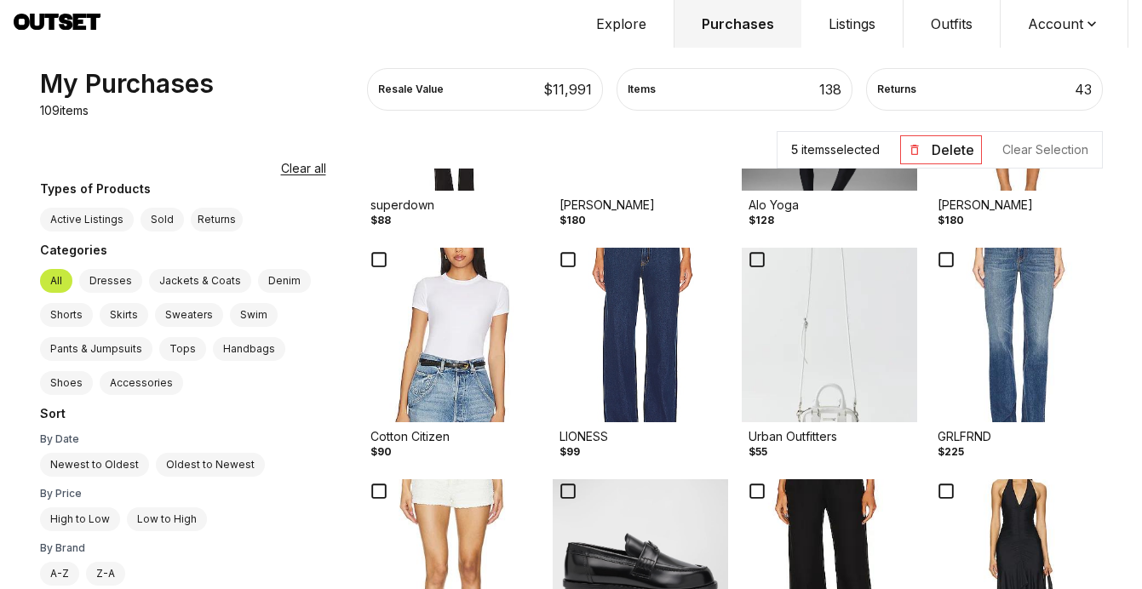
scroll to position [2333, 0]
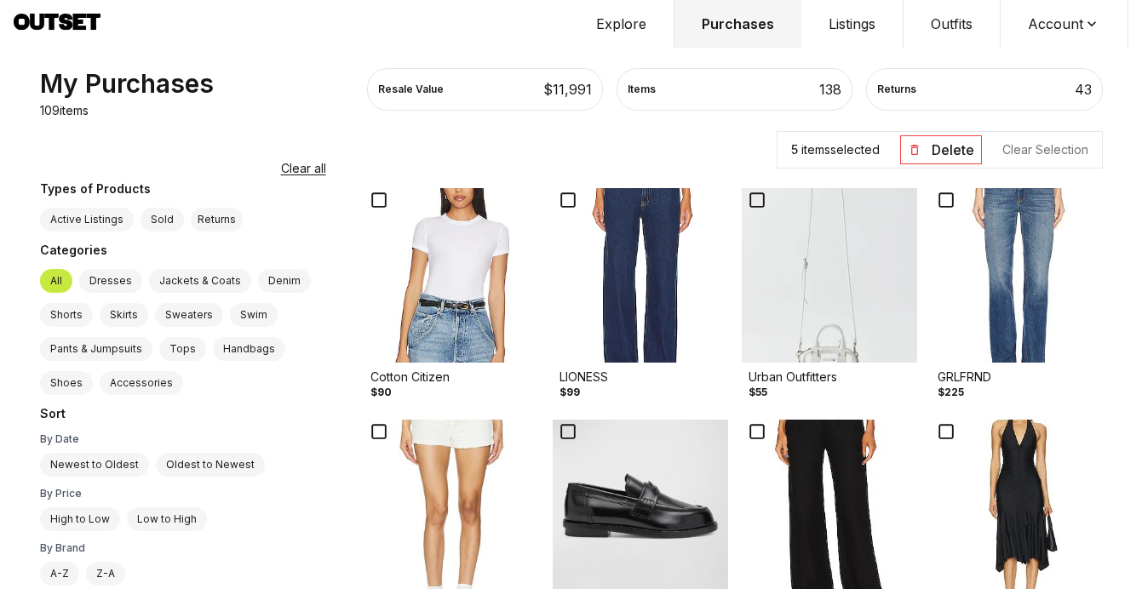
click at [774, 353] on img at bounding box center [829, 275] width 175 height 175
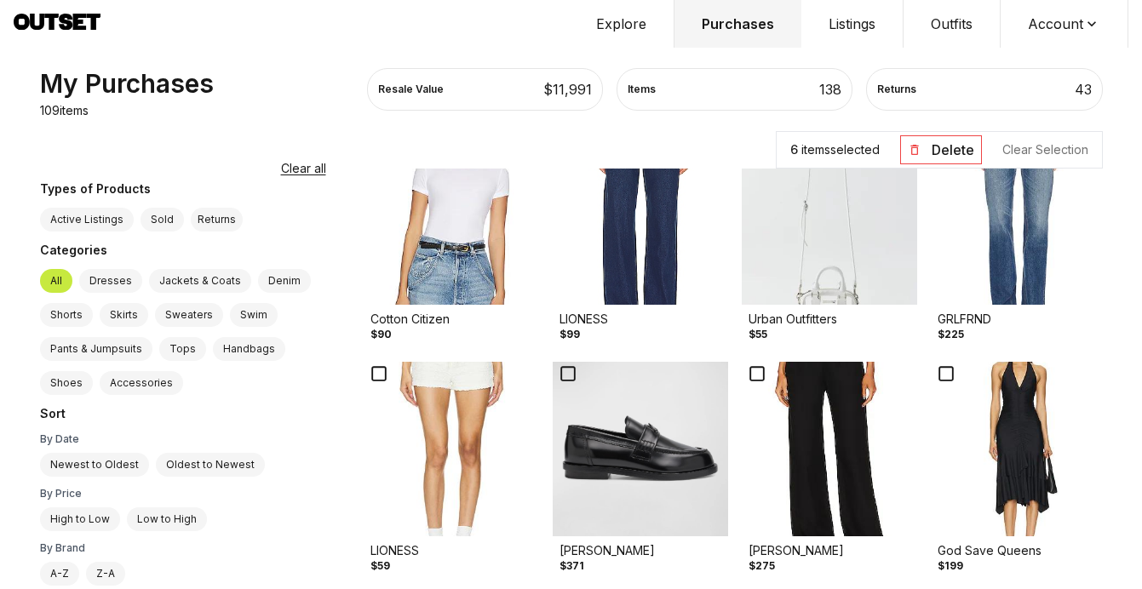
scroll to position [2545, 0]
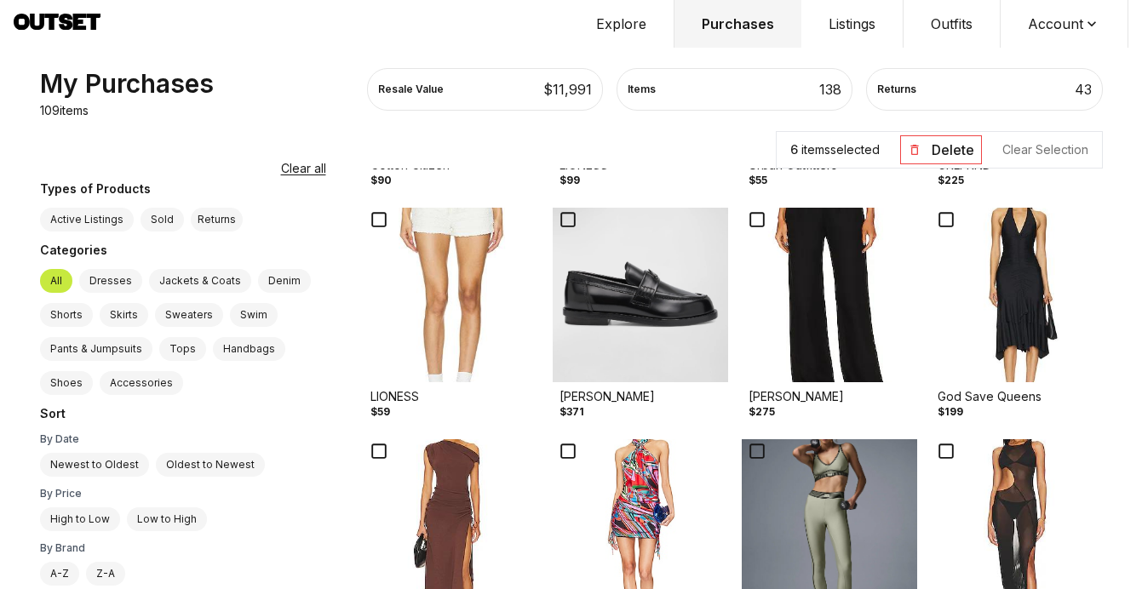
click at [656, 324] on img at bounding box center [640, 295] width 175 height 175
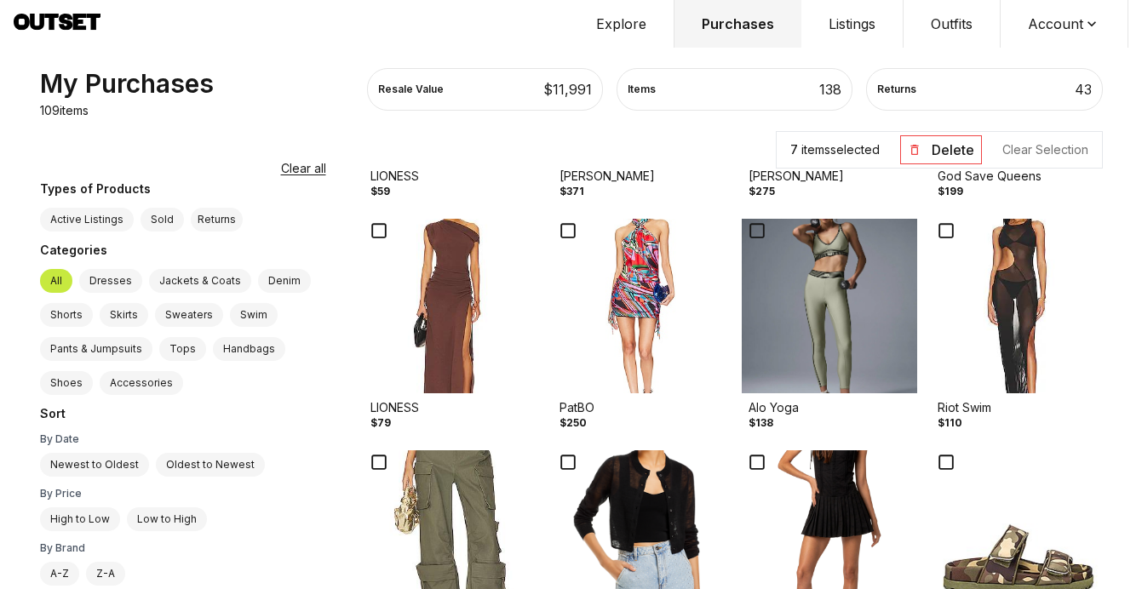
scroll to position [2814, 0]
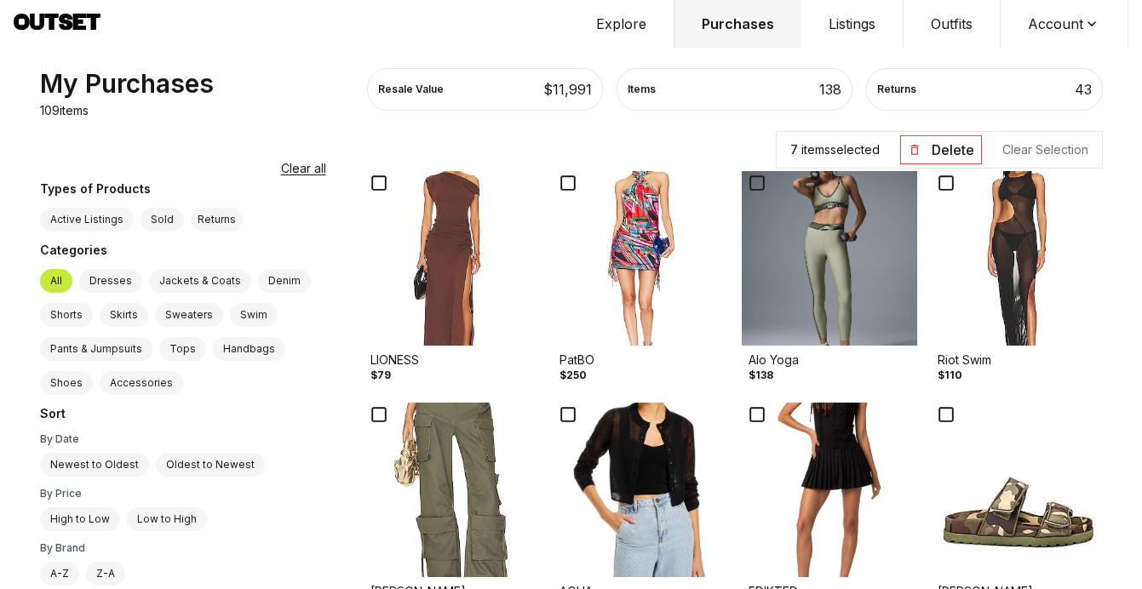
click at [581, 302] on img at bounding box center [640, 258] width 175 height 175
click at [386, 285] on img at bounding box center [451, 258] width 175 height 175
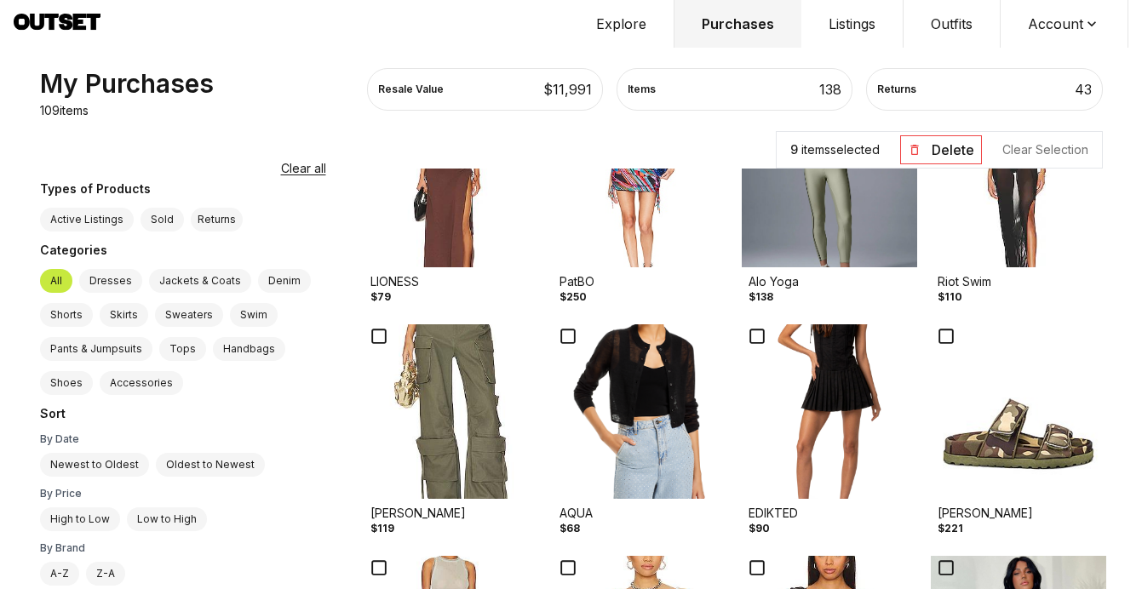
scroll to position [2943, 0]
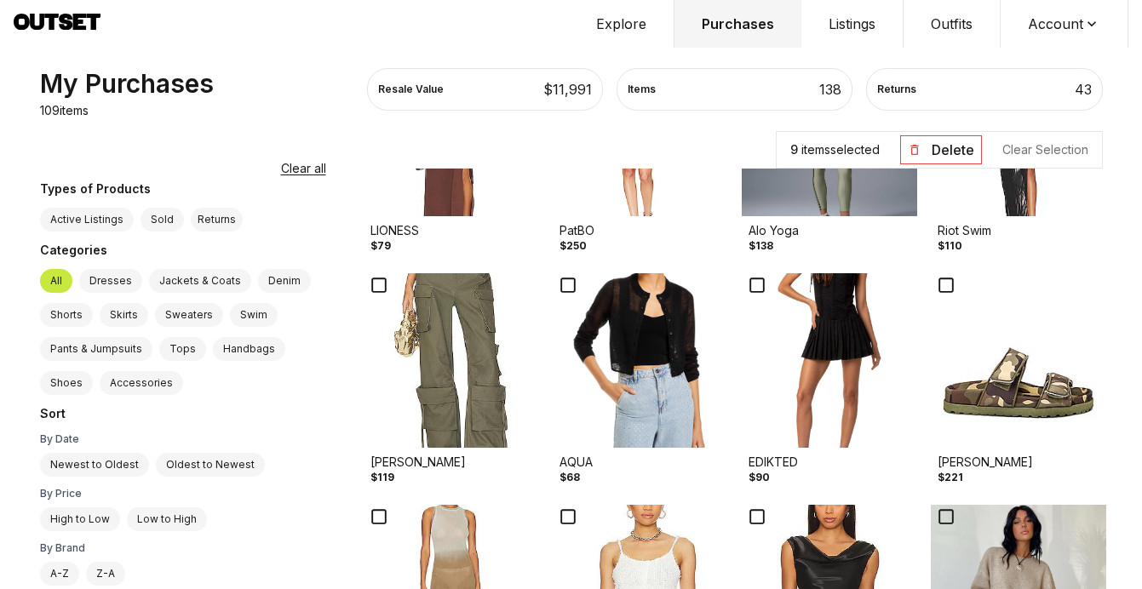
click at [404, 407] on img at bounding box center [451, 360] width 175 height 175
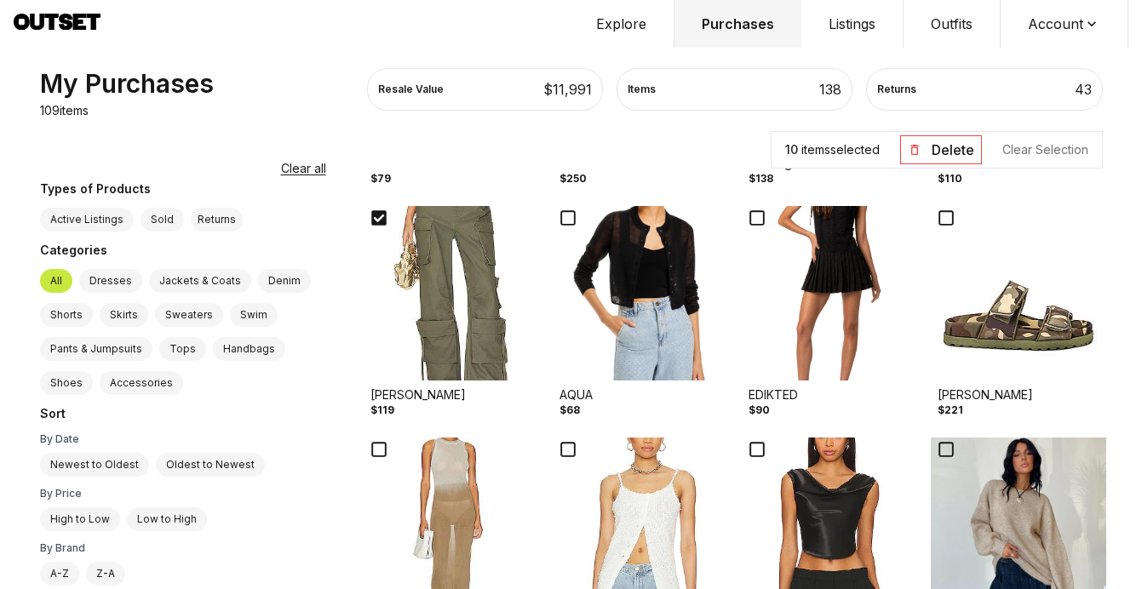
click at [823, 277] on img at bounding box center [829, 293] width 175 height 175
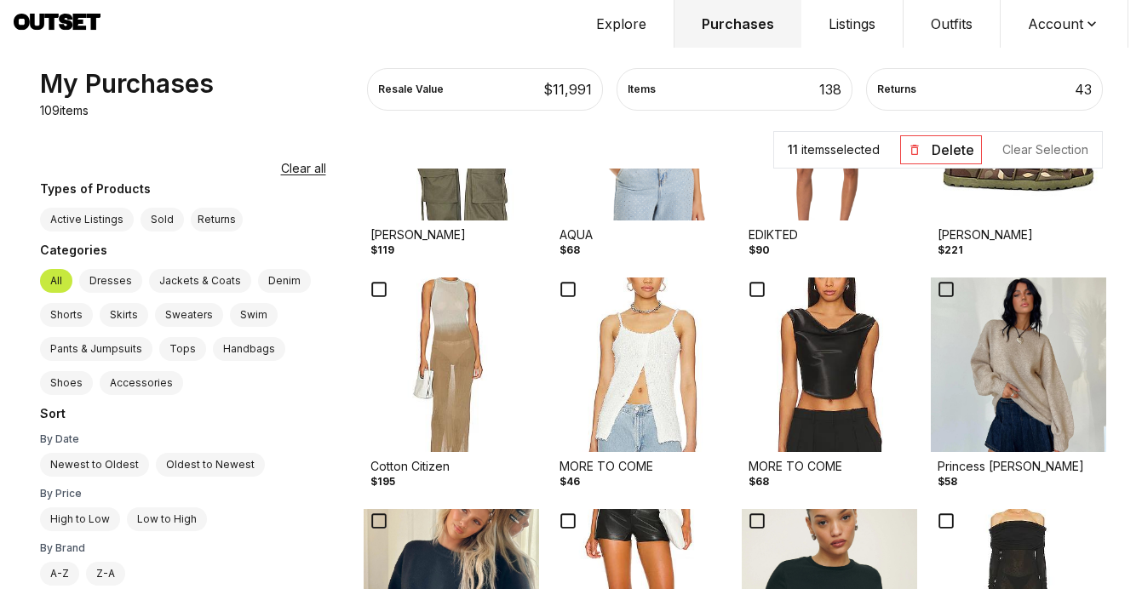
scroll to position [3173, 0]
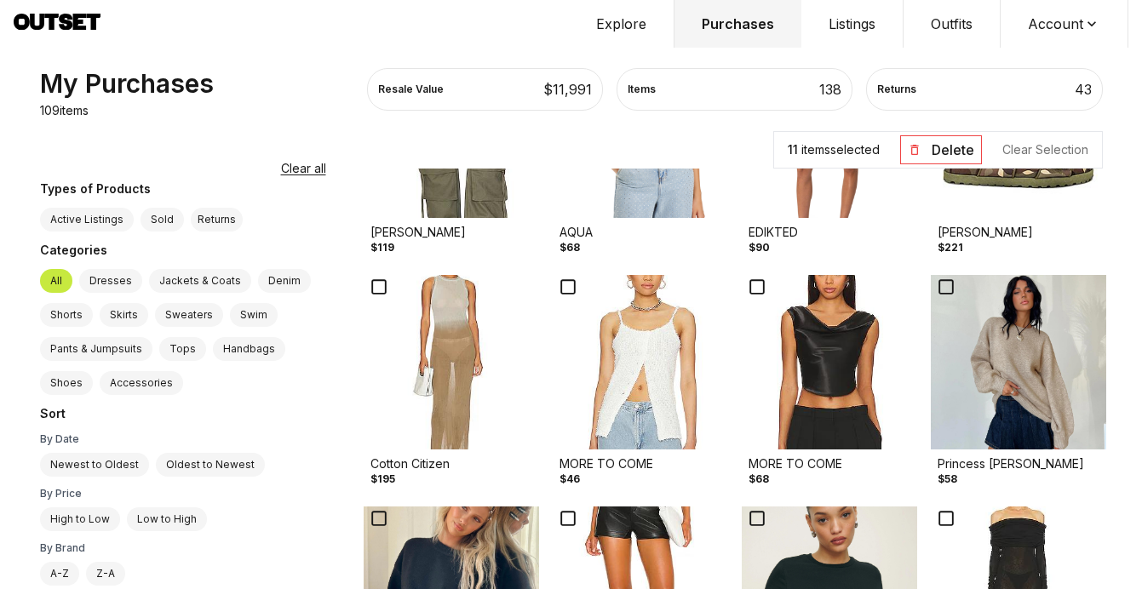
click at [850, 378] on img at bounding box center [829, 362] width 175 height 175
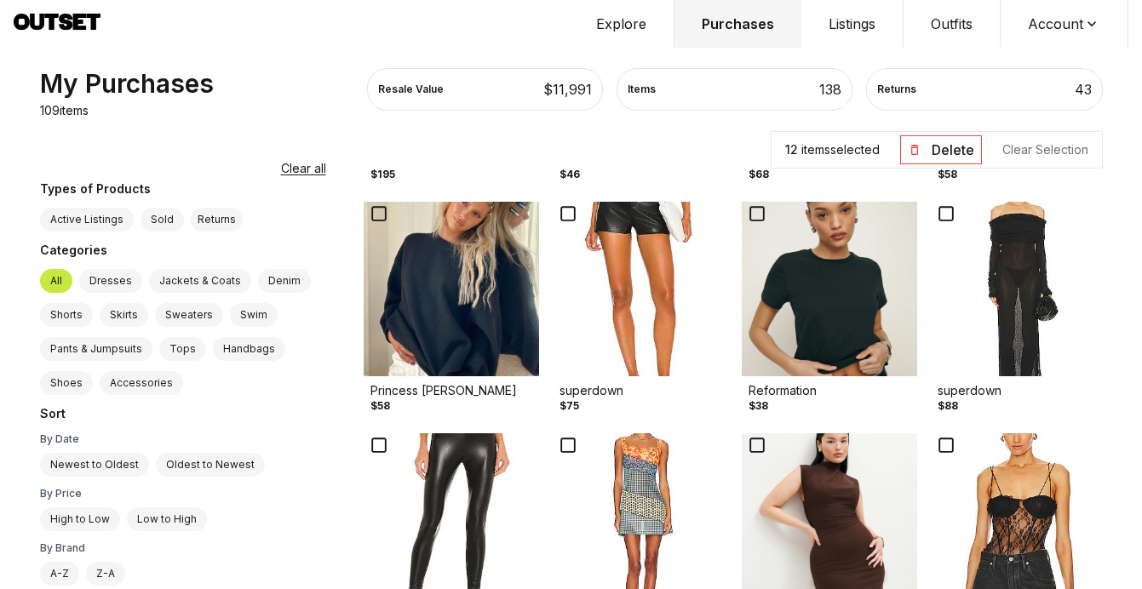
scroll to position [3491, 0]
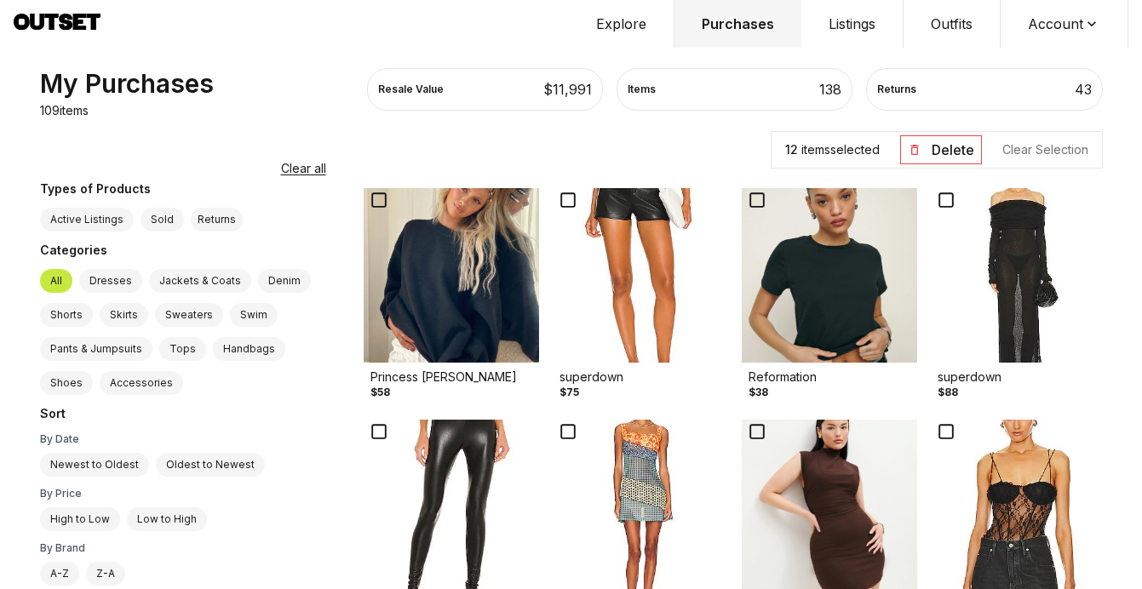
click at [415, 335] on img at bounding box center [451, 275] width 175 height 175
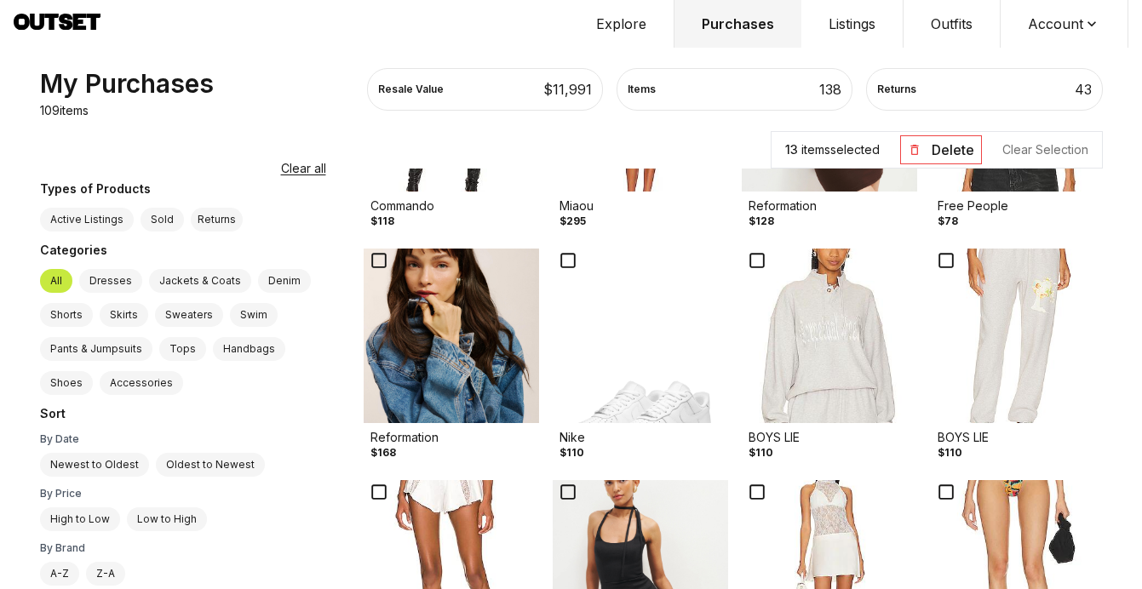
scroll to position [3951, 0]
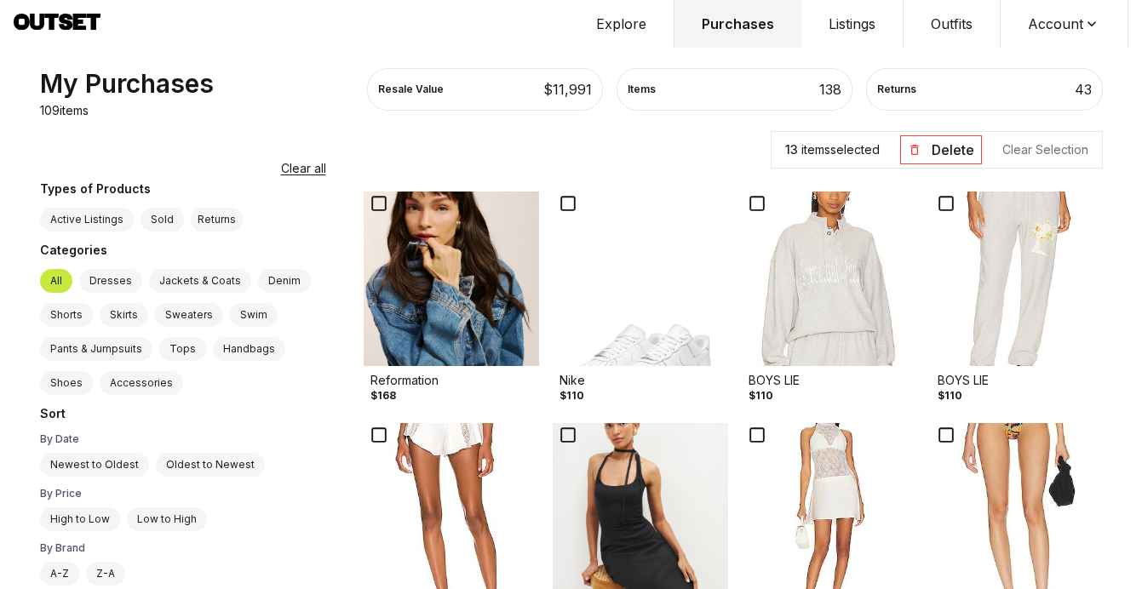
click at [631, 341] on img at bounding box center [640, 279] width 175 height 175
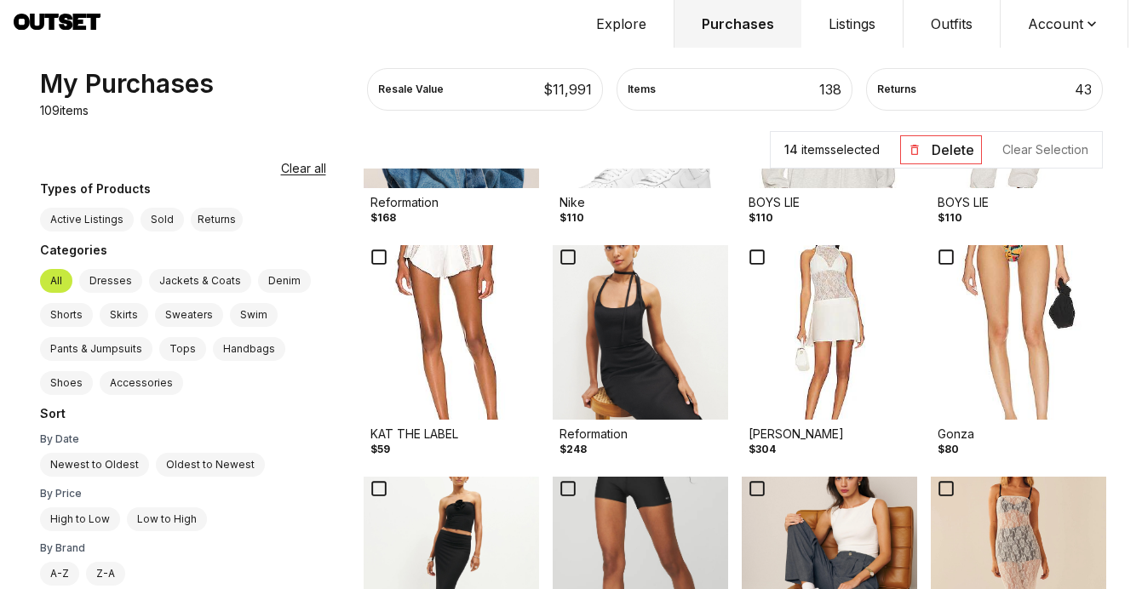
scroll to position [4127, 0]
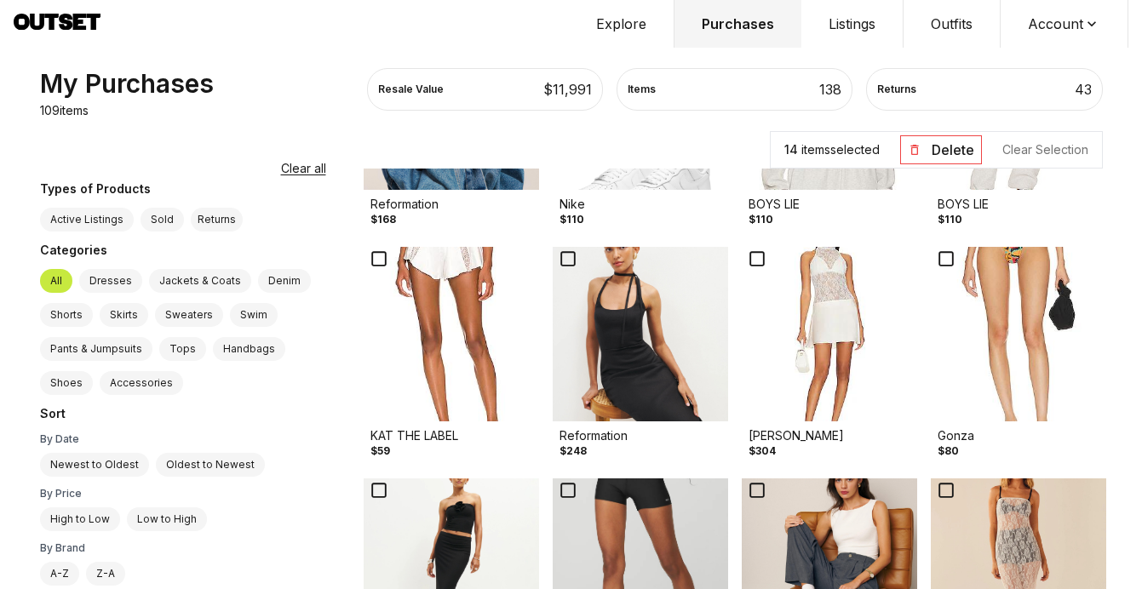
click at [611, 375] on img at bounding box center [640, 334] width 175 height 175
click at [425, 372] on img at bounding box center [451, 334] width 175 height 175
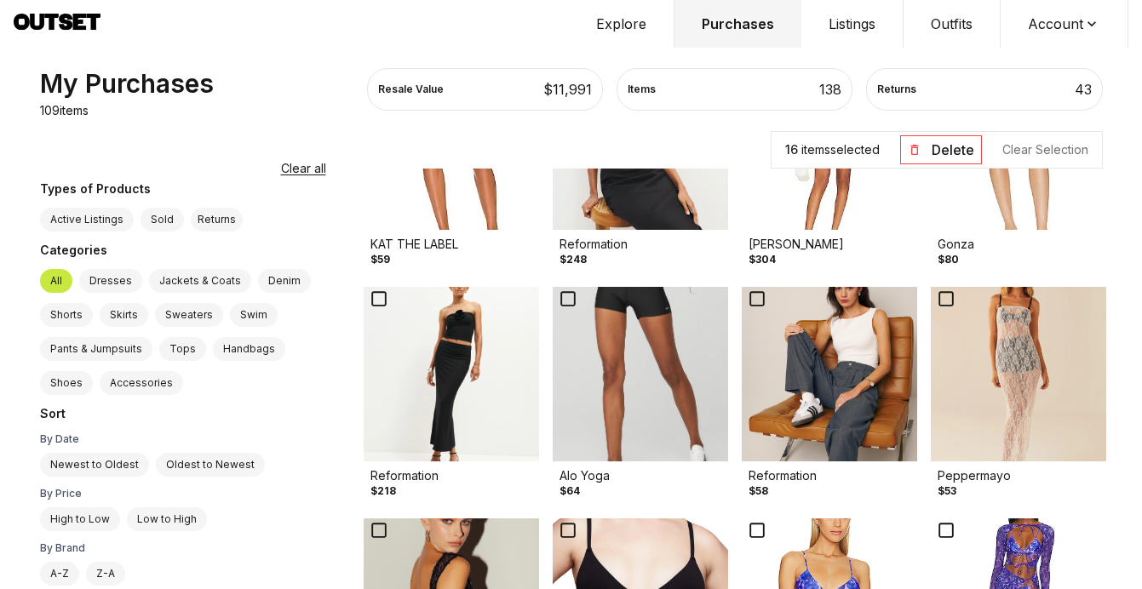
scroll to position [4321, 0]
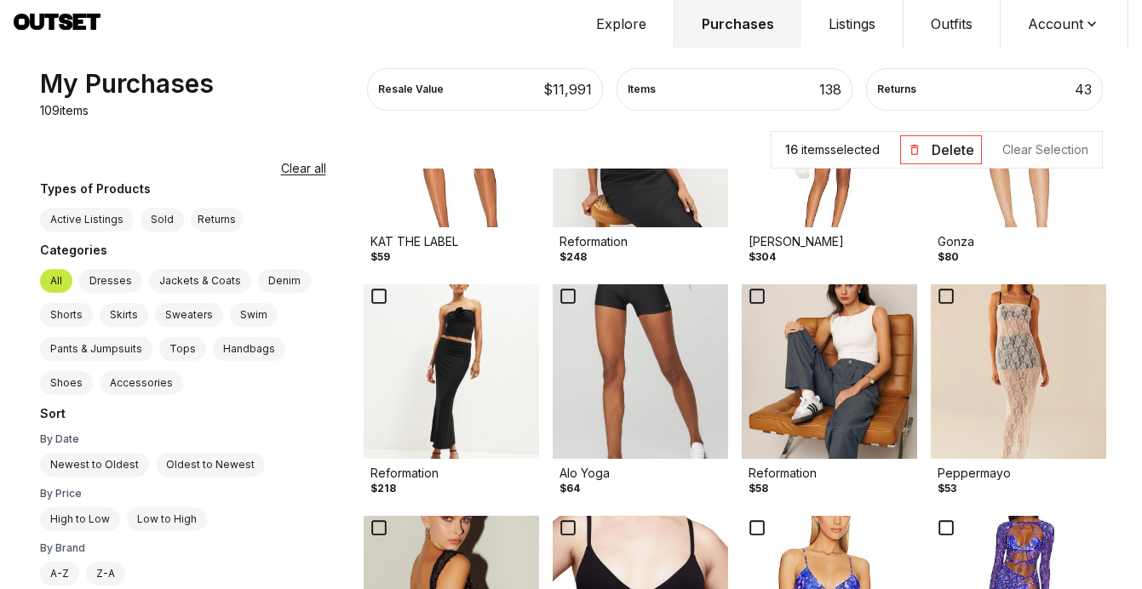
click at [425, 372] on img at bounding box center [451, 371] width 175 height 175
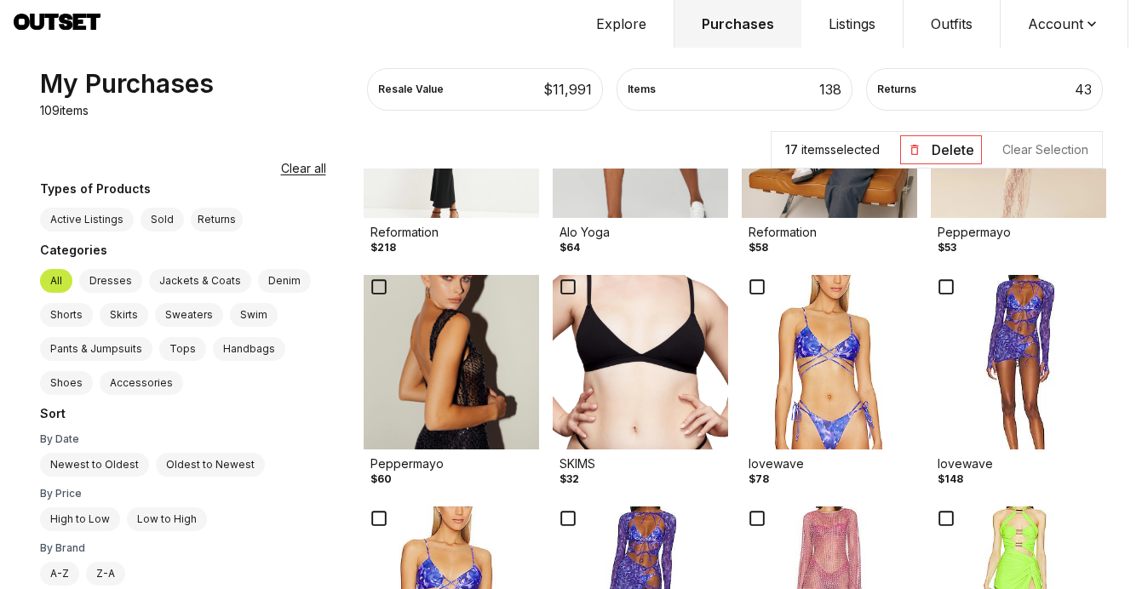
scroll to position [4576, 0]
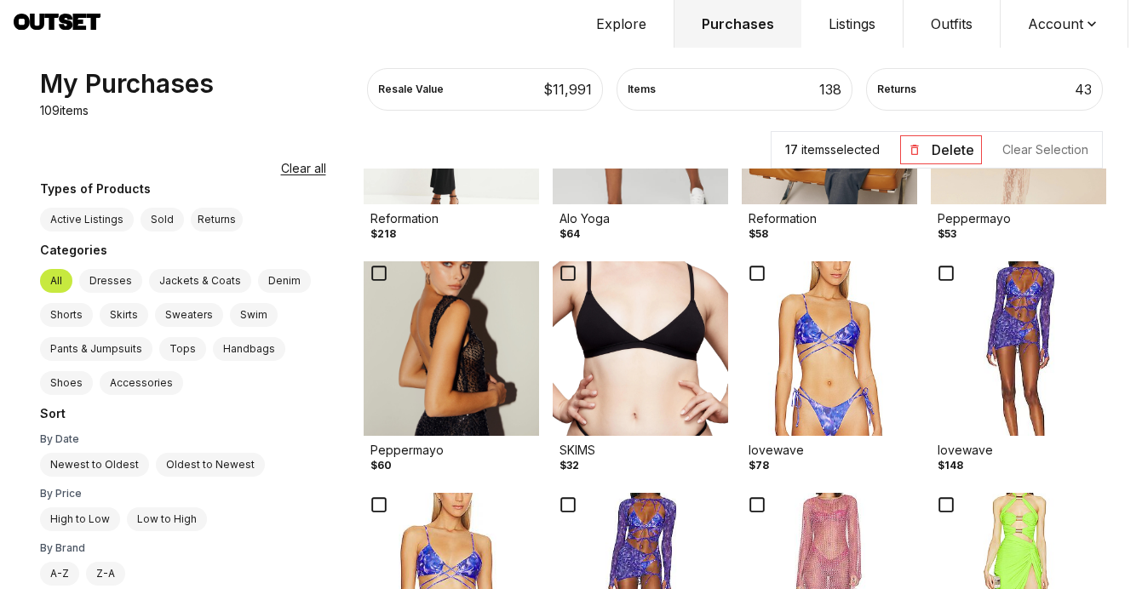
click at [445, 415] on img at bounding box center [451, 348] width 175 height 175
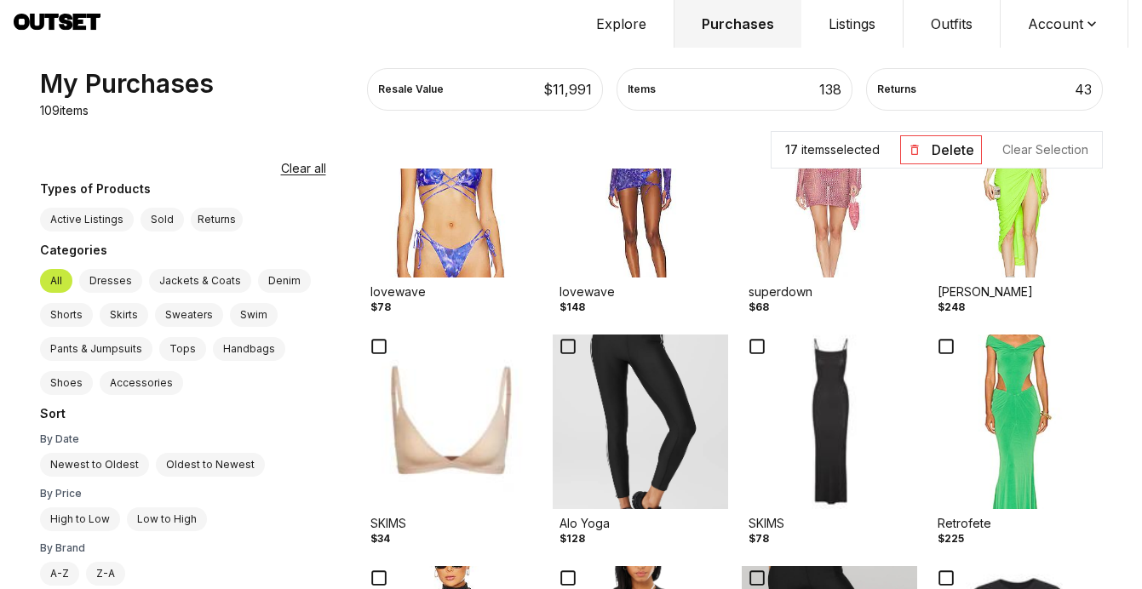
scroll to position [4968, 0]
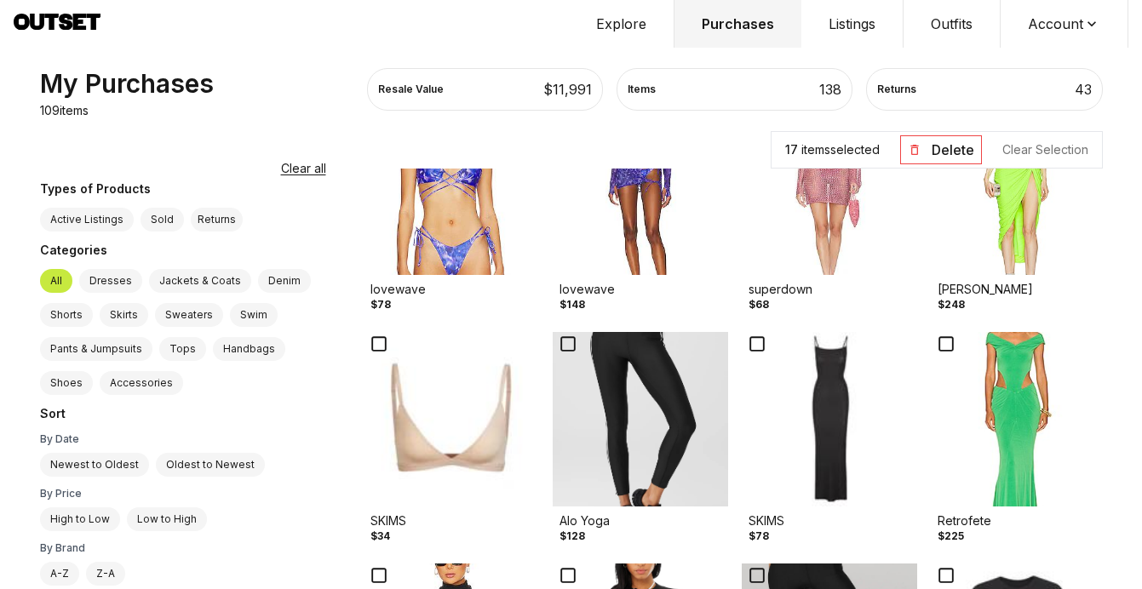
click at [971, 255] on img at bounding box center [1017, 187] width 175 height 175
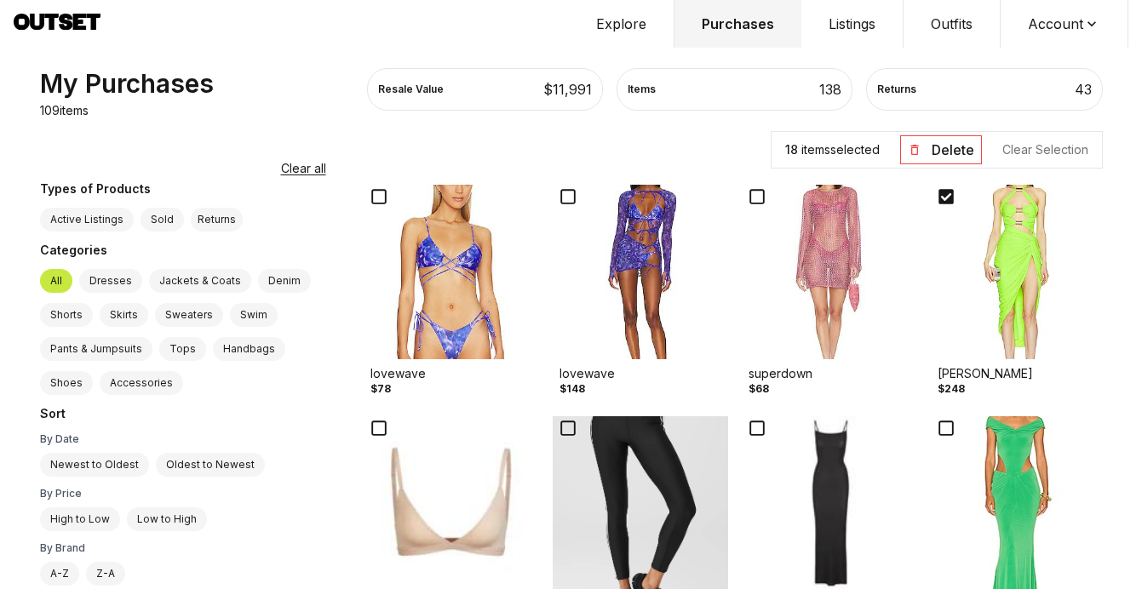
scroll to position [4882, 0]
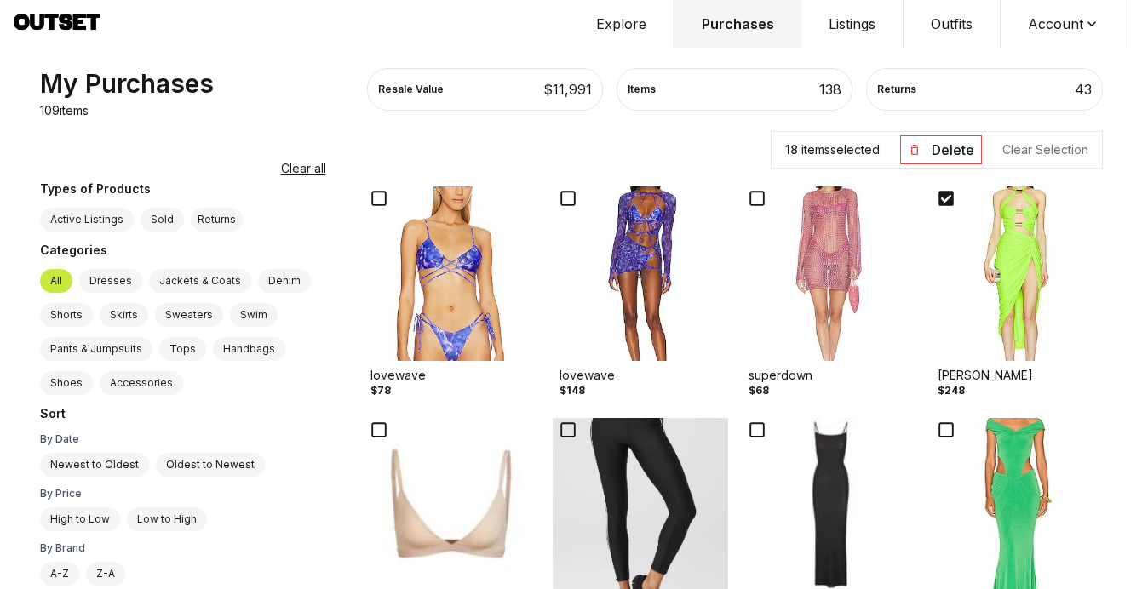
click at [824, 300] on img at bounding box center [829, 273] width 175 height 175
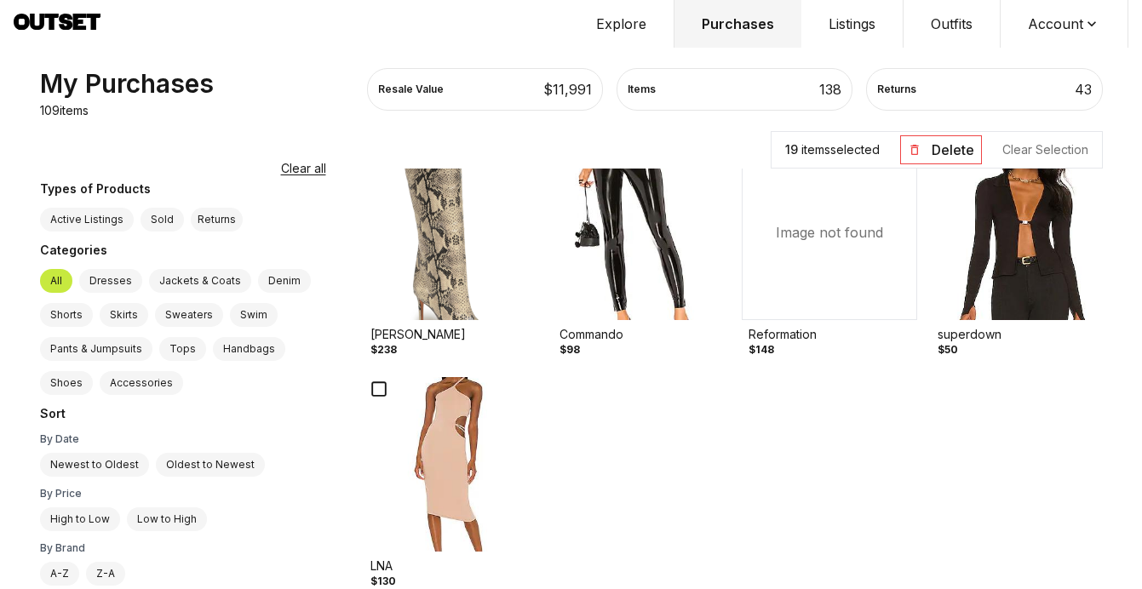
scroll to position [6097, 0]
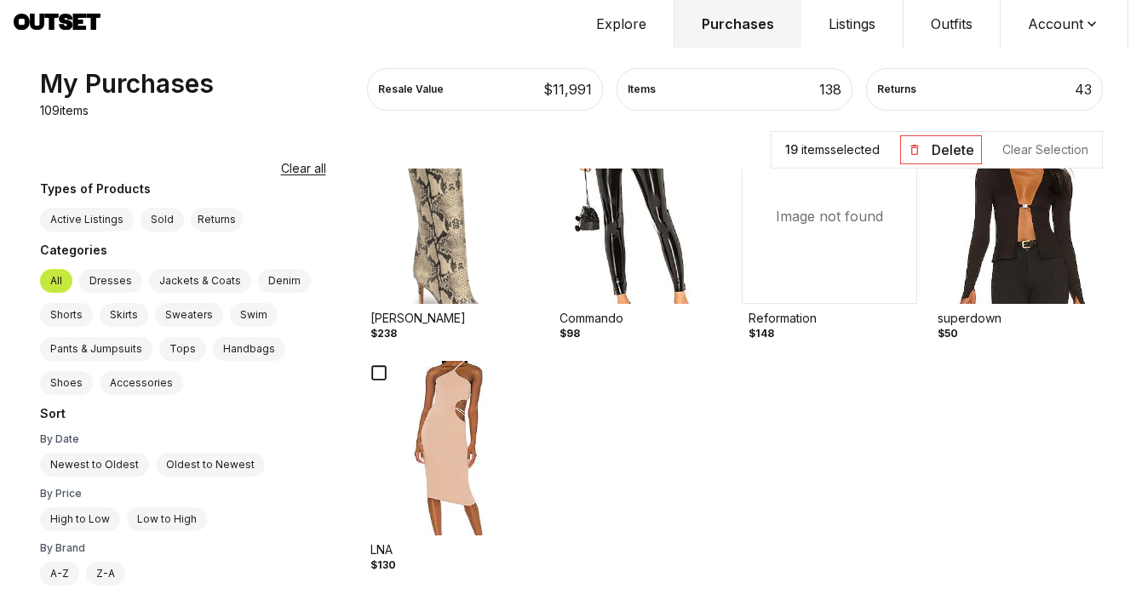
click at [936, 148] on button "Delete" at bounding box center [941, 149] width 82 height 29
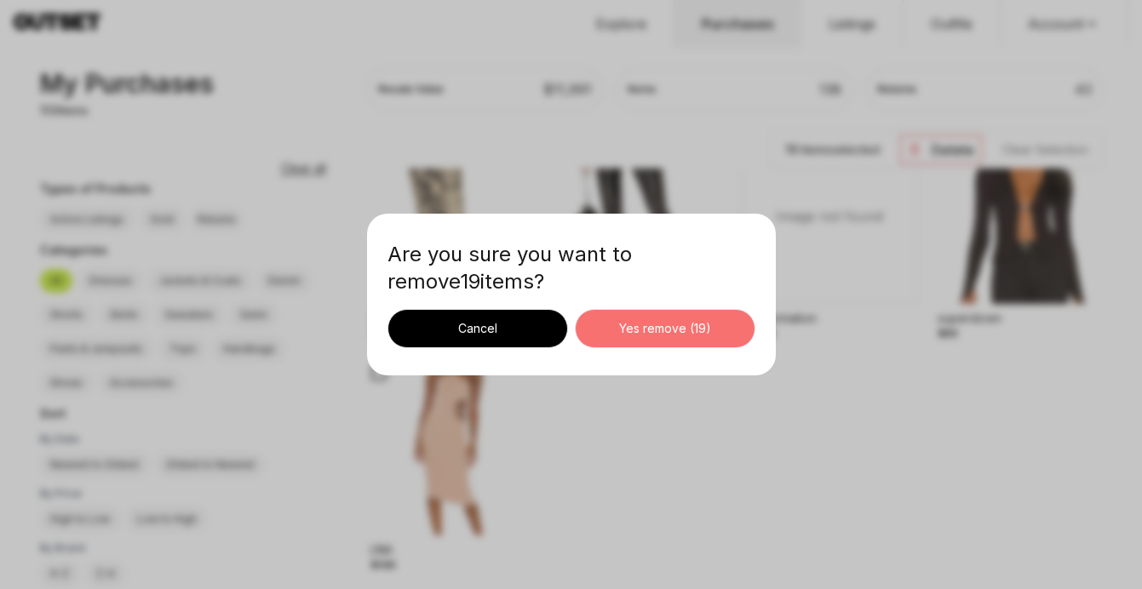
click at [690, 324] on div "Yes remove ( 19 )" at bounding box center [665, 328] width 152 height 17
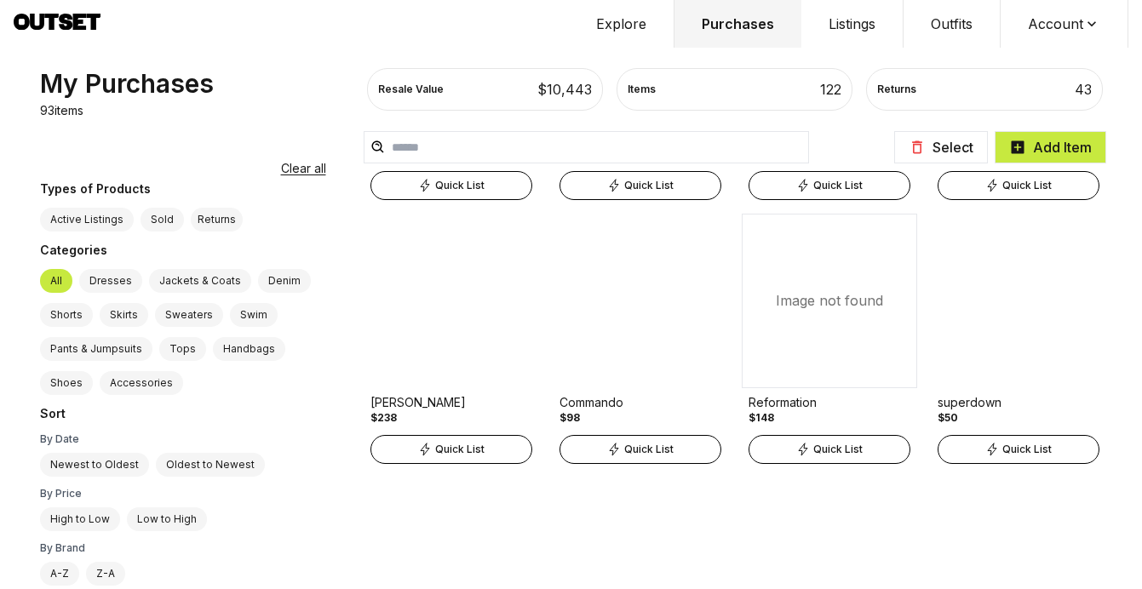
scroll to position [5832, 0]
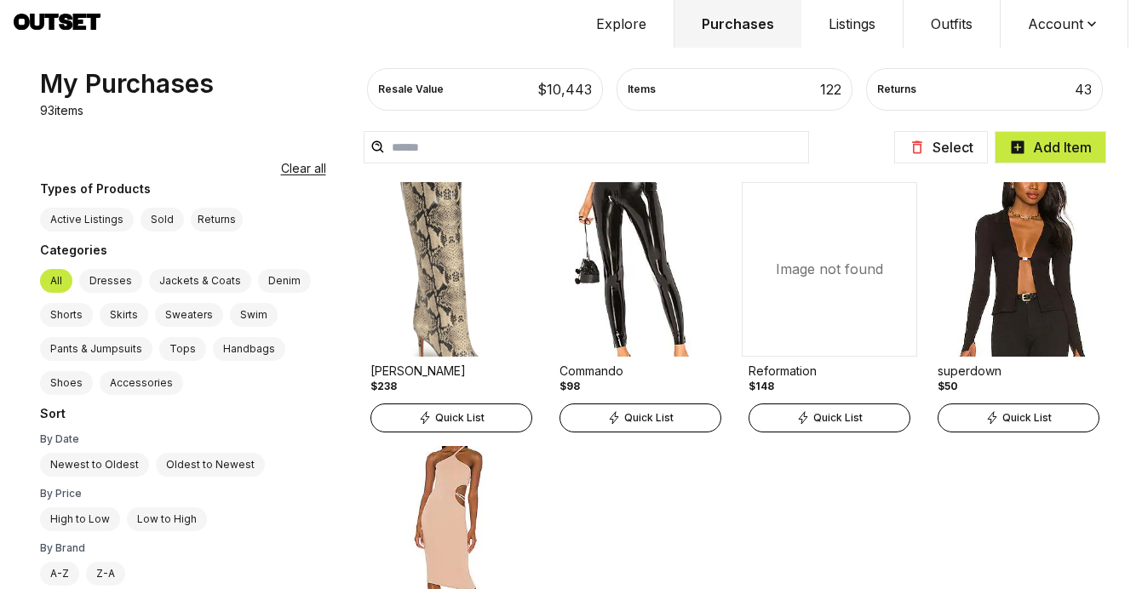
click at [1005, 415] on span "Quick List" at bounding box center [1026, 418] width 49 height 14
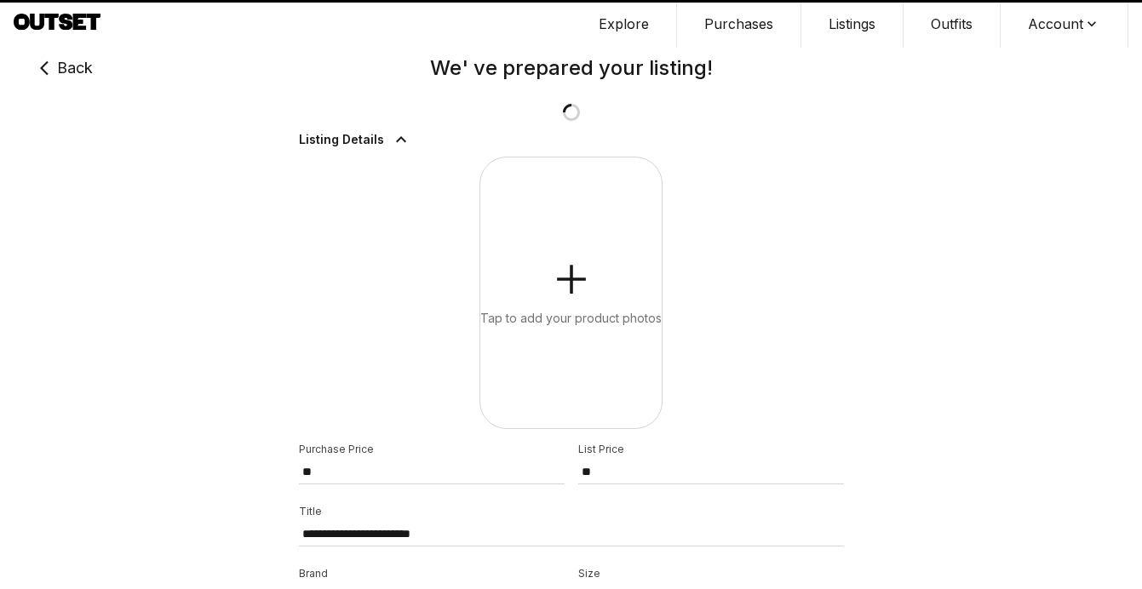
type input "**"
select select "*"
select select "****"
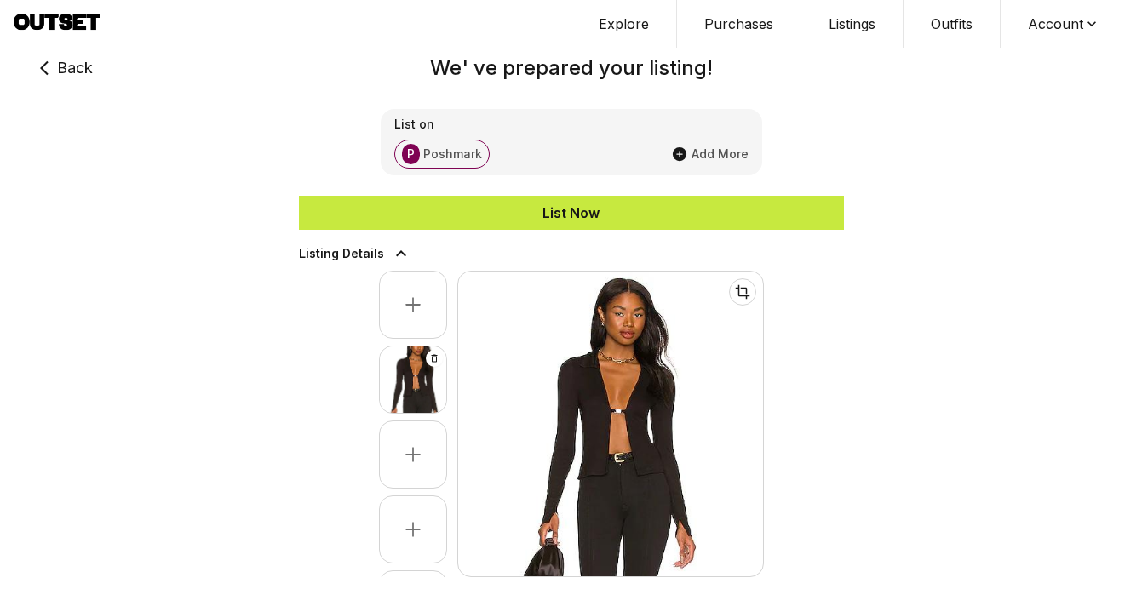
click at [653, 203] on div "List Now" at bounding box center [571, 213] width 545 height 20
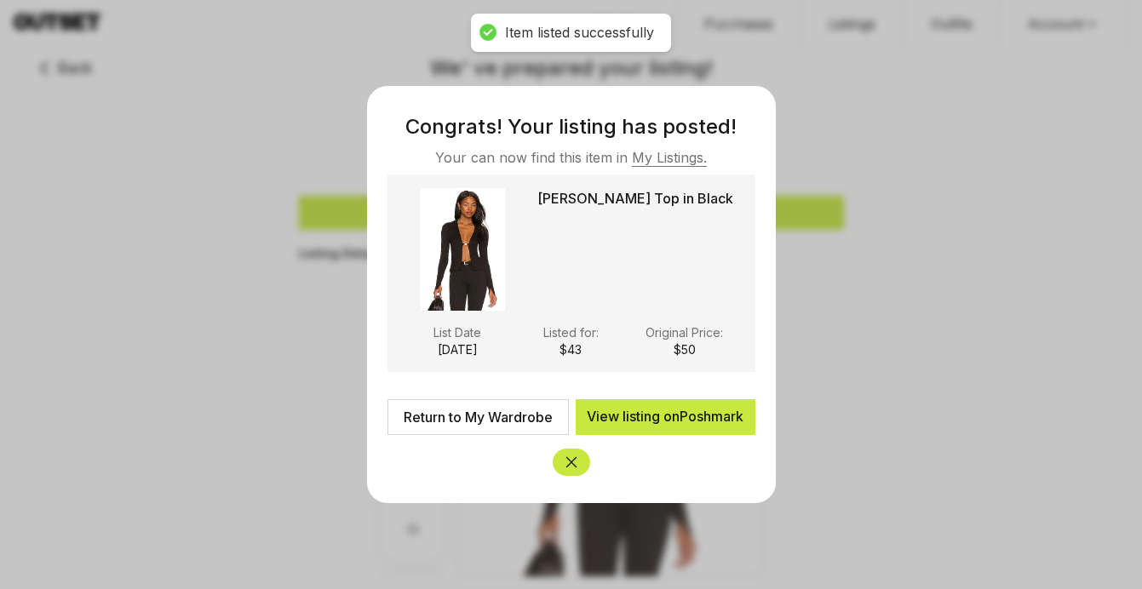
click at [460, 420] on link "Return to My Wardrobe" at bounding box center [477, 417] width 181 height 36
type input "**"
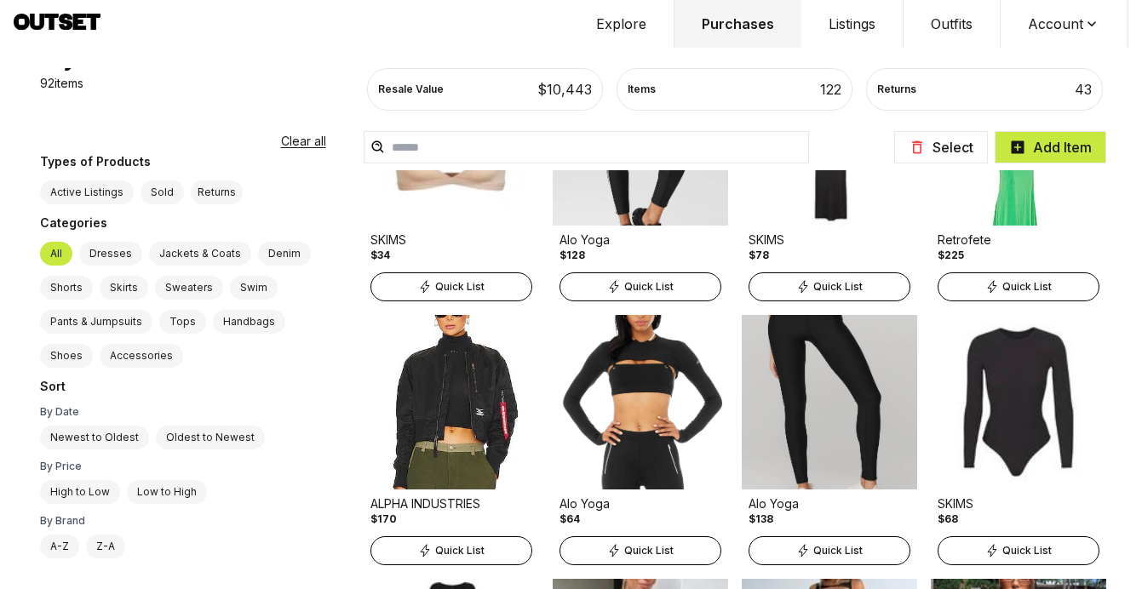
scroll to position [4920, 0]
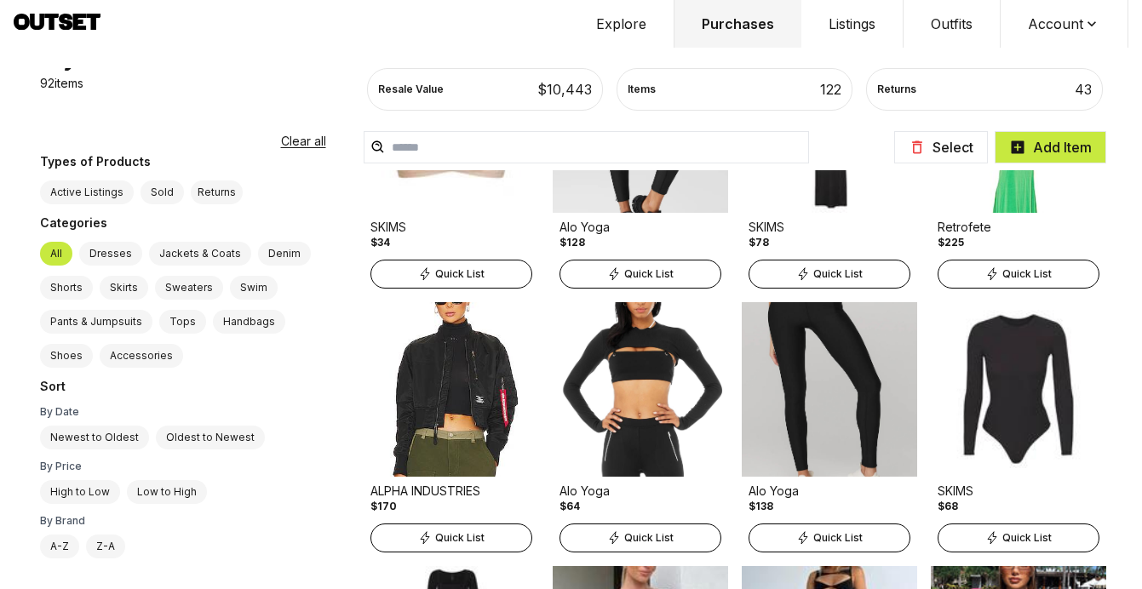
click at [428, 543] on div "Quick List" at bounding box center [451, 538] width 162 height 29
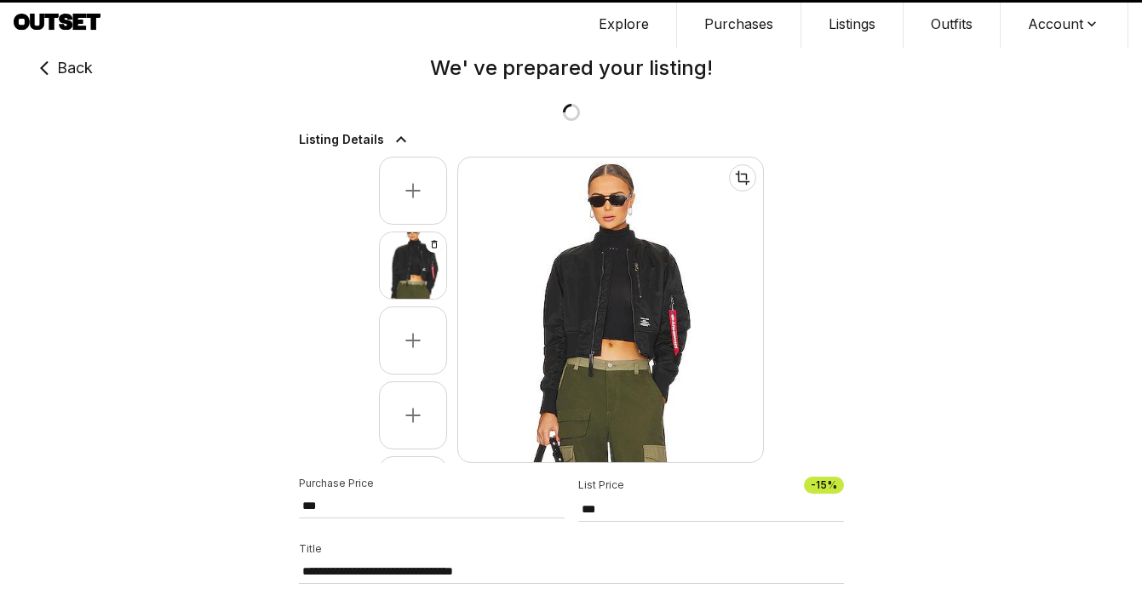
type input "***"
select select "*"
select select "**********"
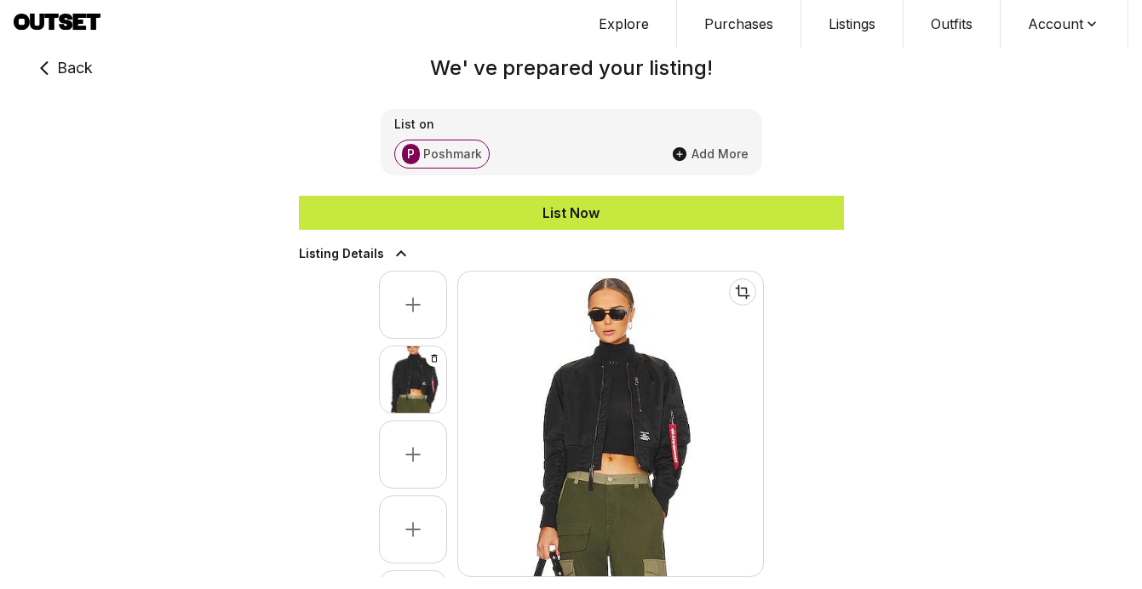
click at [539, 212] on div "List Now" at bounding box center [571, 213] width 545 height 20
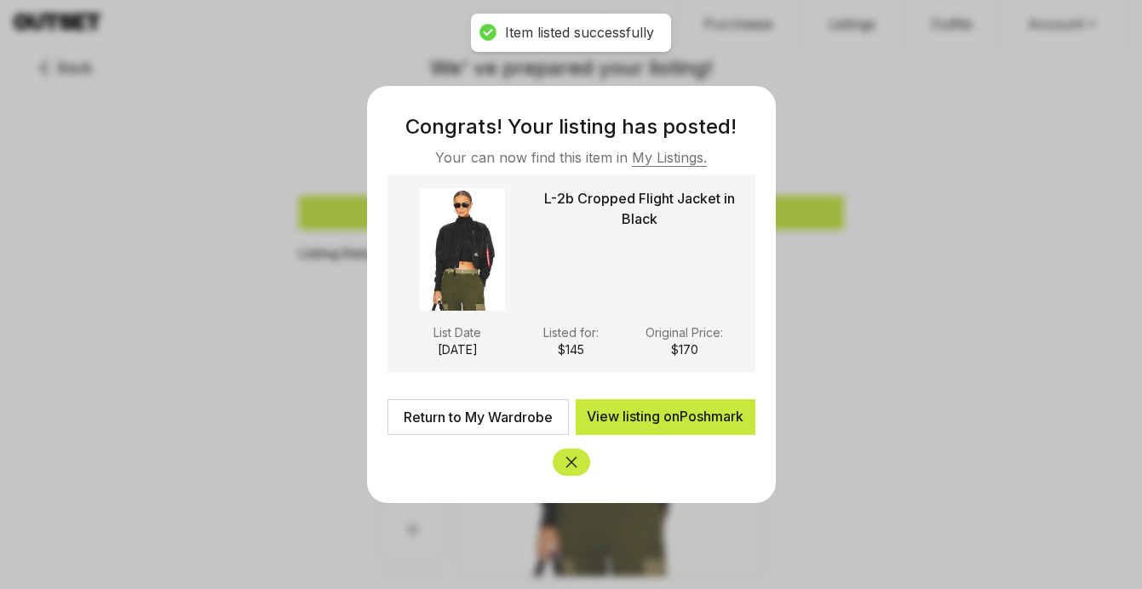
click at [572, 464] on icon "Close" at bounding box center [570, 462] width 11 height 11
type input "***"
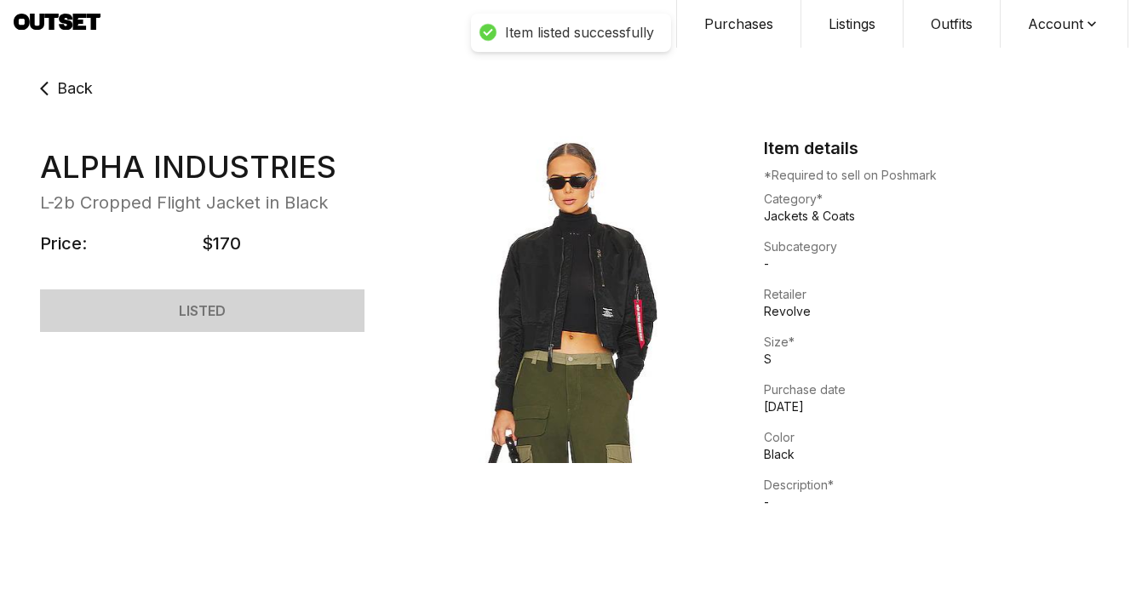
select select "**********"
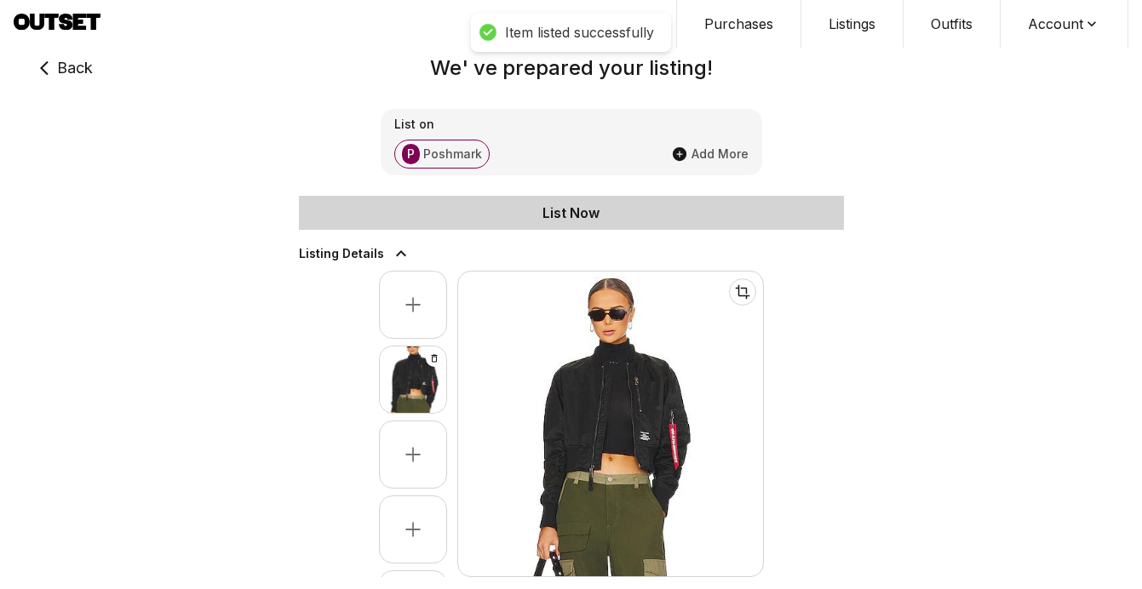
type input "***"
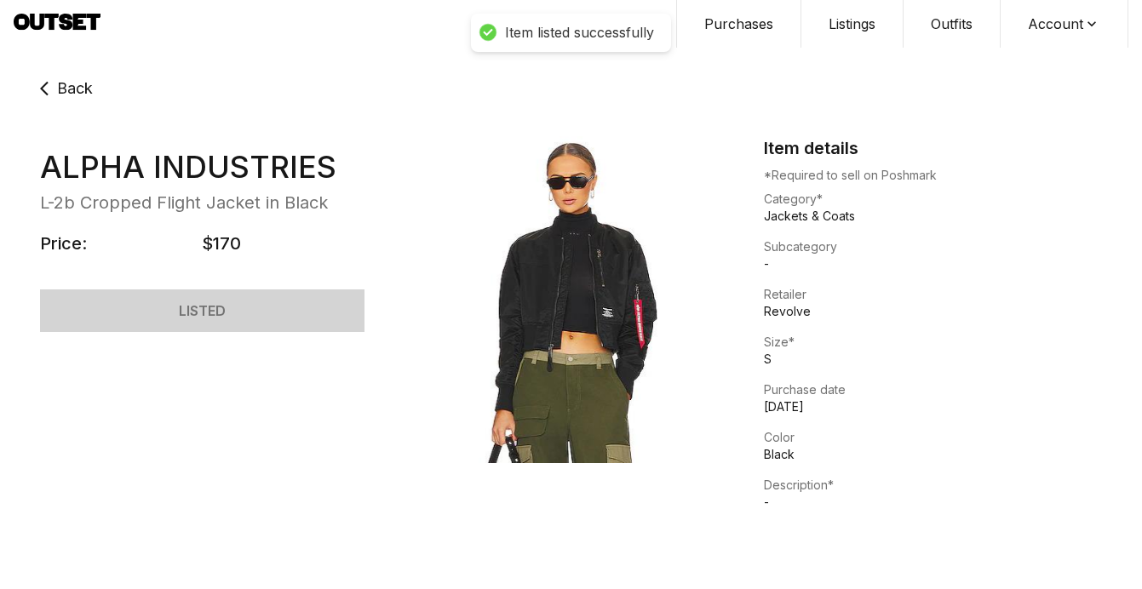
click at [80, 84] on span "Back" at bounding box center [75, 89] width 36 height 24
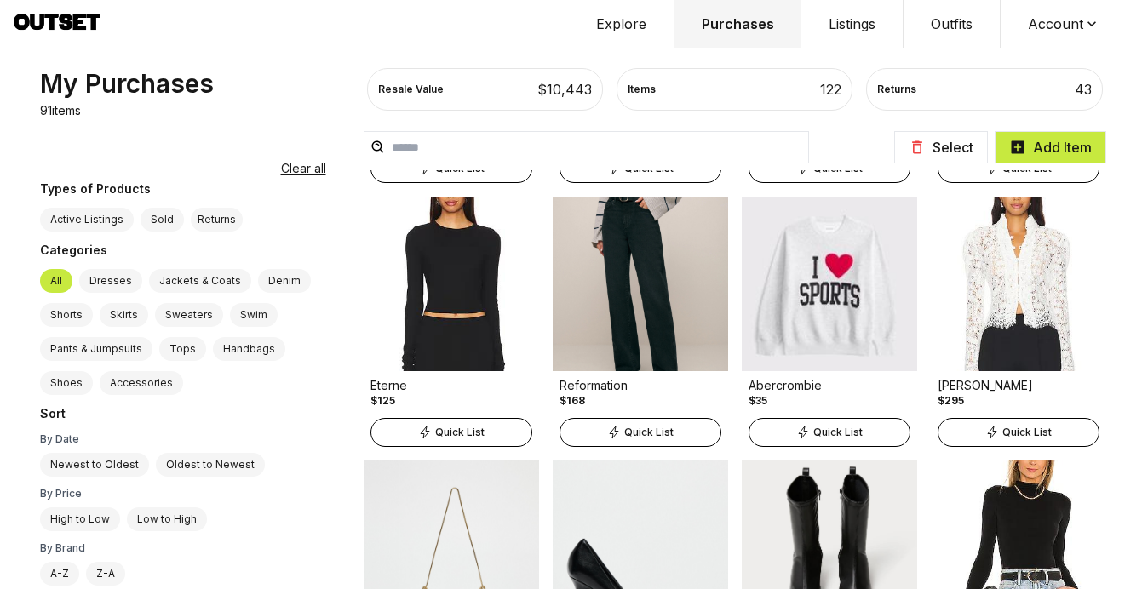
scroll to position [1598, 0]
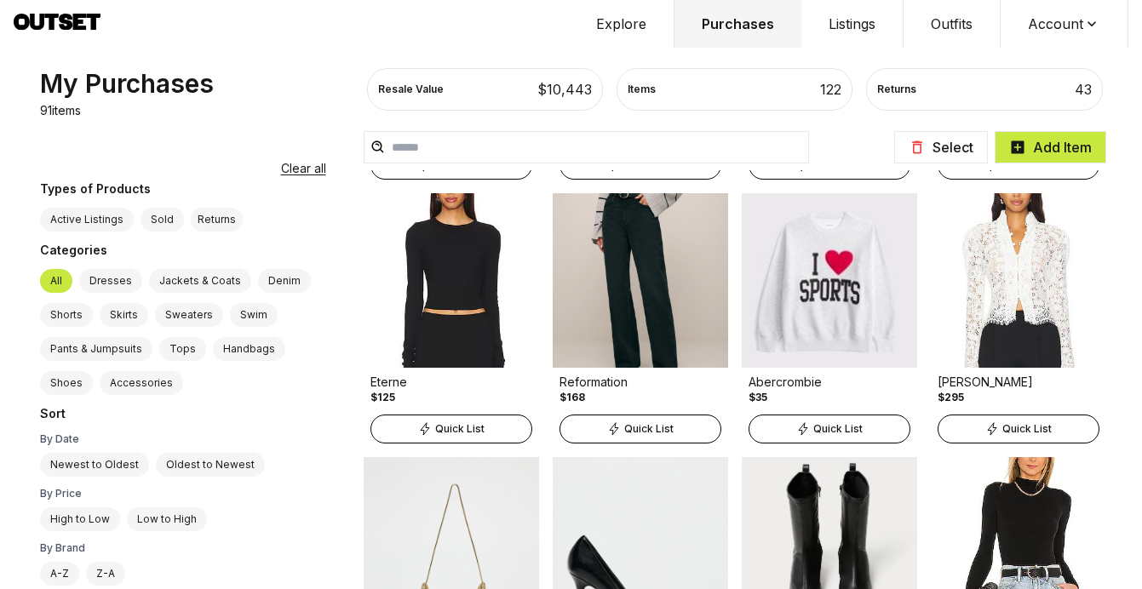
click at [630, 427] on div "Quick List" at bounding box center [640, 429] width 162 height 29
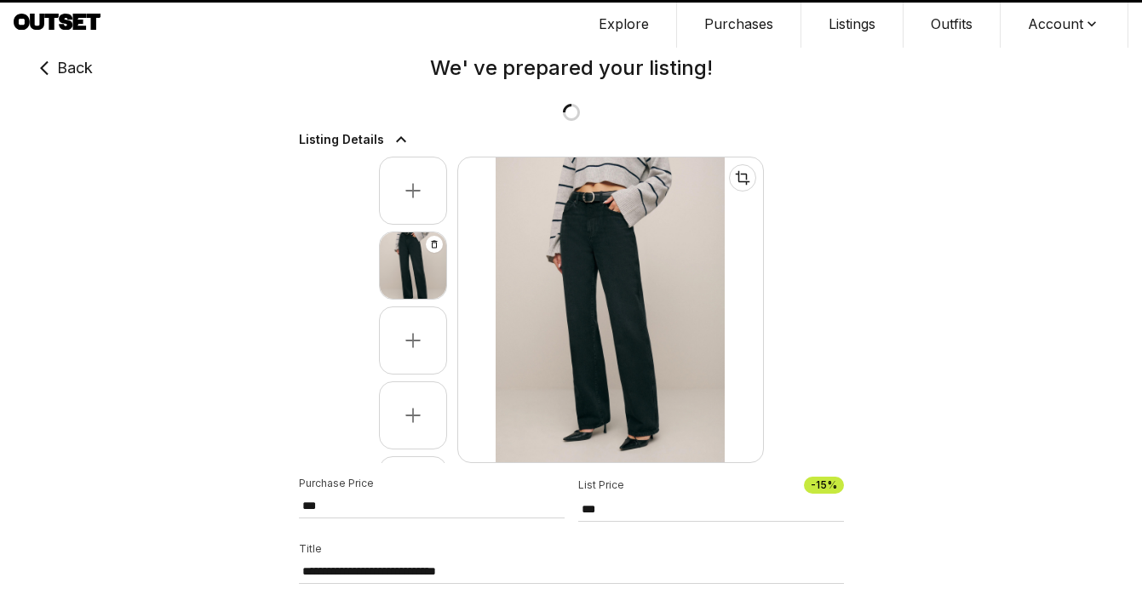
type input "***"
select select "**"
select select "*****"
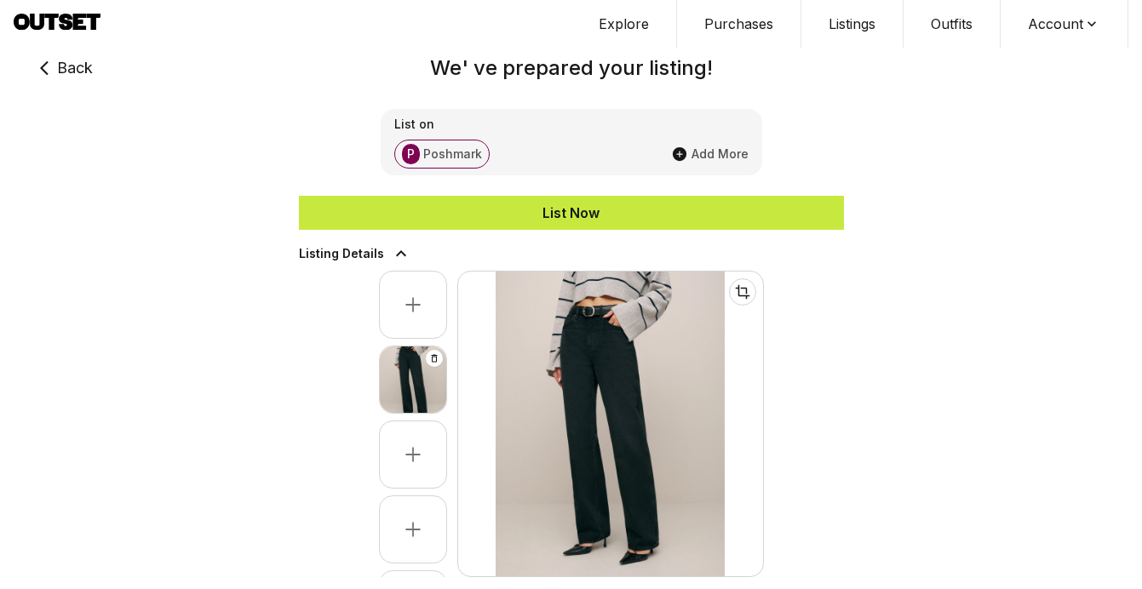
click at [621, 213] on div "List Now" at bounding box center [571, 213] width 545 height 20
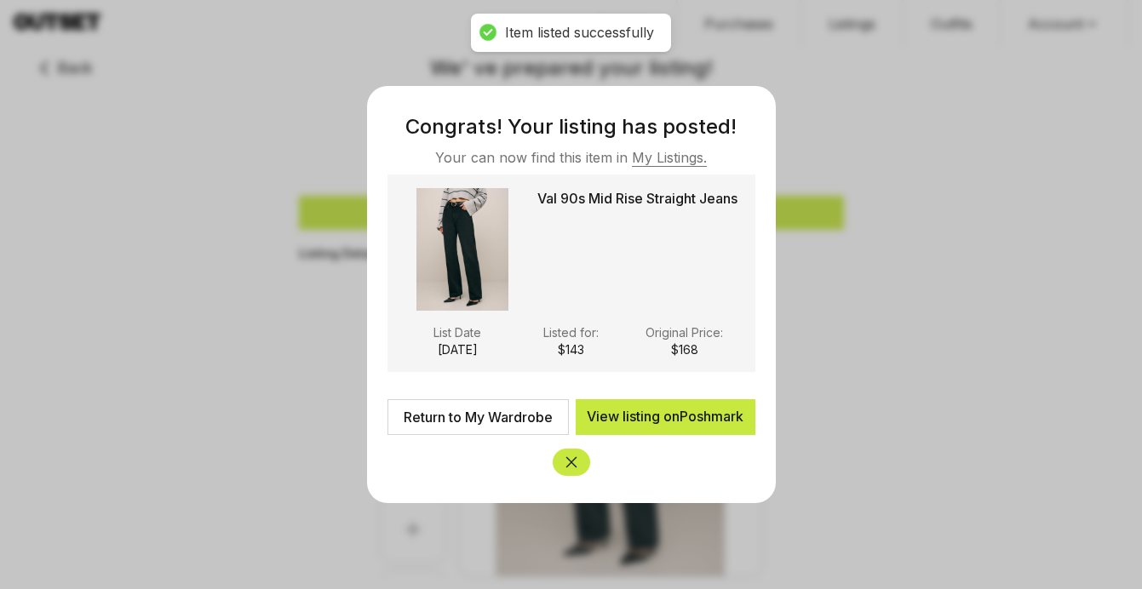
click at [571, 460] on icon "Close" at bounding box center [571, 462] width 17 height 17
type input "***"
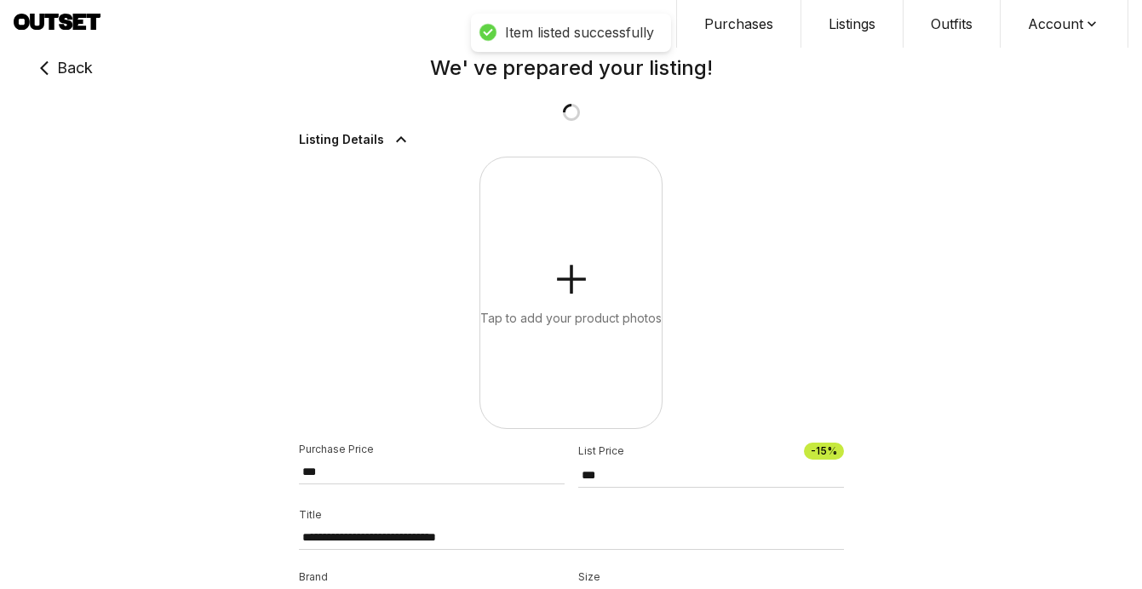
type input "***"
type input "**********"
type input "***"
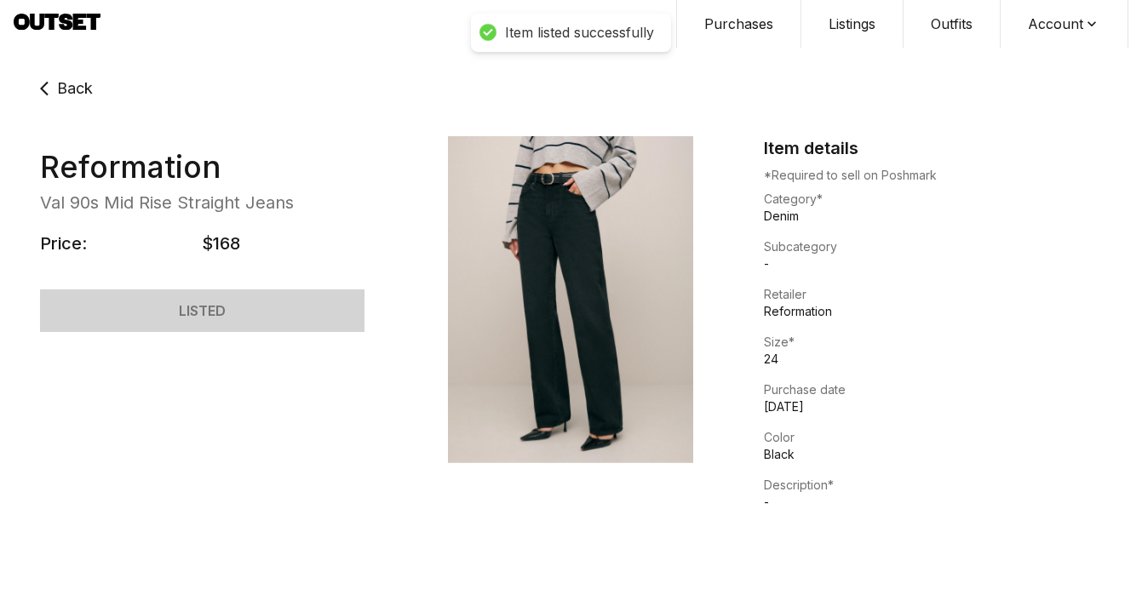
click at [66, 102] on link "Back" at bounding box center [59, 88] width 66 height 41
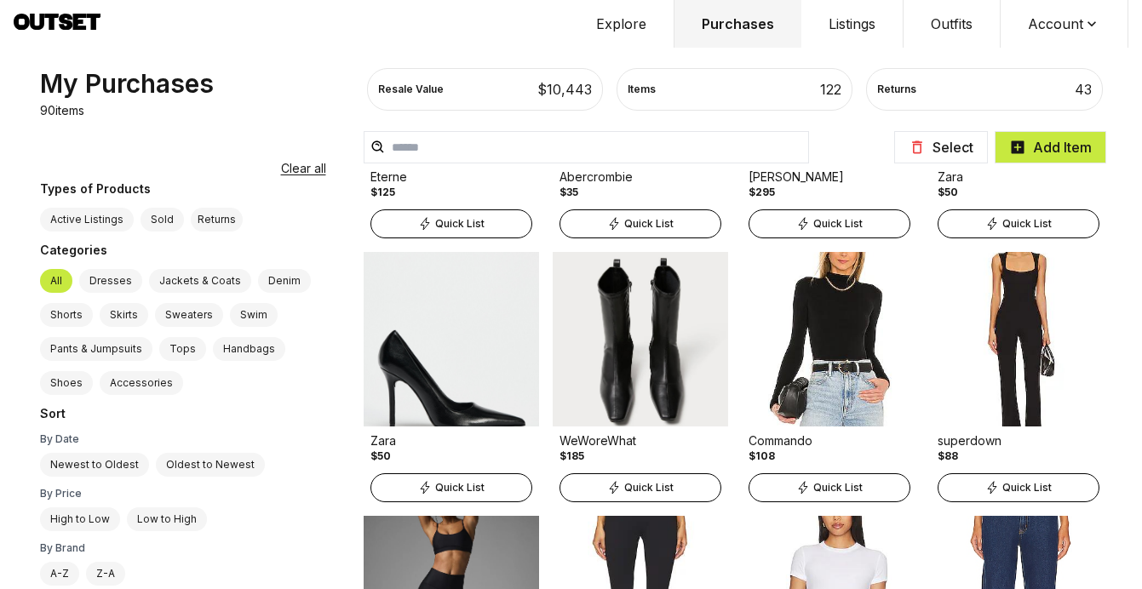
scroll to position [1819, 0]
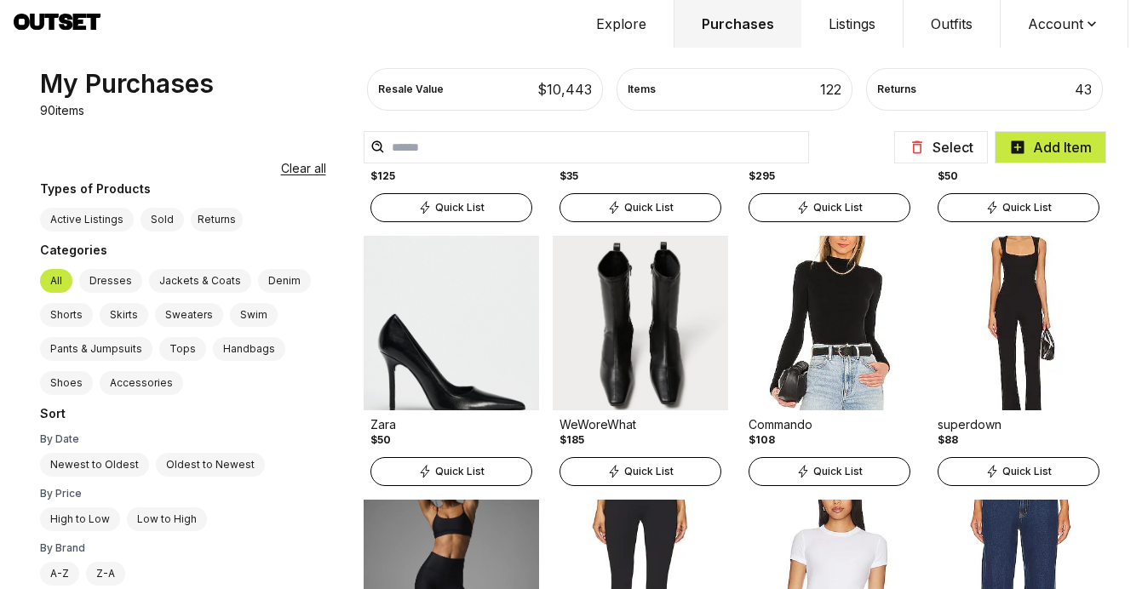
click at [988, 471] on icon at bounding box center [992, 472] width 9 height 12
select select "**"
select select "**********"
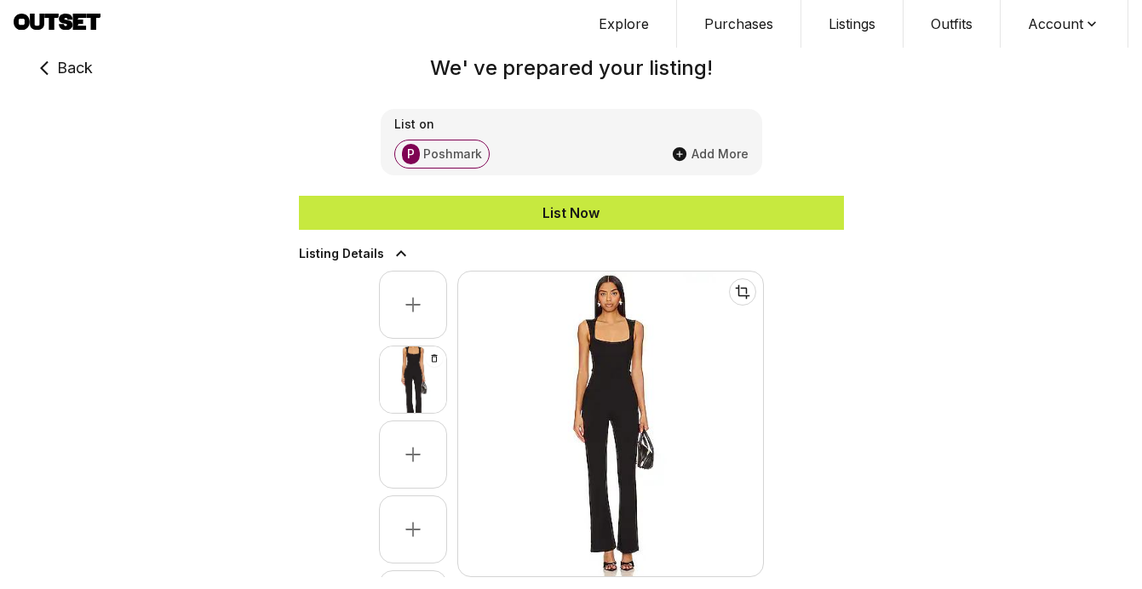
click at [716, 212] on div "List Now" at bounding box center [571, 213] width 545 height 20
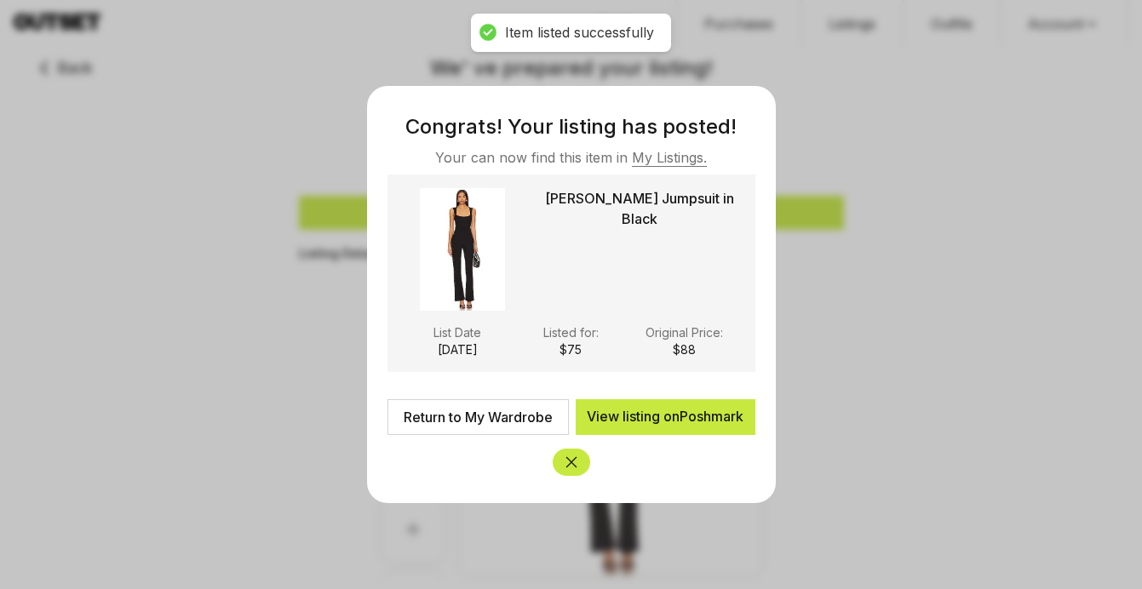
click at [573, 464] on icon "Close" at bounding box center [570, 462] width 11 height 11
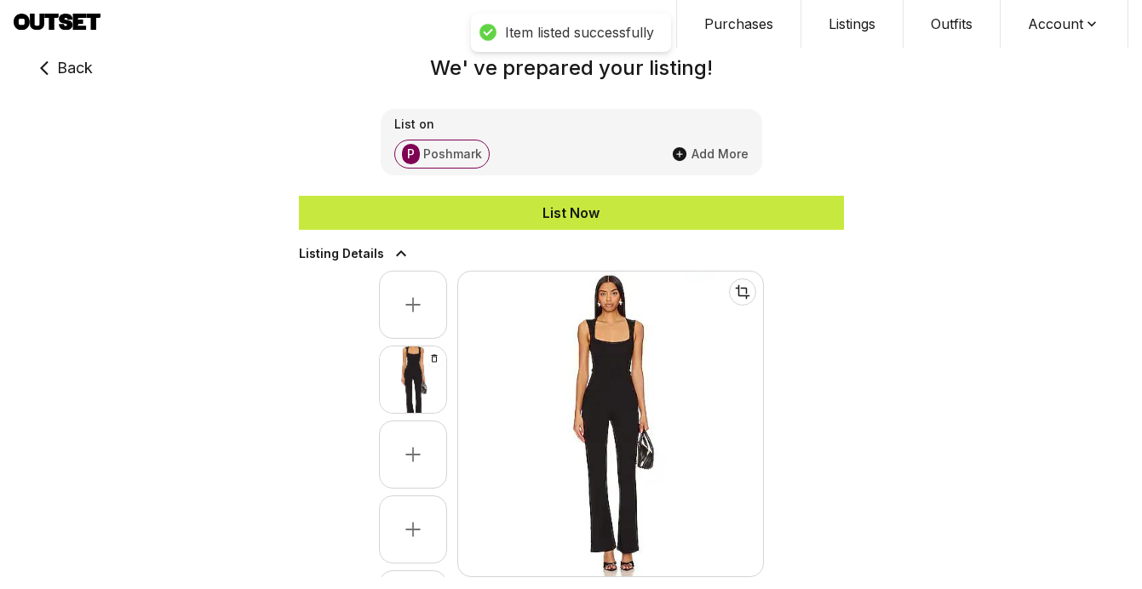
type input "**"
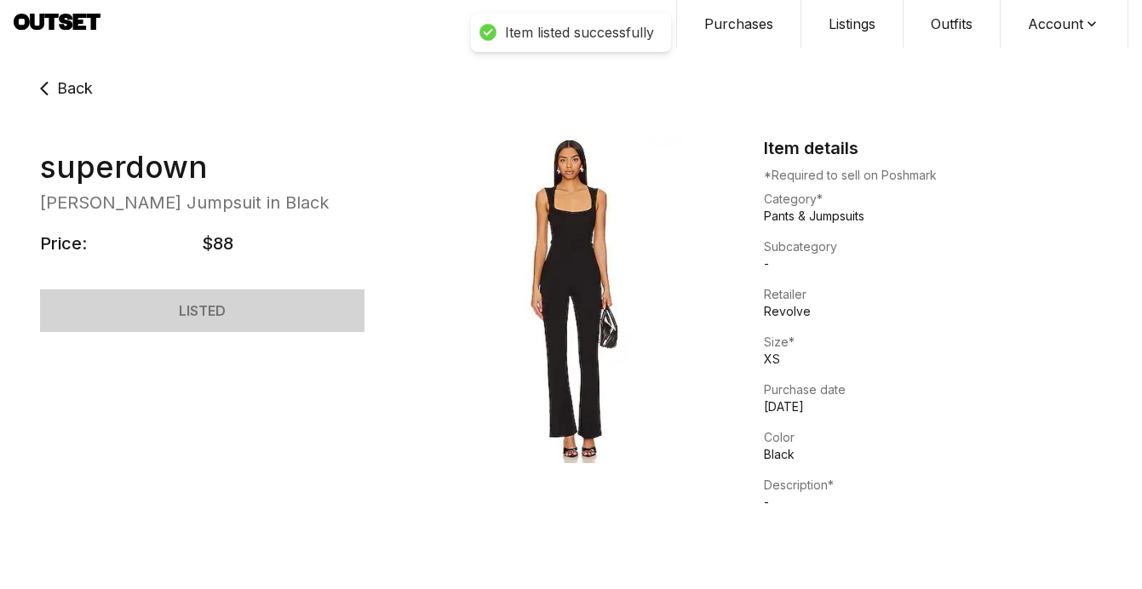
click at [66, 95] on span "Back" at bounding box center [75, 89] width 36 height 24
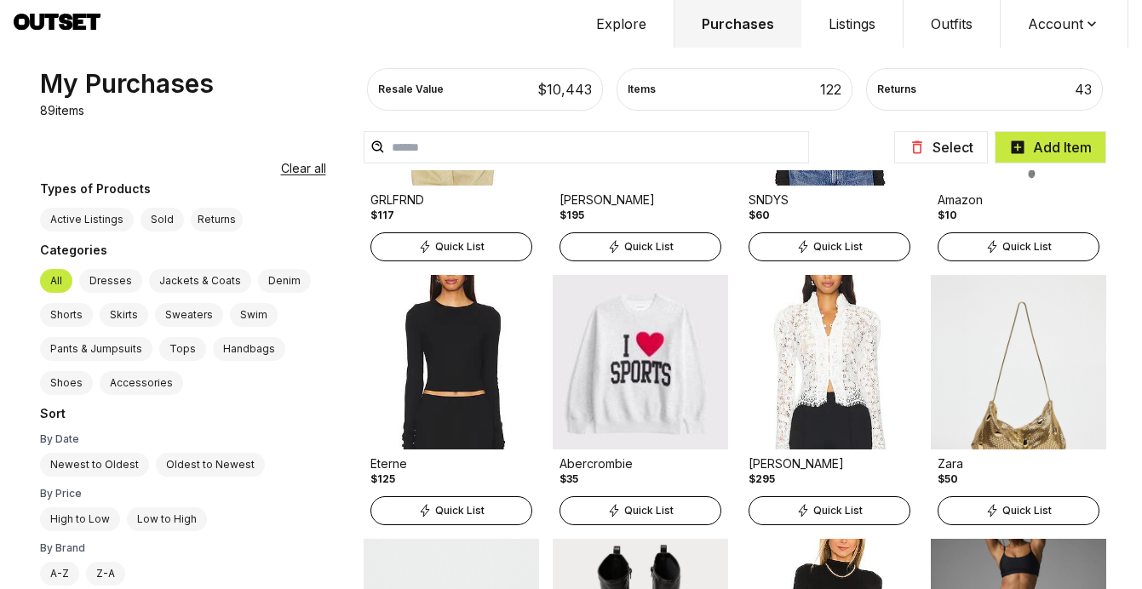
scroll to position [1518, 0]
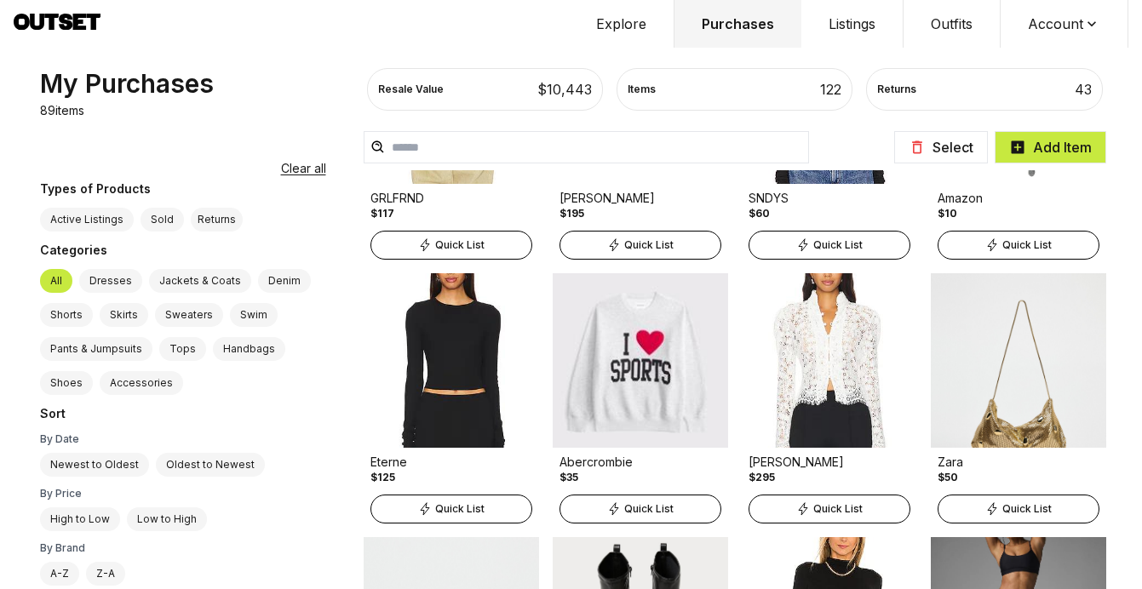
click at [560, 501] on div "Quick List" at bounding box center [640, 509] width 162 height 29
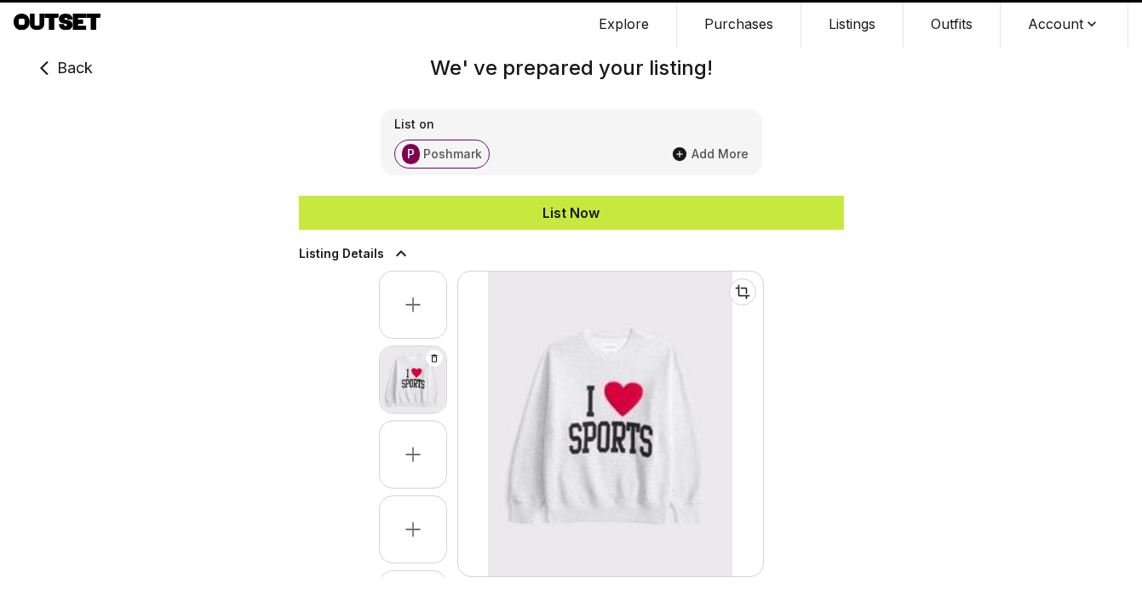
type input "**"
select select "********"
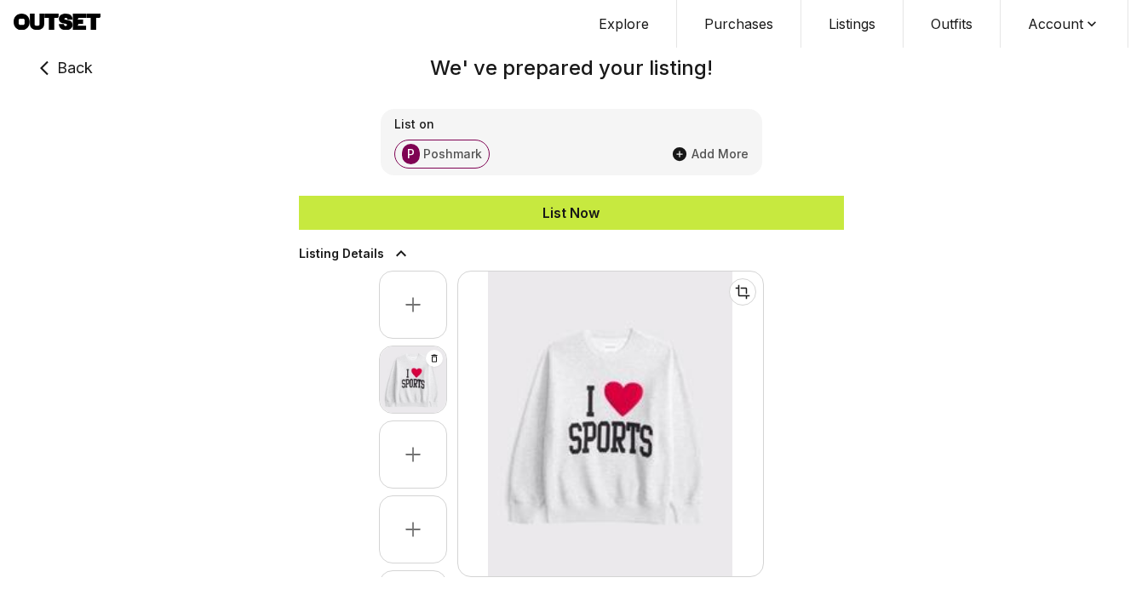
click at [650, 221] on div "List Now" at bounding box center [571, 213] width 545 height 20
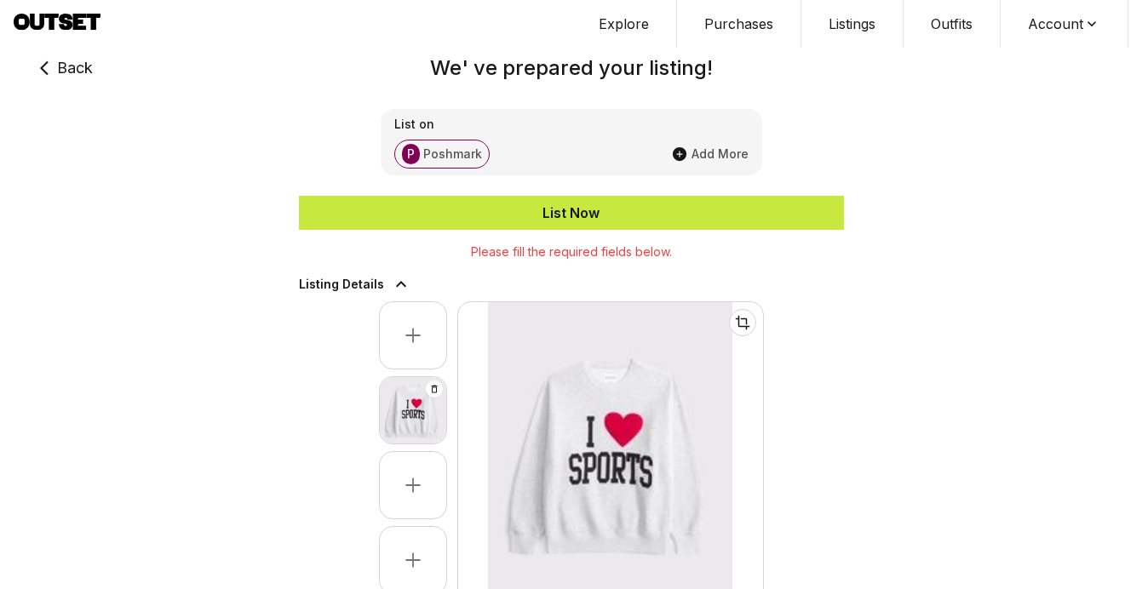
click at [649, 216] on div "List Now" at bounding box center [571, 213] width 545 height 20
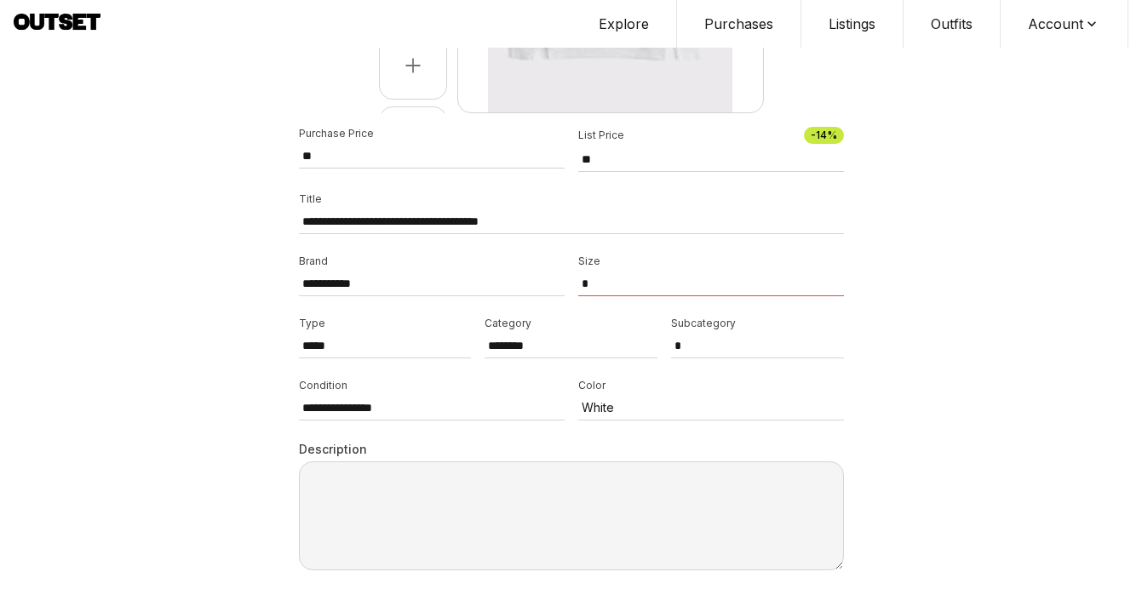
scroll to position [495, 0]
select select "**"
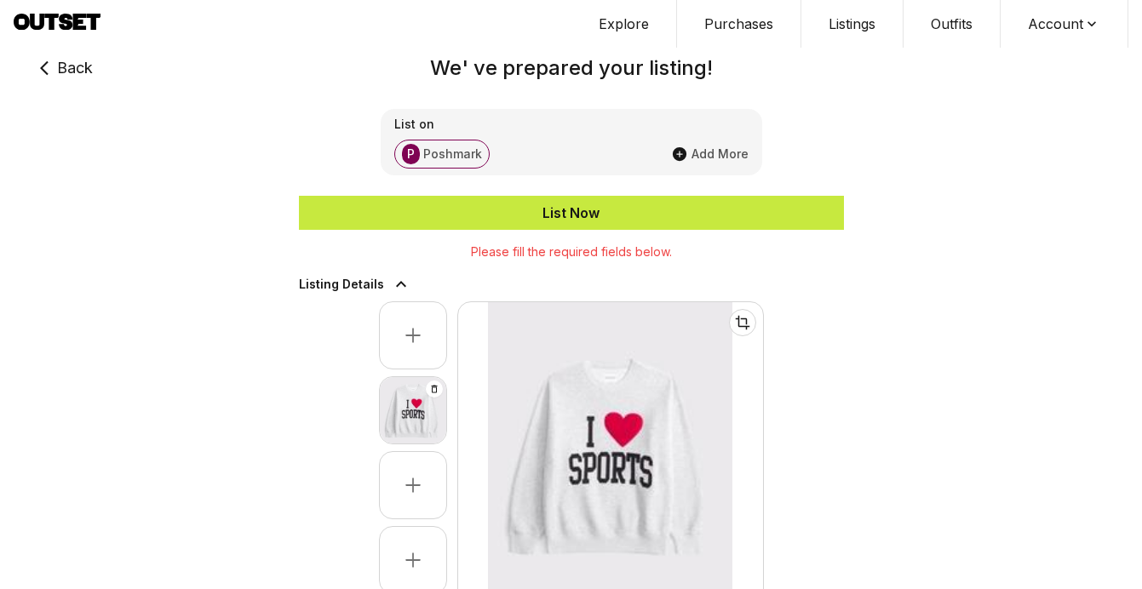
scroll to position [0, 0]
click at [535, 209] on div "List Now" at bounding box center [571, 213] width 545 height 20
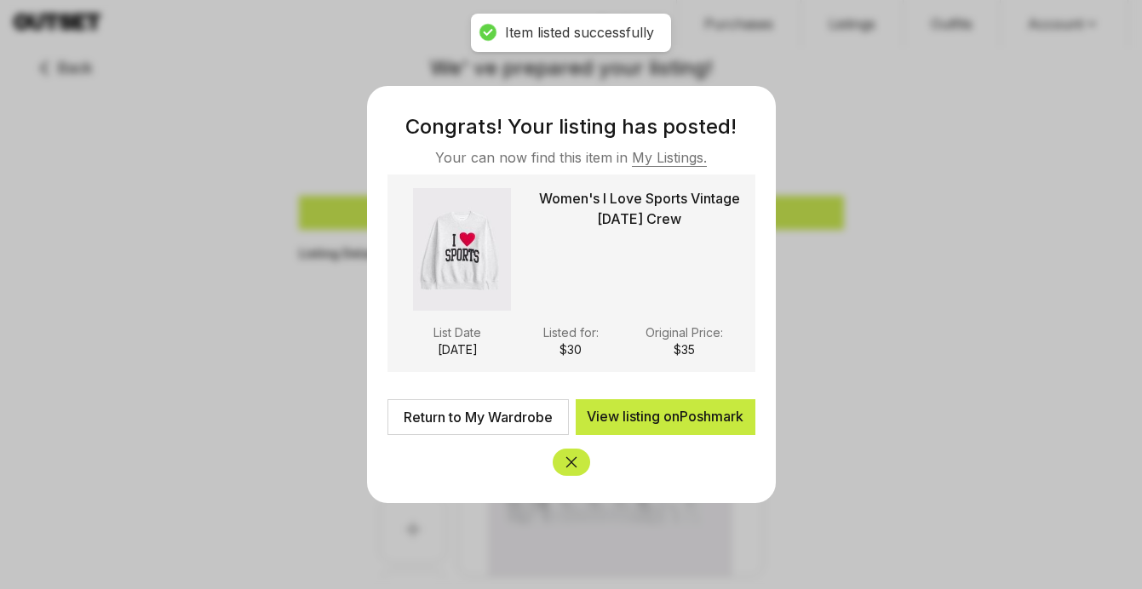
click at [568, 450] on button "Close" at bounding box center [571, 462] width 37 height 27
type input "**"
select select
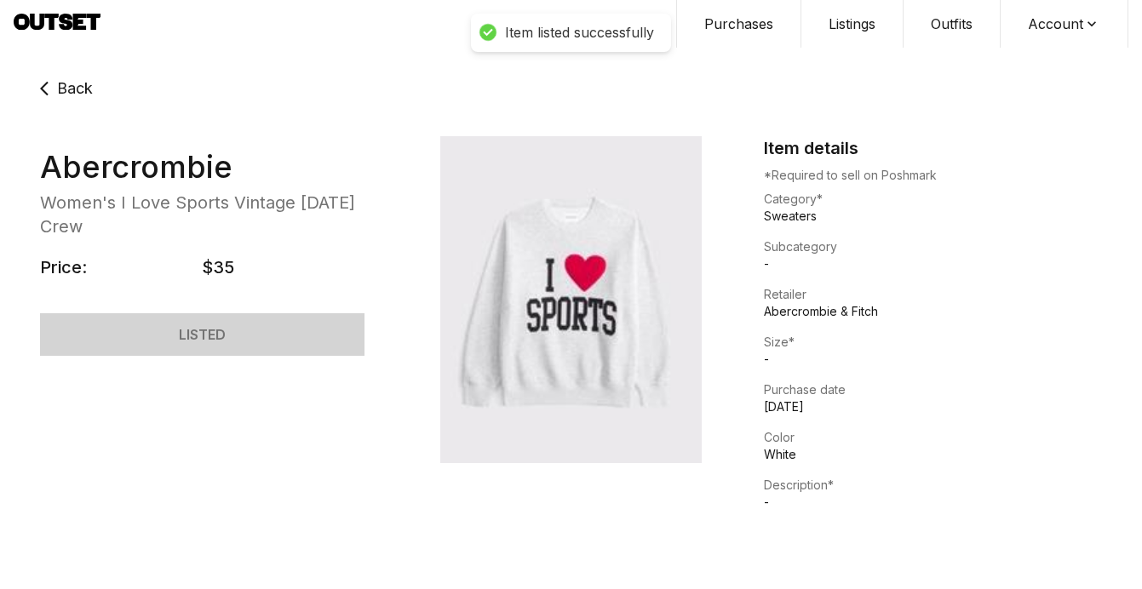
select select "********"
click at [61, 82] on span "Back" at bounding box center [75, 89] width 36 height 24
